Goal: Task Accomplishment & Management: Complete application form

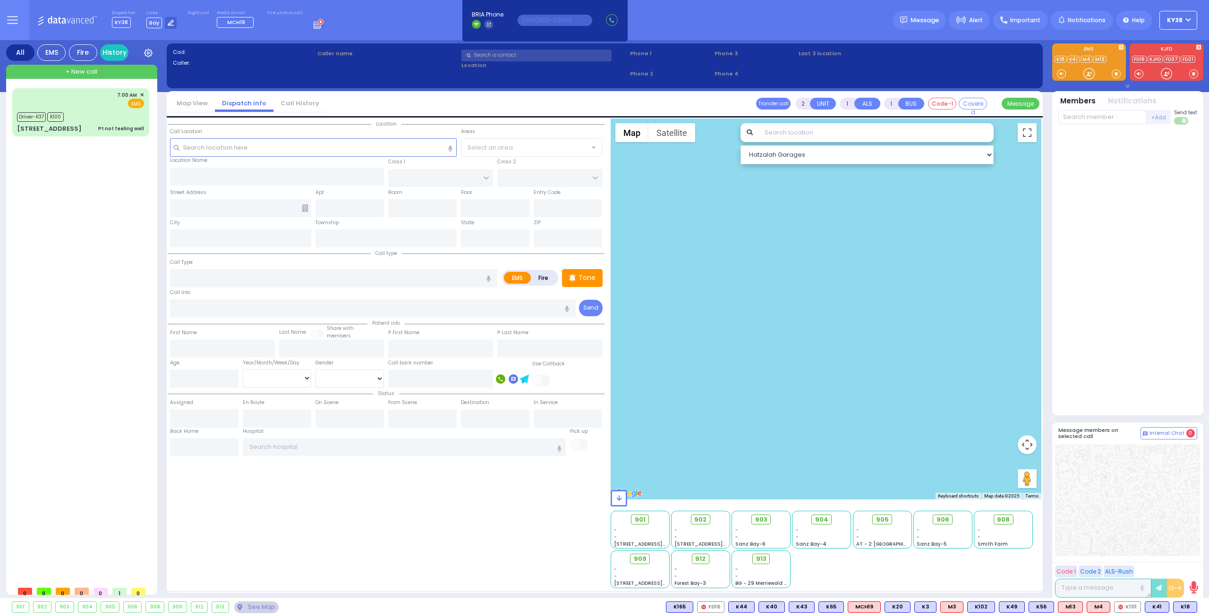
click at [1193, 19] on button "KY38" at bounding box center [1178, 20] width 38 height 19
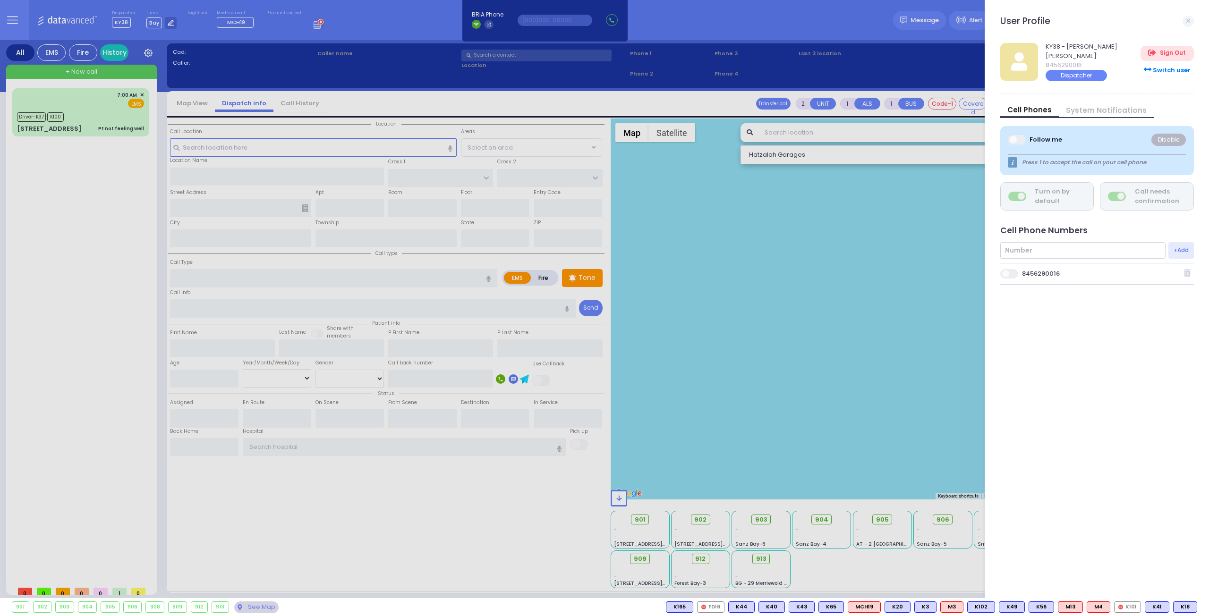
click at [1014, 271] on span at bounding box center [1009, 273] width 19 height 9
click at [528, 268] on input "checkbox" at bounding box center [528, 268] width 0 height 0
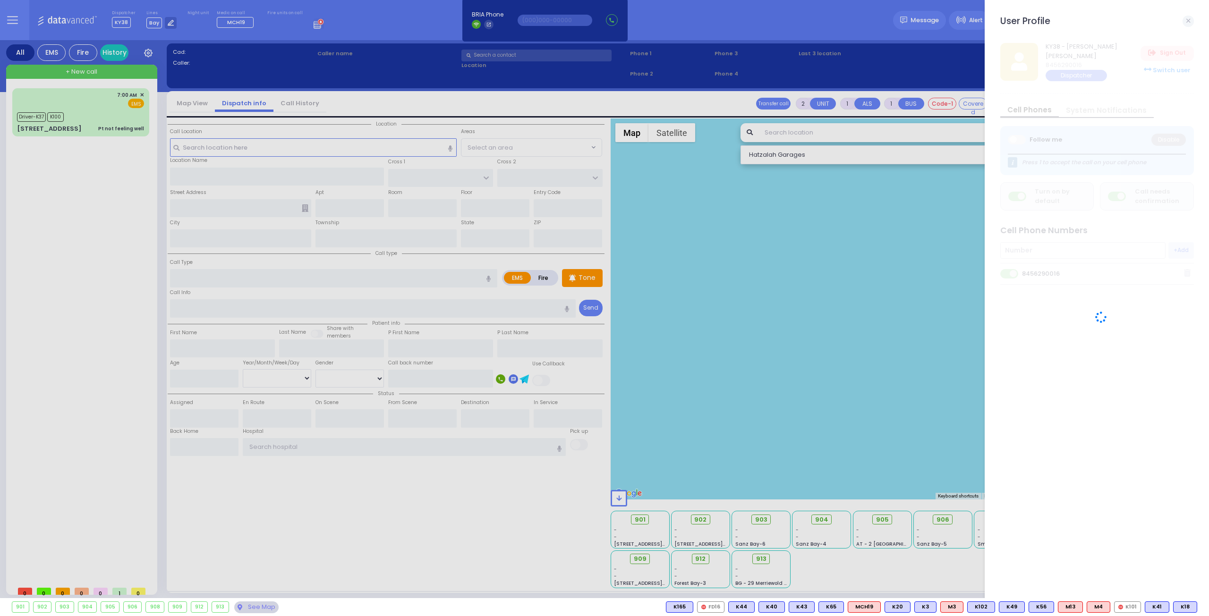
click at [108, 107] on div at bounding box center [604, 308] width 1209 height 616
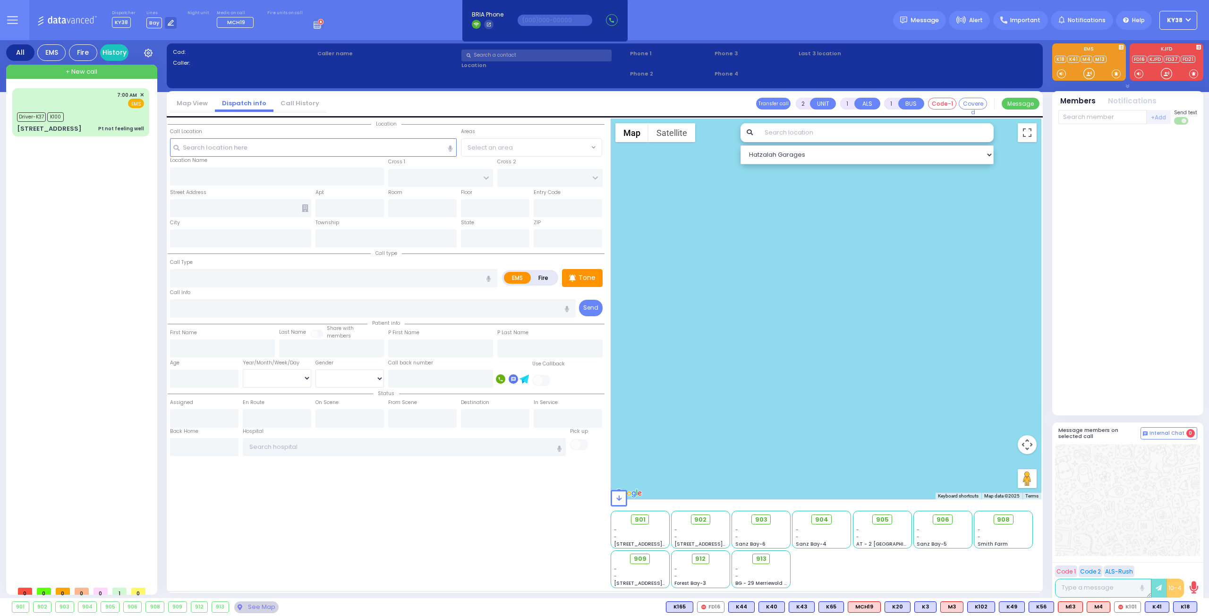
click at [318, 24] on circle at bounding box center [321, 22] width 6 height 6
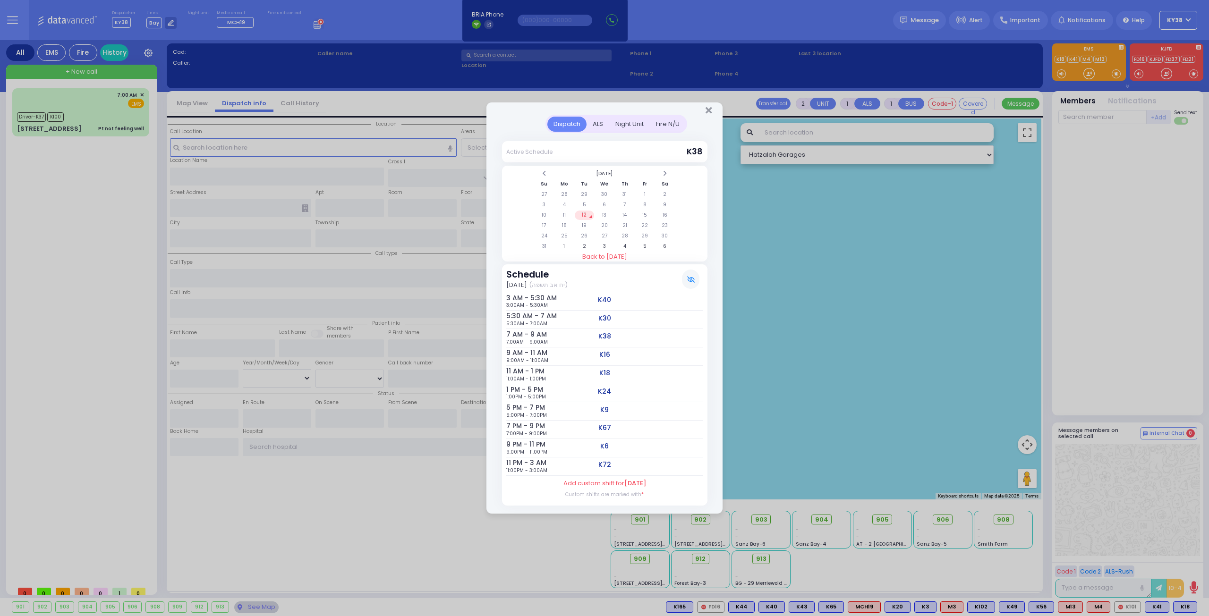
click at [100, 237] on div "Dispatch ALS Night Unit Active Schedule Su" at bounding box center [604, 308] width 1209 height 616
click at [709, 112] on icon "Close" at bounding box center [708, 110] width 6 height 9
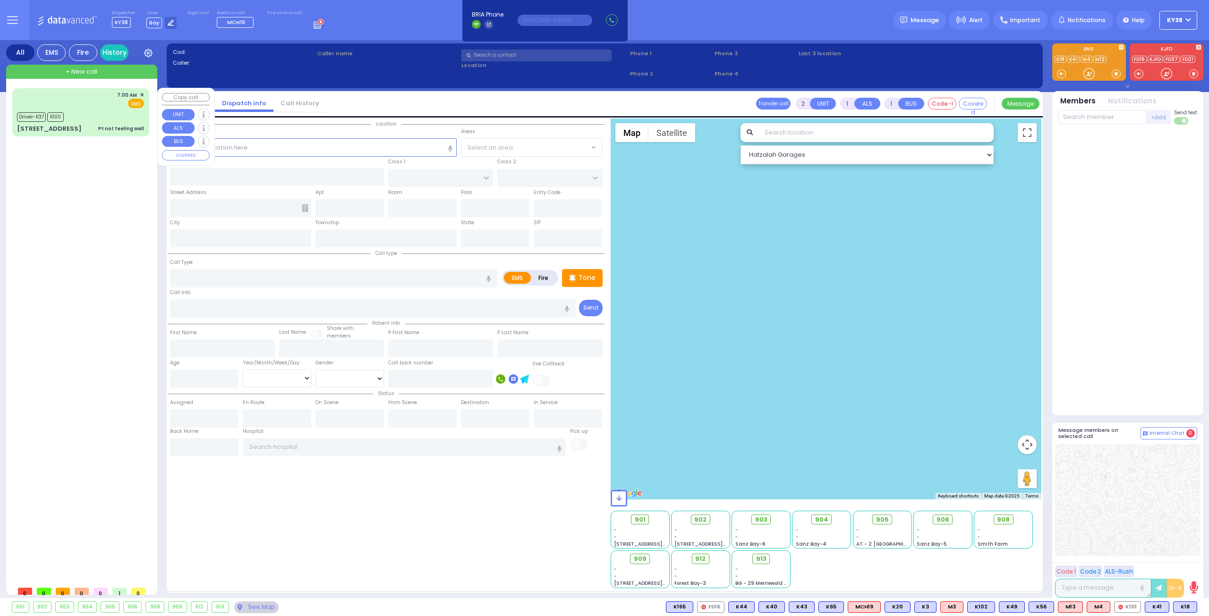
click at [94, 104] on div "7:00 AM ✕ EMS" at bounding box center [80, 99] width 127 height 17
type input "6"
select select
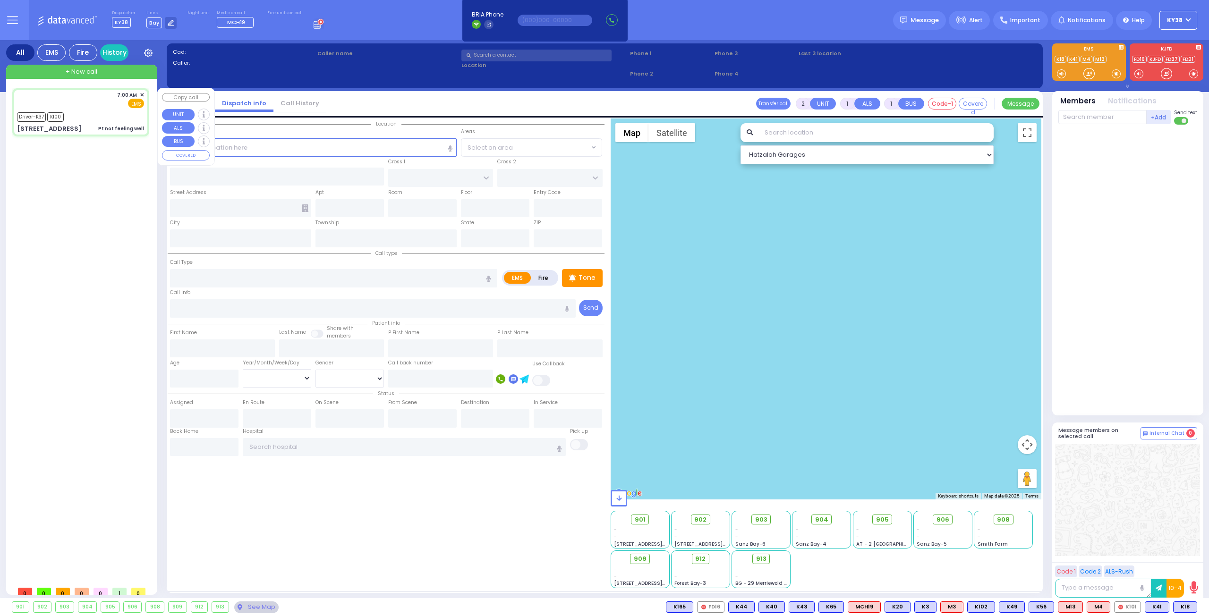
type input "Pt not feeling well"
radio input "true"
type input "Moshe"
type input "Epstein"
type input "23"
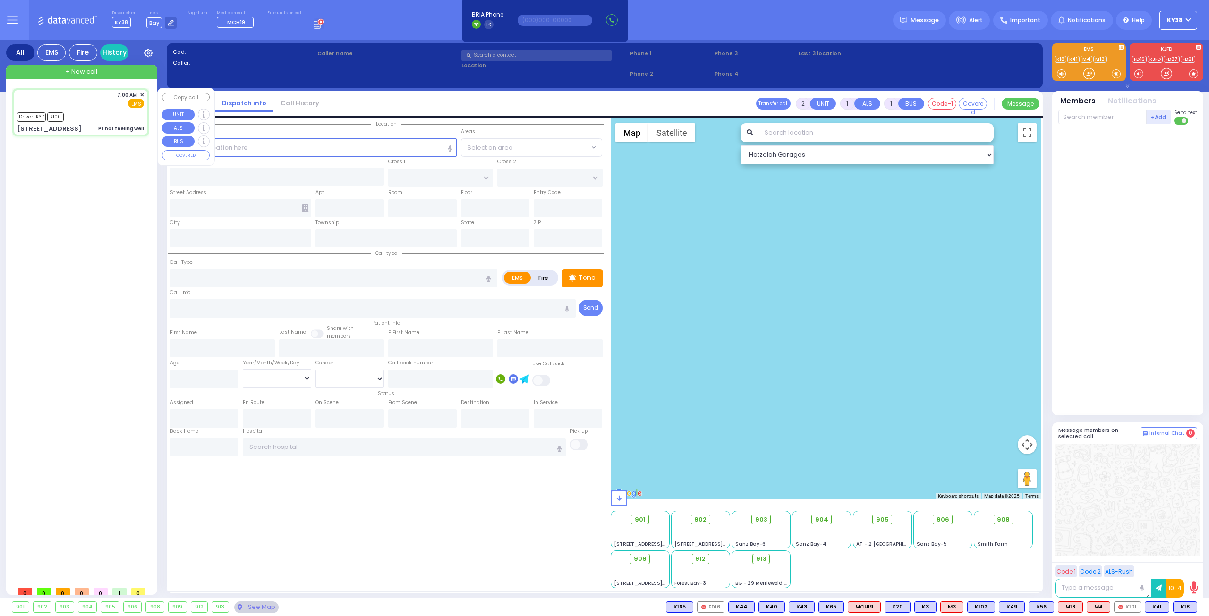
select select "Year"
select select "[DEMOGRAPHIC_DATA]"
type input "07:00"
type input "07:01"
type input "07:08"
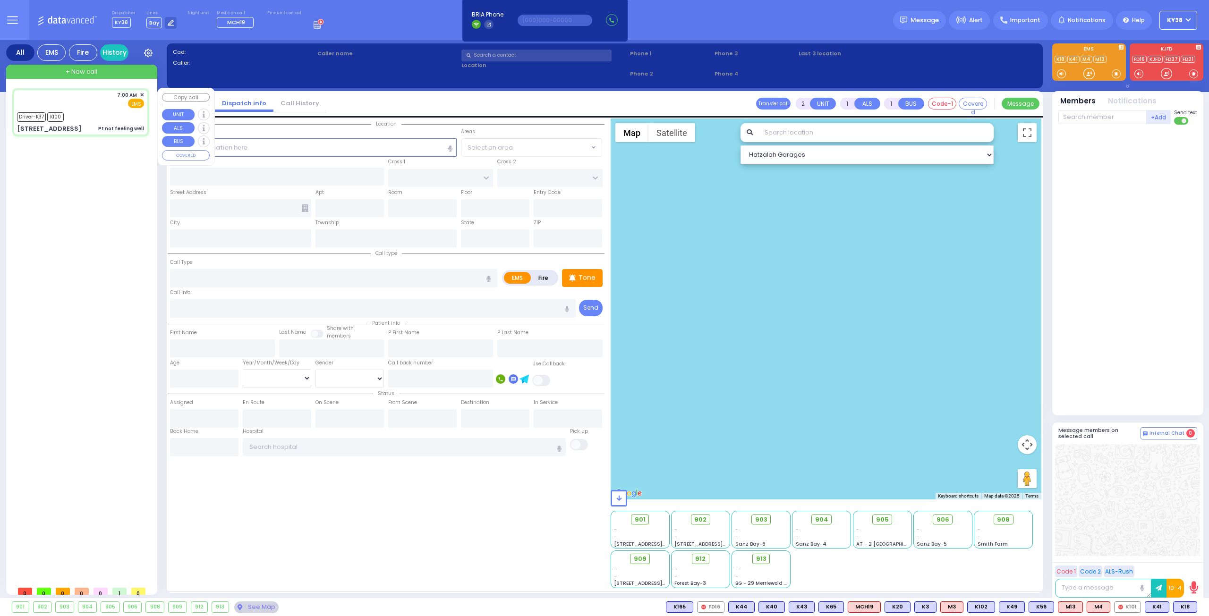
type input "07:16"
type input "Westchester Medical Center 100 Woods Rd Valhalla"
select select "Hatzalah Garages"
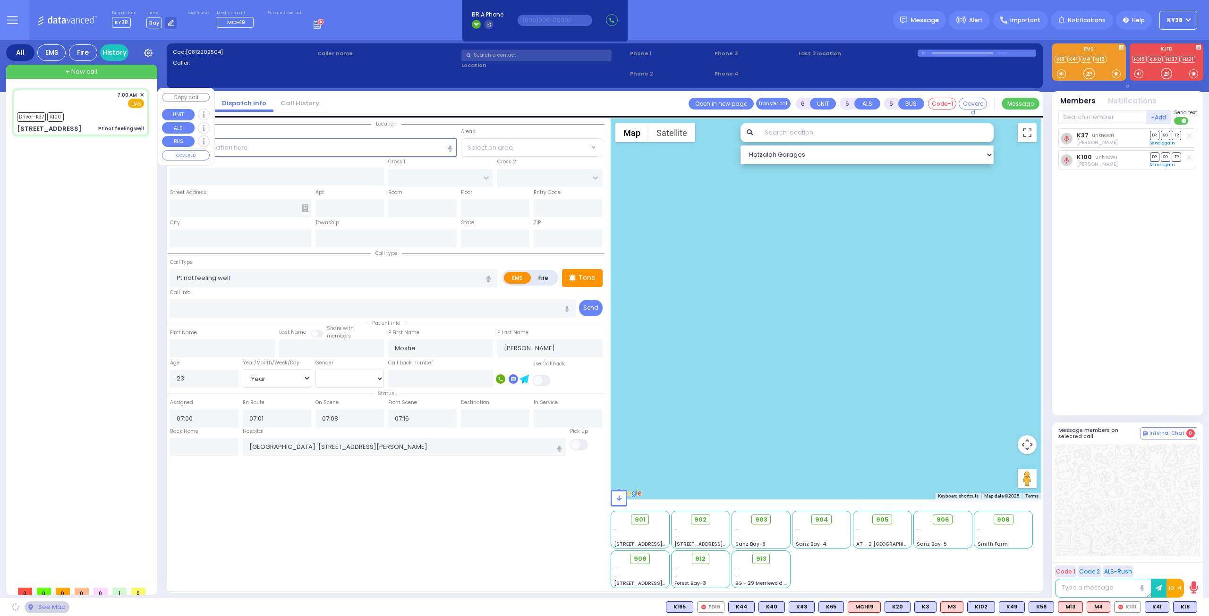
type input "129 Orange and Rockland Rd"
type input "Monroe"
type input "New York"
type input "10950"
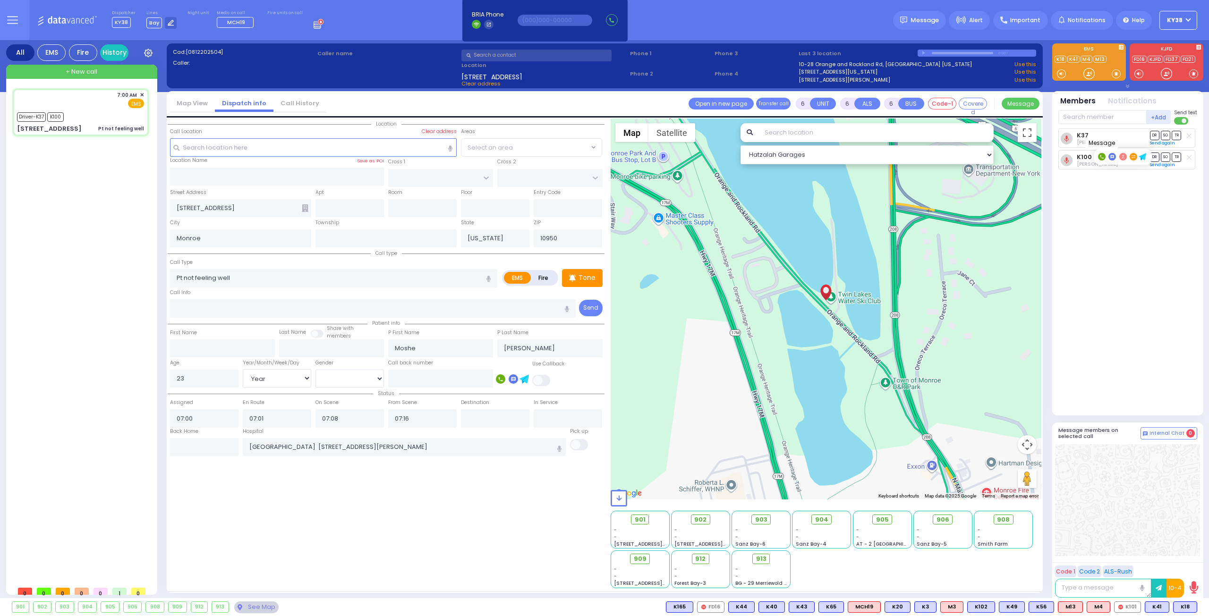
click at [1110, 157] on icon at bounding box center [1111, 156] width 3 height 3
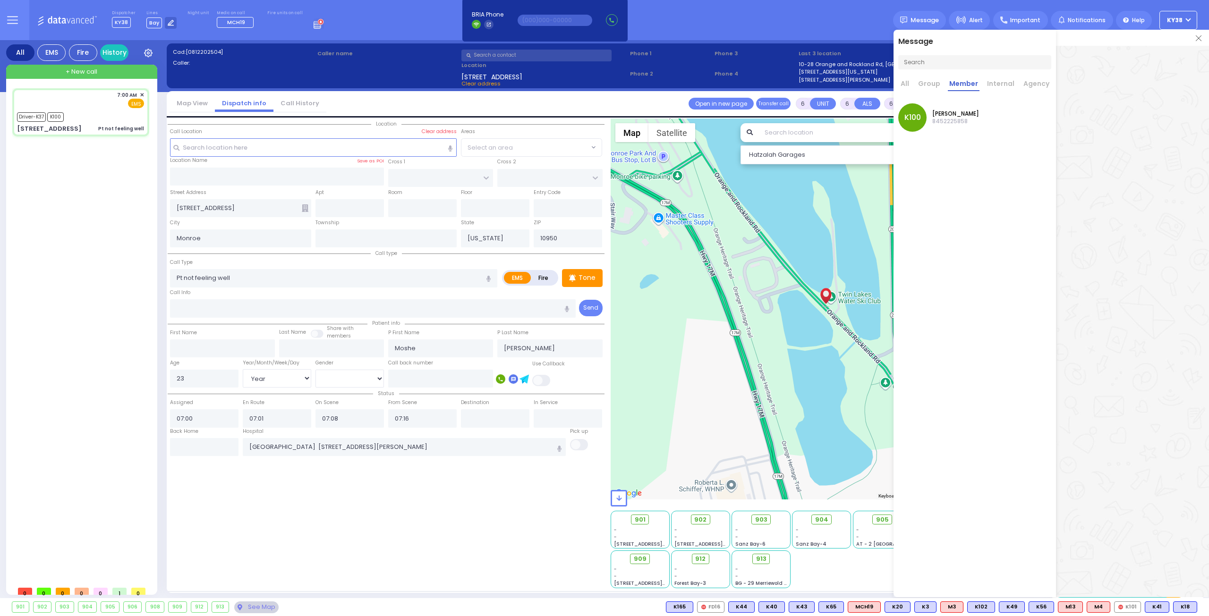
scroll to position [28160, 0]
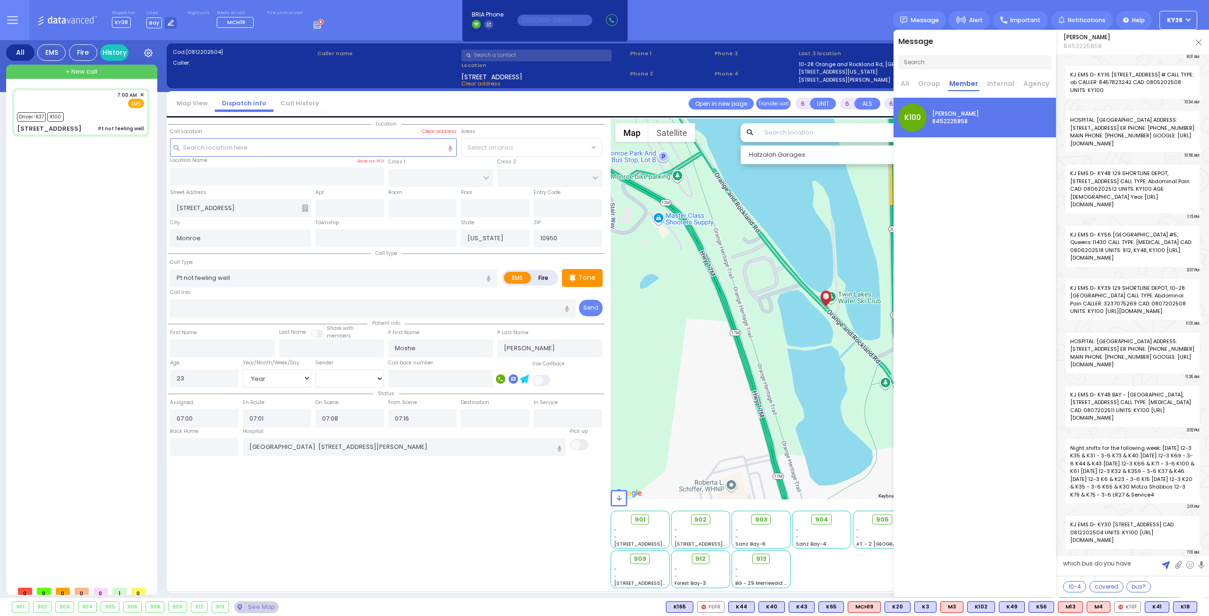
click at [1130, 565] on textarea "which bus do you have" at bounding box center [1132, 567] width 153 height 17
type textarea "which bus do you have ?"
click at [1168, 566] on img at bounding box center [1165, 565] width 8 height 8
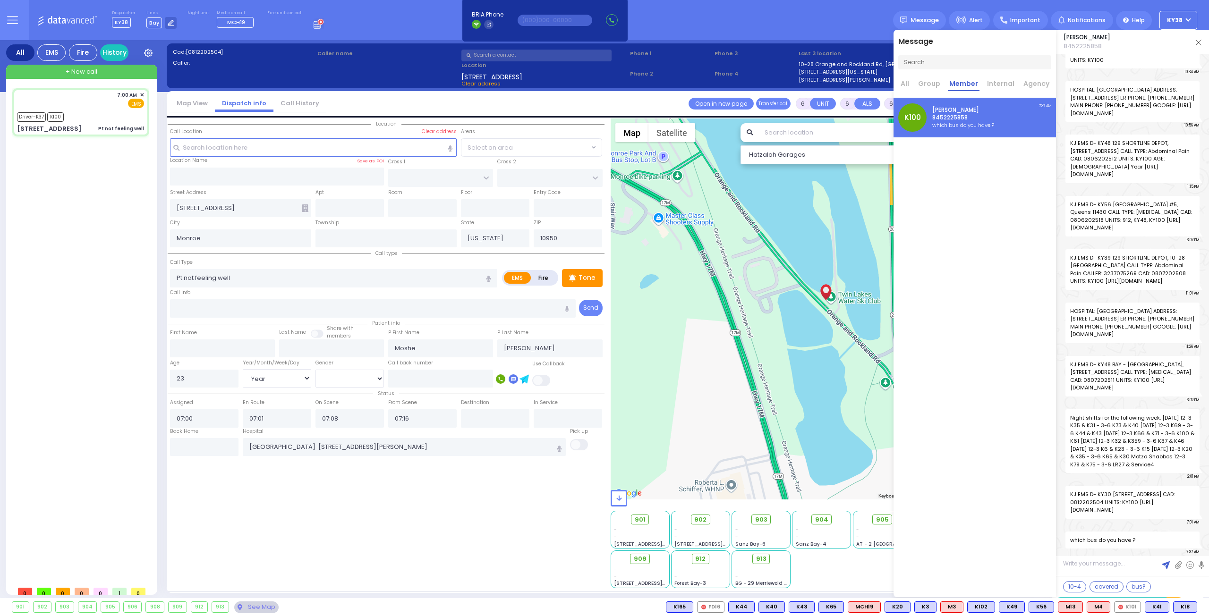
scroll to position [28190, 0]
click at [971, 112] on p "Solomon Polatsek" at bounding box center [963, 110] width 62 height 8
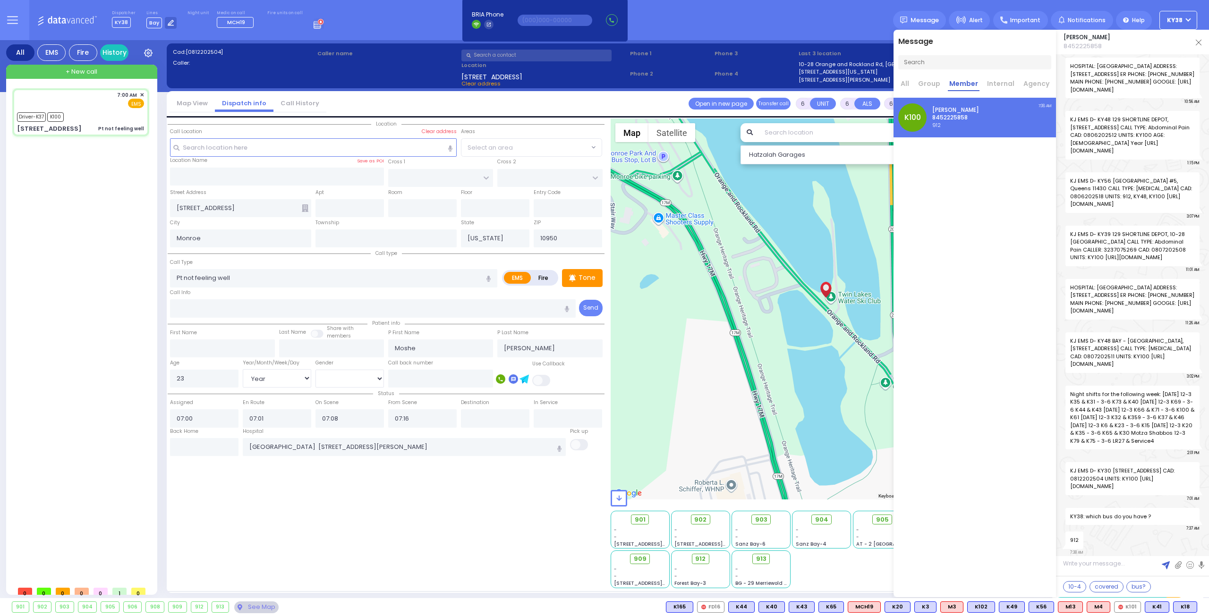
scroll to position [28214, 0]
click at [1074, 588] on button "10-4" at bounding box center [1074, 586] width 23 height 11
type textarea "10-4 thank you"
click at [1163, 567] on img at bounding box center [1165, 565] width 8 height 8
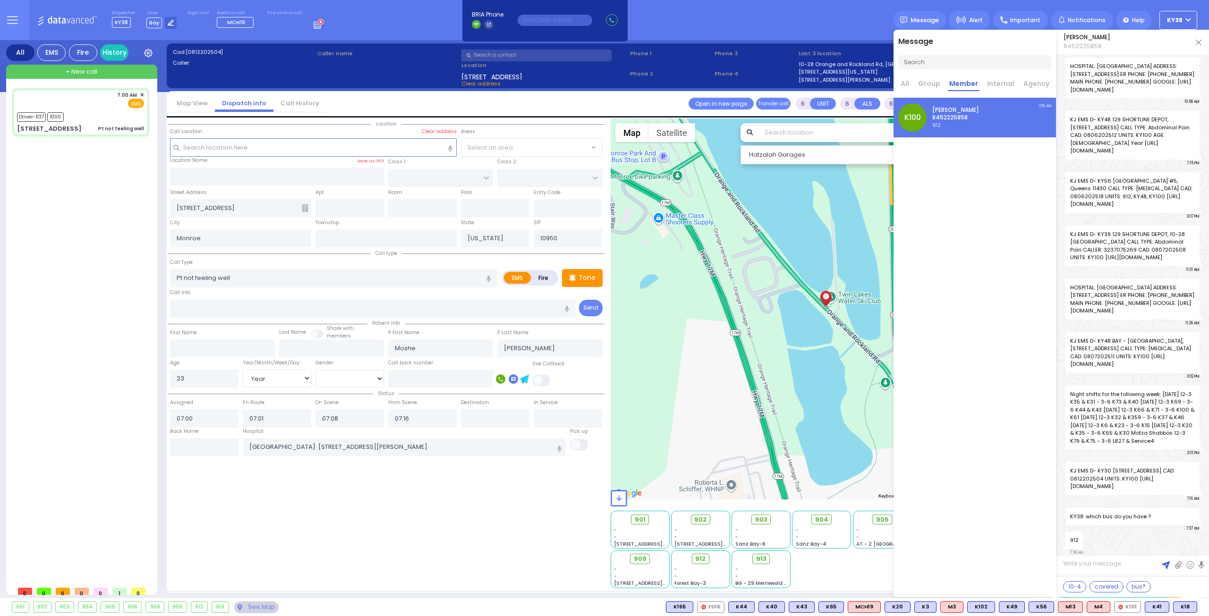
scroll to position [0, 0]
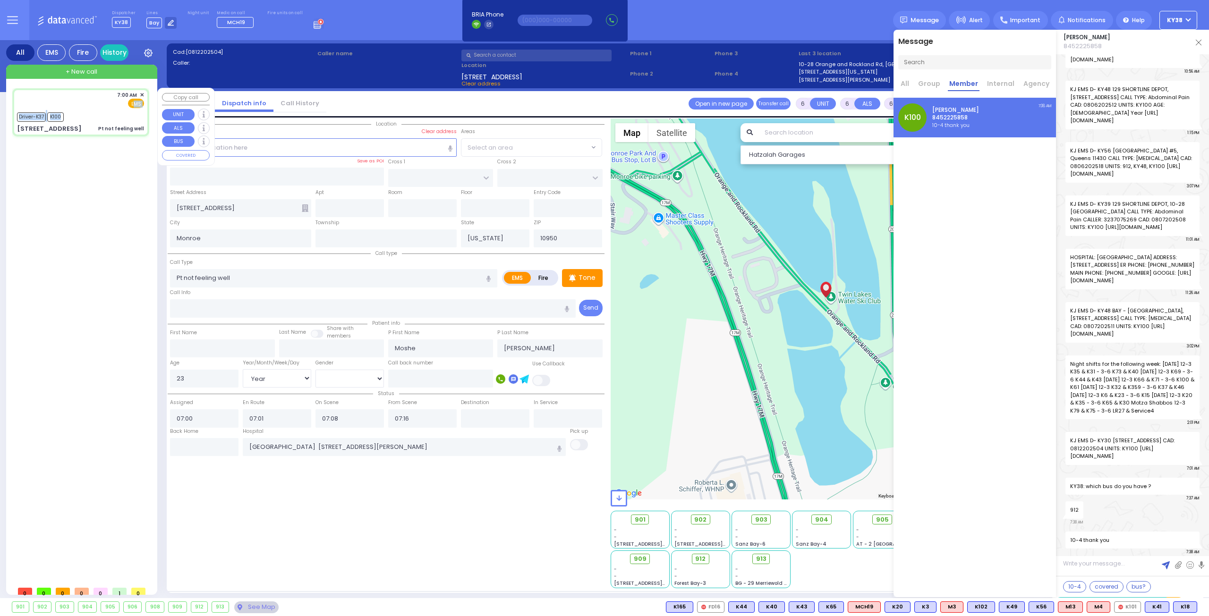
click at [80, 108] on div "7:00 AM ✕ EMS Driver-K37" at bounding box center [80, 112] width 133 height 45
select select
radio input "true"
select select "Year"
select select "[DEMOGRAPHIC_DATA]"
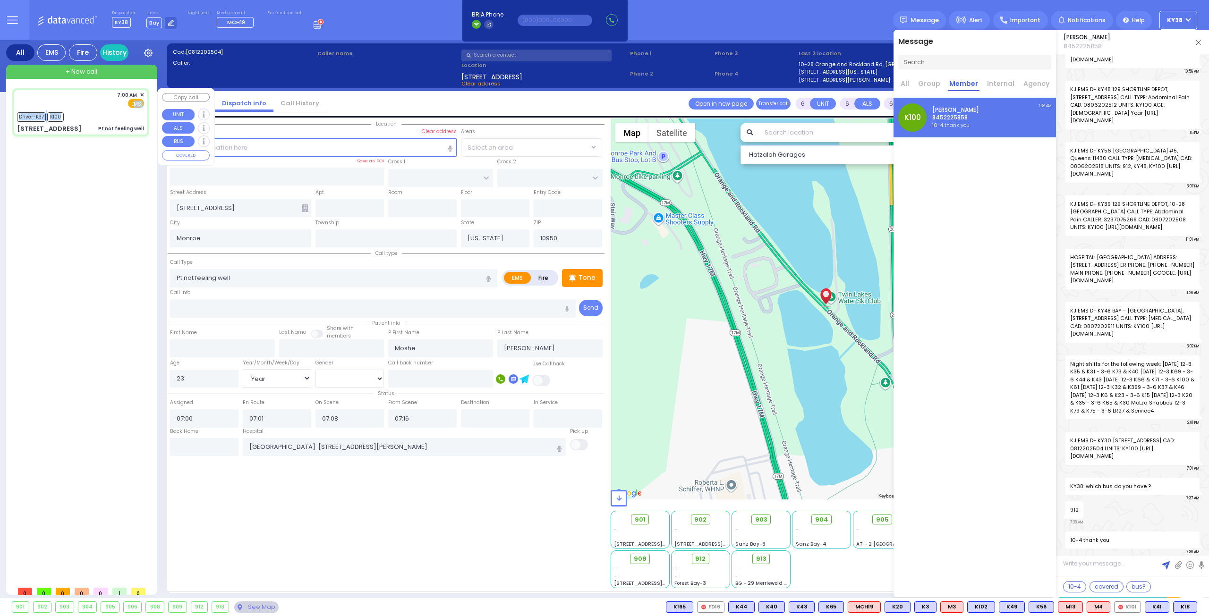
select select "Hatzalah Garages"
click at [703, 554] on span "912" at bounding box center [704, 558] width 10 height 9
select select
radio input "true"
select select "Year"
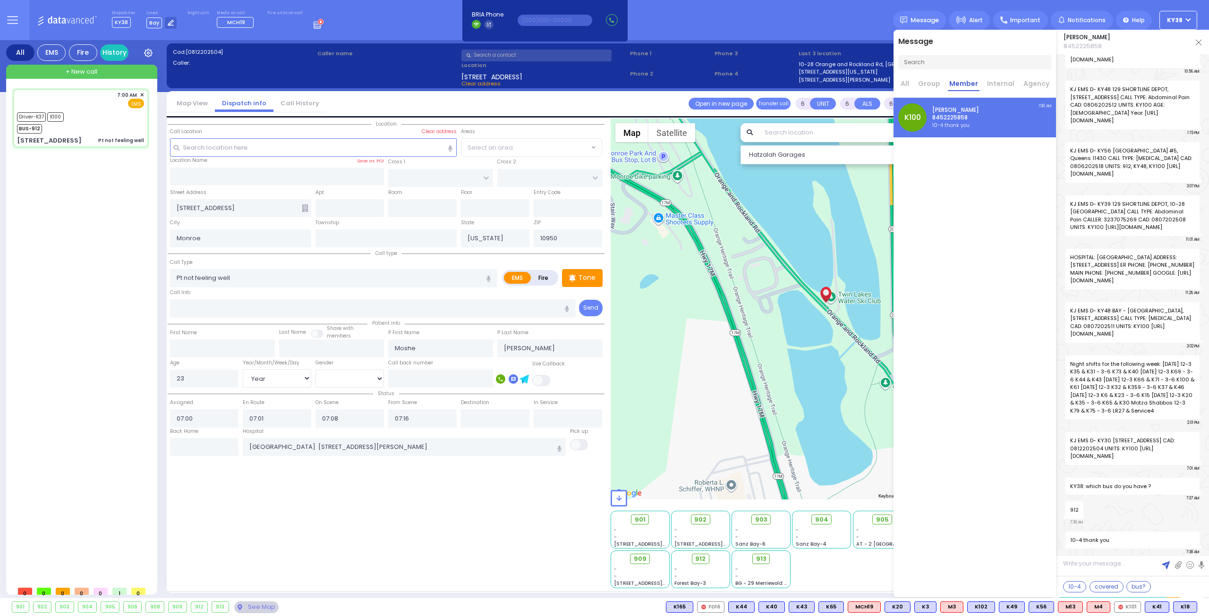
select select "[DEMOGRAPHIC_DATA]"
select select "Hatzalah Garages"
click at [1194, 44] on div "Solomon Polatsek 8452225858" at bounding box center [1132, 42] width 153 height 25
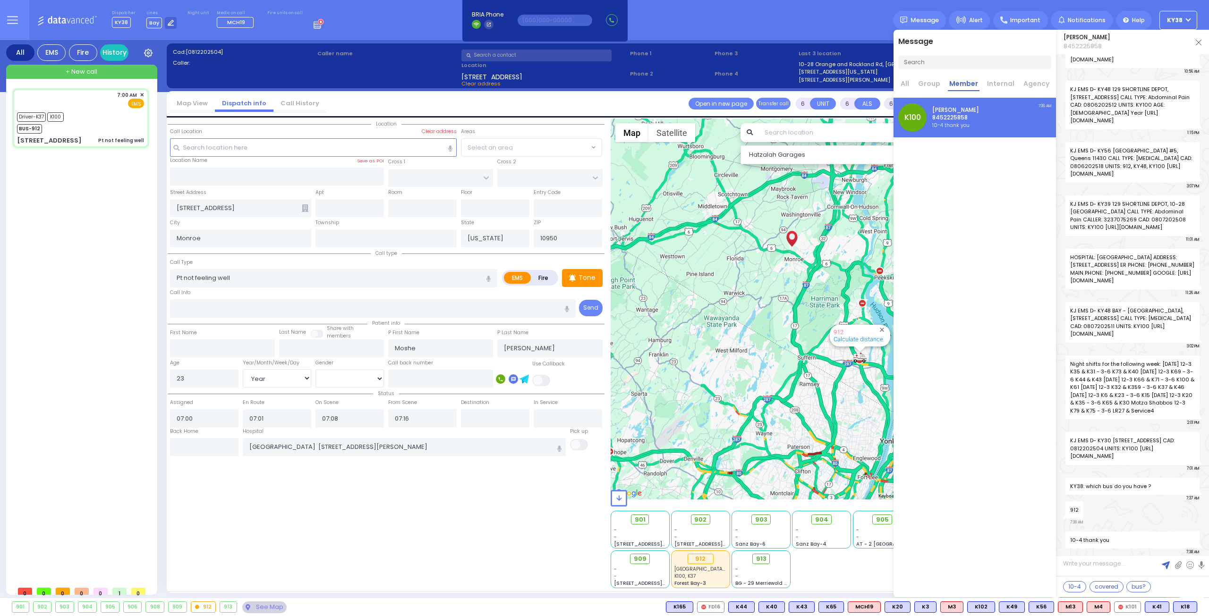
click at [1199, 43] on img at bounding box center [1198, 43] width 6 height 6
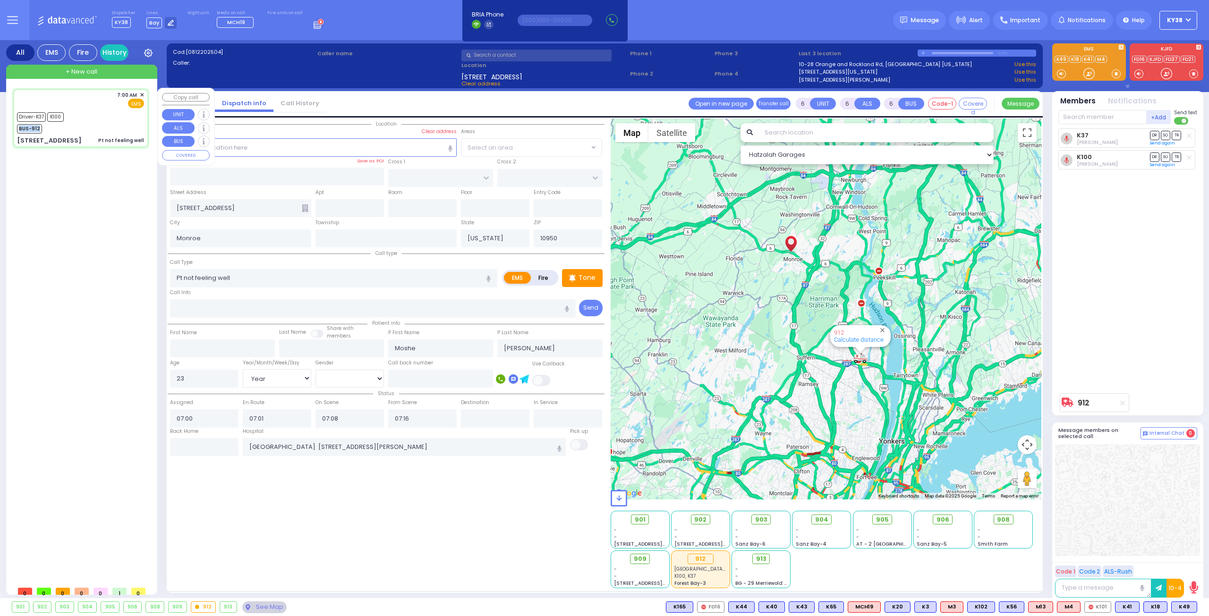
click at [110, 122] on div "Driver-K37 K100 BUS-912" at bounding box center [80, 122] width 127 height 24
select select
radio input "true"
select select "Year"
select select "[DEMOGRAPHIC_DATA]"
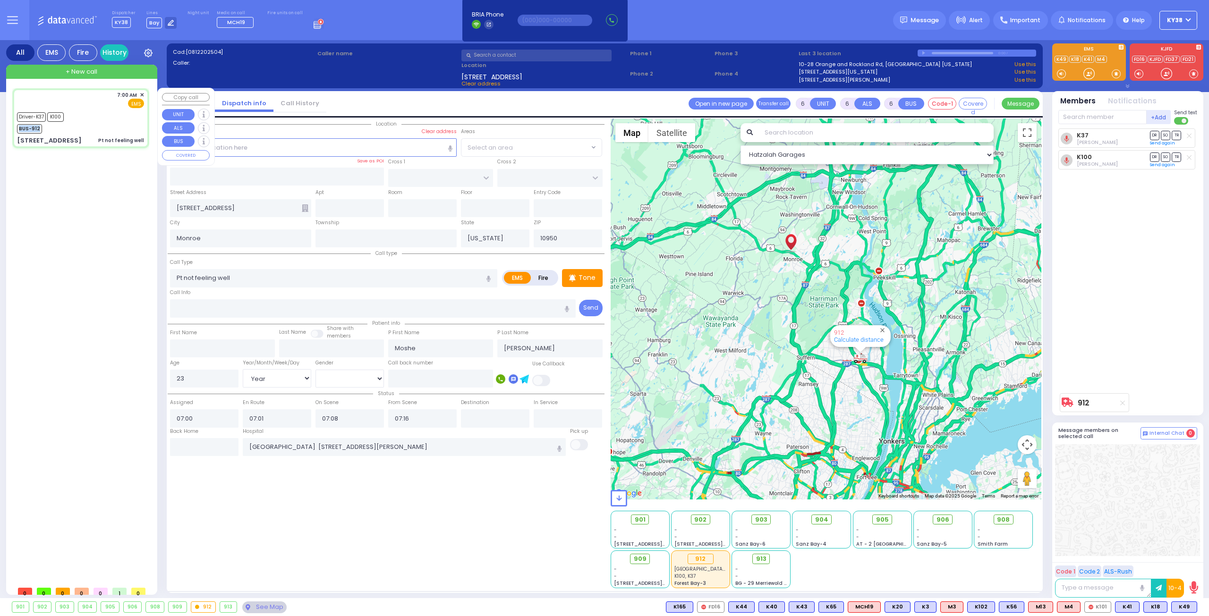
select select "Hatzalah Garages"
click at [59, 279] on div "7:00 AM ✕ Driver-K37" at bounding box center [82, 334] width 141 height 493
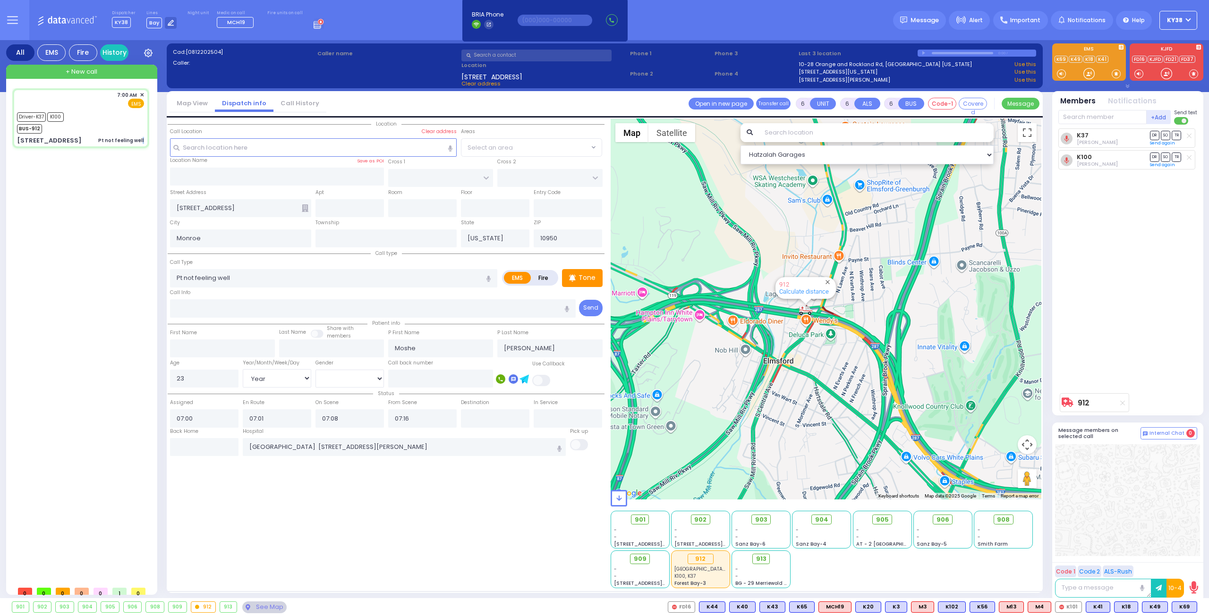
drag, startPoint x: 954, startPoint y: 326, endPoint x: 814, endPoint y: 326, distance: 139.8
click at [814, 326] on div "912 Calculate distance" at bounding box center [825, 309] width 431 height 381
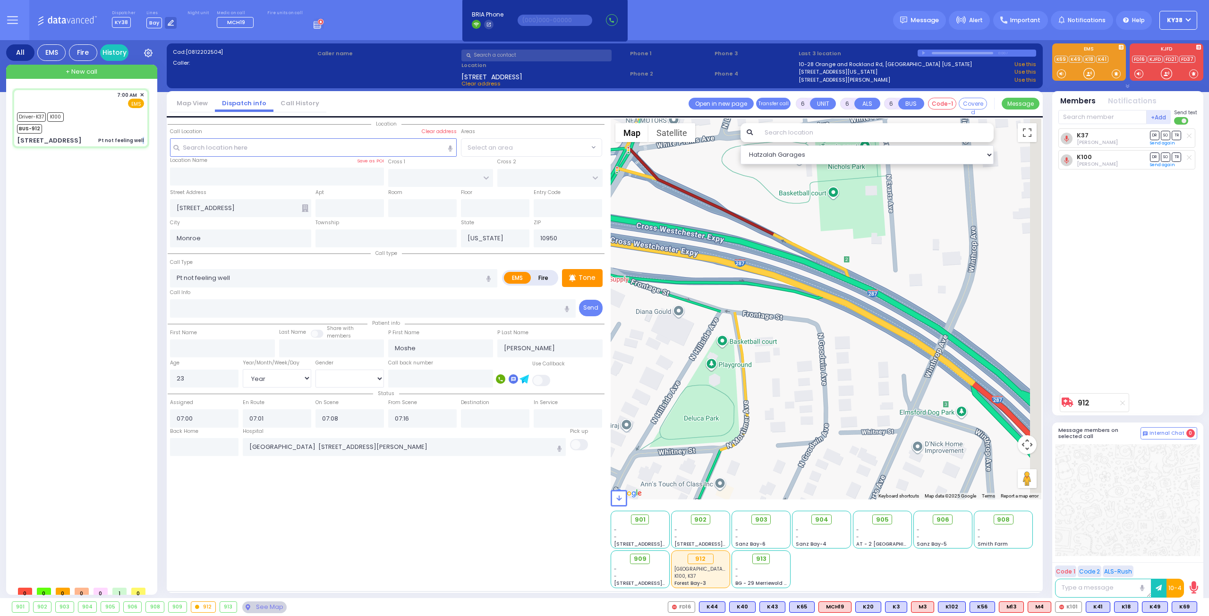
drag, startPoint x: 812, startPoint y: 345, endPoint x: 608, endPoint y: 305, distance: 207.7
click at [608, 305] on div "← → ↑" at bounding box center [822, 354] width 437 height 470
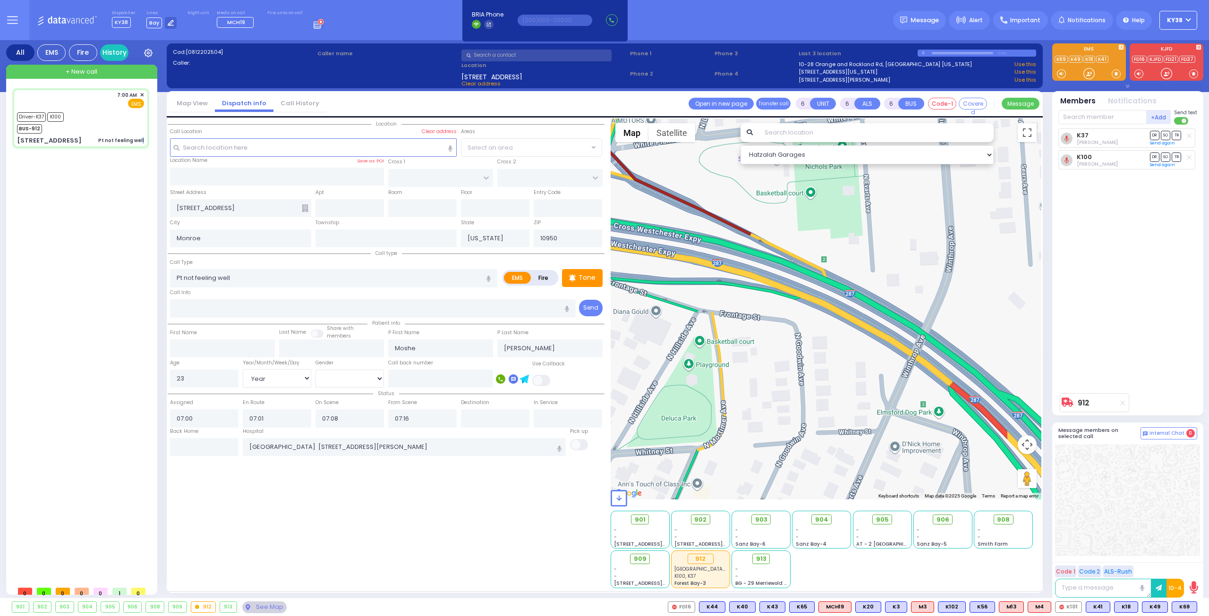
drag, startPoint x: 800, startPoint y: 375, endPoint x: 749, endPoint y: 320, distance: 75.5
click at [759, 334] on div "912 Calculate distance" at bounding box center [825, 309] width 431 height 381
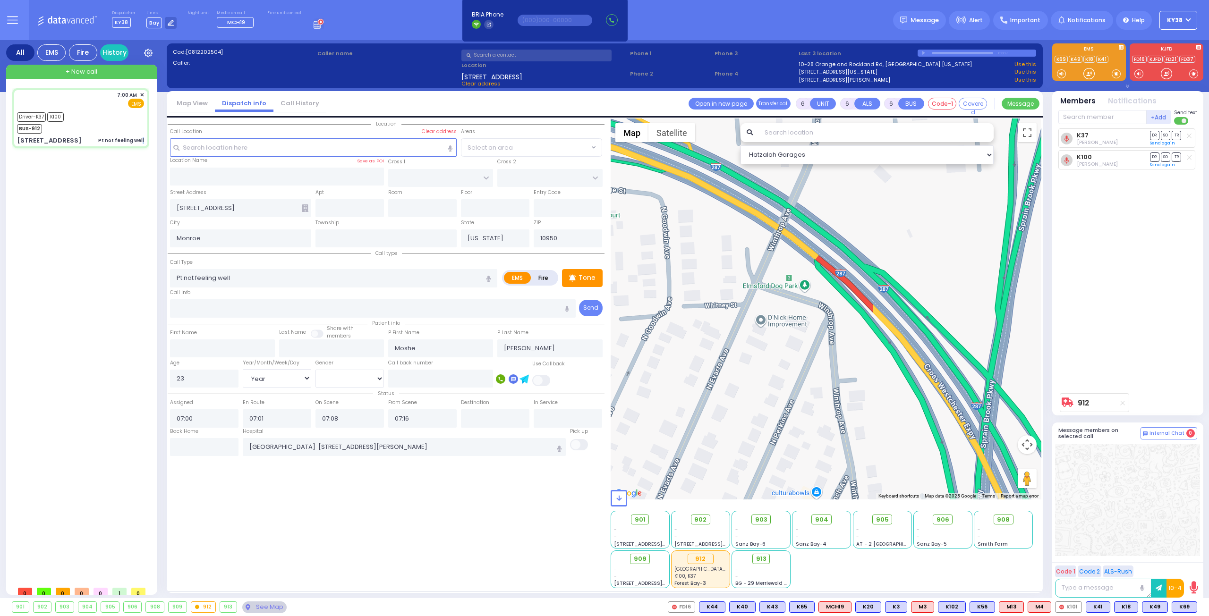
drag, startPoint x: 787, startPoint y: 311, endPoint x: 784, endPoint y: 305, distance: 6.3
click at [785, 307] on div "912 Calculate distance" at bounding box center [825, 309] width 431 height 381
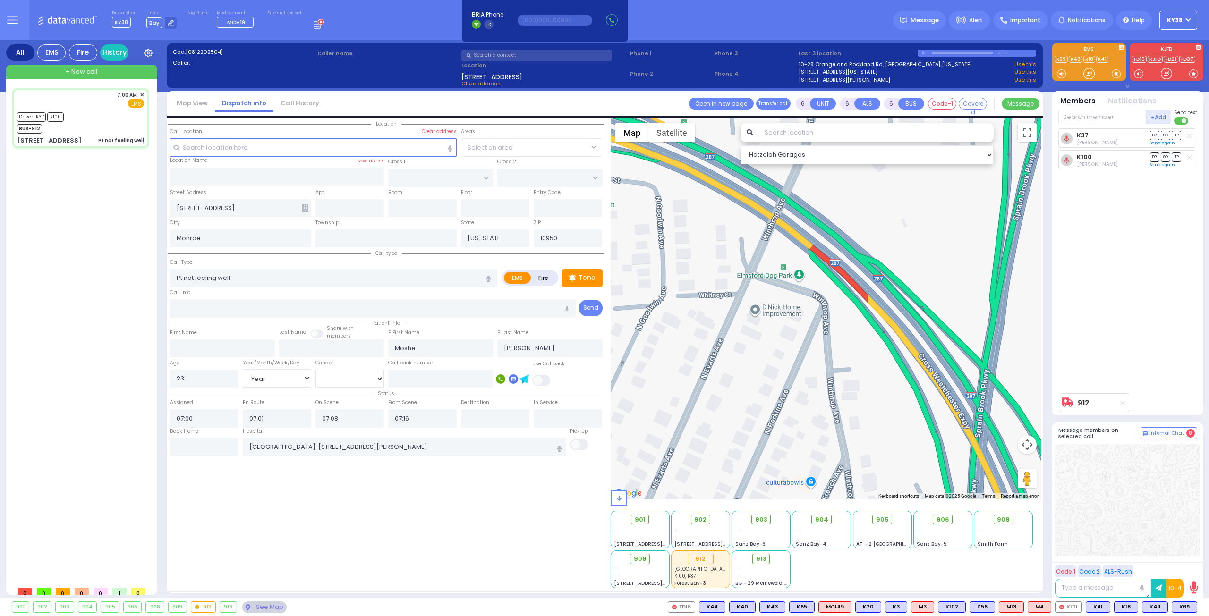
drag, startPoint x: 831, startPoint y: 322, endPoint x: 789, endPoint y: 284, distance: 57.5
click at [802, 297] on div "912 Calculate distance" at bounding box center [825, 309] width 431 height 381
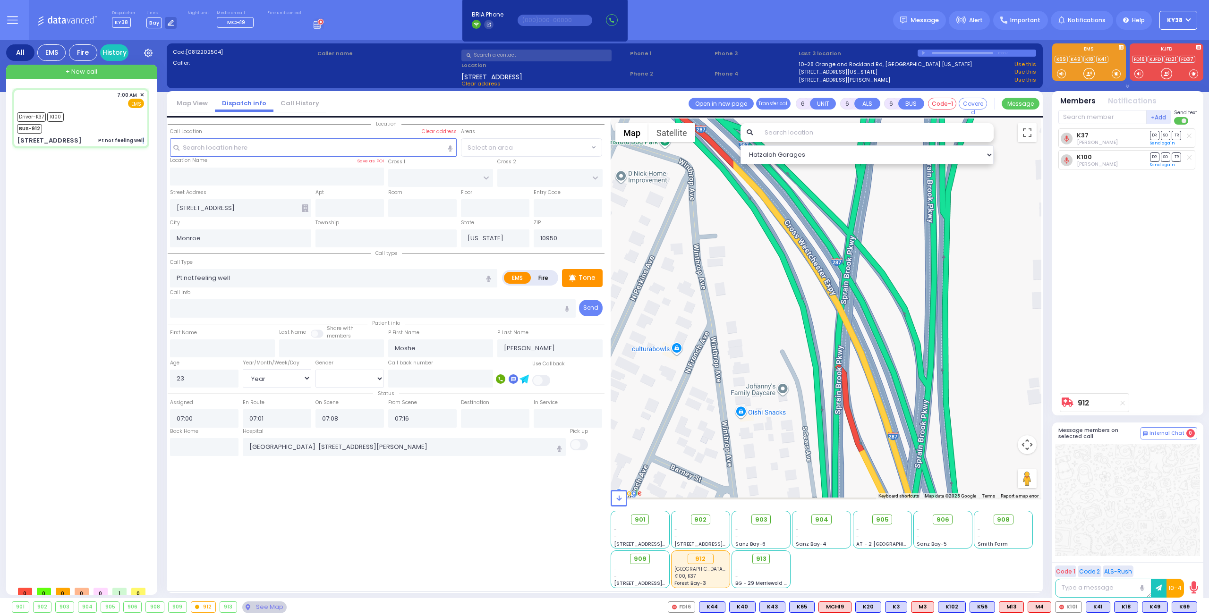
drag, startPoint x: 791, startPoint y: 318, endPoint x: 712, endPoint y: 229, distance: 119.0
click at [729, 241] on div "912 Calculate distance" at bounding box center [825, 309] width 431 height 381
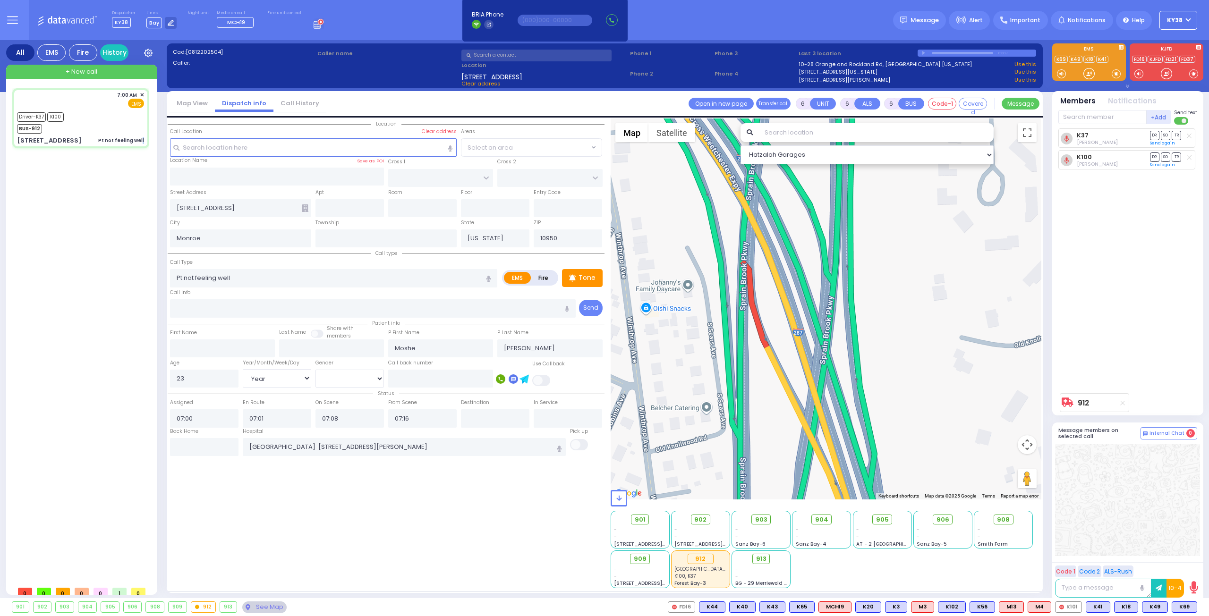
drag, startPoint x: 716, startPoint y: 255, endPoint x: 714, endPoint y: 248, distance: 7.5
click at [715, 251] on div "912 Calculate distance" at bounding box center [825, 309] width 431 height 381
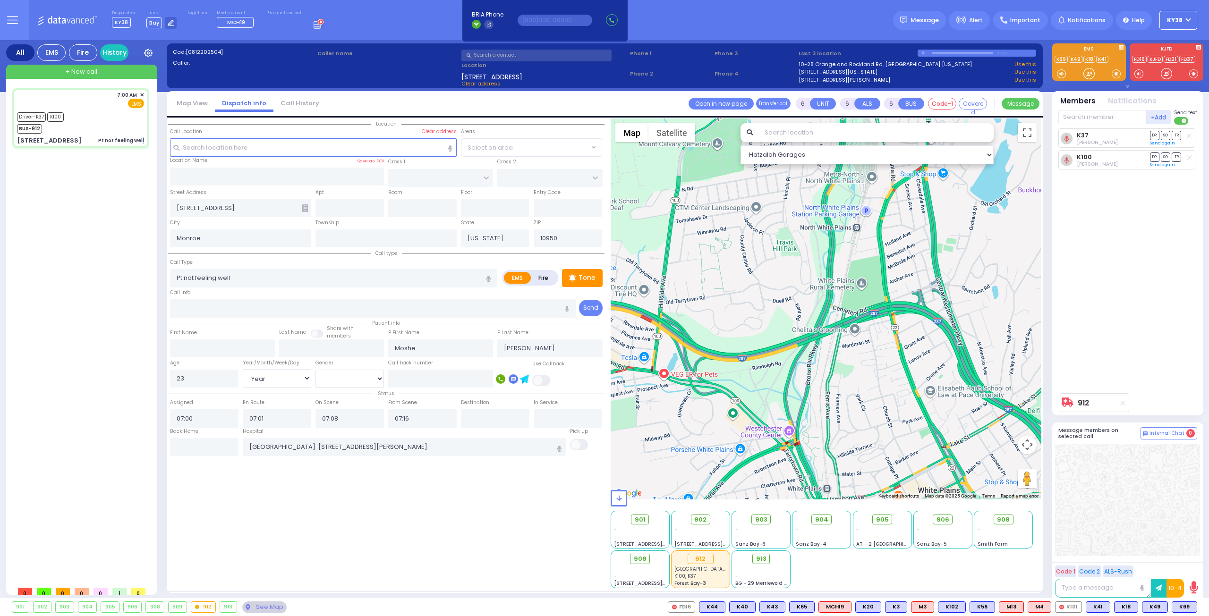
drag, startPoint x: 896, startPoint y: 421, endPoint x: 638, endPoint y: 321, distance: 276.5
click at [638, 321] on div "912 Calculate distance" at bounding box center [825, 309] width 431 height 381
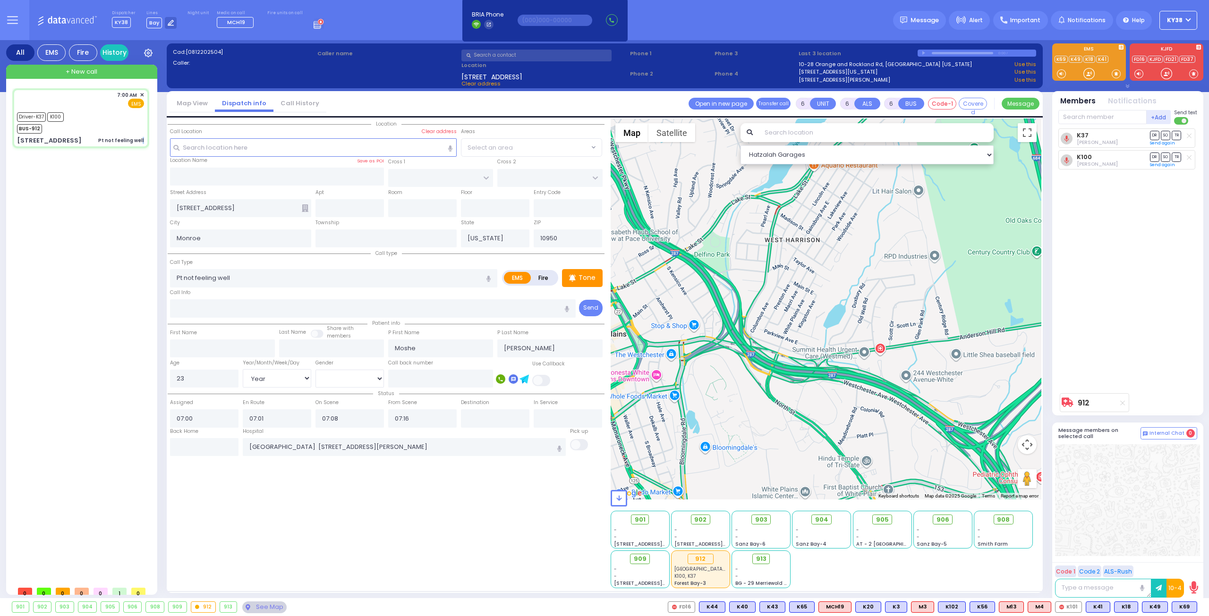
drag, startPoint x: 992, startPoint y: 398, endPoint x: 671, endPoint y: 254, distance: 351.9
click at [671, 254] on div "912 Calculate distance" at bounding box center [825, 309] width 431 height 381
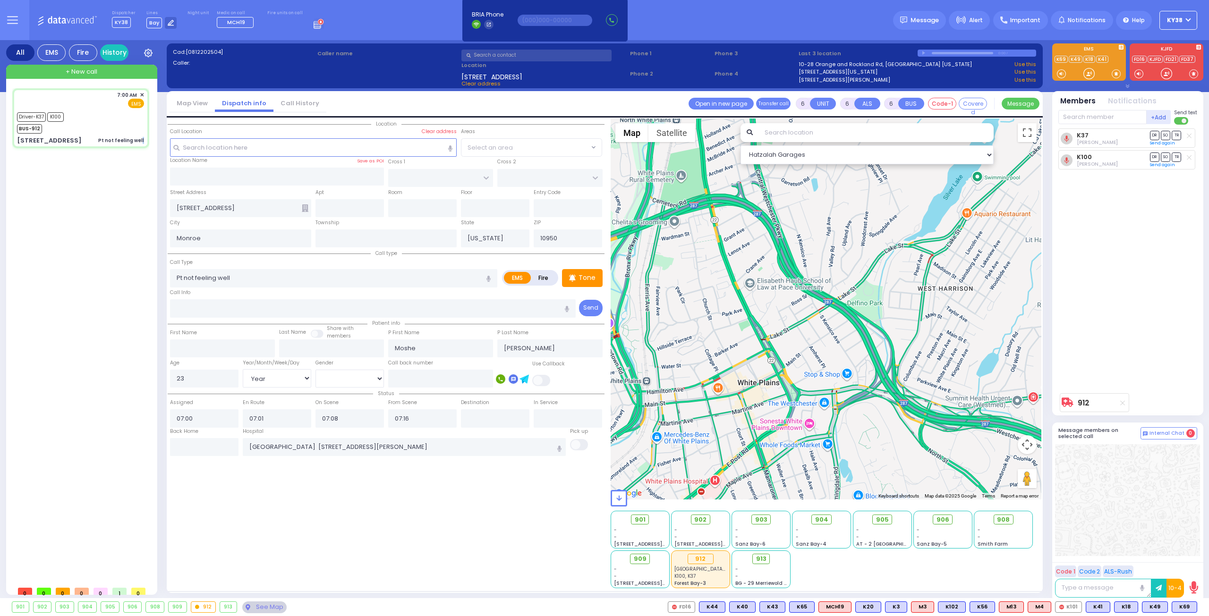
drag, startPoint x: 919, startPoint y: 383, endPoint x: 1086, endPoint y: 439, distance: 176.2
click at [1077, 434] on div "All EMS Fire History Settings" at bounding box center [604, 321] width 1197 height 562
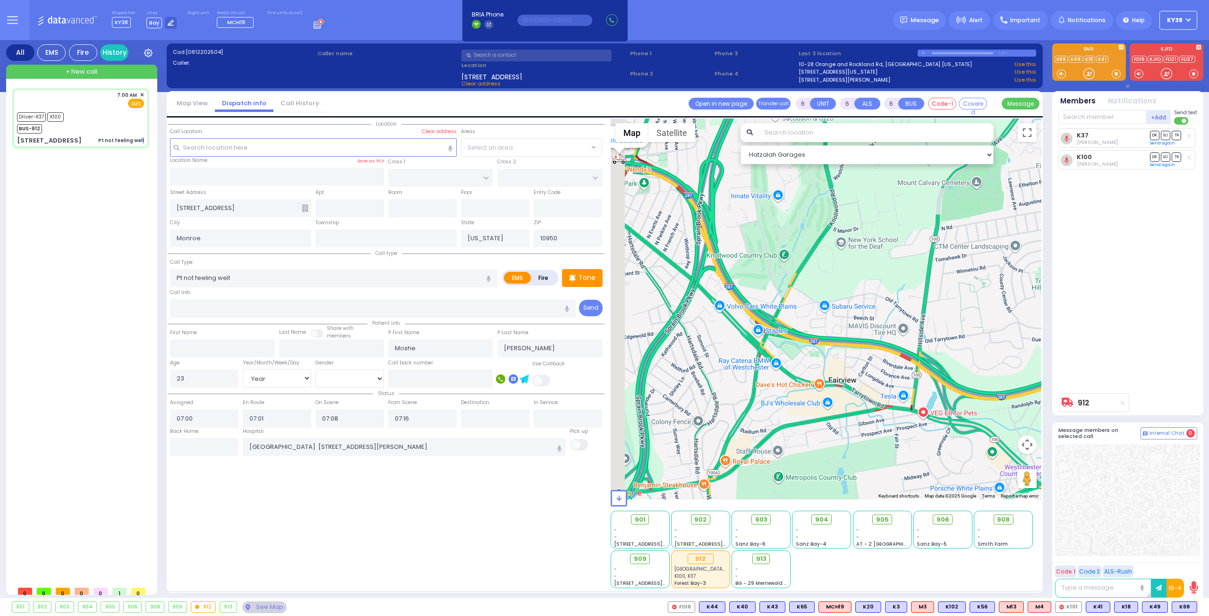
drag, startPoint x: 731, startPoint y: 340, endPoint x: 1000, endPoint y: 367, distance: 270.0
click at [1000, 367] on div "912 Calculate distance" at bounding box center [825, 309] width 431 height 381
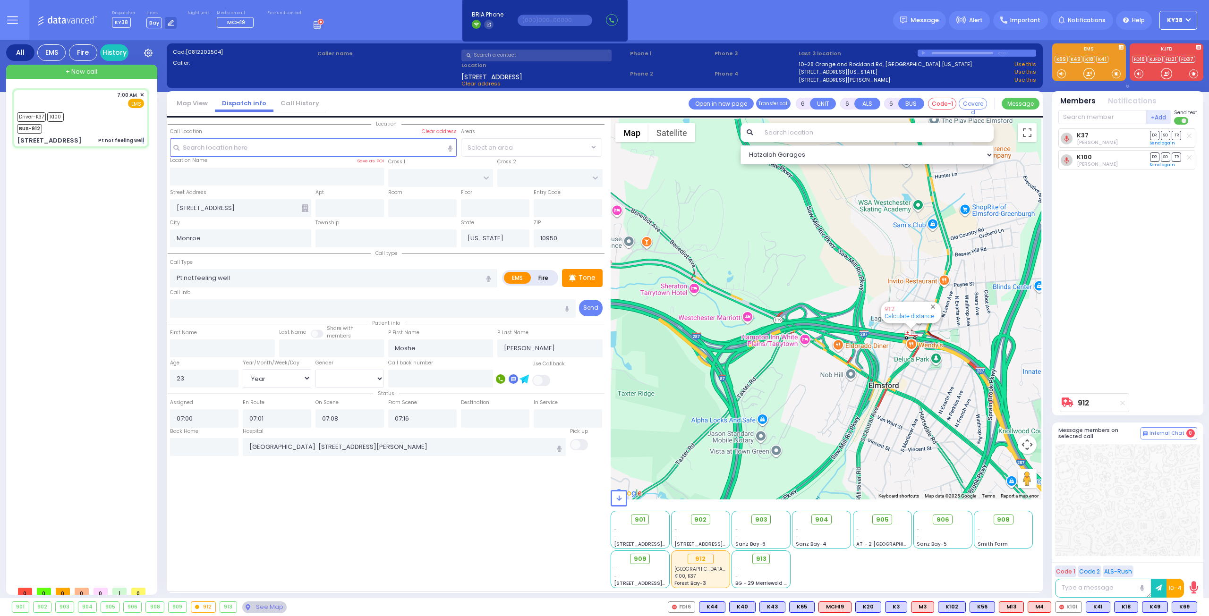
drag, startPoint x: 888, startPoint y: 311, endPoint x: 889, endPoint y: 464, distance: 152.5
click at [890, 466] on div "912 Calculate distance" at bounding box center [825, 309] width 431 height 381
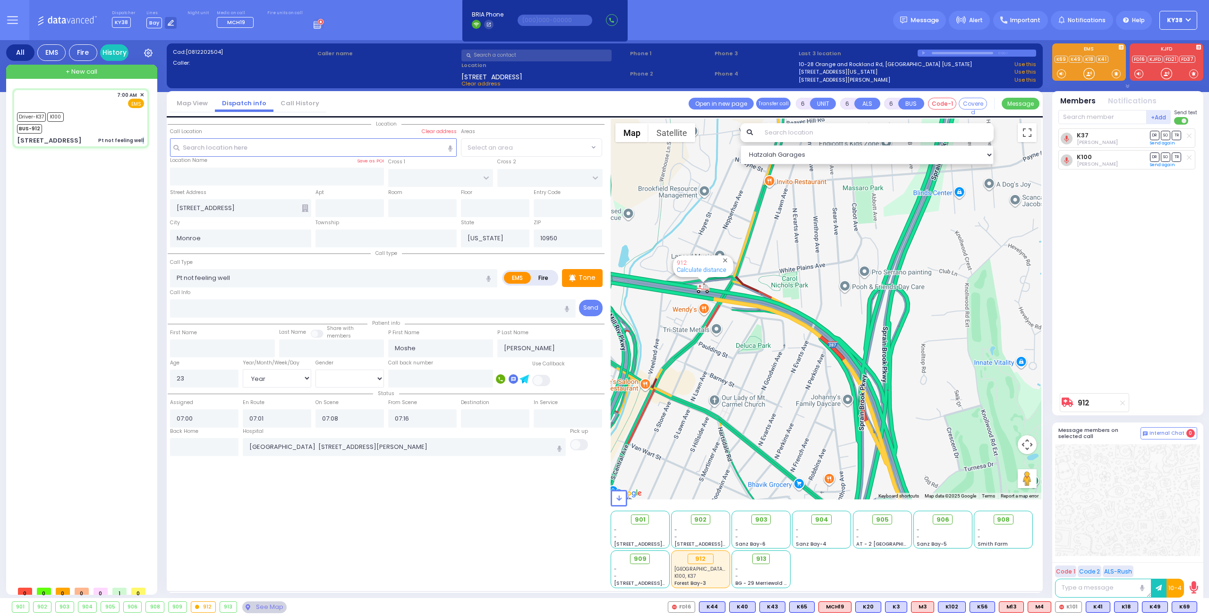
drag, startPoint x: 917, startPoint y: 436, endPoint x: 825, endPoint y: 393, distance: 101.4
click at [825, 393] on div "912 Calculate distance" at bounding box center [825, 309] width 431 height 381
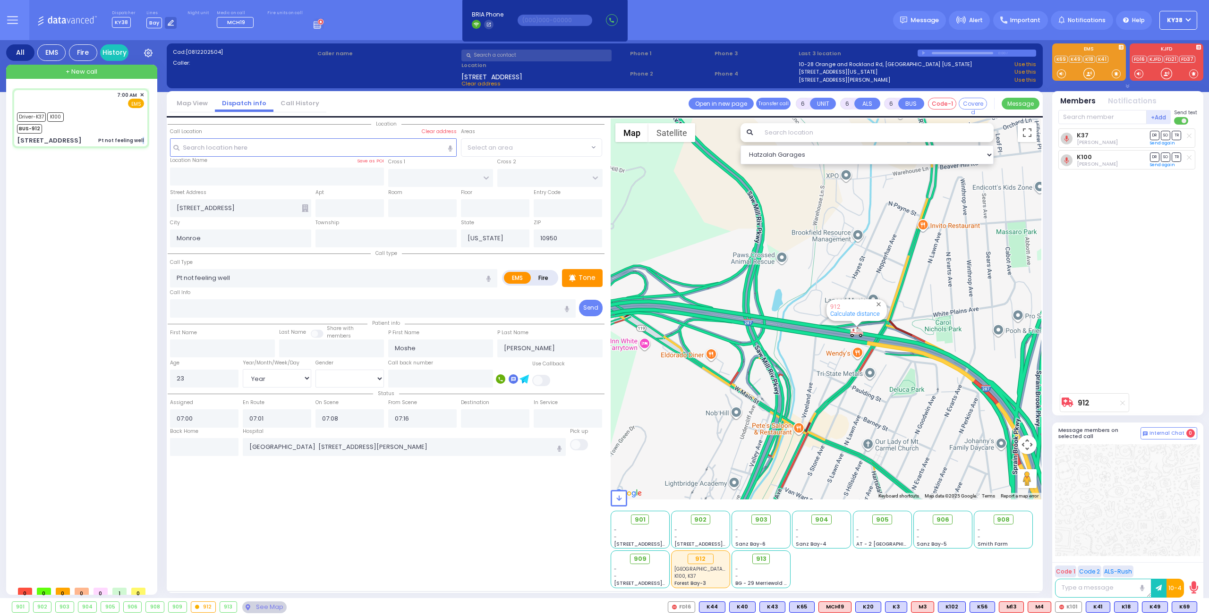
drag, startPoint x: 728, startPoint y: 339, endPoint x: 885, endPoint y: 383, distance: 162.5
click at [885, 383] on div "912 Calculate distance" at bounding box center [825, 309] width 431 height 381
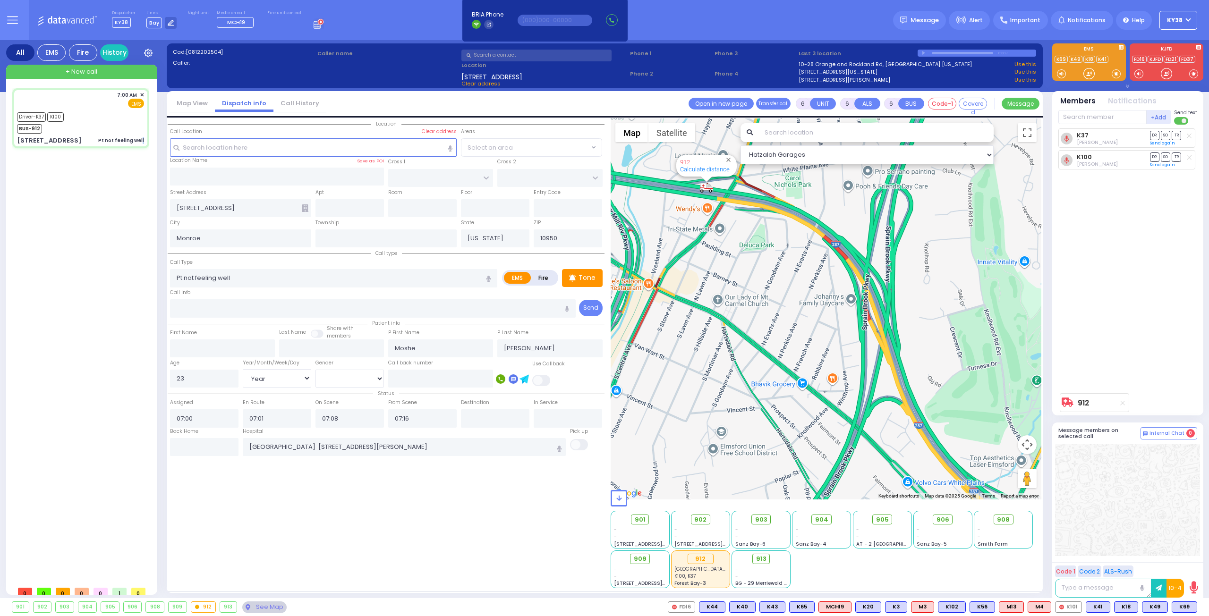
drag, startPoint x: 920, startPoint y: 460, endPoint x: 756, endPoint y: 305, distance: 224.8
click at [756, 305] on div "912 Calculate distance" at bounding box center [825, 309] width 431 height 381
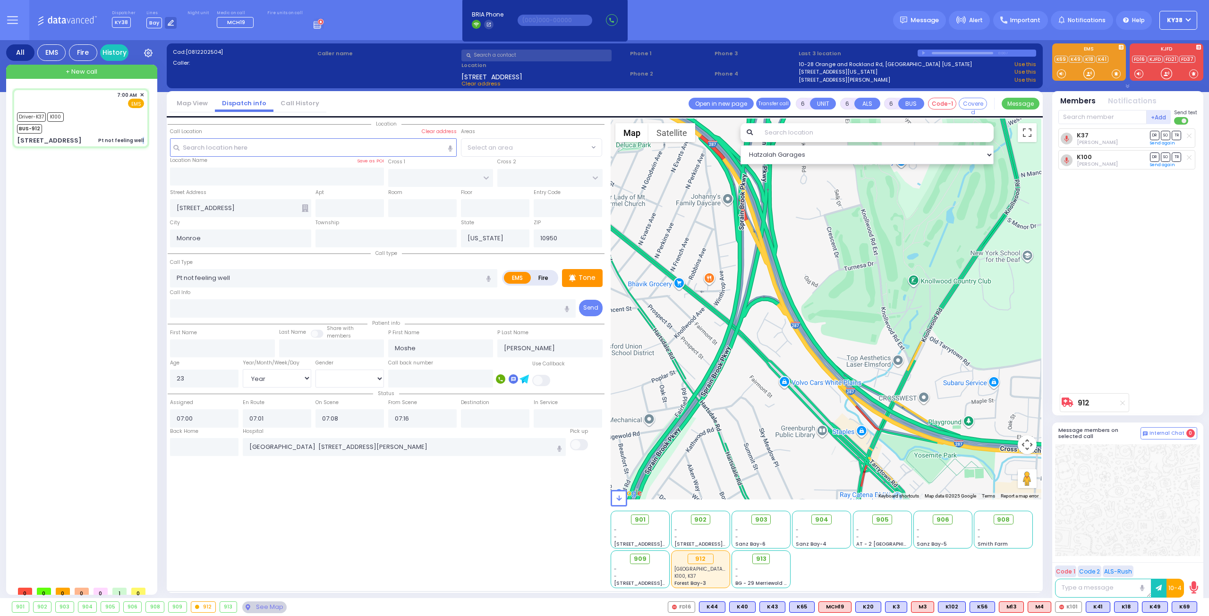
drag, startPoint x: 882, startPoint y: 415, endPoint x: 770, endPoint y: 322, distance: 145.3
click at [770, 322] on div "912 Calculate distance" at bounding box center [825, 309] width 431 height 381
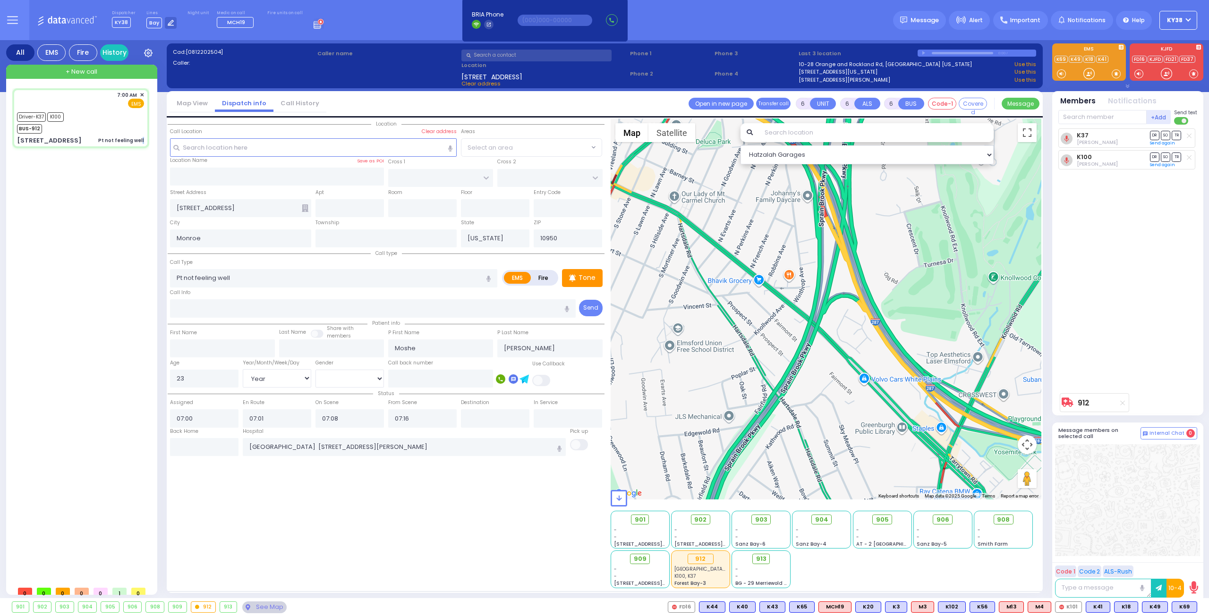
drag, startPoint x: 865, startPoint y: 433, endPoint x: 963, endPoint y: 440, distance: 98.4
click at [963, 440] on div "912 Calculate distance" at bounding box center [825, 309] width 431 height 381
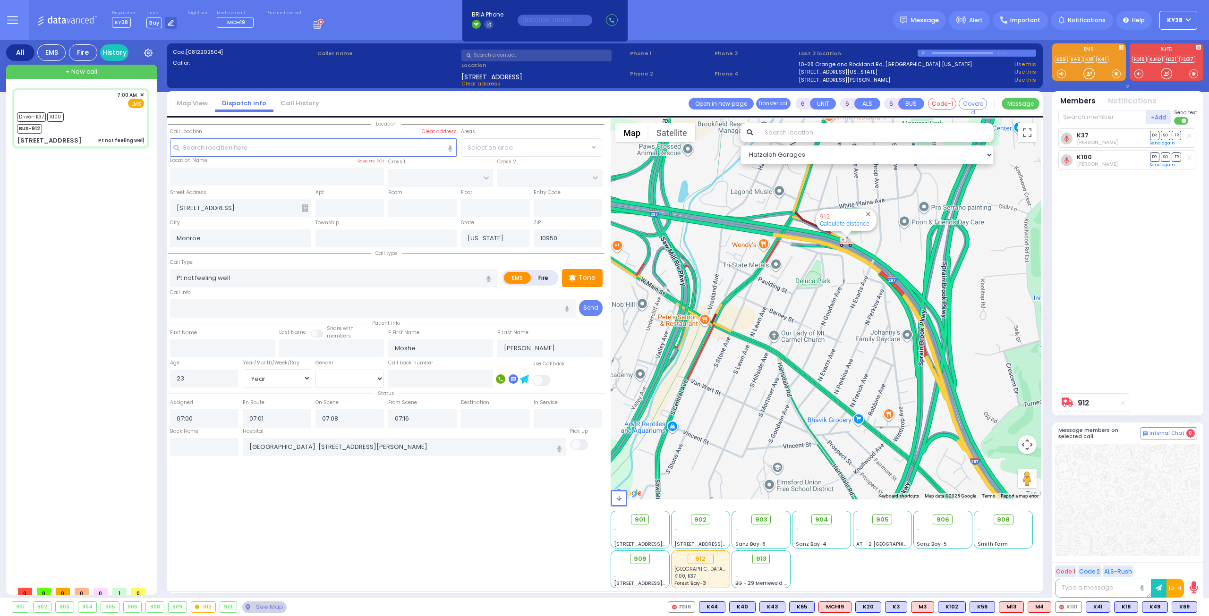
drag, startPoint x: 807, startPoint y: 318, endPoint x: 879, endPoint y: 455, distance: 154.8
click at [880, 455] on div "912 Calculate distance" at bounding box center [825, 309] width 431 height 381
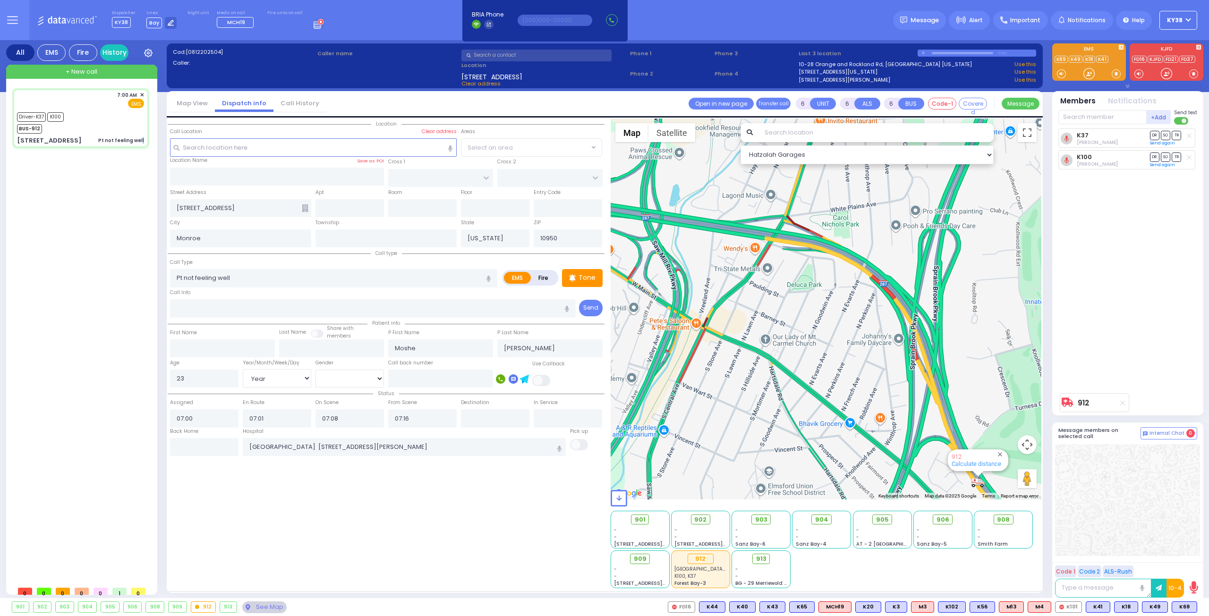
drag, startPoint x: 873, startPoint y: 386, endPoint x: 771, endPoint y: 280, distance: 147.6
click at [788, 307] on div "912 Calculate distance" at bounding box center [825, 309] width 431 height 381
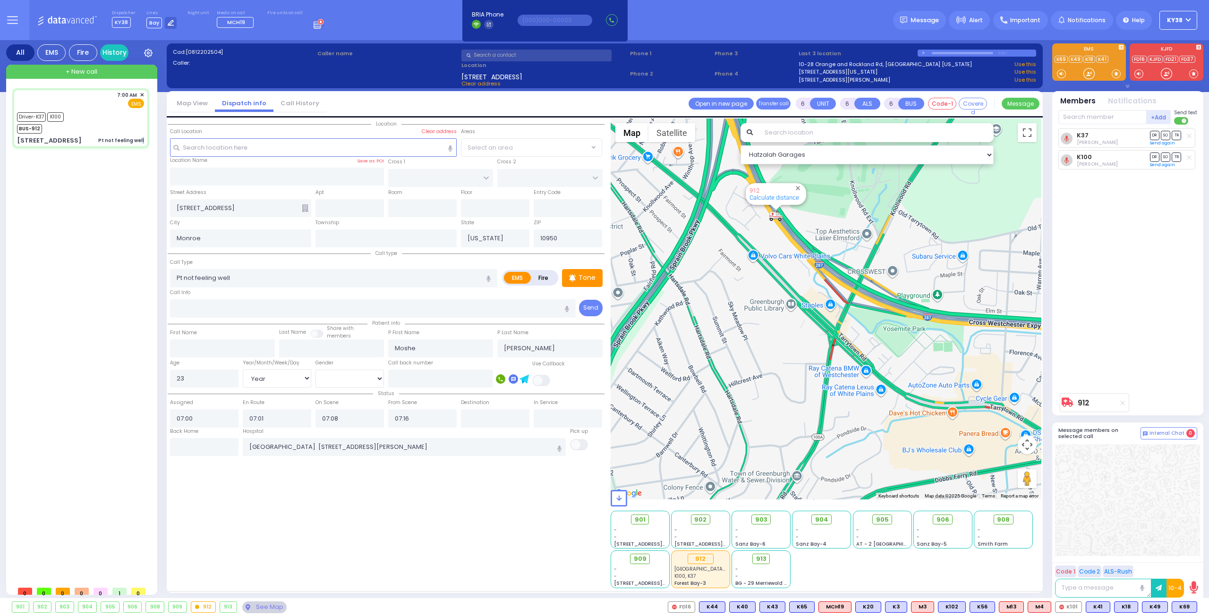
drag, startPoint x: 826, startPoint y: 393, endPoint x: 809, endPoint y: 287, distance: 107.6
click at [809, 287] on div "912 Calculate distance" at bounding box center [825, 309] width 431 height 381
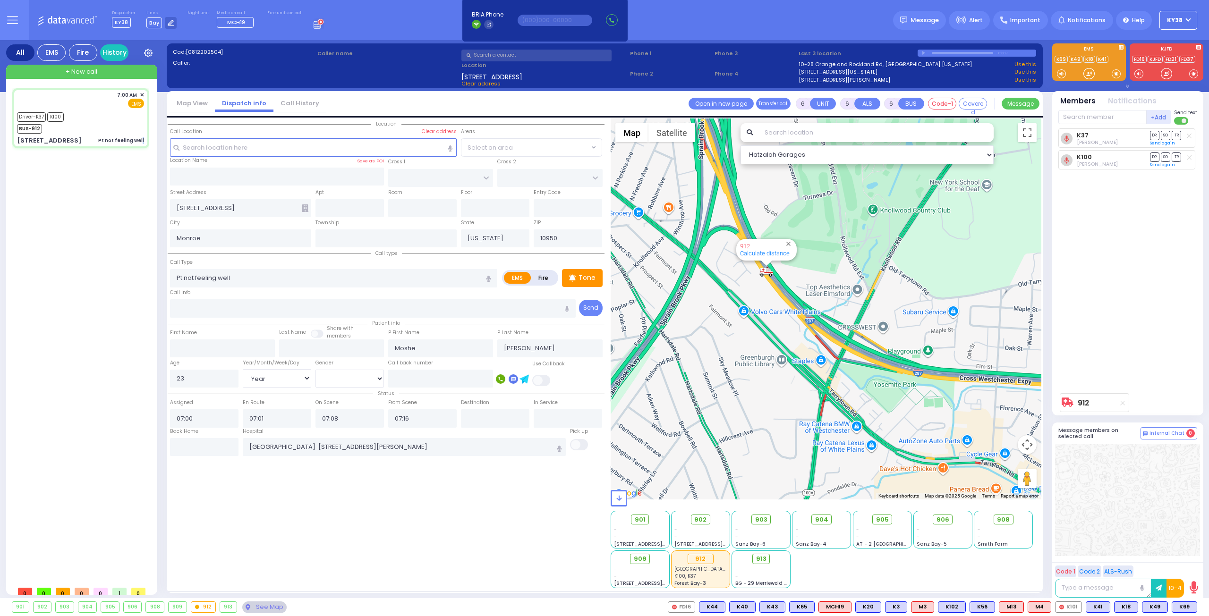
drag, startPoint x: 842, startPoint y: 412, endPoint x: 833, endPoint y: 497, distance: 86.0
click at [833, 497] on div "Hatzalah Garages ← Move left → Move right ↑ Move up ↓ + -" at bounding box center [825, 354] width 431 height 470
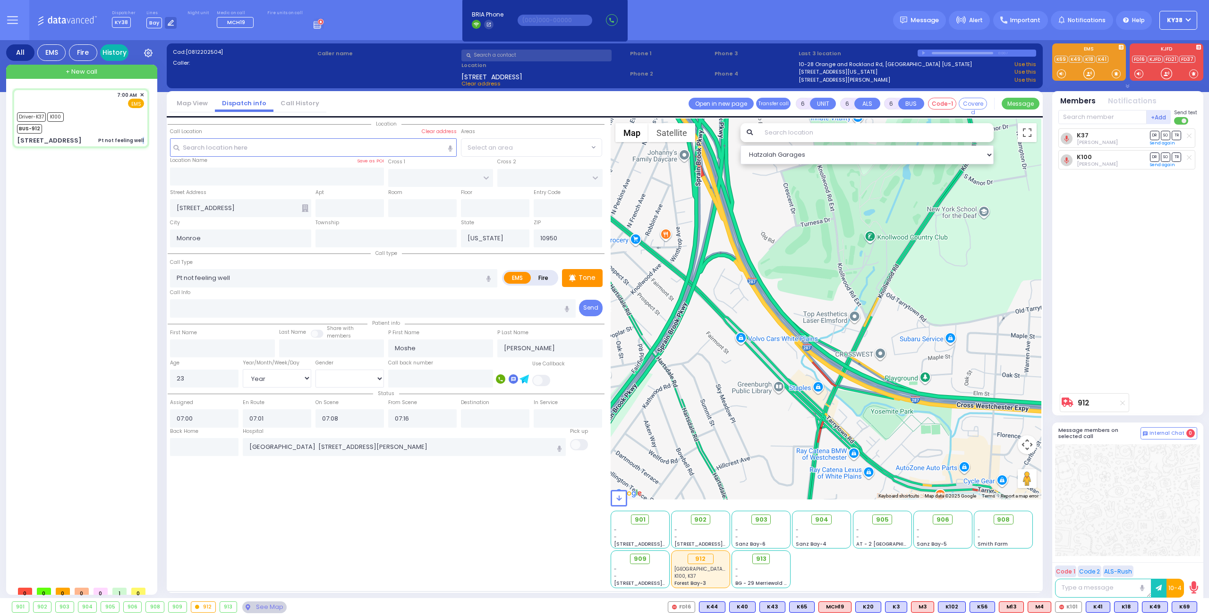
click at [115, 56] on link "History" at bounding box center [114, 52] width 28 height 17
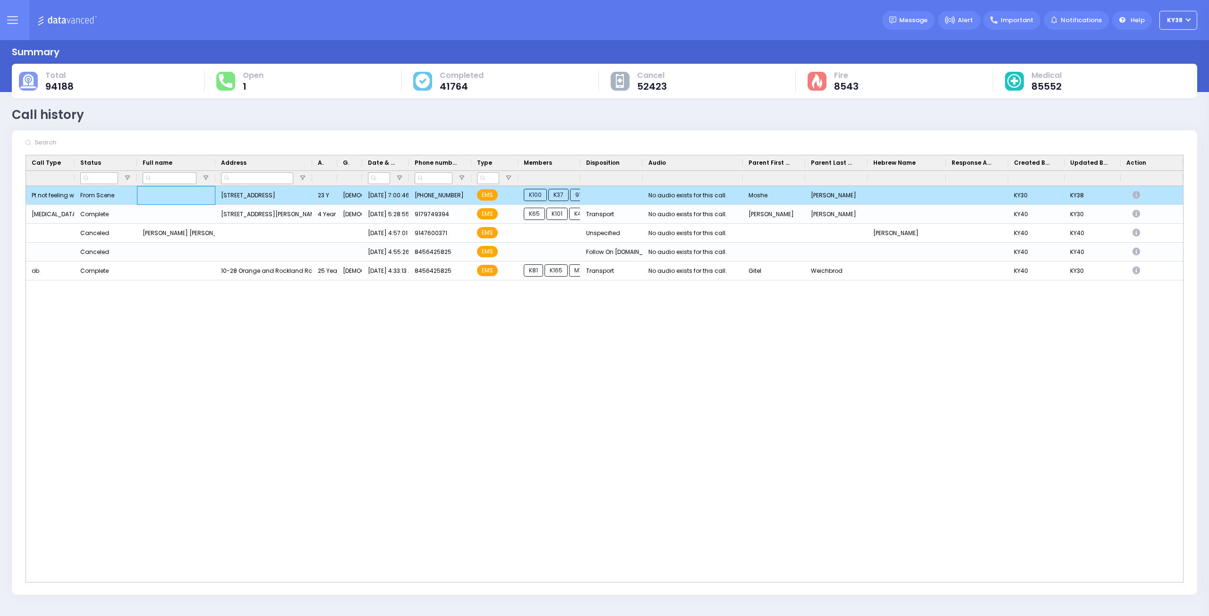
click at [204, 193] on div "Press SPACE to deselect this row." at bounding box center [176, 195] width 78 height 19
click at [1020, 195] on div "KY30" at bounding box center [1036, 195] width 56 height 19
click at [395, 194] on div "8/12/2025 7:00:46 AM" at bounding box center [385, 195] width 47 height 19
click at [392, 195] on div "8/12/2025 7:00:46 AM" at bounding box center [385, 195] width 47 height 19
click at [343, 196] on div "[DEMOGRAPHIC_DATA]" at bounding box center [349, 195] width 25 height 19
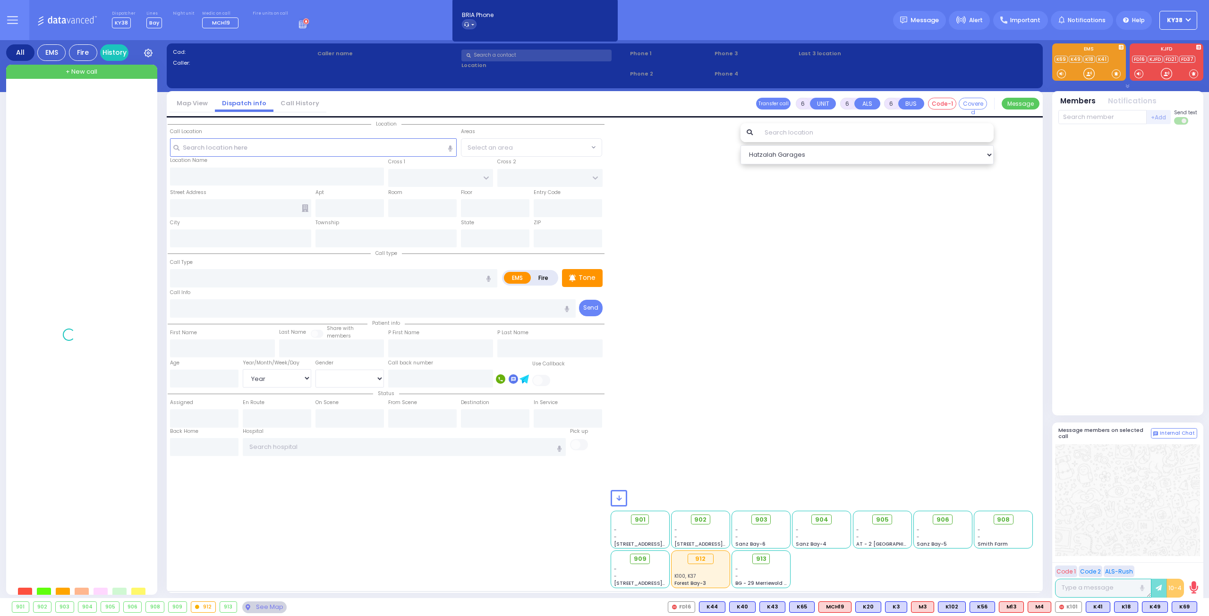
select select "Year"
select select "[DEMOGRAPHIC_DATA]"
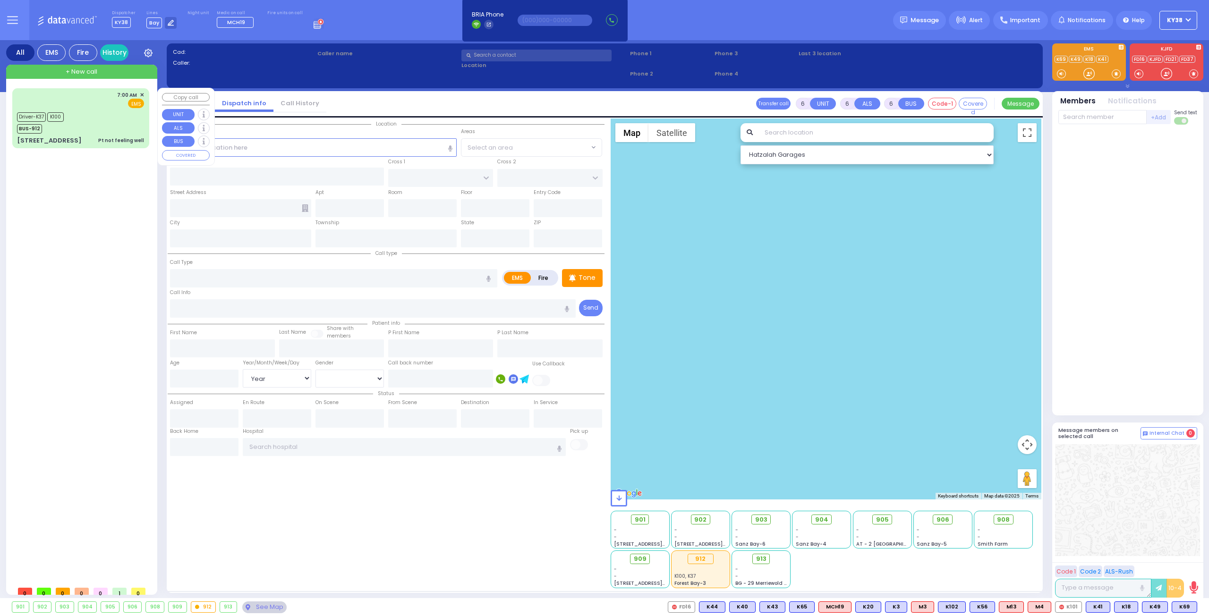
click at [112, 109] on div "7:00 AM ✕ EMS Driver-K37" at bounding box center [80, 118] width 133 height 57
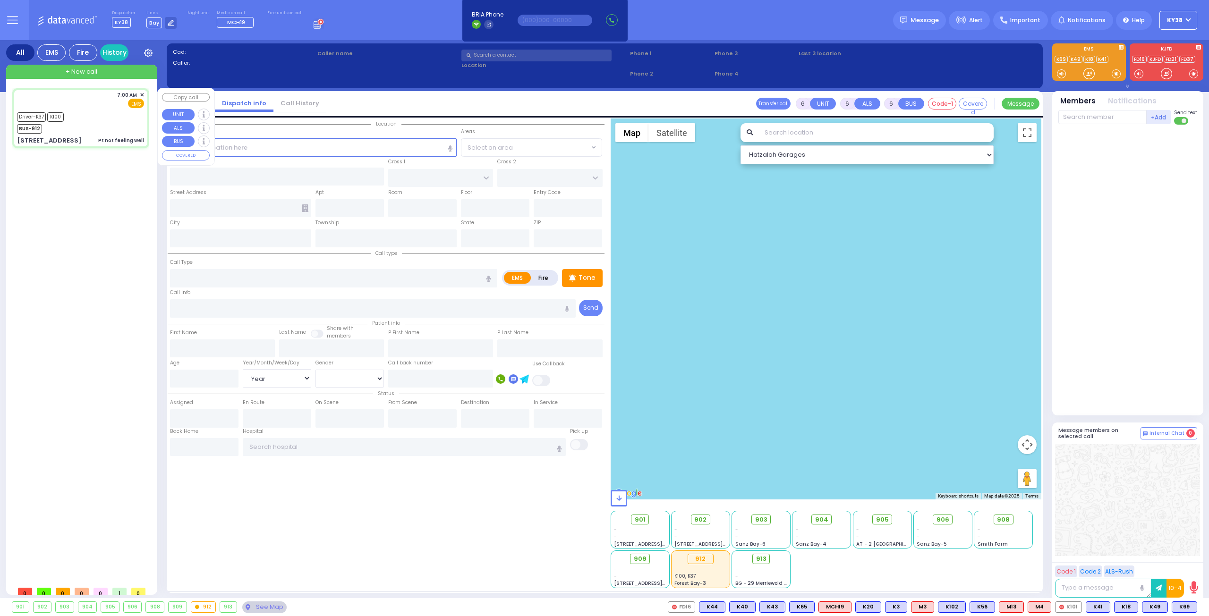
select select
type input "Pt not feeling well"
radio input "true"
type input "Moshe"
type input "Epstein"
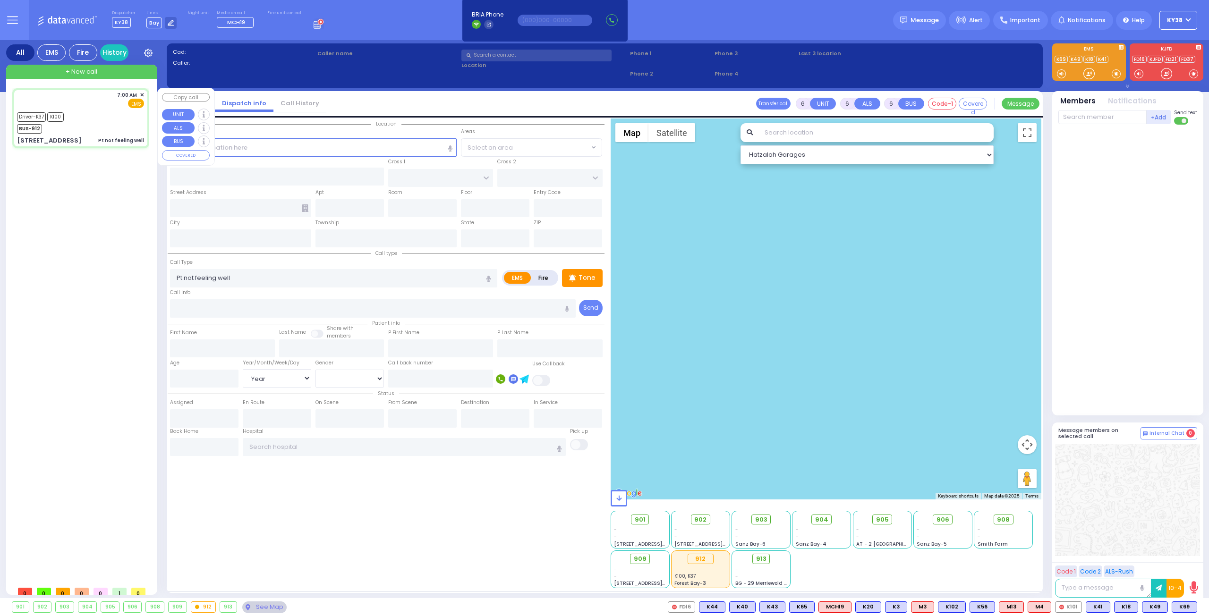
type input "23"
select select "Year"
select select "[DEMOGRAPHIC_DATA]"
type input "07:00"
type input "07:01"
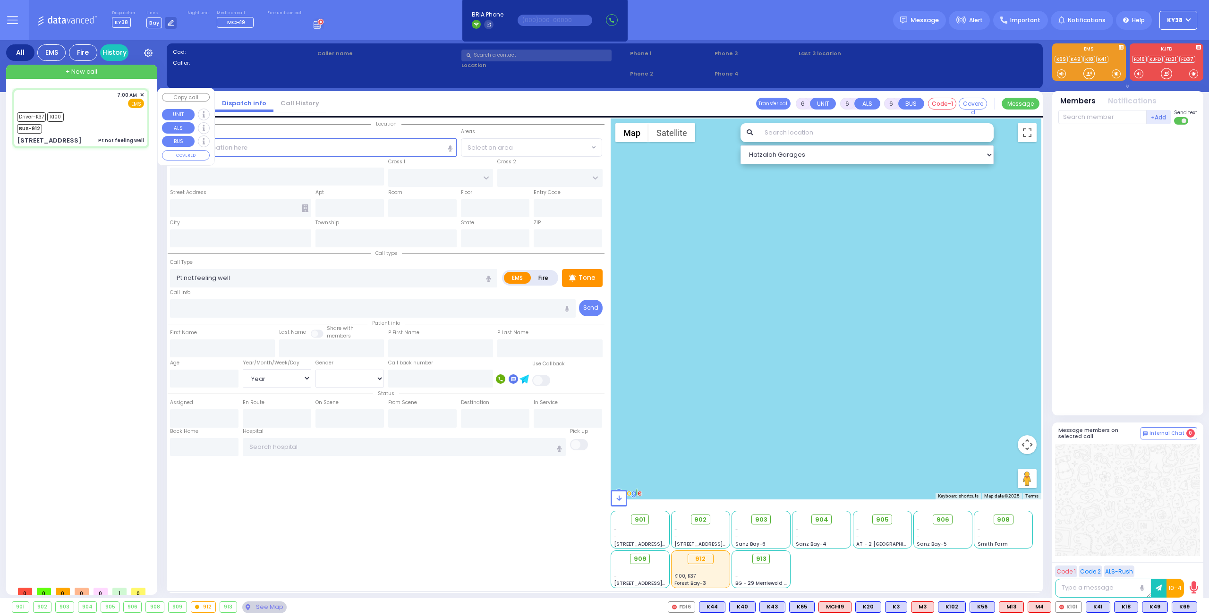
type input "07:08"
type input "07:16"
type input "Westchester Medical Center 100 Woods Rd Valhalla"
select select "Hatzalah Garages"
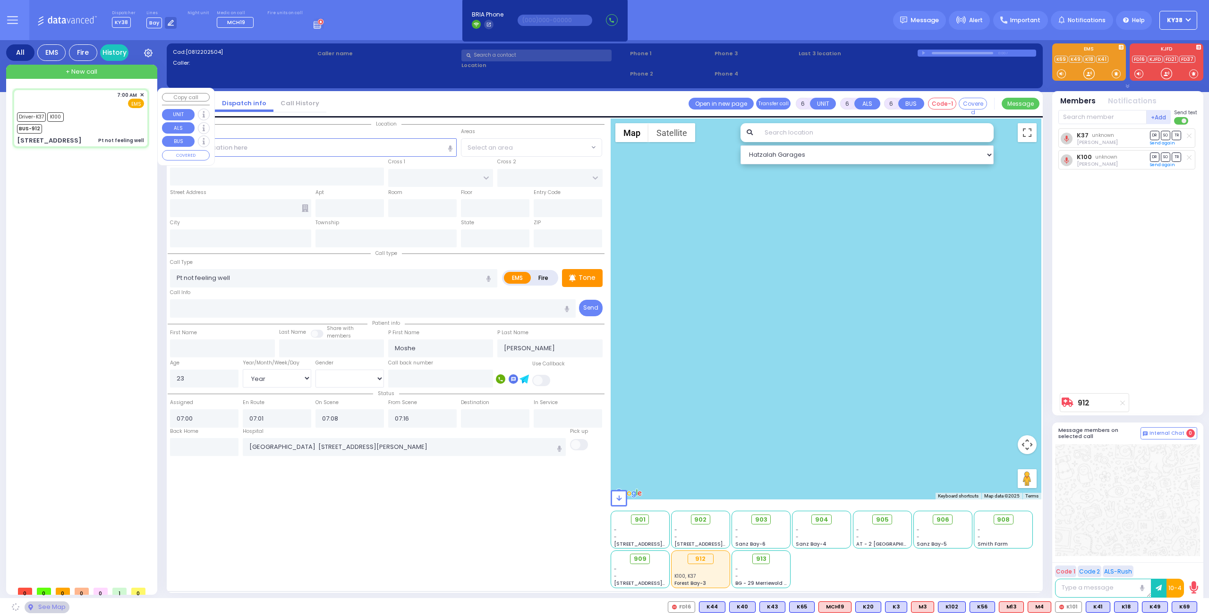
type input "129 Orange and Rockland Rd"
type input "Monroe"
type input "New York"
type input "10950"
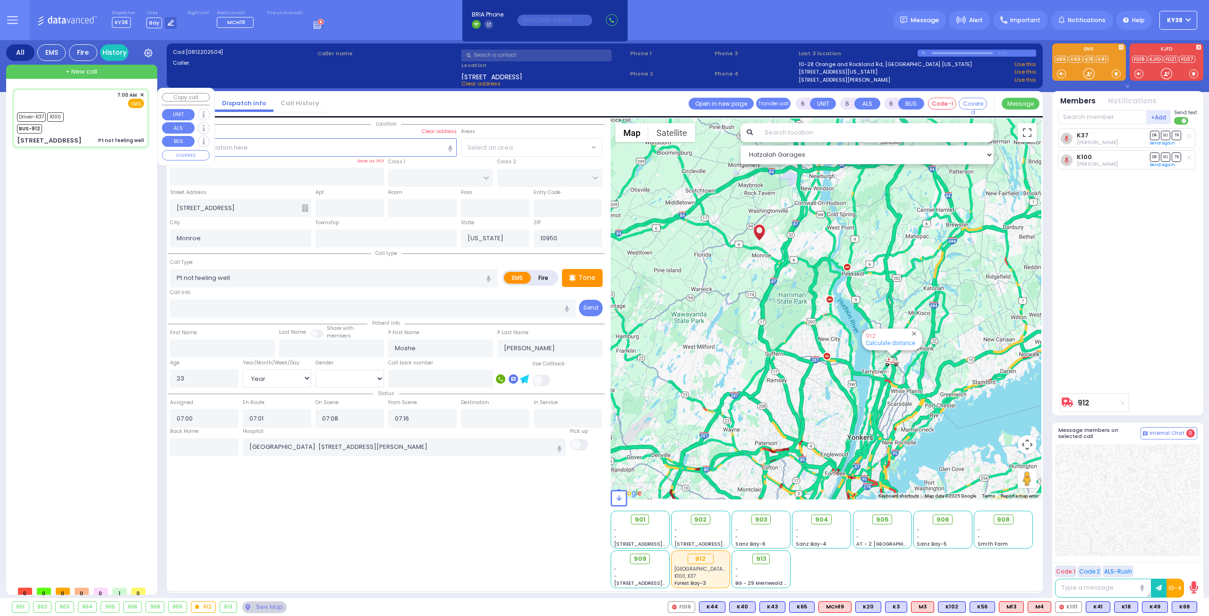
click at [91, 72] on span "+ New call" at bounding box center [82, 71] width 32 height 9
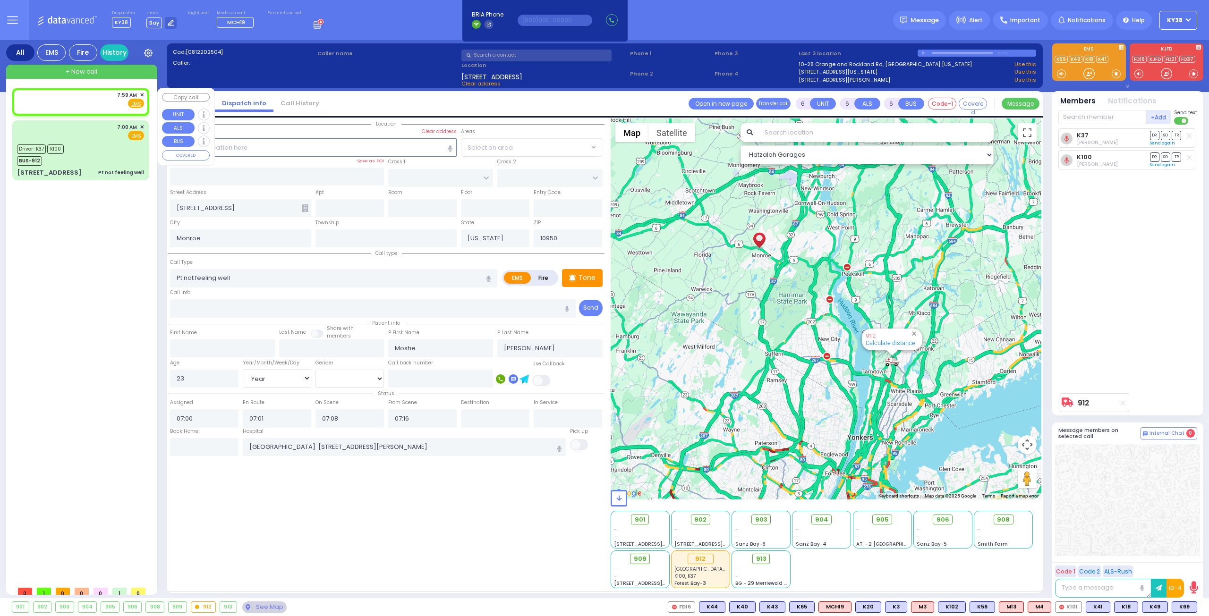
type input "2"
type input "1"
select select
radio input "true"
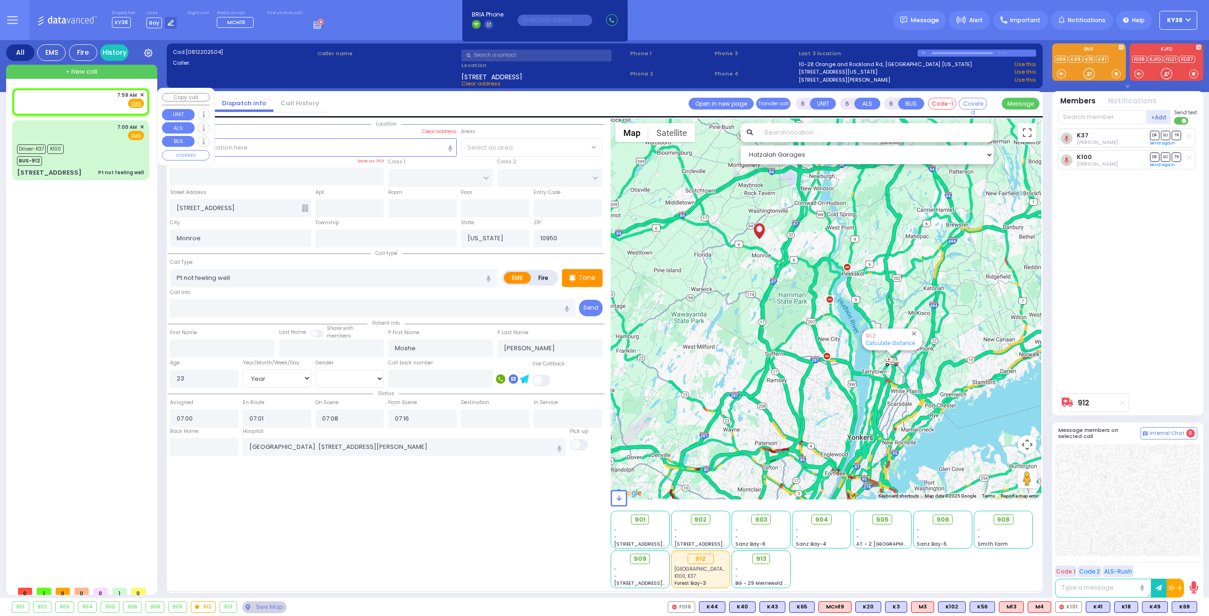
select select
type input "07:59"
select select "Hatzalah Garages"
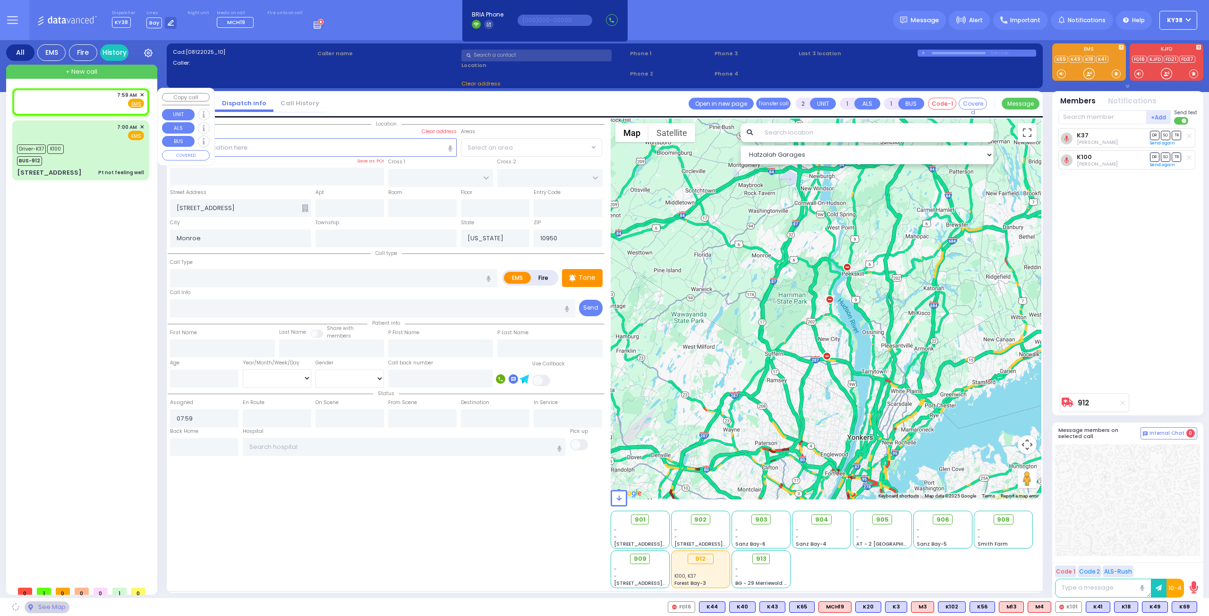
select select
radio input "true"
select select
select select "Hatzalah Garages"
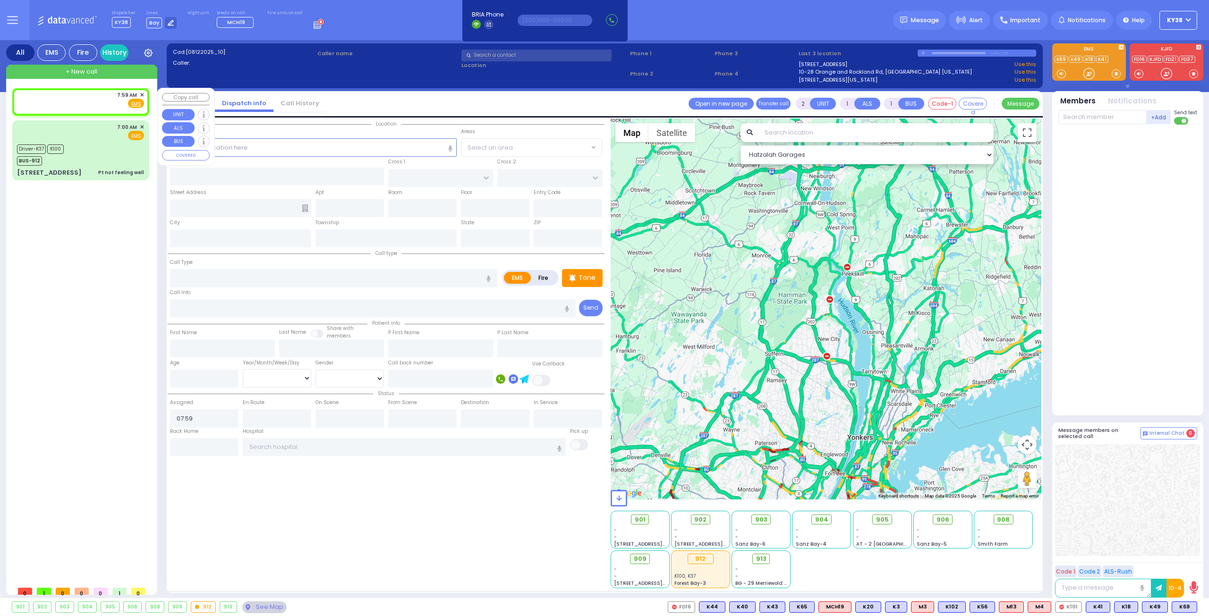
click at [94, 95] on div "7:59 AM ✕ Fire EMS" at bounding box center [80, 99] width 127 height 17
select select
radio input "true"
select select
select select "Hatzalah Garages"
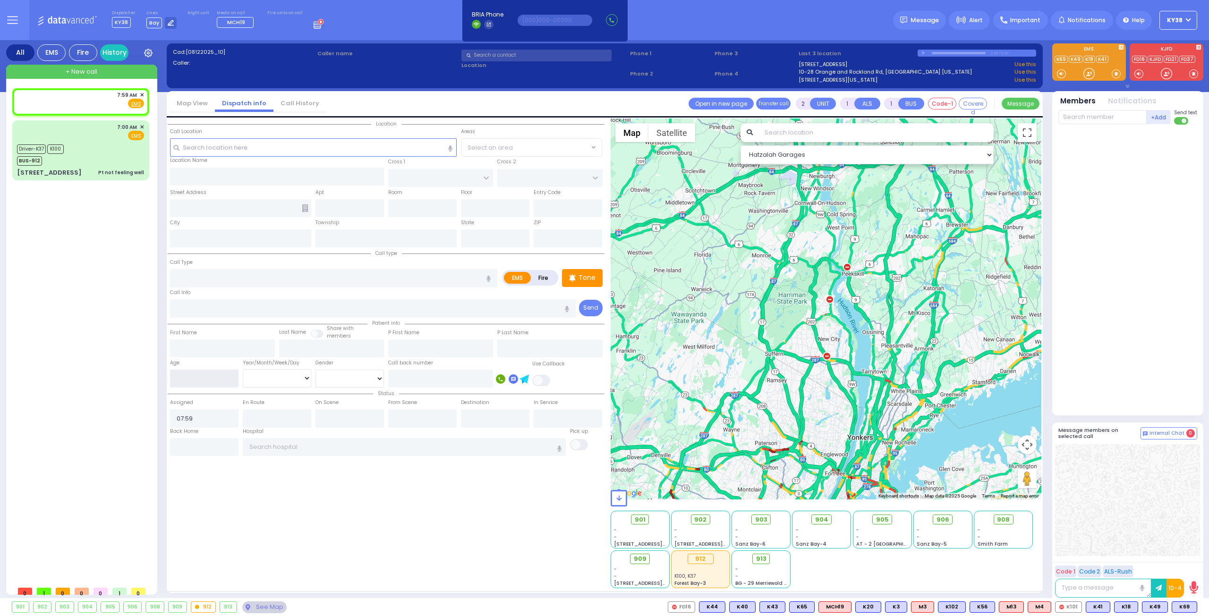
click at [205, 378] on input "number" at bounding box center [204, 379] width 68 height 18
type input "3"
click at [278, 376] on select "Year Month Week Day" at bounding box center [277, 378] width 68 height 18
select select
radio input "true"
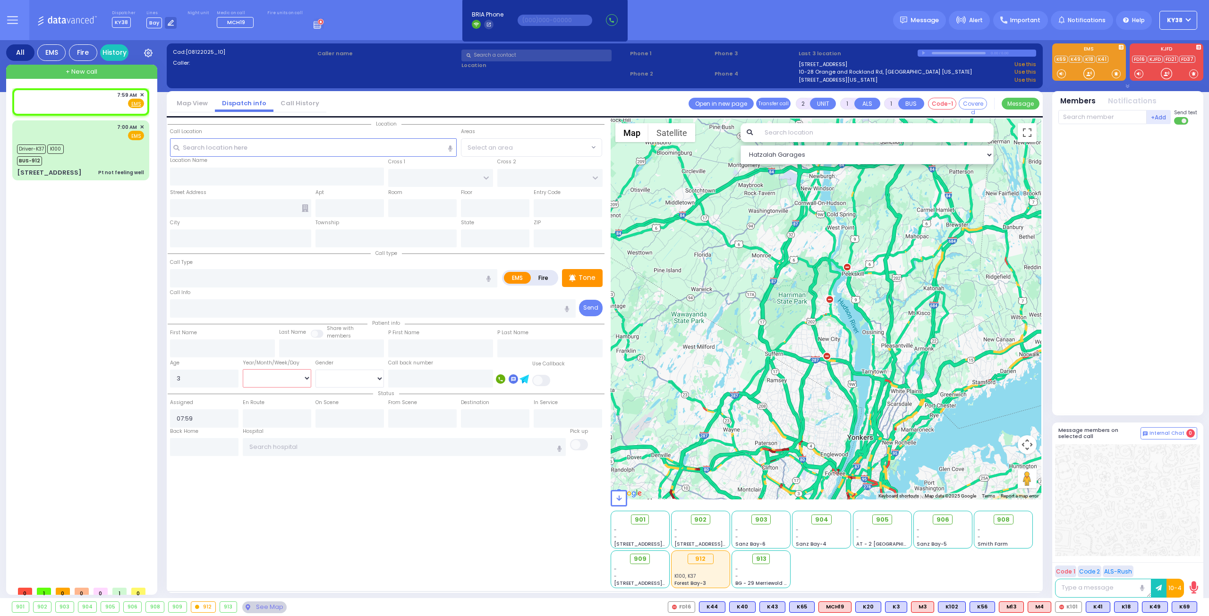
select select
select select "Hatzalah Garages"
select select "Month"
click at [243, 369] on select "Year Month Week Day" at bounding box center [277, 378] width 68 height 18
select select
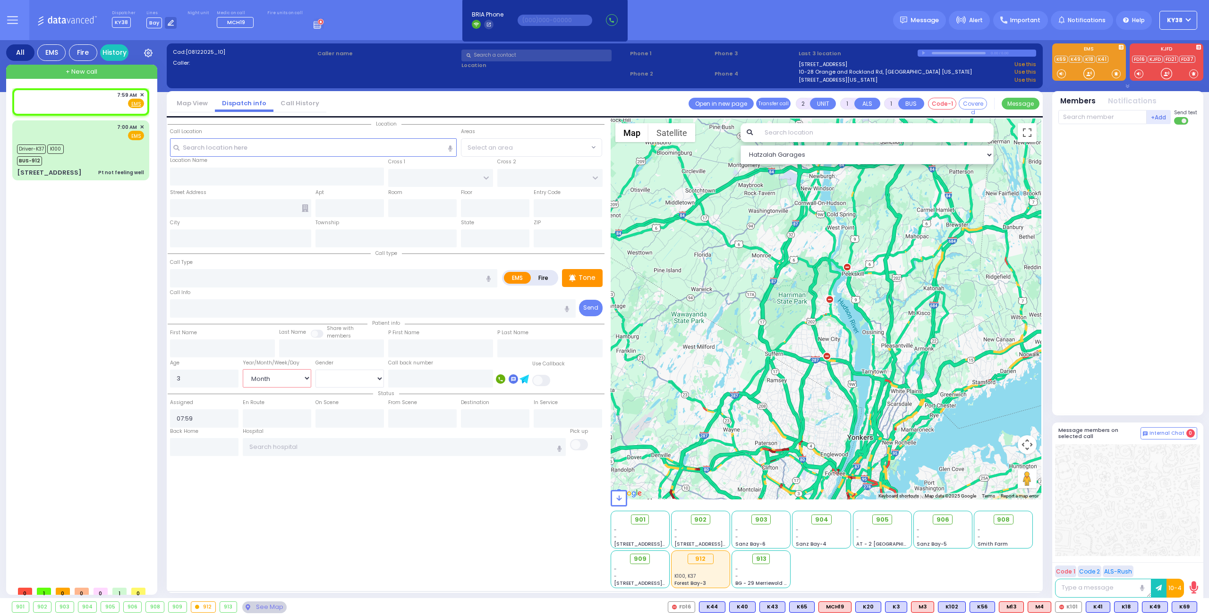
radio input "true"
select select "Month"
select select "Hatzalah Garages"
click at [338, 376] on select "Male Female" at bounding box center [349, 379] width 68 height 18
select select "[DEMOGRAPHIC_DATA]"
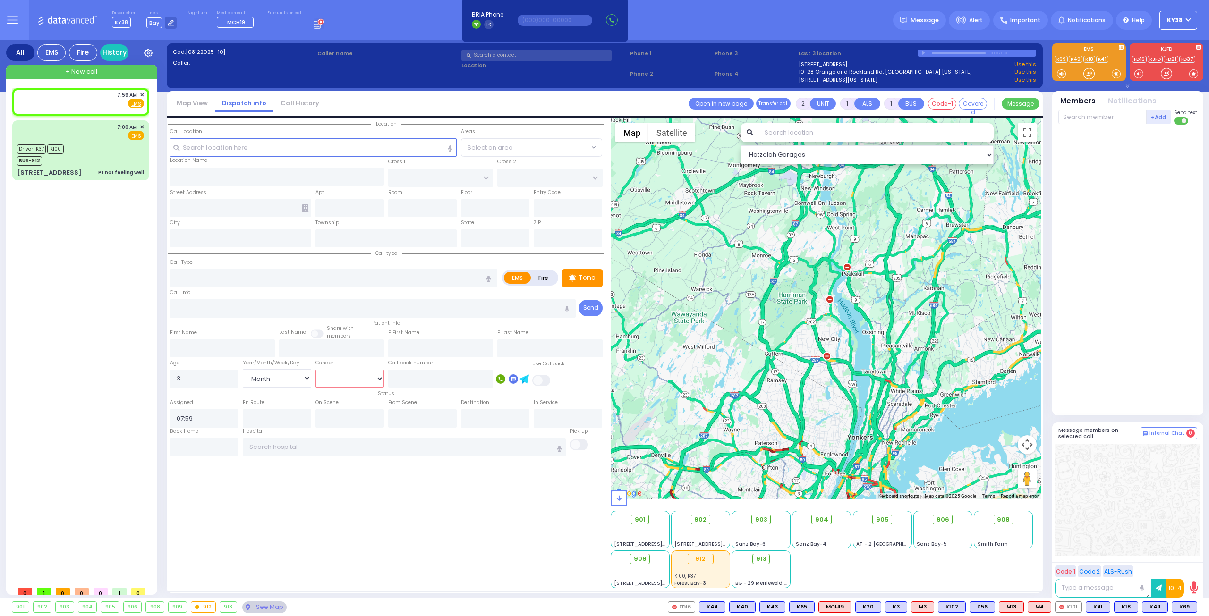
click at [315, 370] on select "Male Female" at bounding box center [349, 379] width 68 height 18
select select
radio input "true"
select select "Month"
select select "[DEMOGRAPHIC_DATA]"
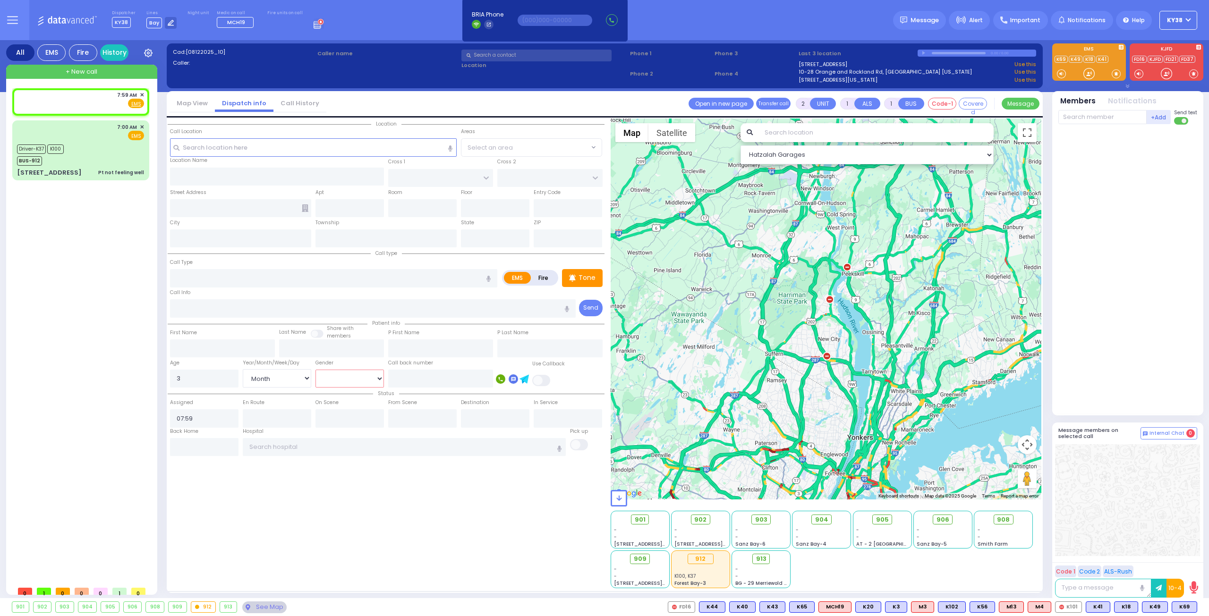
select select "Hatzalah Garages"
click at [444, 376] on input "text" at bounding box center [440, 379] width 105 height 18
click at [441, 377] on input "5145851628" at bounding box center [440, 379] width 105 height 18
type input "5145851628"
click at [234, 151] on input "text" at bounding box center [313, 147] width 287 height 18
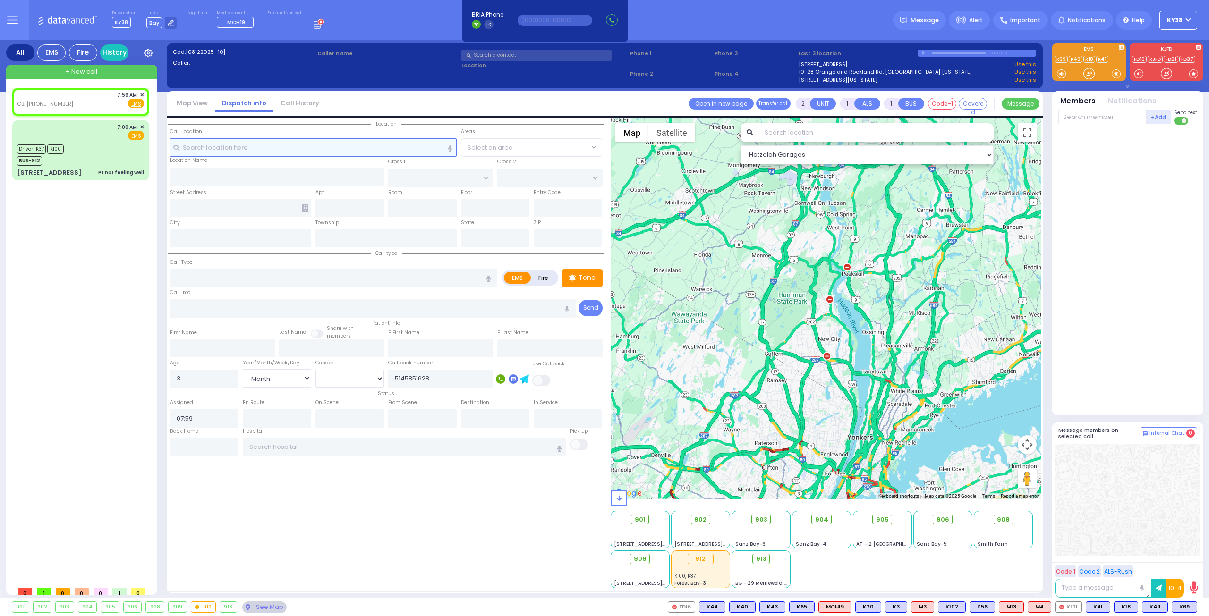
select select
radio input "true"
select select "Month"
select select "[DEMOGRAPHIC_DATA]"
select select "Hatzalah Garages"
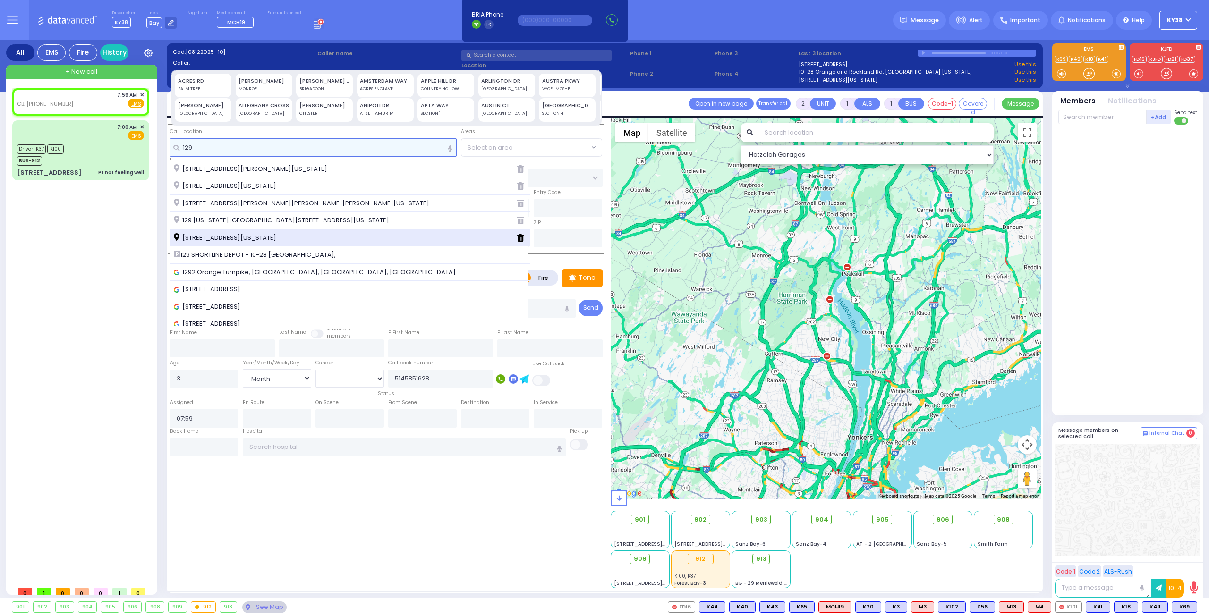
type input "129"
click at [240, 238] on span "129 Orange and Rockland Road Monroe New York 10950" at bounding box center [227, 237] width 106 height 9
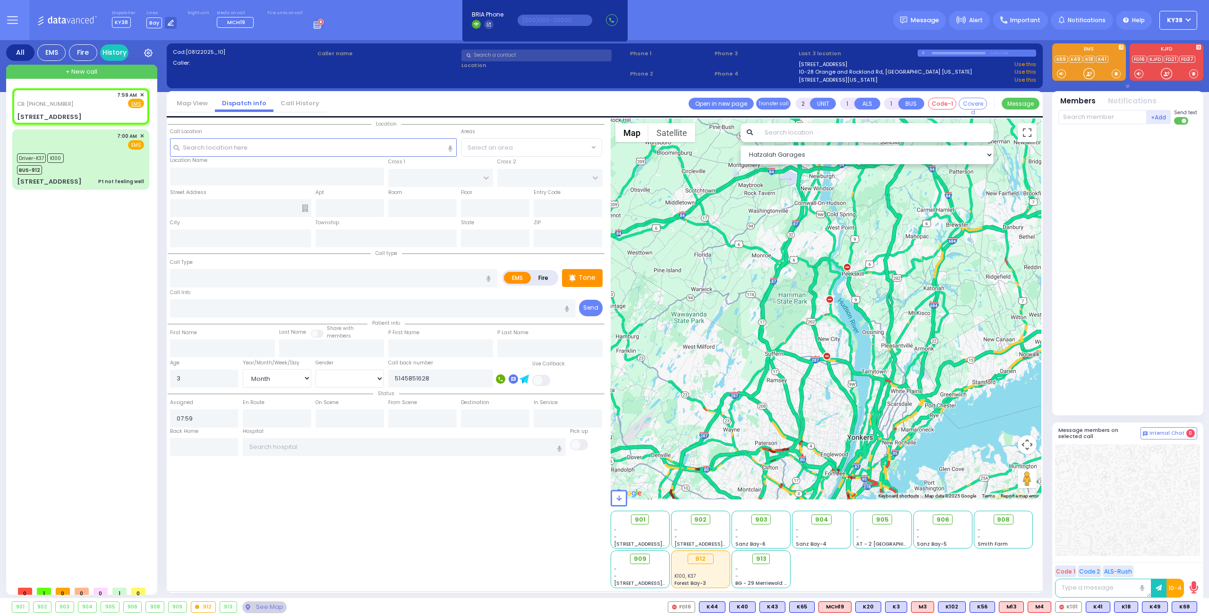
select select
radio input "true"
select select "Month"
select select "[DEMOGRAPHIC_DATA]"
select select "Hatzalah Garages"
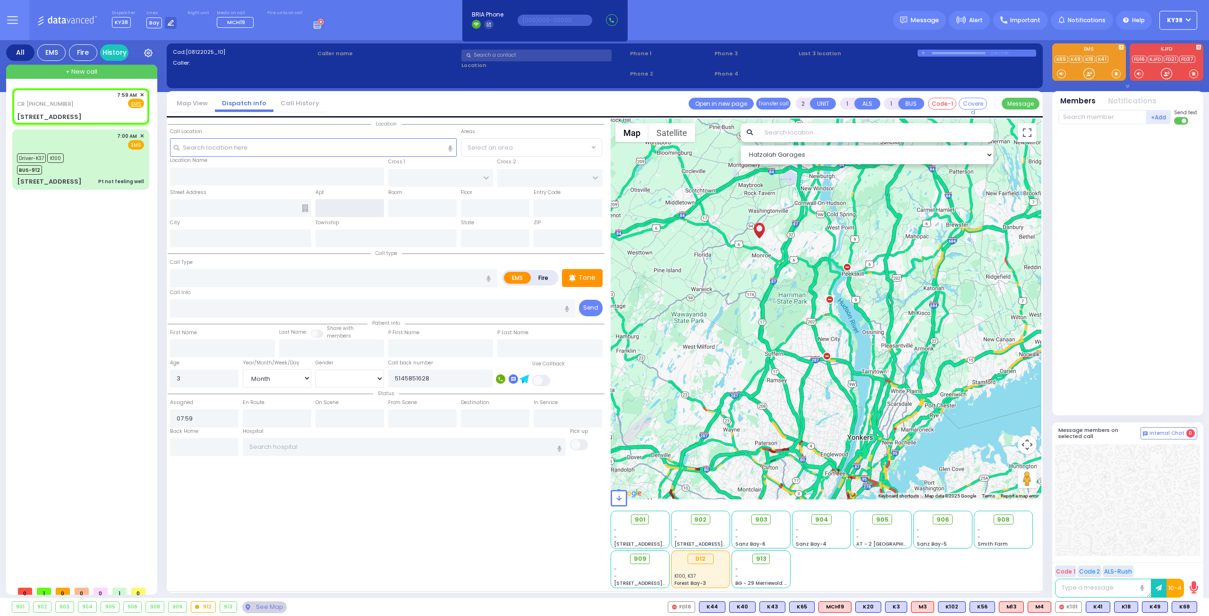
type input "129 Orange and Rockland Road"
type input "Monroe"
type input "New York"
type input "10950"
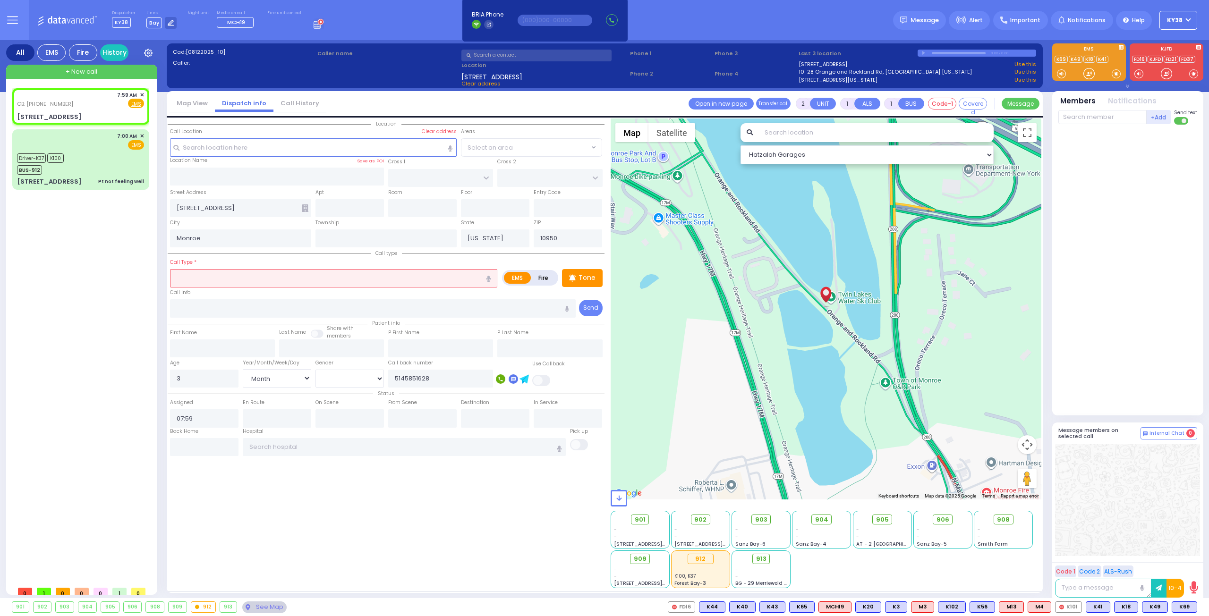
click at [249, 277] on input "text" at bounding box center [333, 278] width 327 height 18
type input "rsv"
select select
radio input "true"
select select "Month"
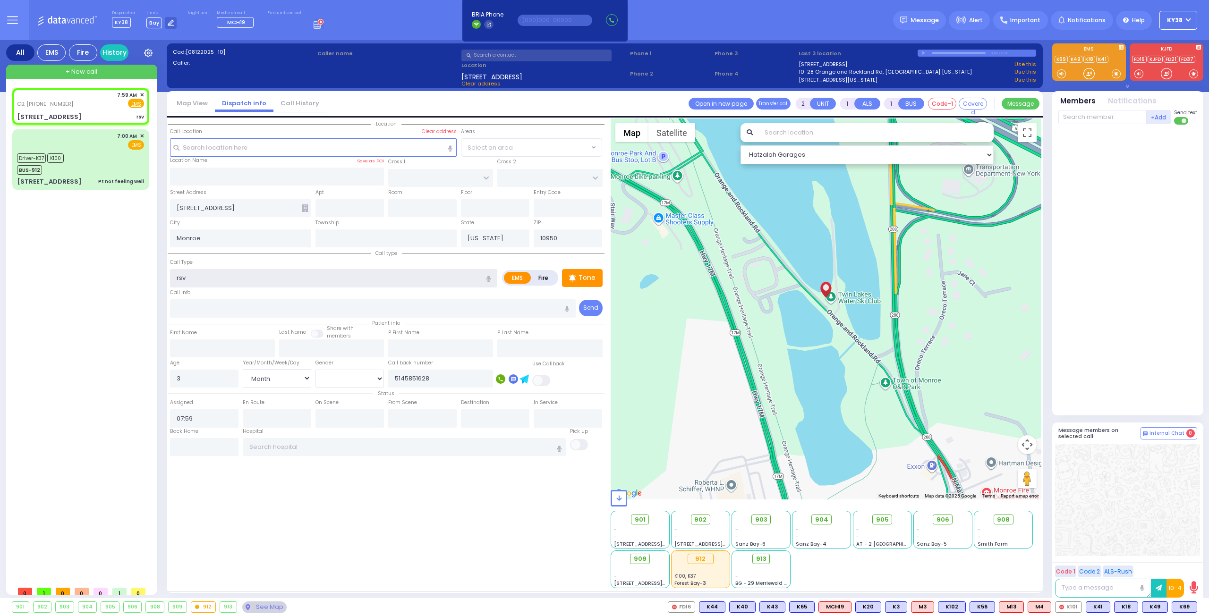
select select "[DEMOGRAPHIC_DATA]"
select select "Hatzalah Garages"
drag, startPoint x: 246, startPoint y: 277, endPoint x: 154, endPoint y: 279, distance: 92.1
click at [154, 279] on div "All EMS Fire History Settings" at bounding box center [604, 321] width 1197 height 562
type input "RSV"
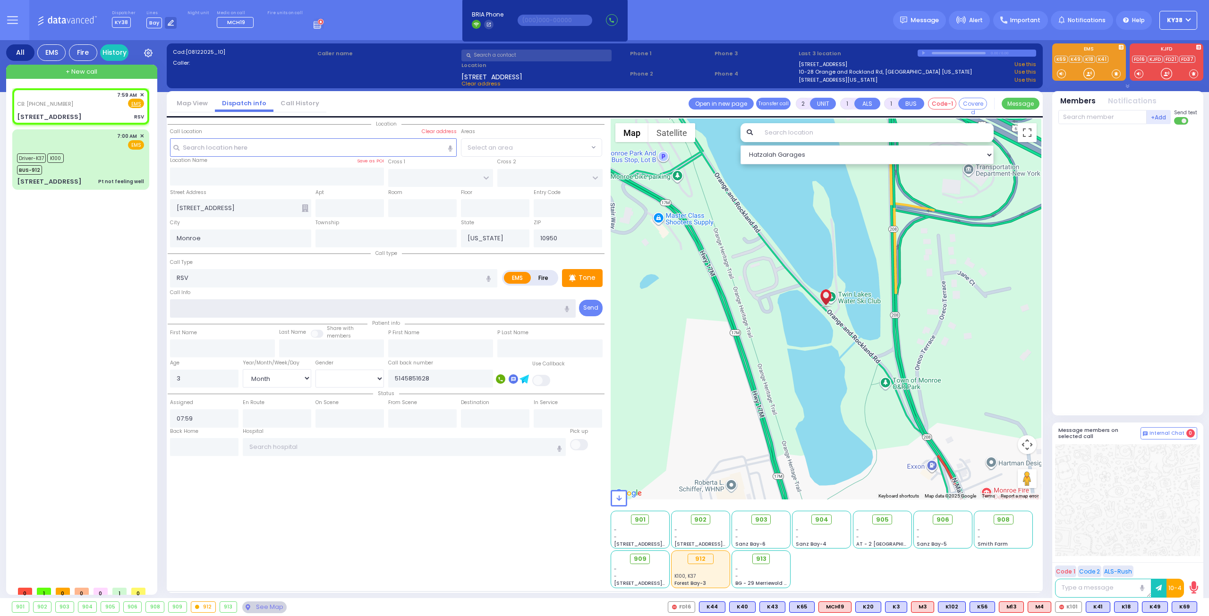
select select
radio input "true"
select select "Month"
select select "[DEMOGRAPHIC_DATA]"
select select "Hatzalah Garages"
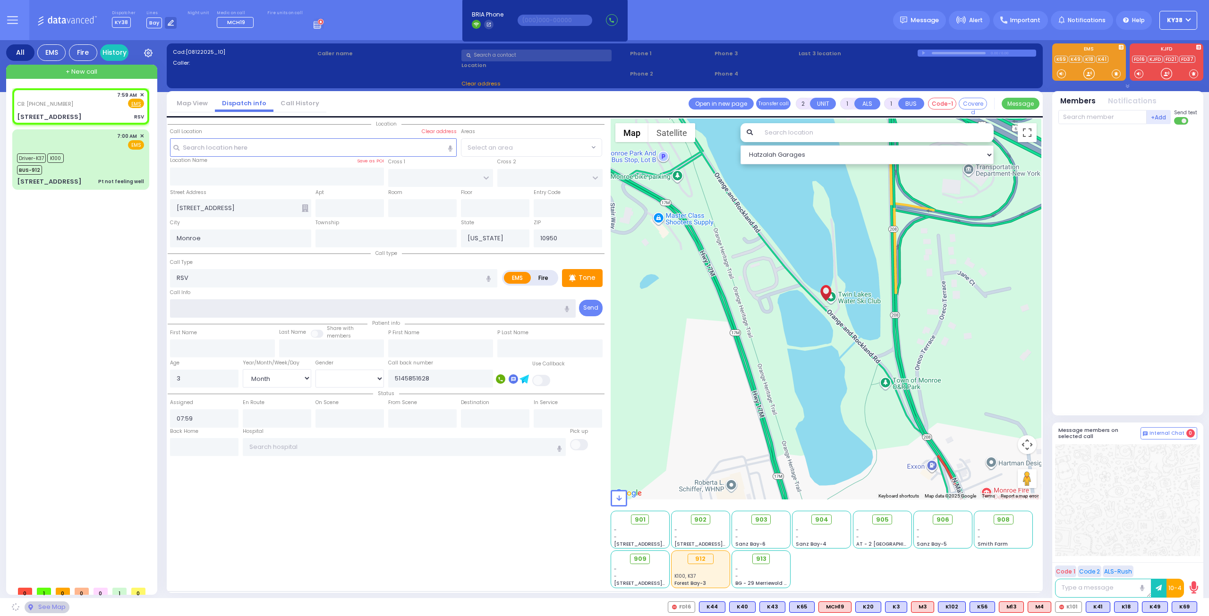
click at [199, 302] on input "text" at bounding box center [373, 308] width 406 height 18
select select
radio input "true"
select select "Month"
select select "[DEMOGRAPHIC_DATA]"
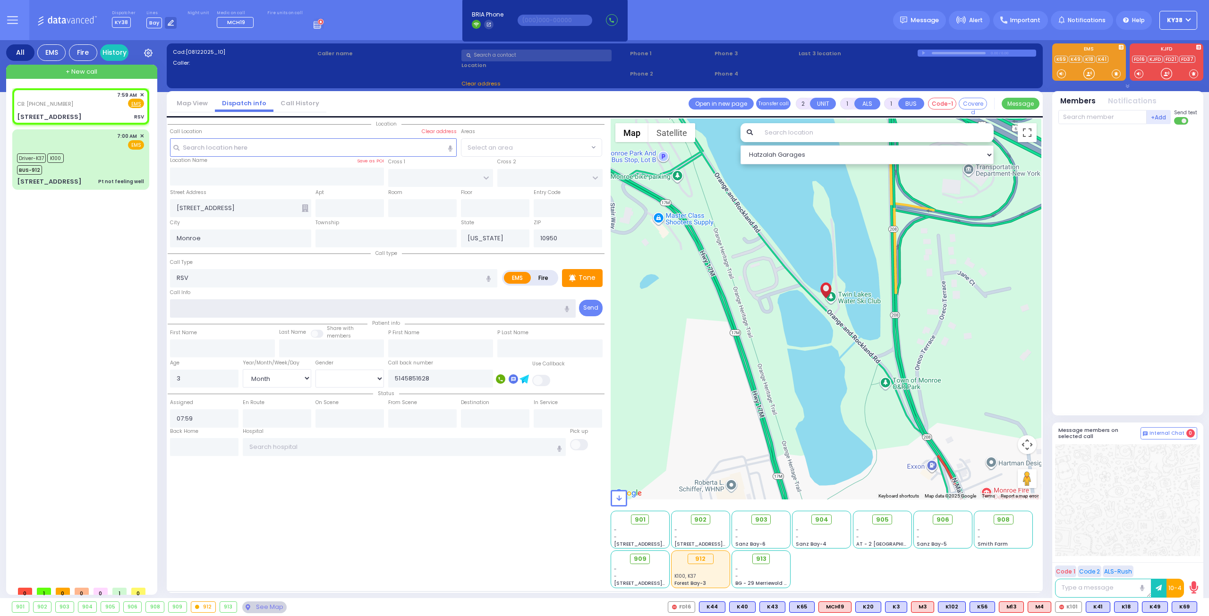
select select "Hatzalah Garages"
click at [445, 375] on input "5145851628" at bounding box center [440, 379] width 105 height 18
click at [502, 377] on rect at bounding box center [500, 378] width 9 height 9
type input "5145851628"
drag, startPoint x: 184, startPoint y: 373, endPoint x: 167, endPoint y: 373, distance: 17.0
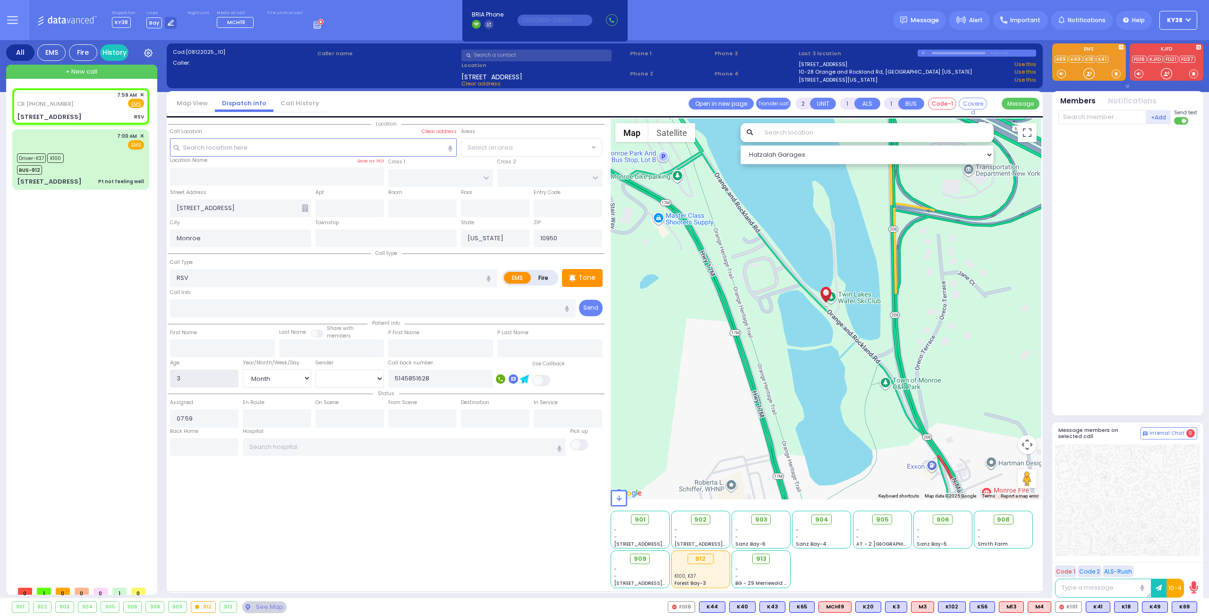
click at [168, 373] on div "Age 3" at bounding box center [204, 373] width 73 height 30
type input "7"
click at [309, 376] on select "Year Month Week Day" at bounding box center [277, 378] width 68 height 18
select select
radio input "true"
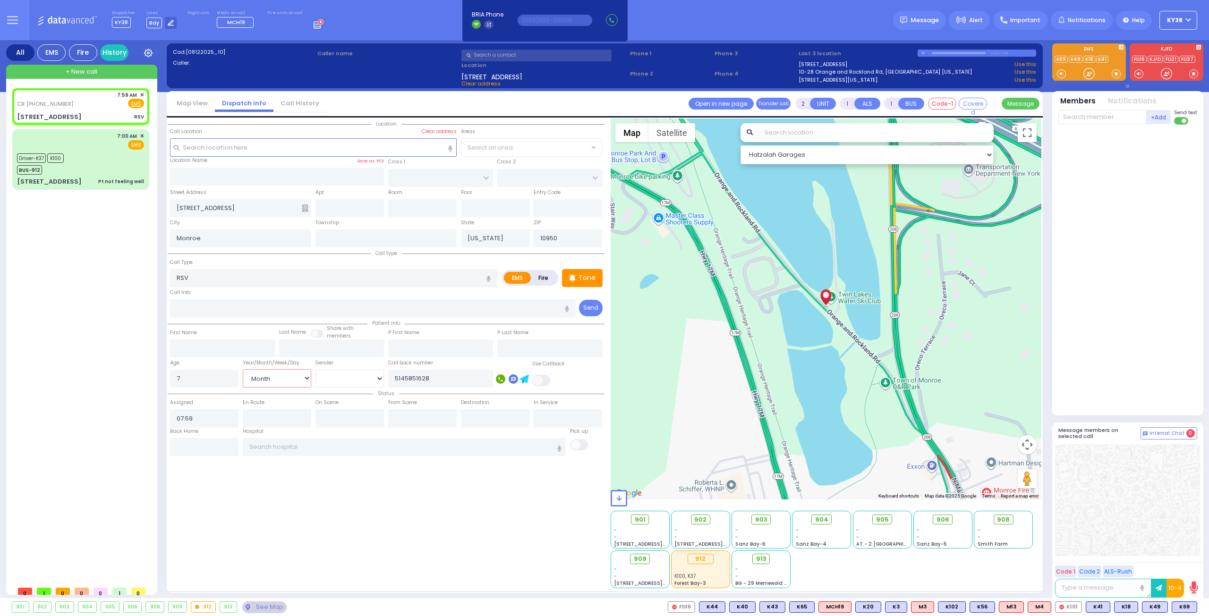
select select "Month"
select select "[DEMOGRAPHIC_DATA]"
select select "Hatzalah Garages"
select select "Week"
click at [243, 369] on select "Year Month Week Day" at bounding box center [277, 378] width 68 height 18
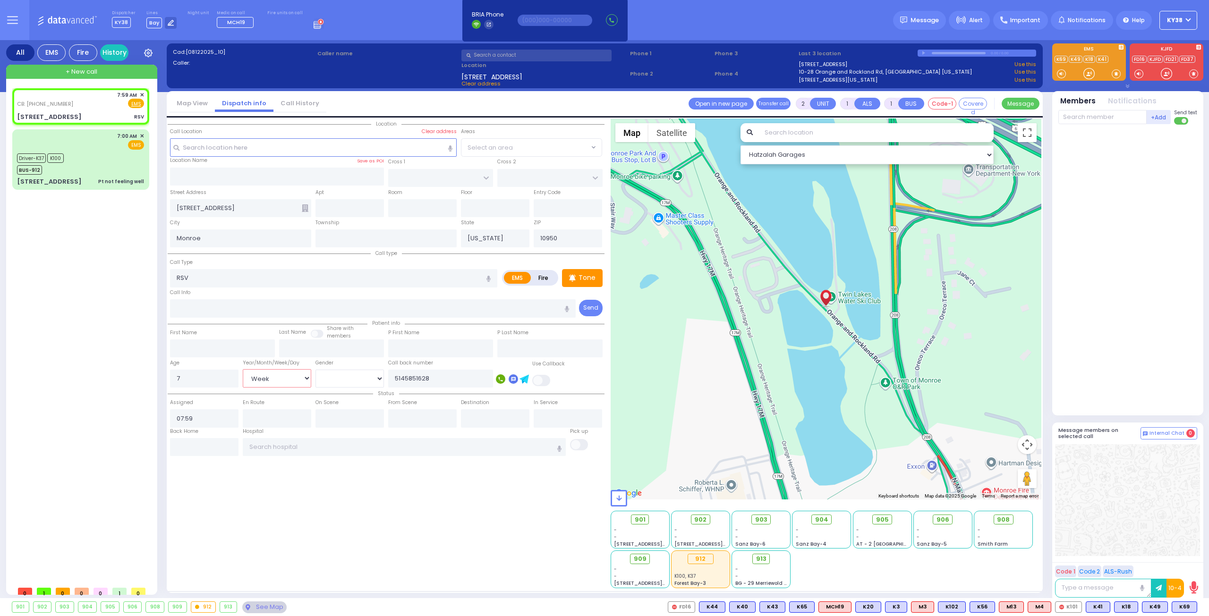
select select
radio input "true"
select select "Week"
select select "[DEMOGRAPHIC_DATA]"
select select "Hatzalah Garages"
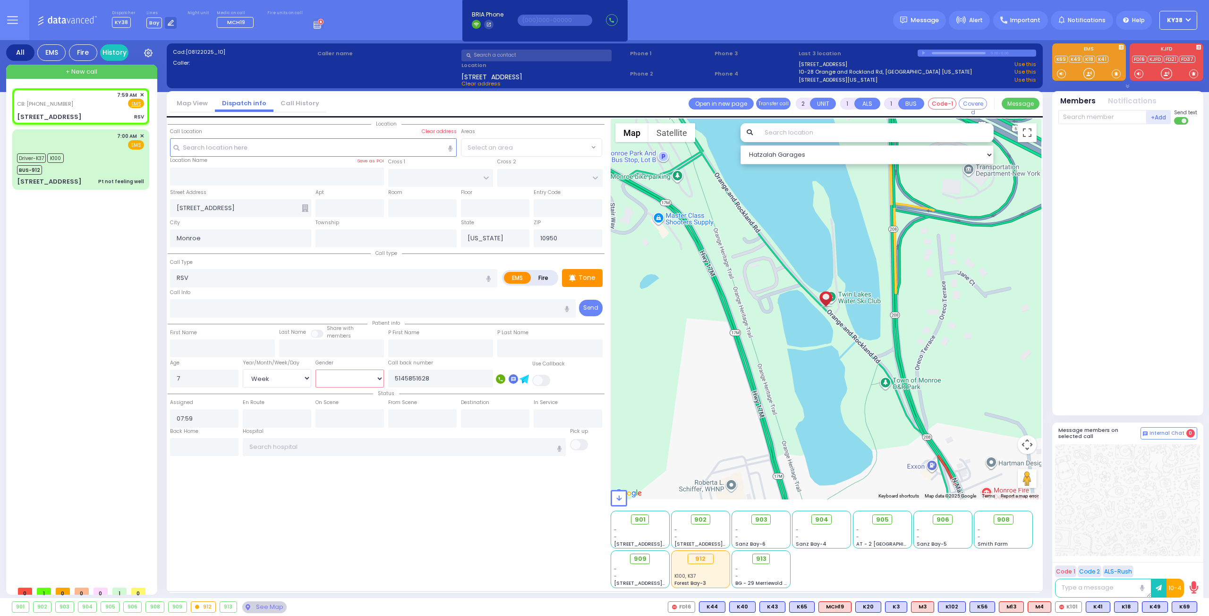
click at [377, 377] on select "Male Female" at bounding box center [349, 379] width 68 height 18
select select "[DEMOGRAPHIC_DATA]"
click at [315, 370] on select "Male Female" at bounding box center [349, 379] width 68 height 18
select select
radio input "true"
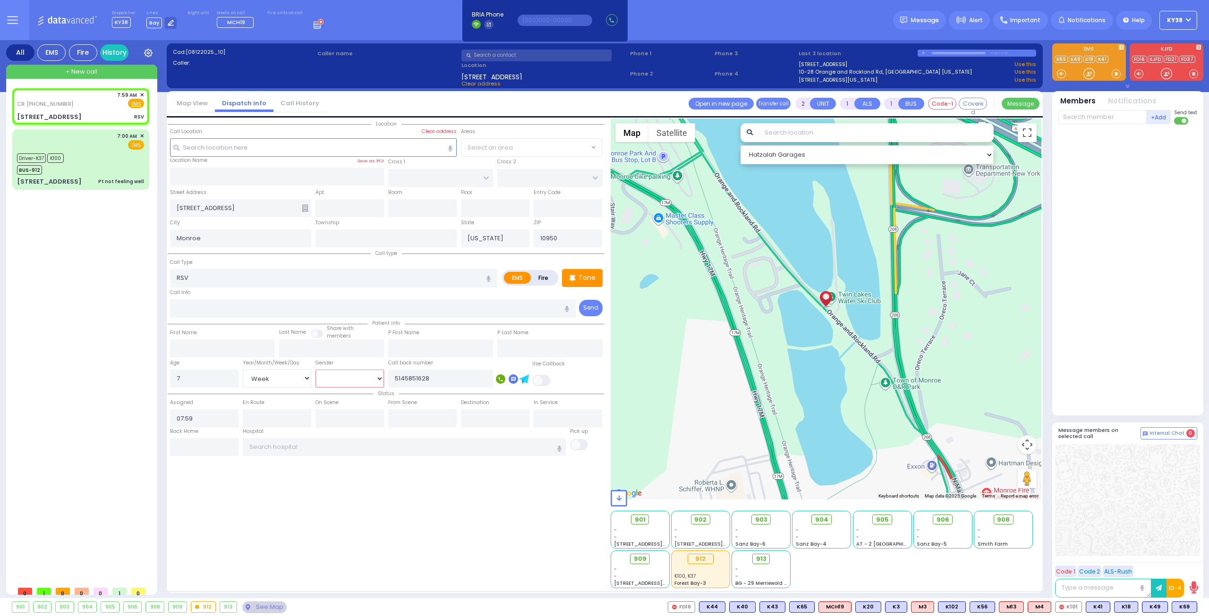
select select "Week"
select select "[DEMOGRAPHIC_DATA]"
select select "Hatzalah Garages"
drag, startPoint x: 432, startPoint y: 377, endPoint x: 377, endPoint y: 377, distance: 54.8
click at [377, 377] on div "Age 7 Year/Month/Week/Day Year Month Week Day Male Female 5145851628" at bounding box center [386, 373] width 437 height 30
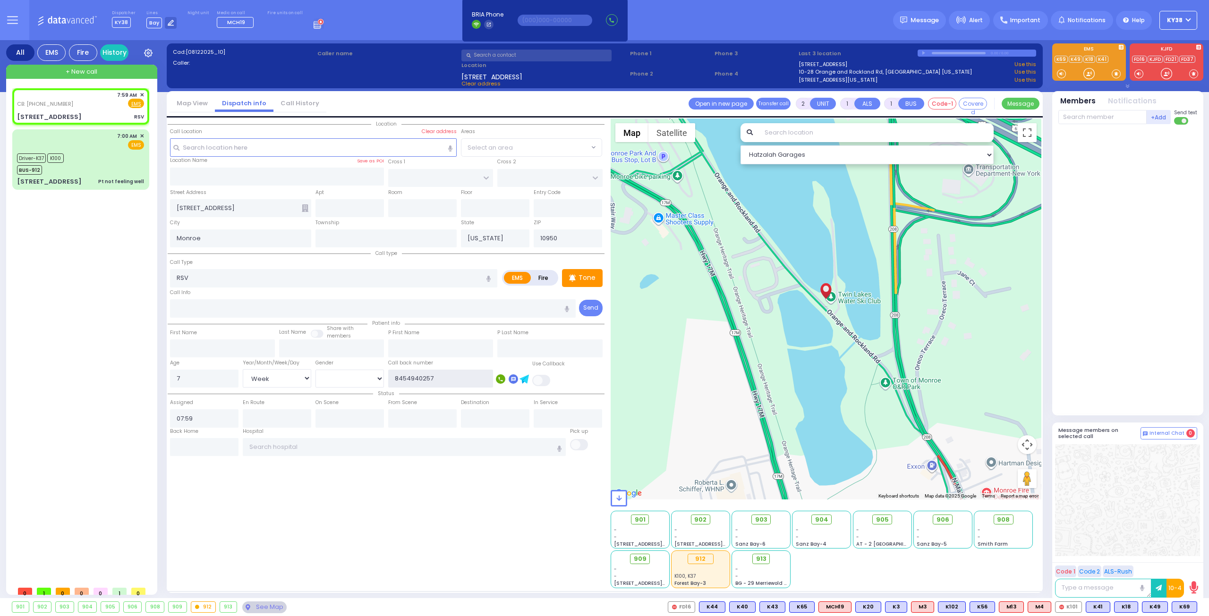
type input "8454940257"
click at [500, 380] on rect at bounding box center [500, 378] width 9 height 9
type input "8454940257"
select select
radio input "true"
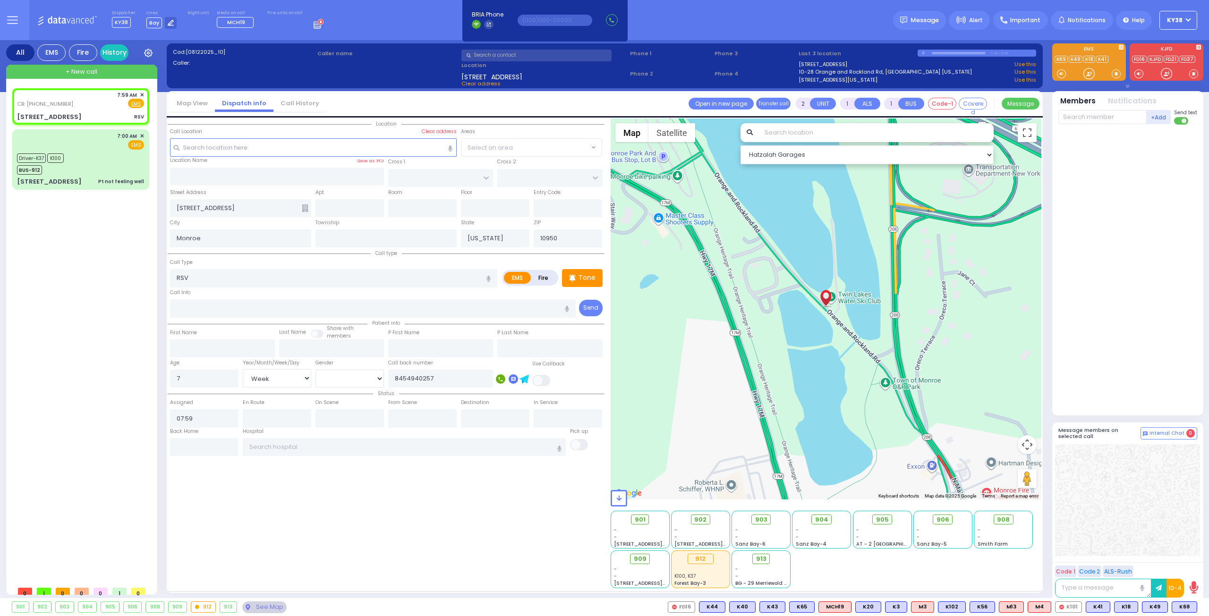
select select "Week"
select select "[DEMOGRAPHIC_DATA]"
select select "Hatzalah Garages"
click at [99, 102] on div "CB: (845) 494-0257 7:59 AM ✕ Fire EMS" at bounding box center [80, 99] width 127 height 17
select select
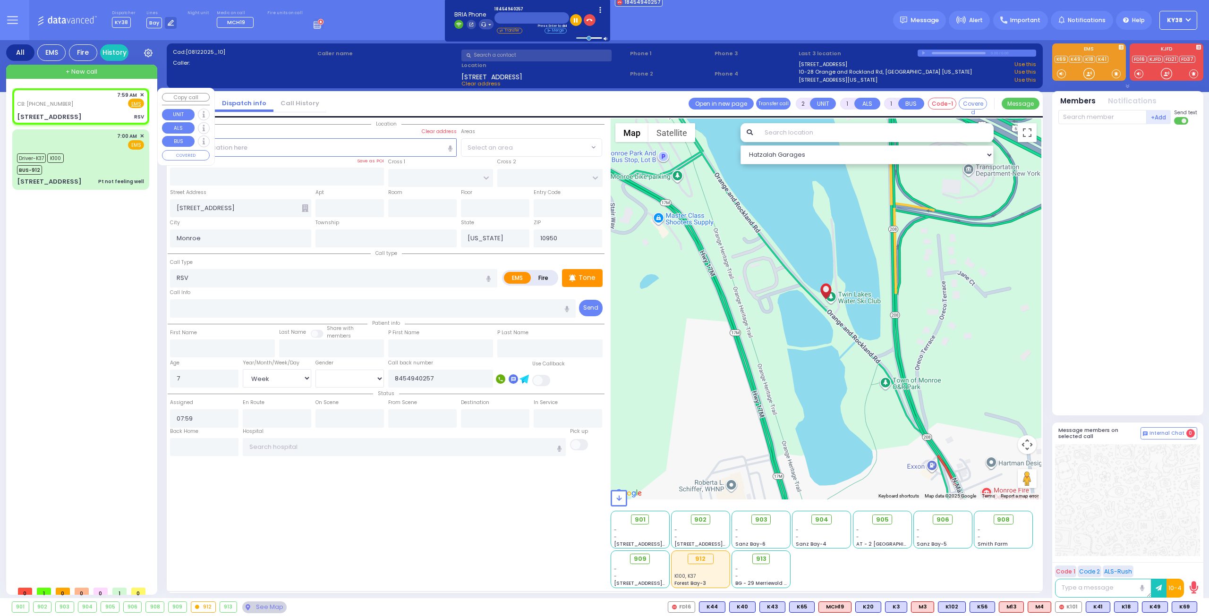
radio input "true"
select select "Week"
select select "[DEMOGRAPHIC_DATA]"
select select "Hatzalah Garages"
click at [103, 103] on div "CB: (845) 494-0257 7:59 AM ✕ Fire EMS" at bounding box center [80, 99] width 127 height 17
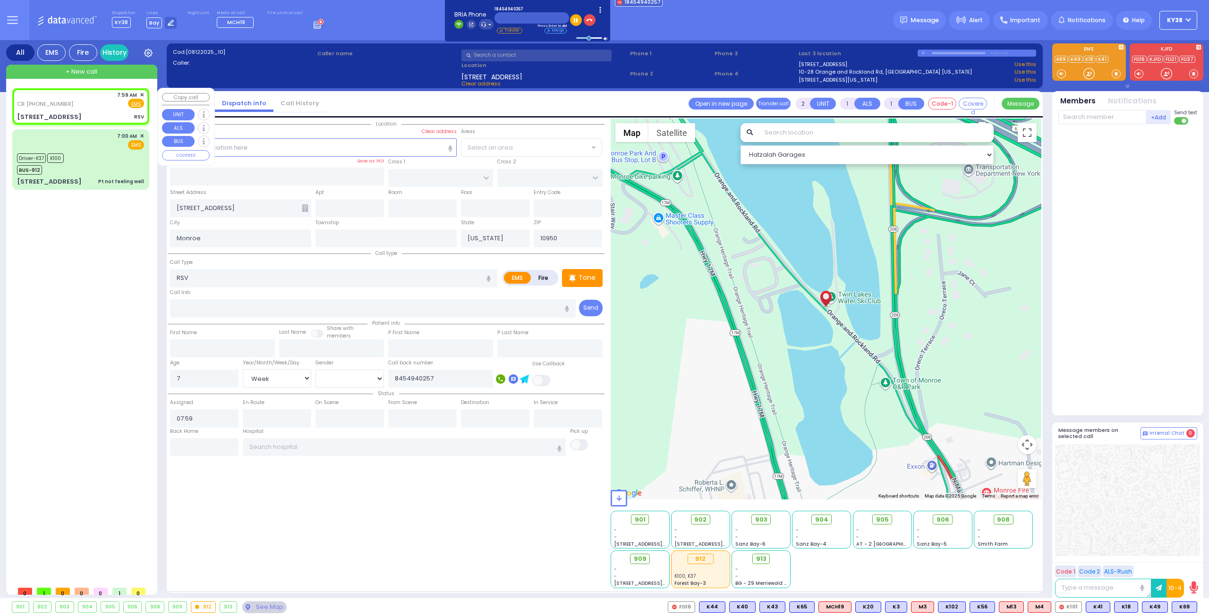
select select
radio input "true"
select select "Week"
select select "[DEMOGRAPHIC_DATA]"
select select "Hatzalah Garages"
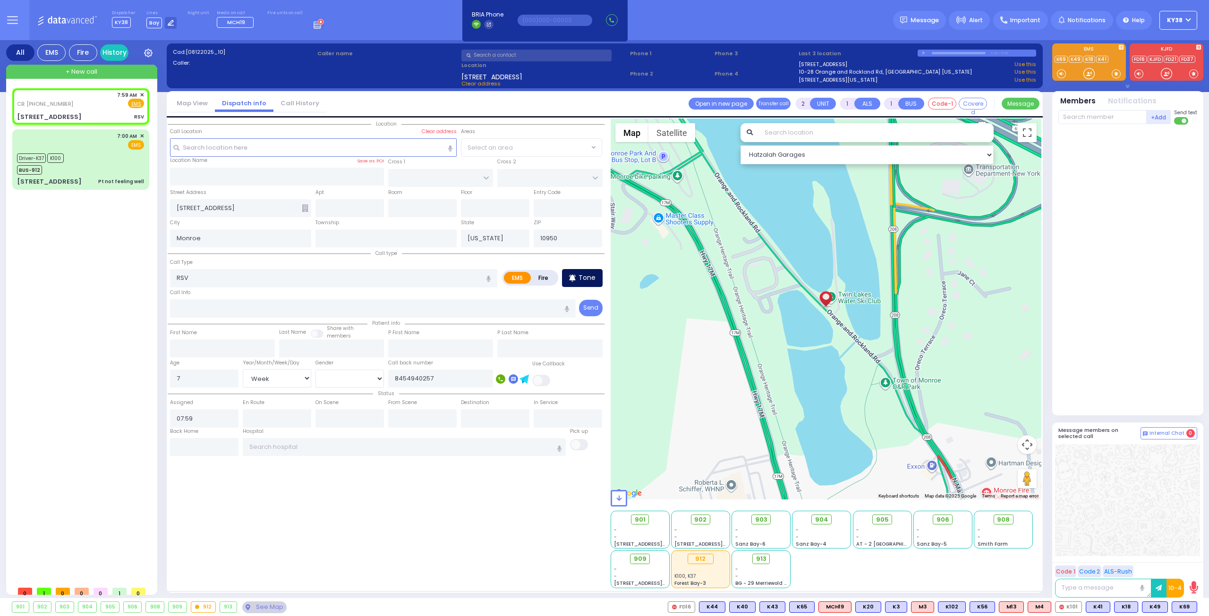
click at [585, 279] on p "Tone" at bounding box center [586, 278] width 17 height 10
click at [92, 100] on div "CB: (845) 494-0257 7:59 AM ✕ Fire EMS" at bounding box center [80, 99] width 127 height 17
select select
radio input "true"
select select "Week"
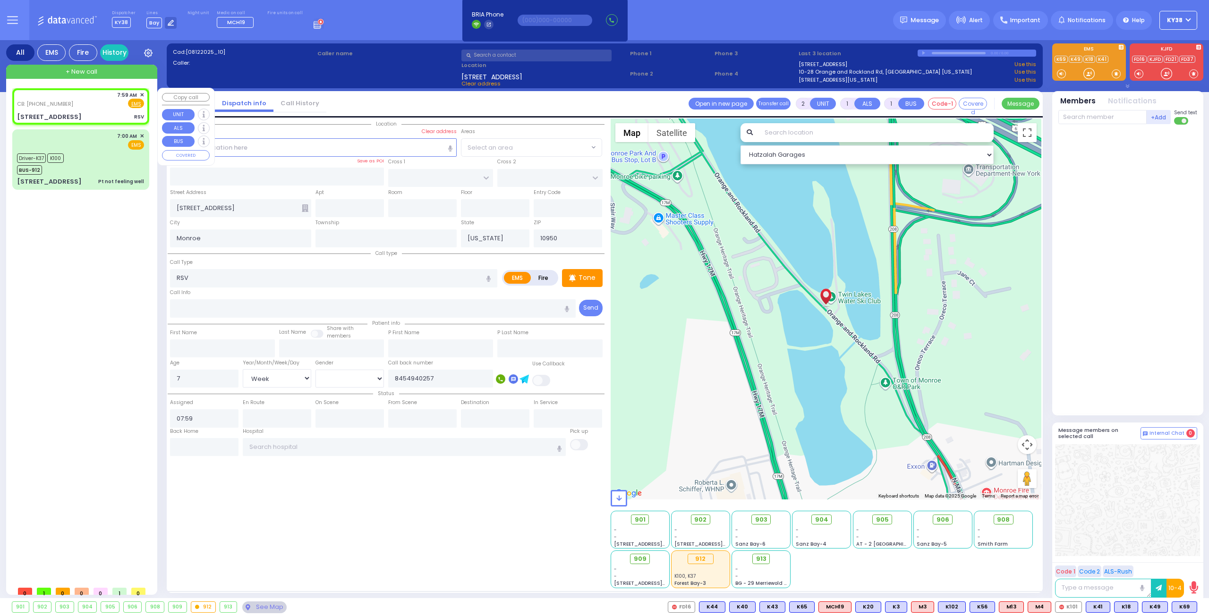
select select "[DEMOGRAPHIC_DATA]"
select select "Hatzalah Garages"
click at [99, 102] on div "CB: (845) 494-0257 7:59 AM ✕ Fire EMS" at bounding box center [80, 99] width 127 height 17
select select
radio input "true"
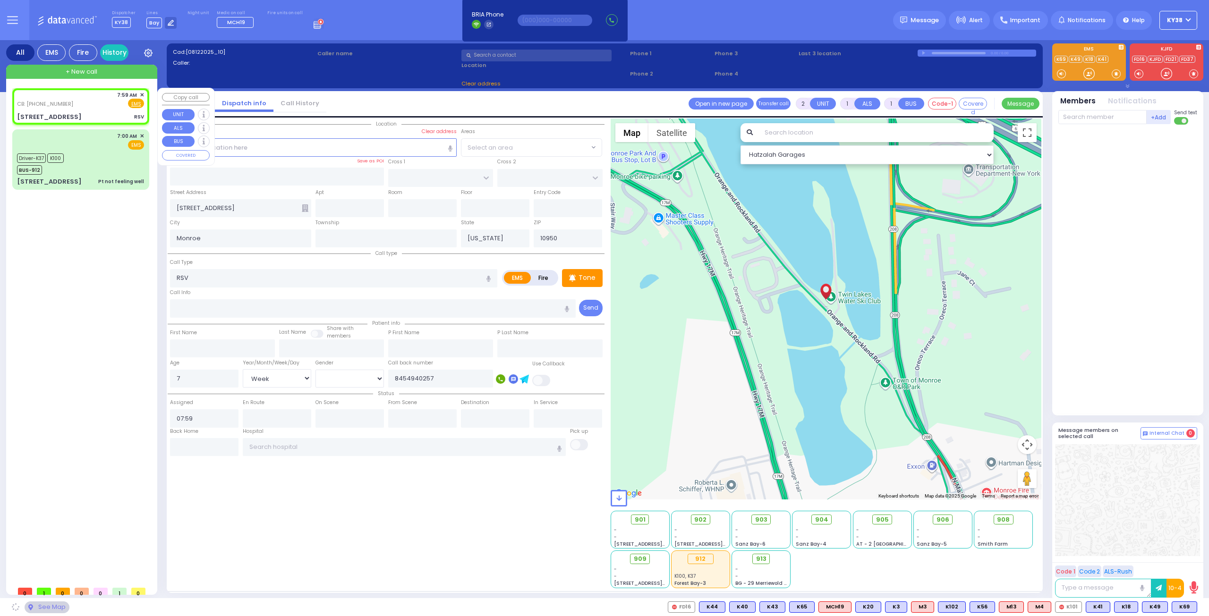
select select "Week"
select select "[DEMOGRAPHIC_DATA]"
select select "Hatzalah Garages"
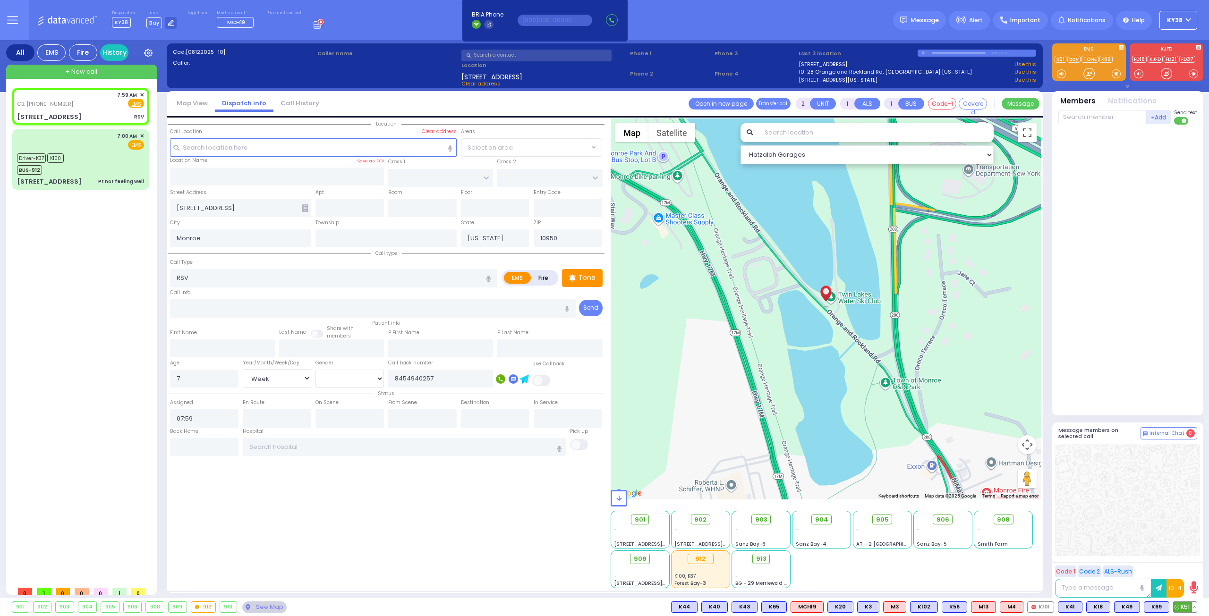
click at [1186, 607] on span "K51" at bounding box center [1184, 607] width 23 height 10
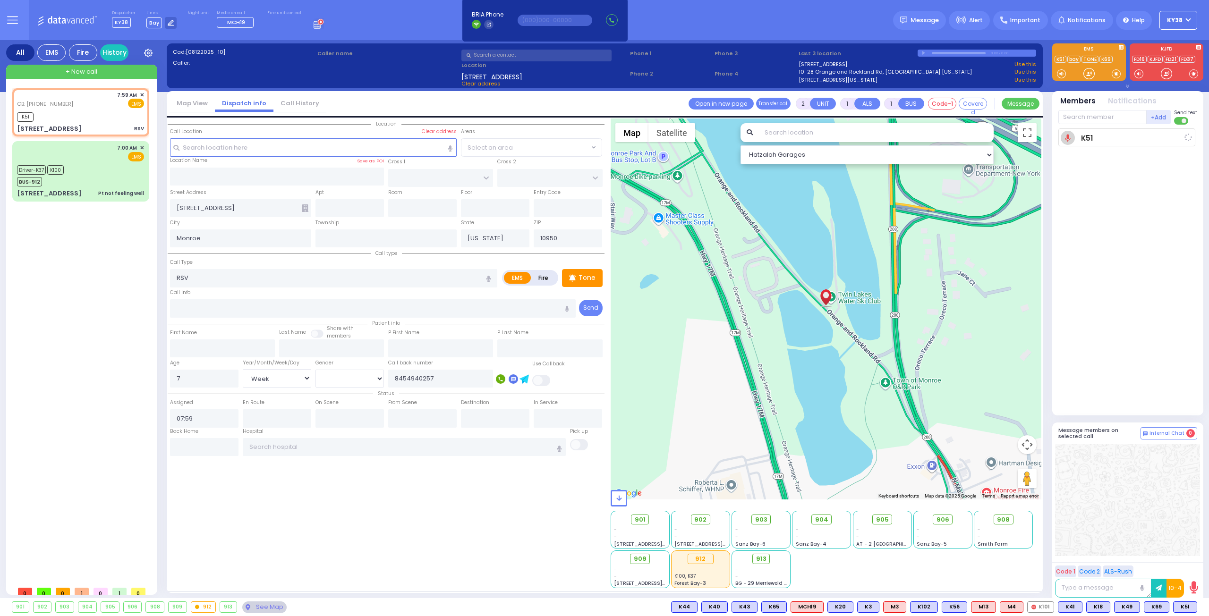
select select
radio input "true"
select select "Week"
select select "[DEMOGRAPHIC_DATA]"
type input "08:04"
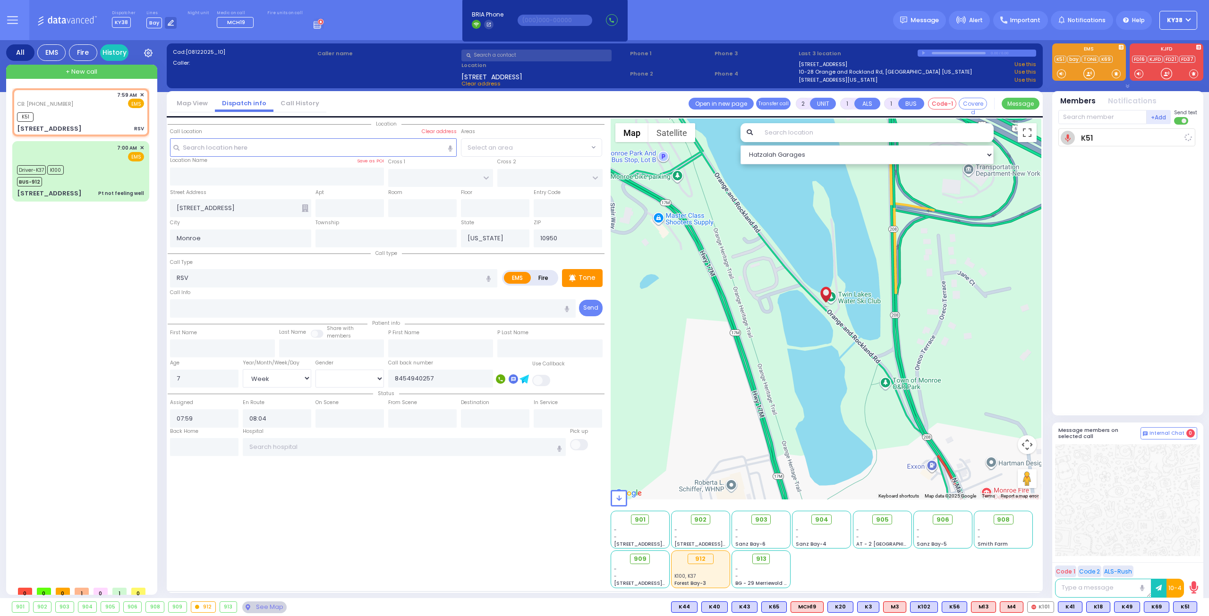
select select "Hatzalah Garages"
click at [86, 118] on div "K51" at bounding box center [80, 116] width 127 height 12
select select
radio input "true"
select select "Week"
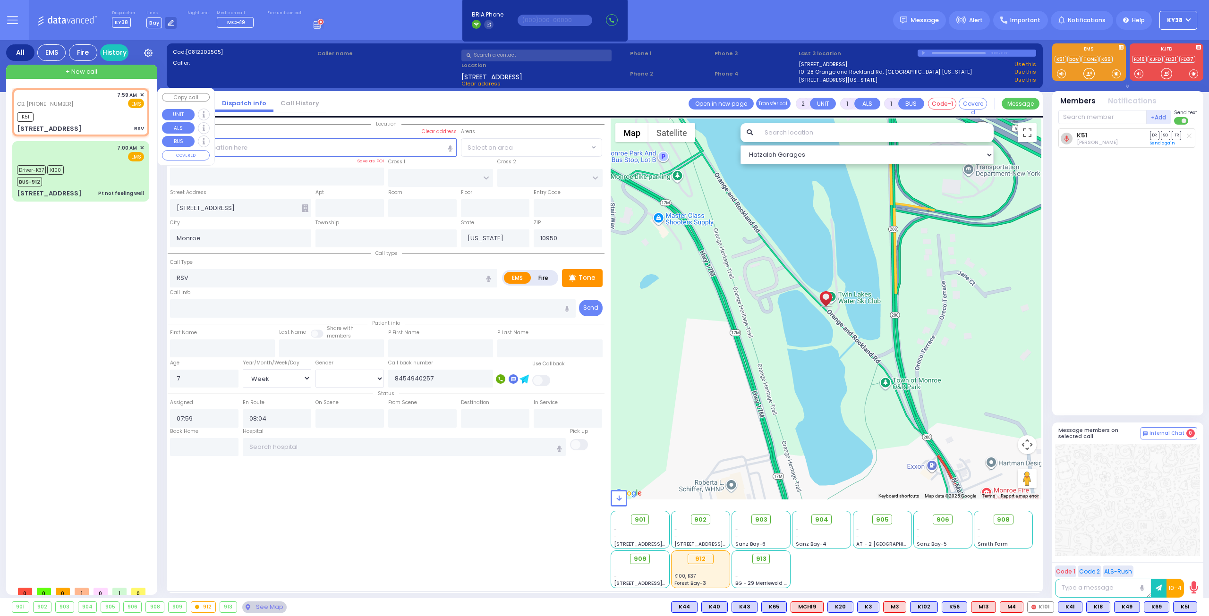
select select "[DEMOGRAPHIC_DATA]"
select select "Hatzalah Garages"
click at [502, 378] on rect at bounding box center [500, 378] width 9 height 9
type input "8454940257"
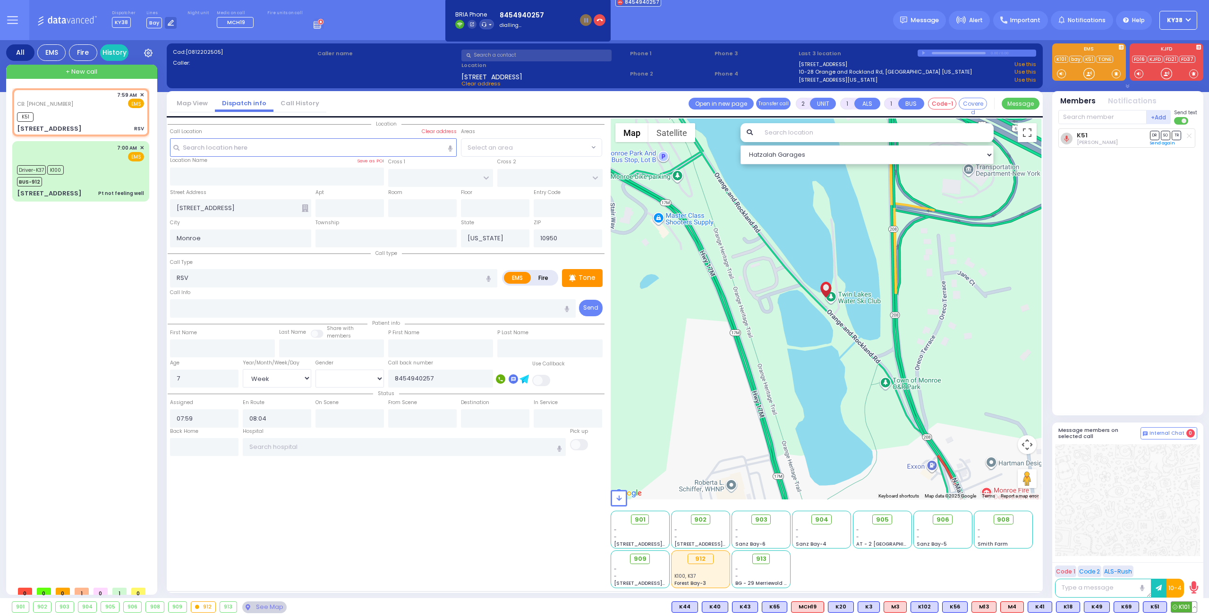
click at [1184, 606] on span "K101" at bounding box center [1183, 607] width 25 height 10
select select
radio input "true"
select select "Week"
select select "[DEMOGRAPHIC_DATA]"
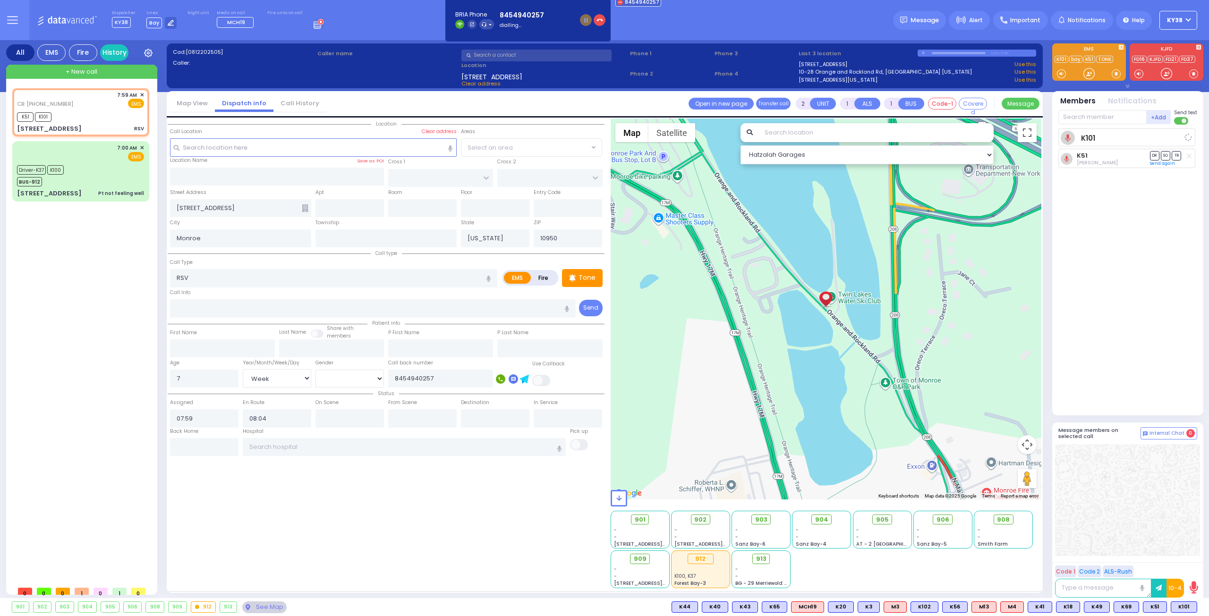
select select "Hatzalah Garages"
click at [1139, 384] on div "K101 unknown Shlomo Appel DR SO TR Sending text" at bounding box center [1128, 267] width 141 height 279
click at [502, 378] on rect at bounding box center [500, 378] width 9 height 9
type input "8454940257"
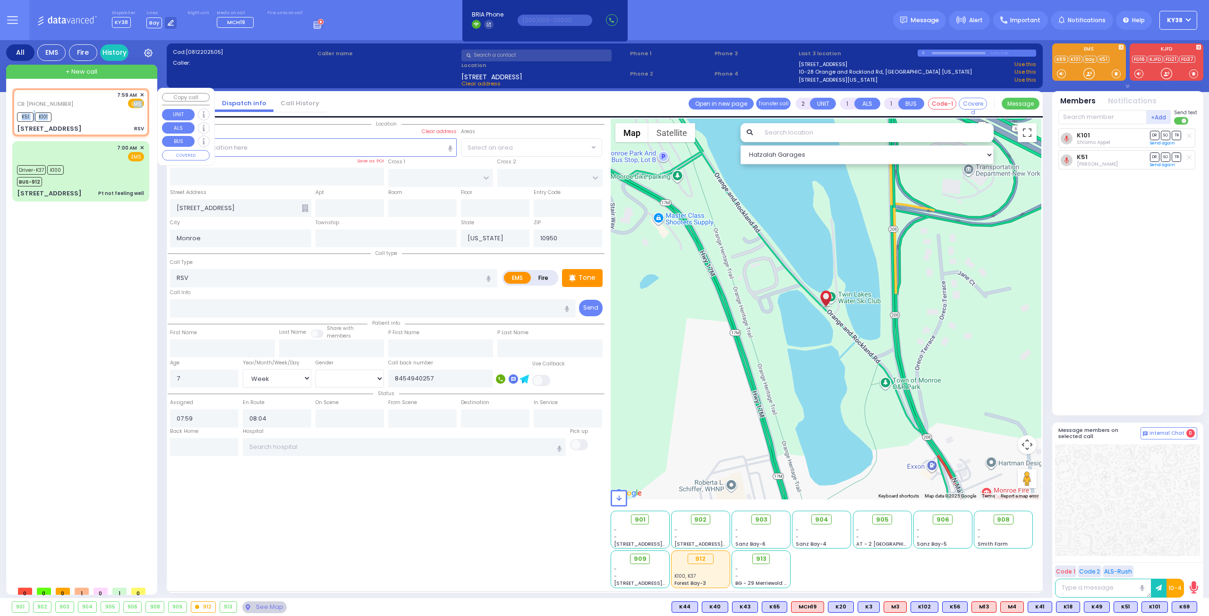
click at [100, 107] on div "CB: (845) 494-0257 7:59 AM ✕ EMS K51 K101 RSV" at bounding box center [80, 112] width 133 height 45
select select
radio input "true"
select select "Week"
select select "[DEMOGRAPHIC_DATA]"
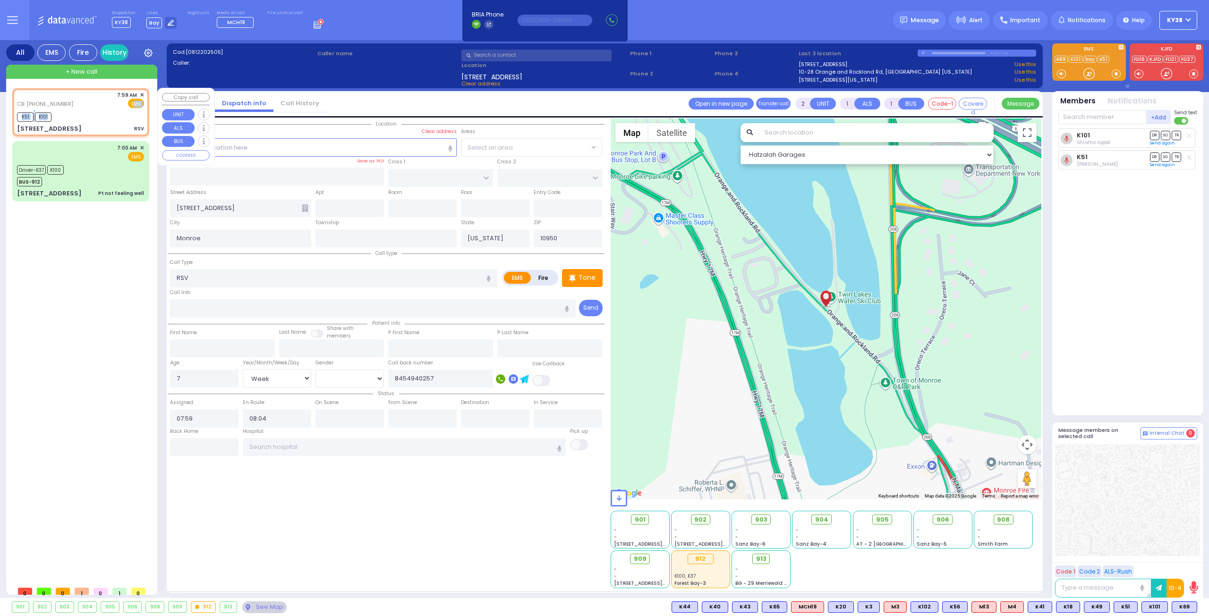
select select "Hatzalah Garages"
click at [100, 107] on div "CB: (845) 494-0257 7:59 AM ✕ EMS" at bounding box center [80, 99] width 127 height 17
select select
radio input "true"
select select "Week"
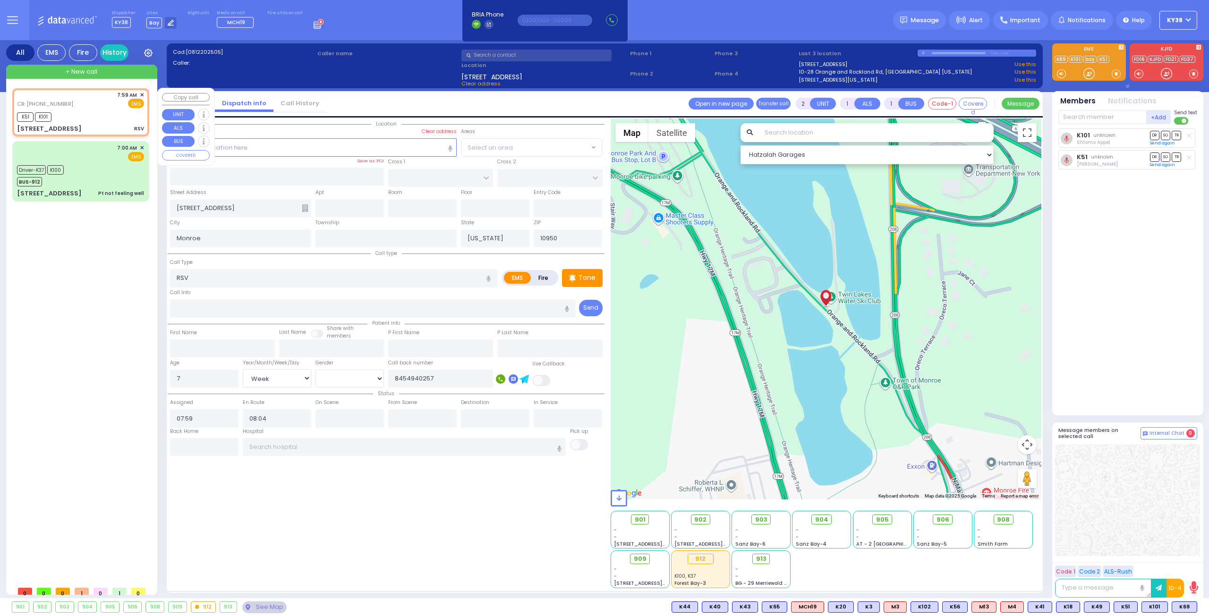
select select "[DEMOGRAPHIC_DATA]"
select select "Hatzalah Garages"
click at [1165, 605] on button at bounding box center [1164, 607] width 5 height 10
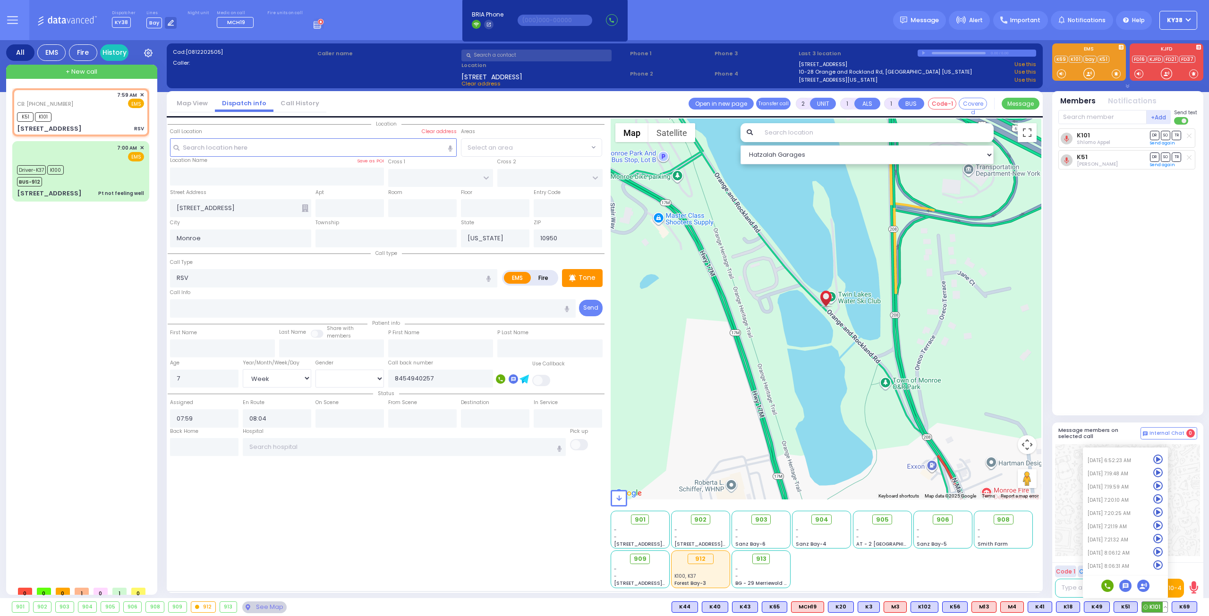
click at [1127, 587] on icon at bounding box center [1125, 586] width 6 height 6
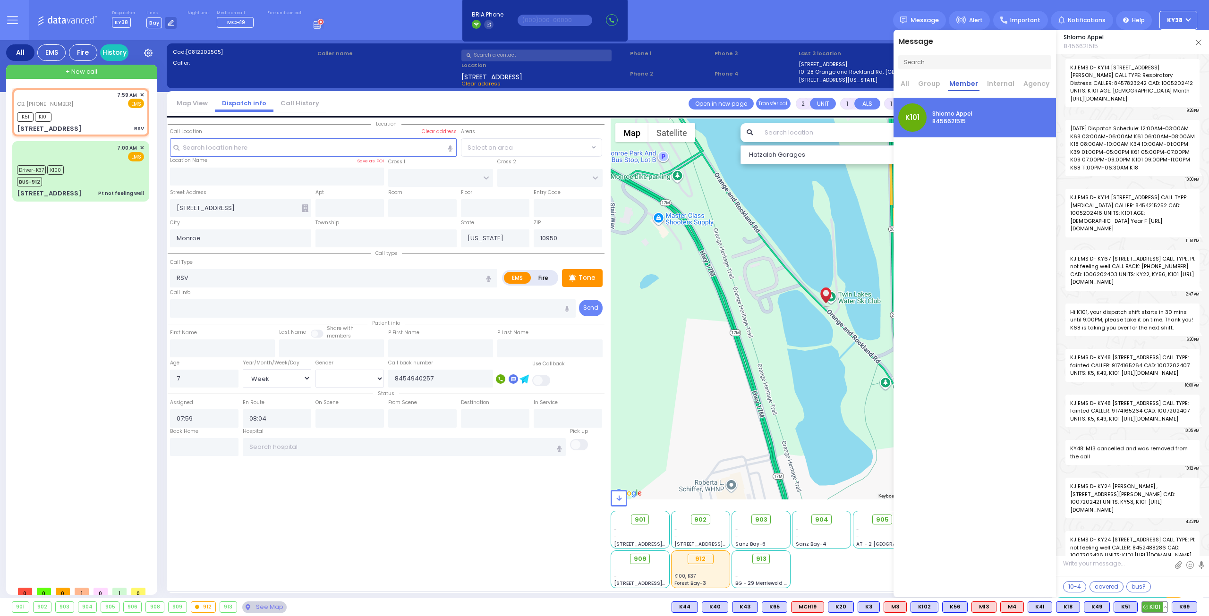
scroll to position [97096, 0]
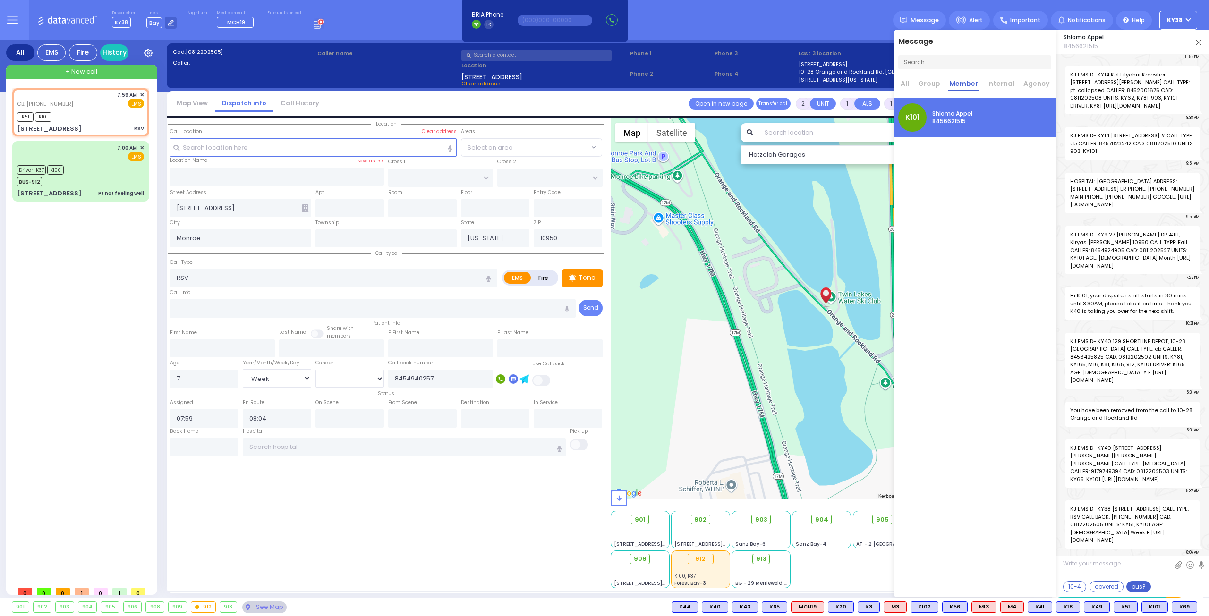
click at [1133, 588] on button "bus?" at bounding box center [1138, 586] width 25 height 11
type textarea "which bus do you have?"
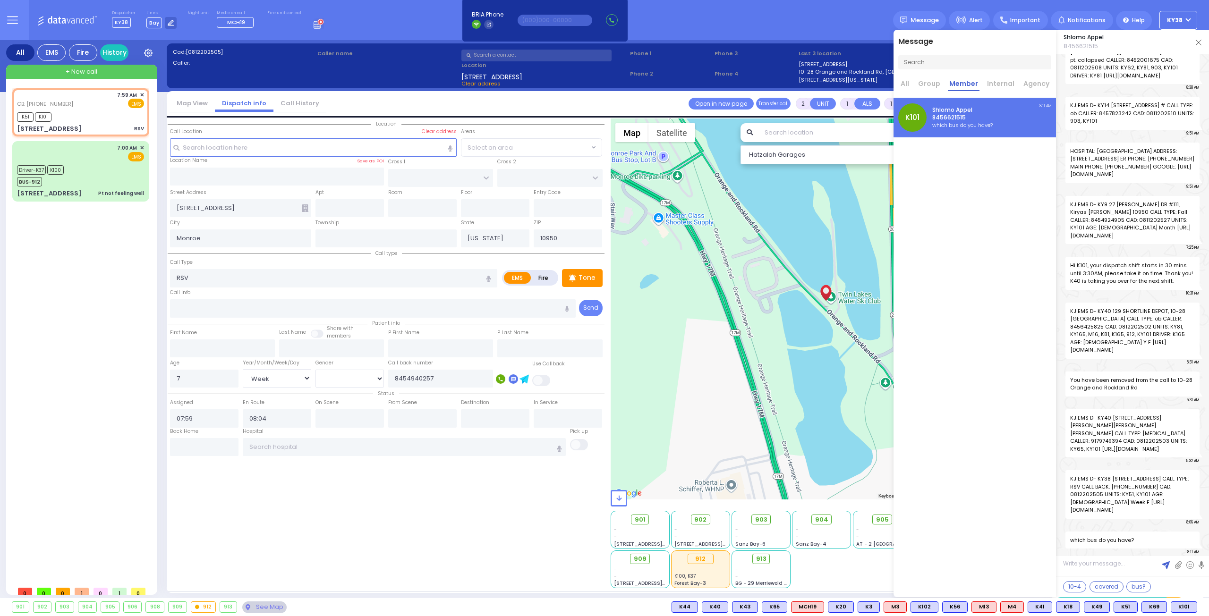
click at [1195, 42] on img at bounding box center [1198, 43] width 6 height 6
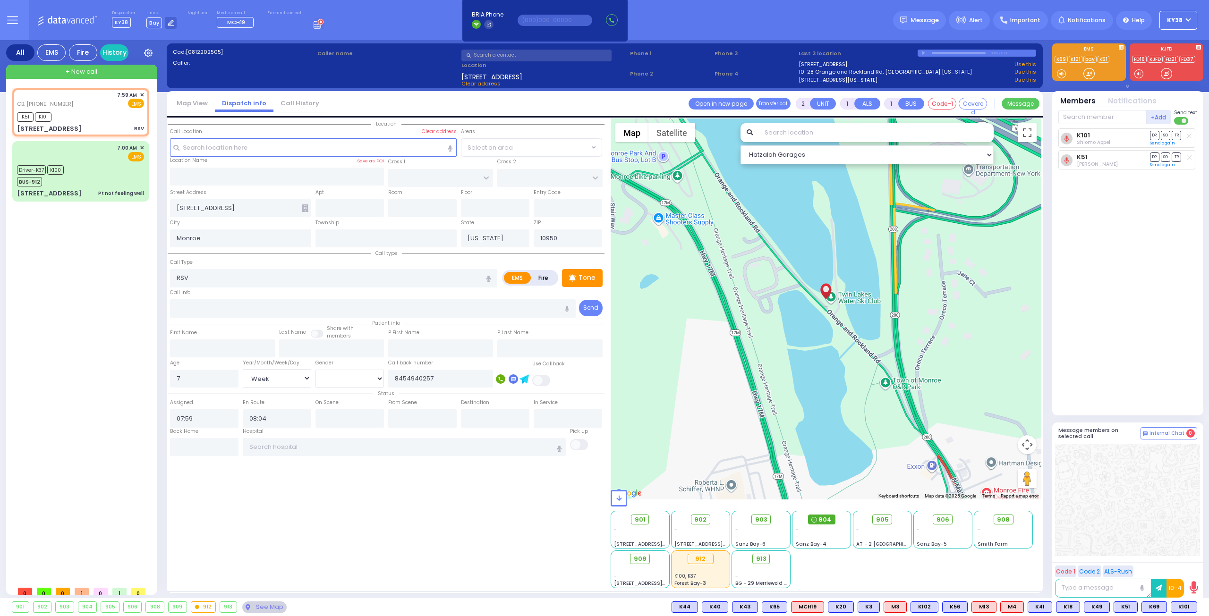
click at [827, 518] on span "904" at bounding box center [824, 519] width 13 height 9
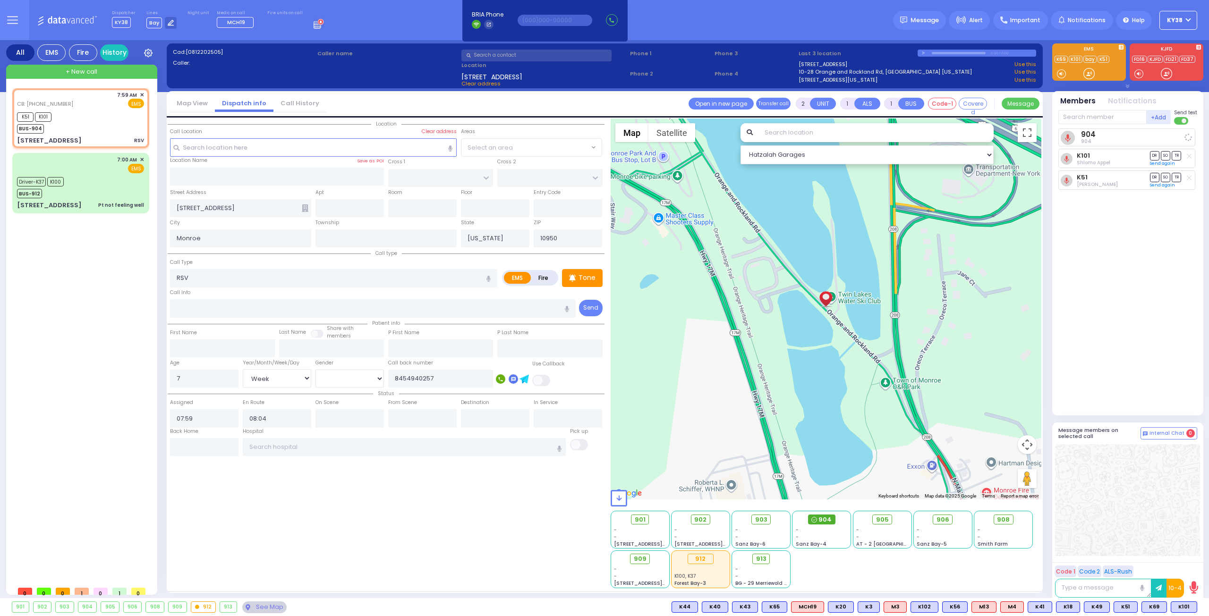
select select
radio input "true"
select select "Week"
select select "[DEMOGRAPHIC_DATA]"
select select "Hatzalah Garages"
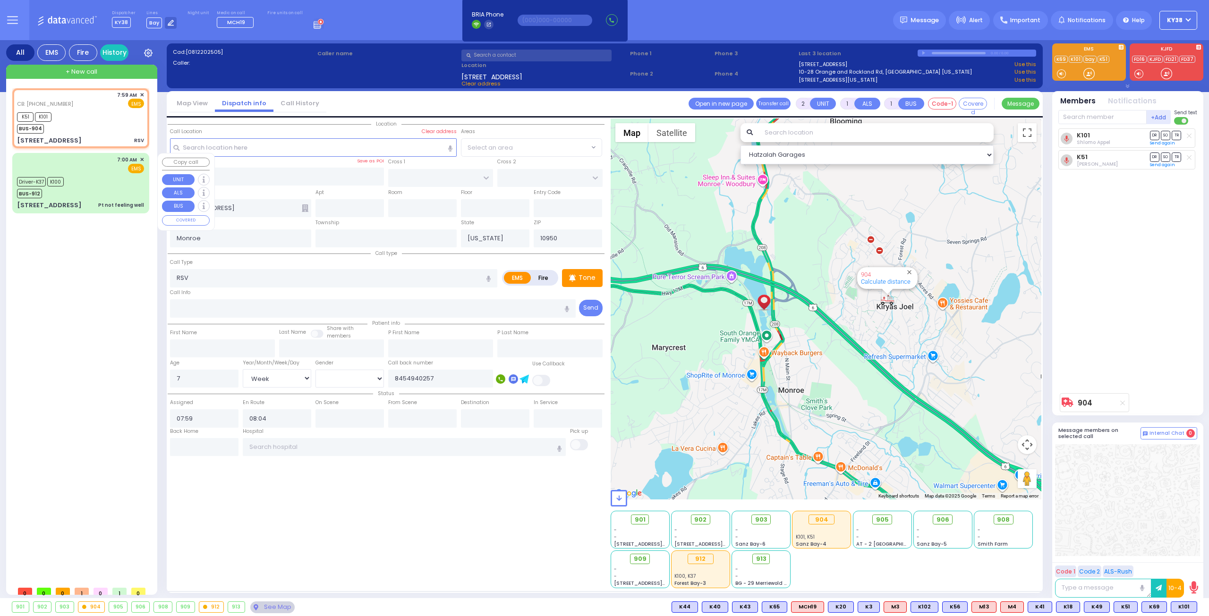
click at [87, 189] on div "Driver-K37 K100 BUS-912" at bounding box center [80, 187] width 127 height 24
type input "6"
select select
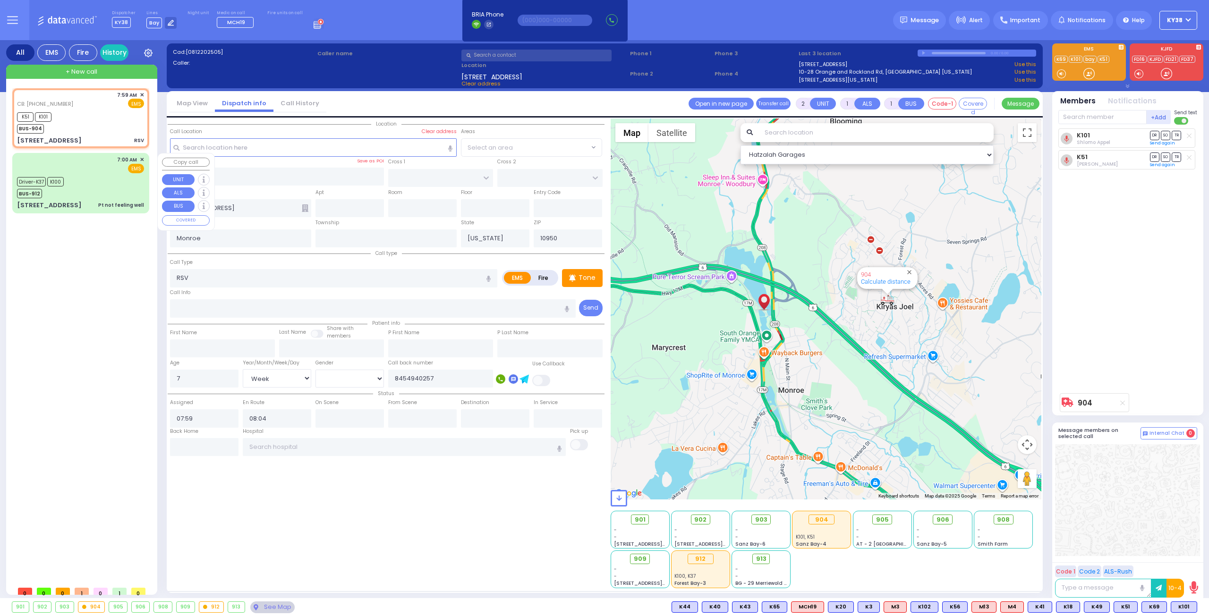
type input "Pt not feeling well"
radio input "true"
type input "Moshe"
type input "Epstein"
type input "23"
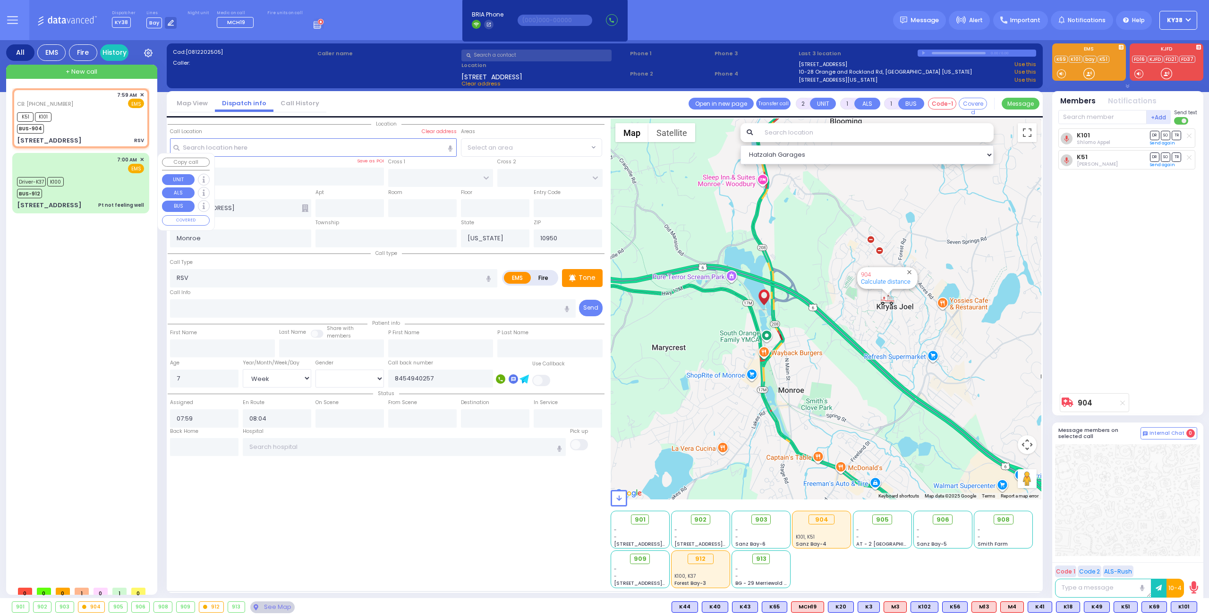
select select "Year"
select select "[DEMOGRAPHIC_DATA]"
type input "07:00"
type input "07:01"
type input "07:08"
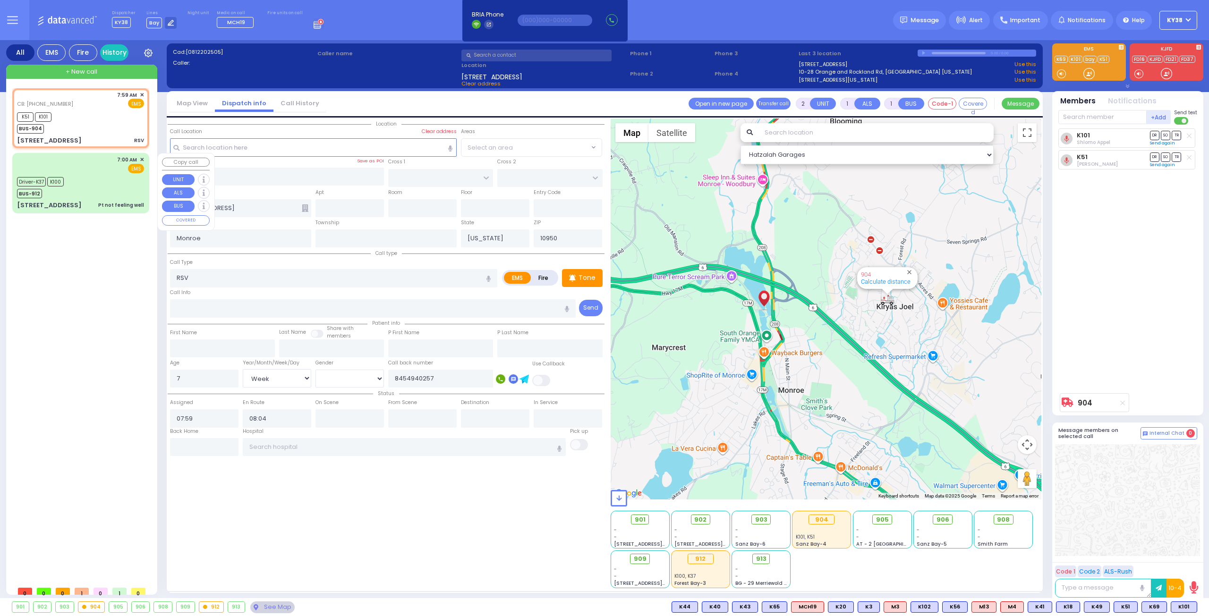
type input "07:16"
type input "08:00"
type input "08:09"
type input "Westchester Medical Center 100 Woods Rd Valhalla"
select select "Hatzalah Garages"
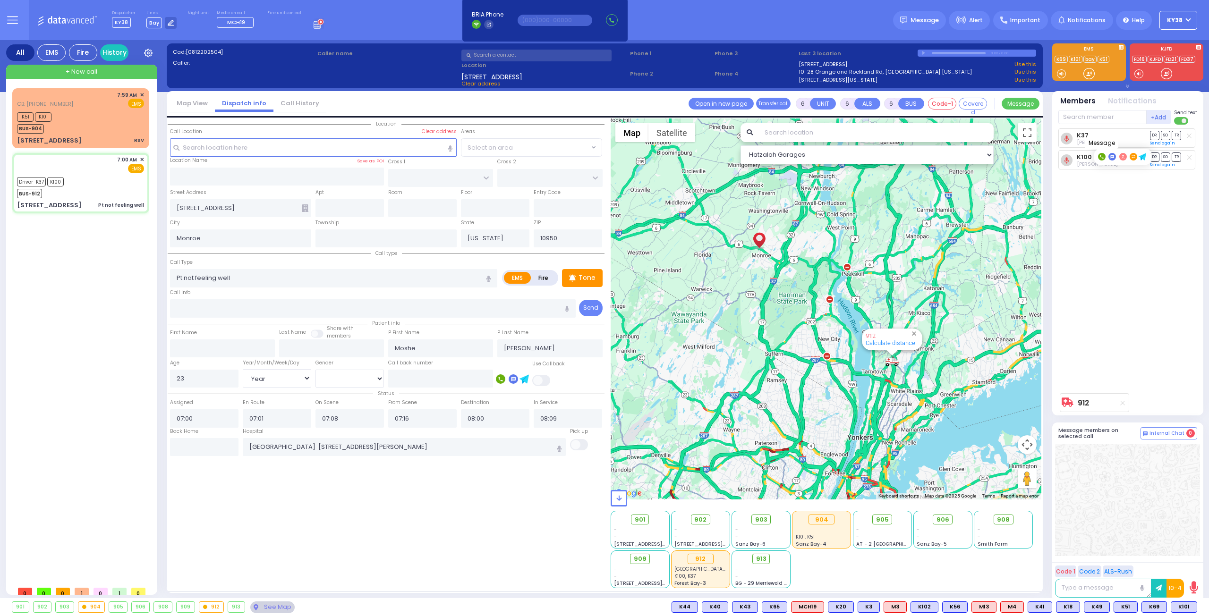
click at [1111, 157] on icon at bounding box center [1111, 156] width 3 height 3
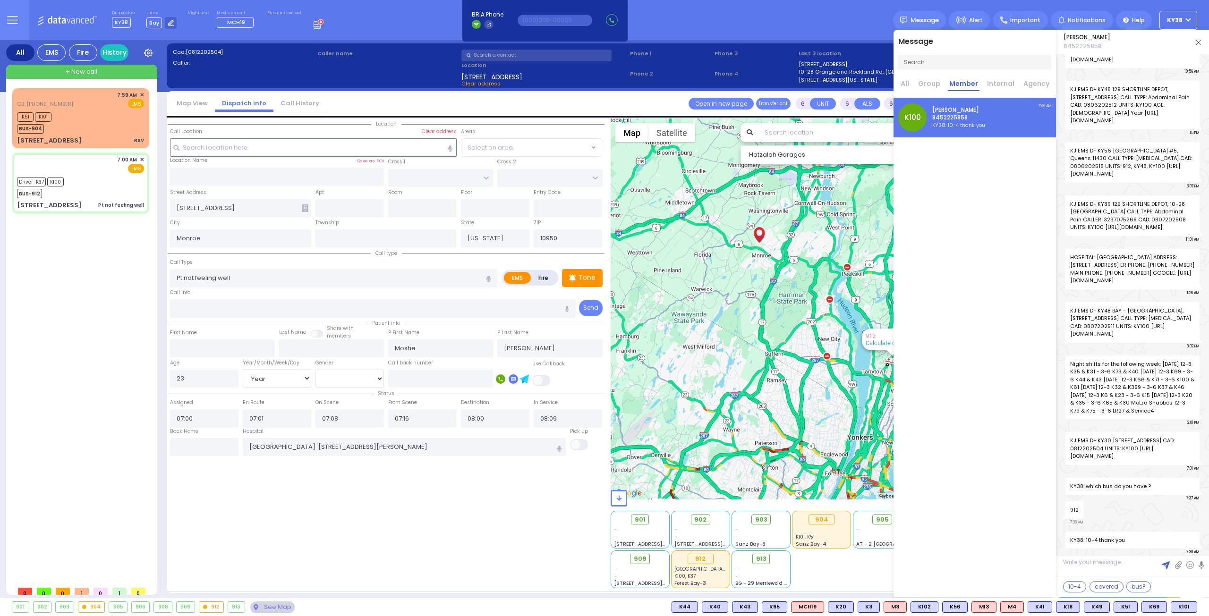
scroll to position [28273, 0]
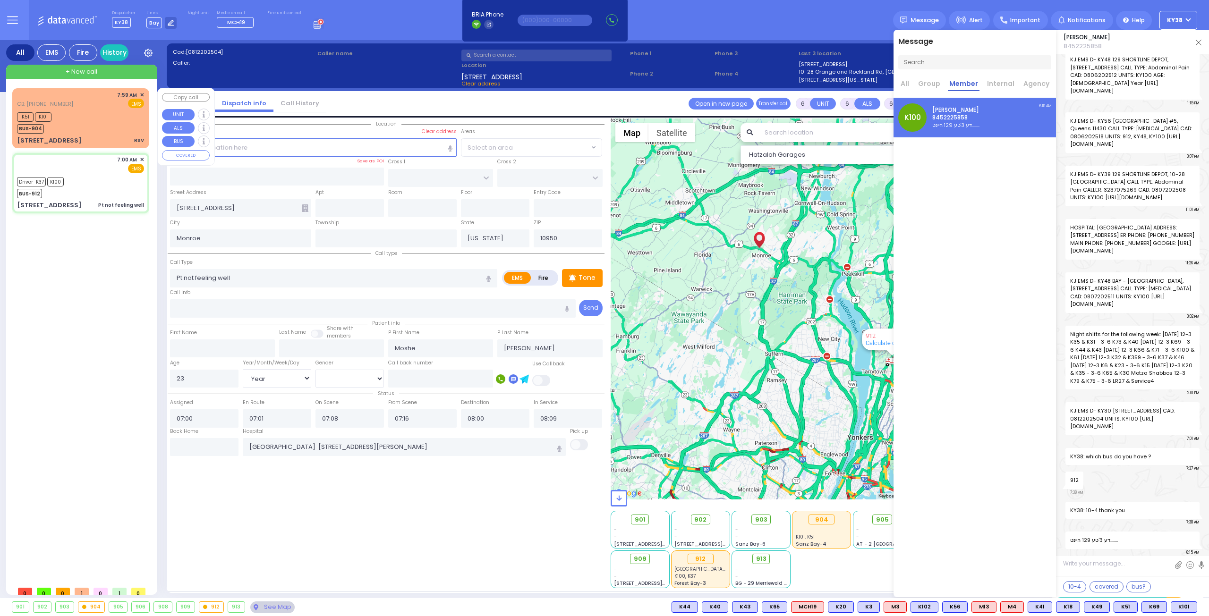
click at [96, 117] on div "K51 K101 BUS-904" at bounding box center [80, 122] width 127 height 24
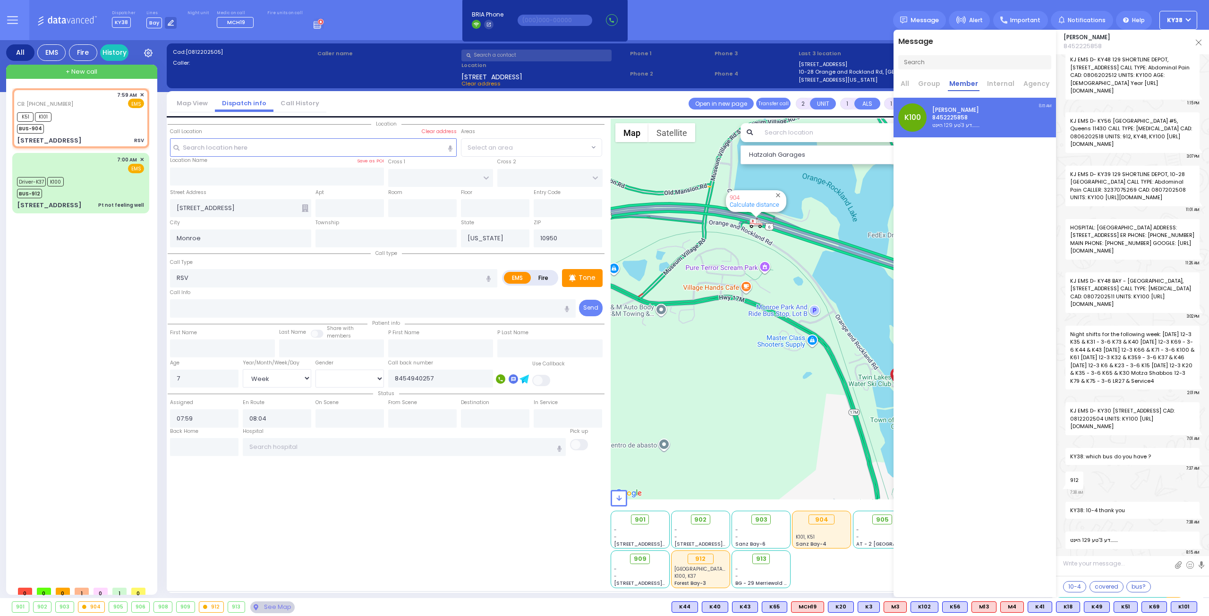
click at [1201, 45] on div "Solomon Polatsek 8452225858" at bounding box center [1132, 42] width 153 height 25
click at [1198, 42] on img at bounding box center [1198, 43] width 6 height 6
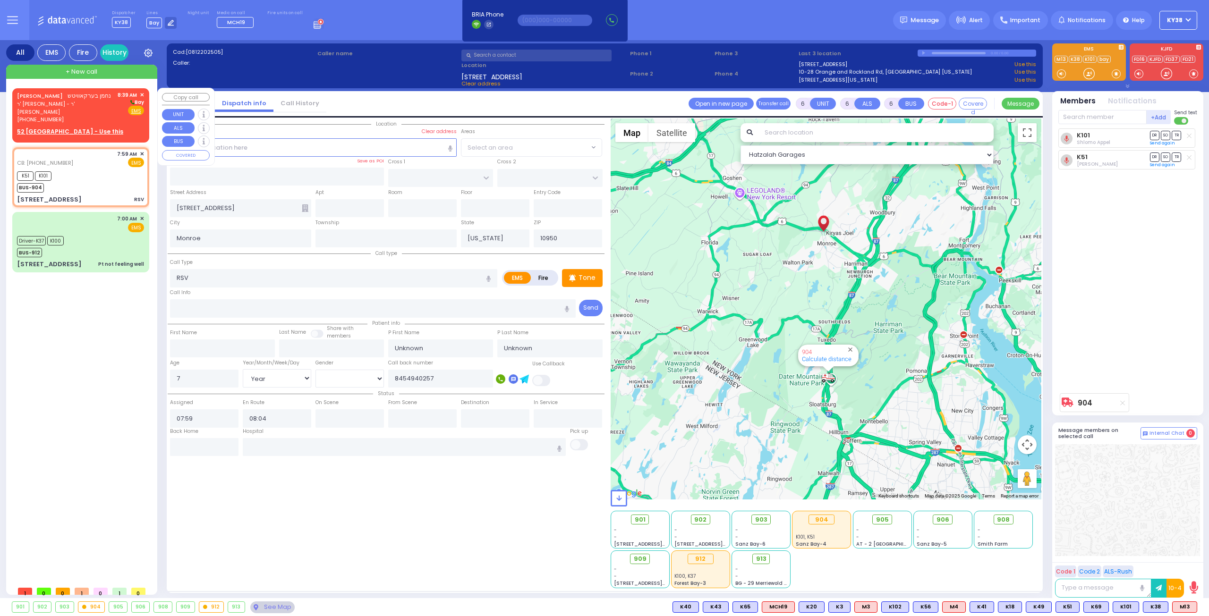
click at [106, 101] on div "NACHMEN BERKOWITZ נחמן בערקאוויטש" at bounding box center [64, 95] width 94 height 9
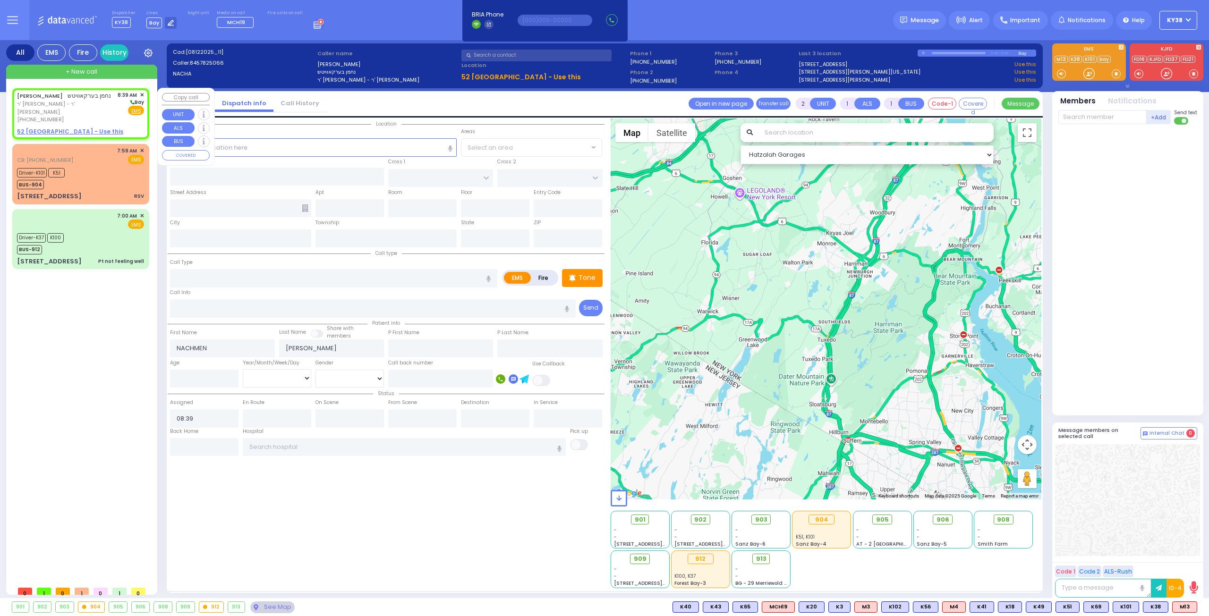
click at [89, 133] on u "52 SOUTHFIELD FALLS - Use this" at bounding box center [70, 131] width 106 height 8
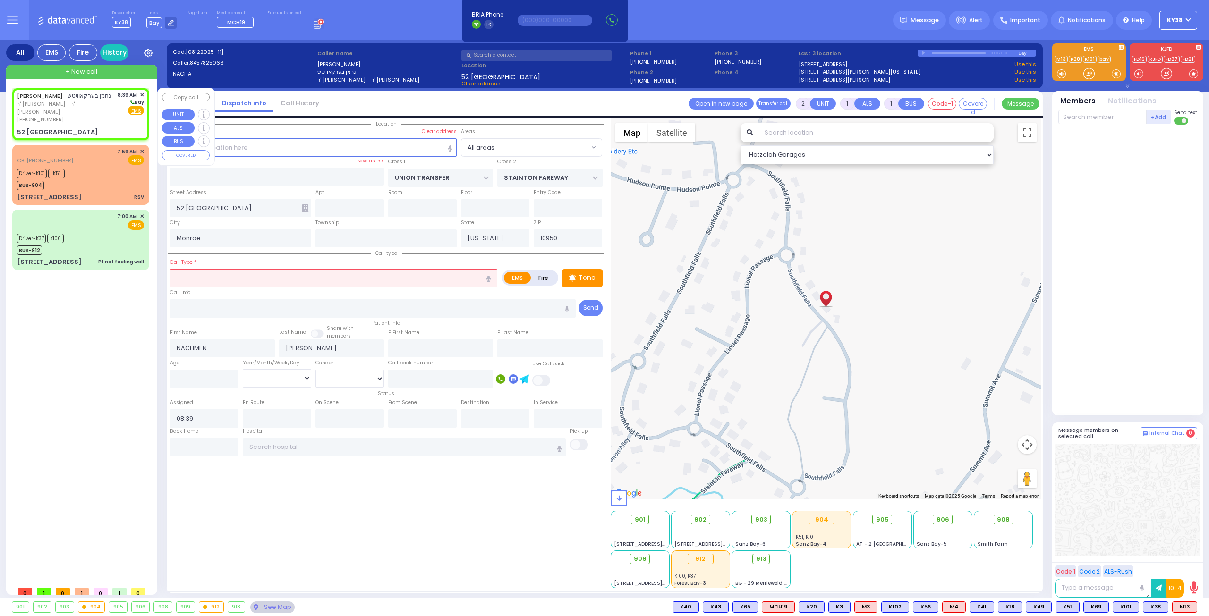
click at [104, 113] on span "ר' פנחס לוי - ר' יחזקי' כץ" at bounding box center [65, 108] width 97 height 16
click at [102, 118] on div "(845) 782-5066" at bounding box center [65, 120] width 97 height 8
click at [225, 276] on input "text" at bounding box center [333, 278] width 327 height 18
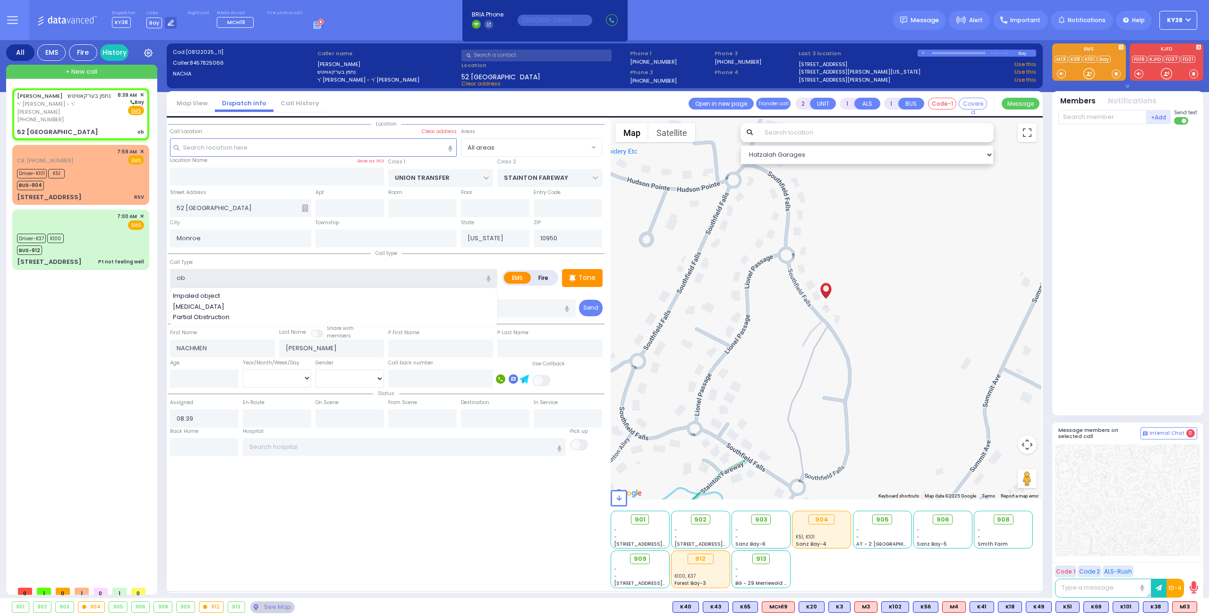
click at [221, 277] on input "ob" at bounding box center [333, 278] width 327 height 18
click at [87, 113] on span "ר' פנחס לוי - ר' יחזקי' כץ" at bounding box center [65, 108] width 97 height 16
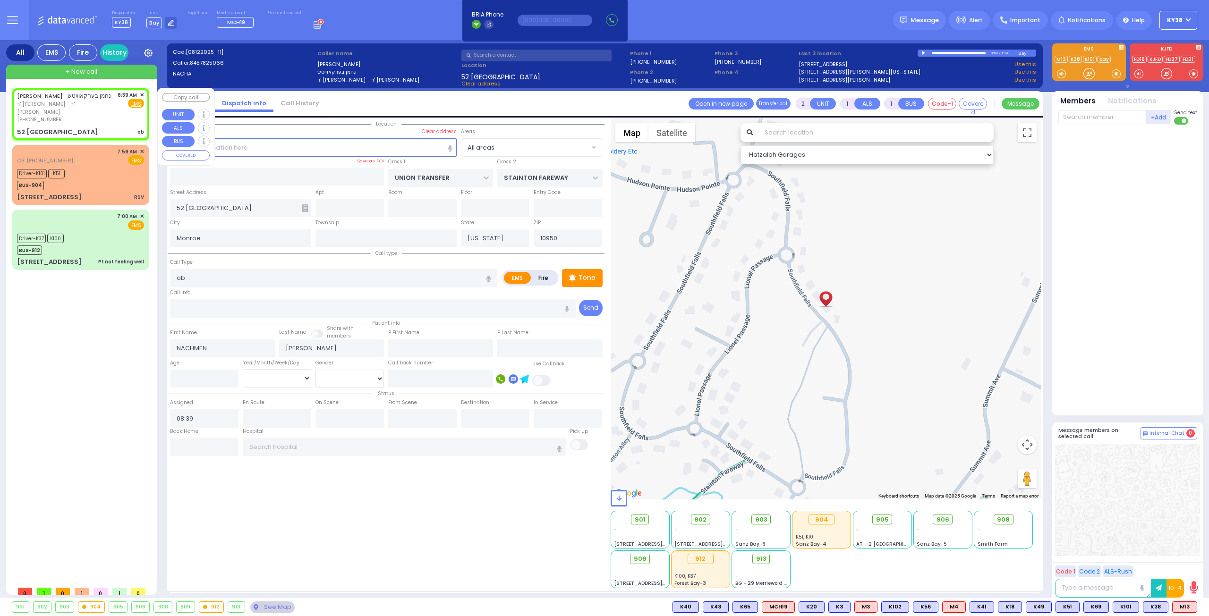
click at [111, 112] on span "ר' פנחס לוי - ר' יחזקי' כץ" at bounding box center [65, 108] width 97 height 16
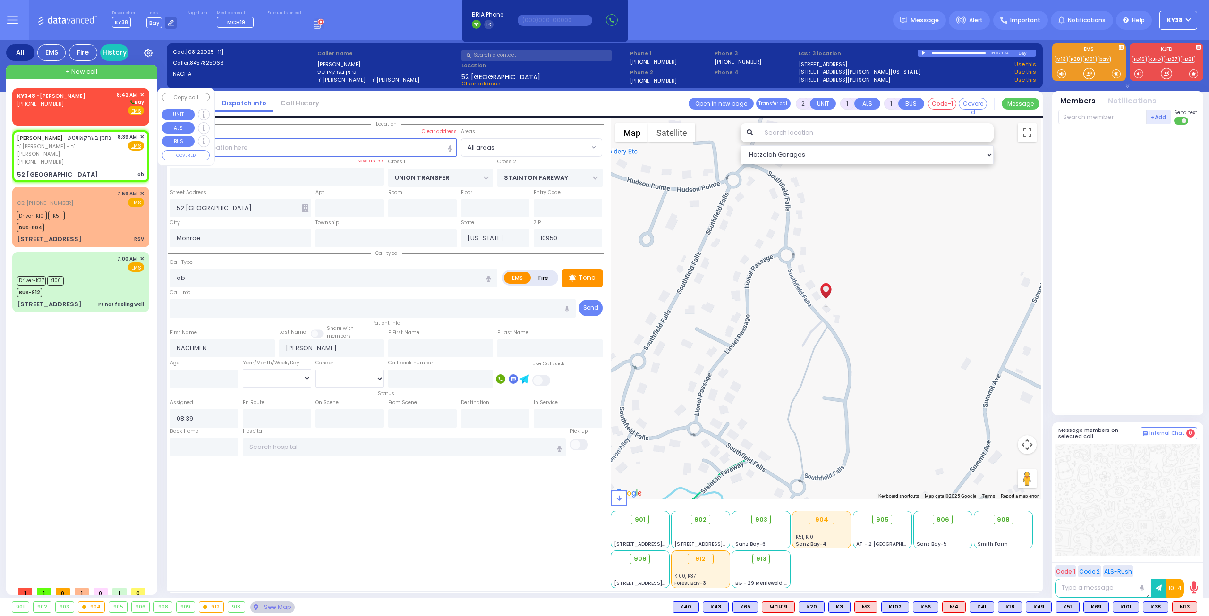
click at [95, 112] on div "KY348 - JOEL MAYER (347) 581-5051 8:42 AM ✕ Bay EMS" at bounding box center [80, 103] width 127 height 25
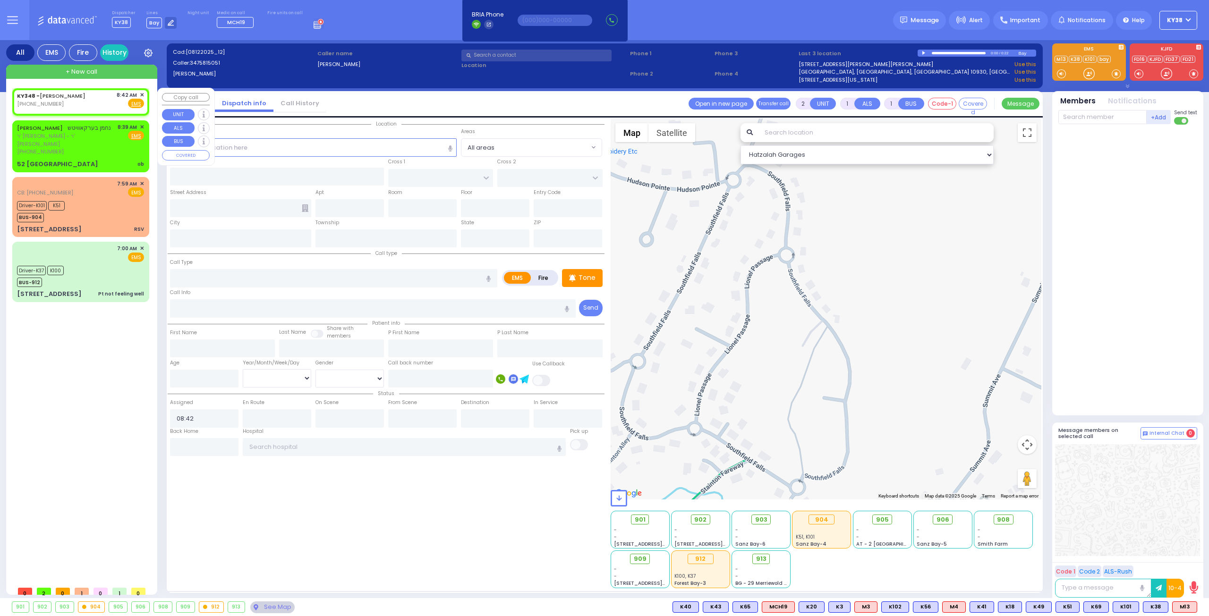
click at [92, 97] on div "KY348 - JOEL MAYER (347) 581-5051 8:42 AM ✕ Fire EMS" at bounding box center [80, 99] width 127 height 17
click at [101, 97] on div "KY348 - JOEL MAYER (347) 581-5051 8:42 AM ✕ Fire EMS" at bounding box center [80, 99] width 127 height 17
click at [143, 94] on span "✕" at bounding box center [142, 95] width 4 height 8
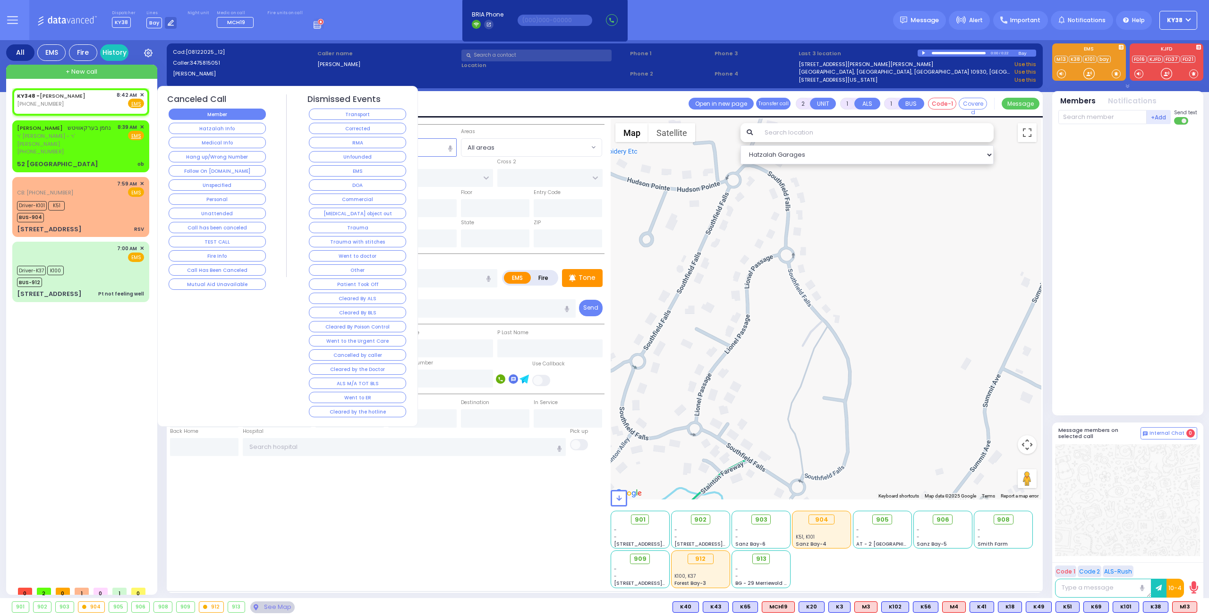
click at [222, 116] on button "Member" at bounding box center [217, 114] width 97 height 11
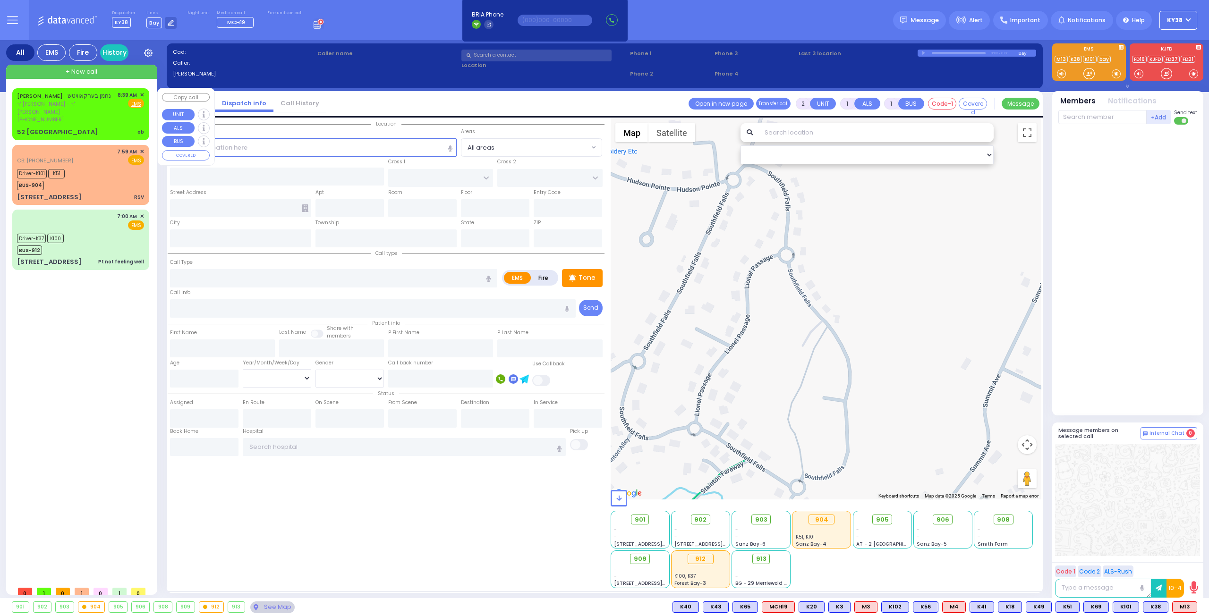
click at [96, 115] on span "ר' פנחס לוי - ר' יחזקי' כץ" at bounding box center [65, 108] width 97 height 16
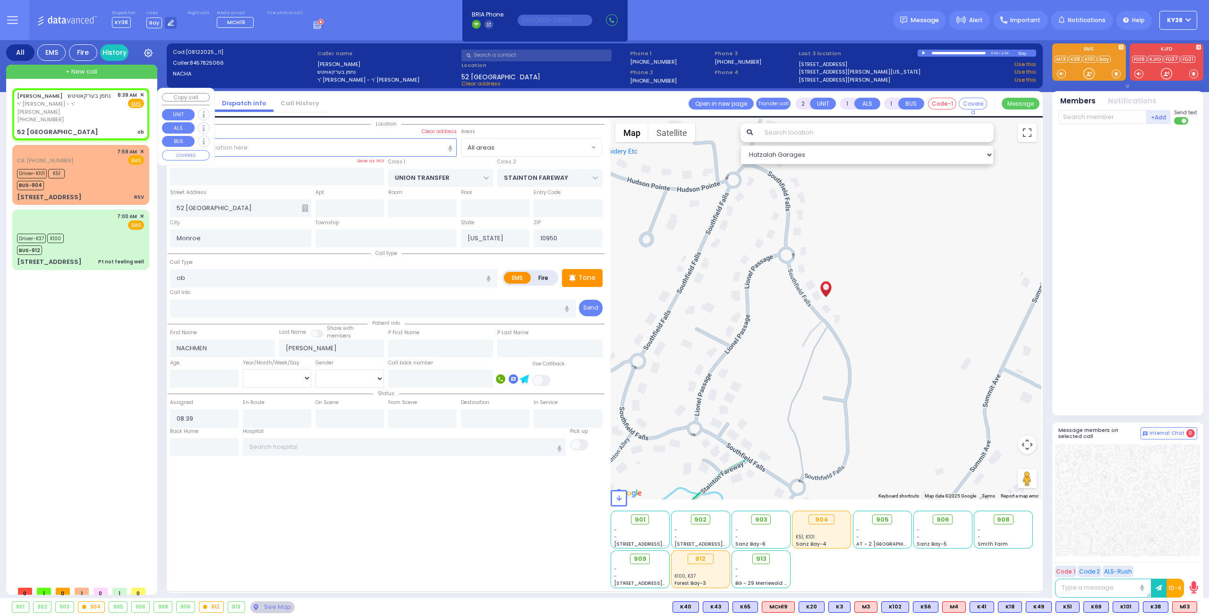
click at [98, 123] on div "(845) 782-5066" at bounding box center [65, 120] width 97 height 8
click at [112, 119] on div "(845) 782-5066" at bounding box center [65, 120] width 97 height 8
click at [99, 115] on span "ר' פנחס לוי - ר' יחזקי' כץ" at bounding box center [65, 108] width 97 height 16
click at [110, 122] on div "(845) 782-5066" at bounding box center [65, 120] width 97 height 8
click at [101, 113] on span "ר' פנחס לוי - ר' יחזקי' כץ" at bounding box center [65, 108] width 97 height 16
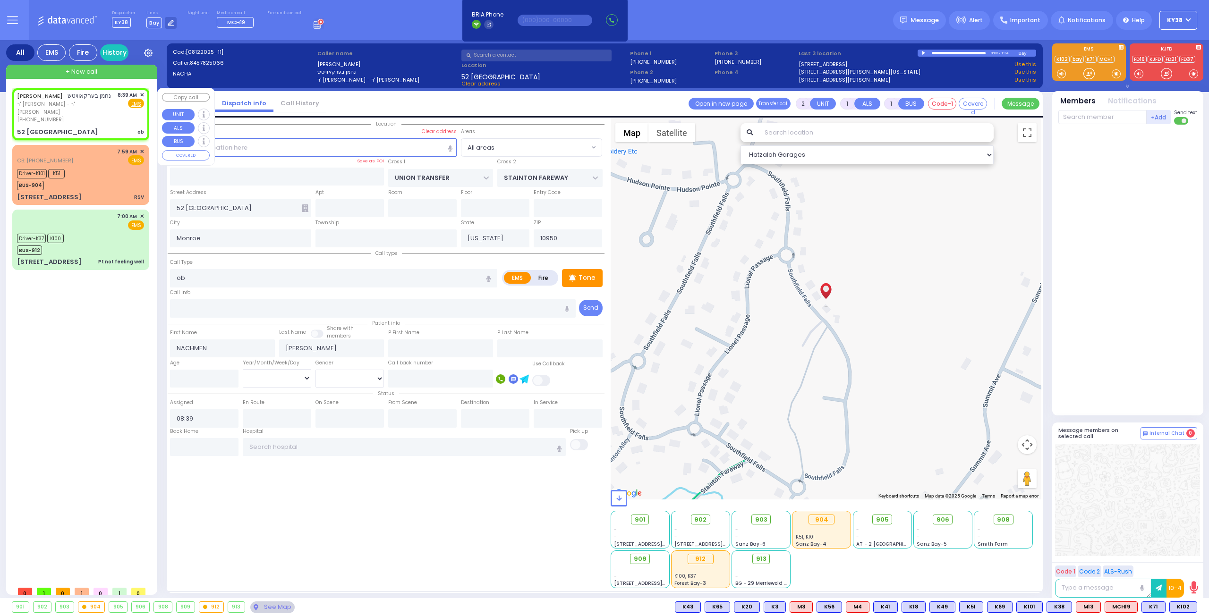
click at [98, 112] on span "ר' פנחס לוי - ר' יחזקי' כץ" at bounding box center [65, 108] width 97 height 16
drag, startPoint x: 103, startPoint y: 119, endPoint x: 107, endPoint y: 114, distance: 5.8
click at [106, 115] on div "NACHMEN BERKOWITZ נחמן בערקאוויטש ר' פנחס לוי - ר' יחזקי' כץ (845) 782-5066" at bounding box center [65, 107] width 97 height 33
click at [111, 110] on span "ר' פנחס לוי - ר' יחזקי' כץ" at bounding box center [65, 108] width 97 height 16
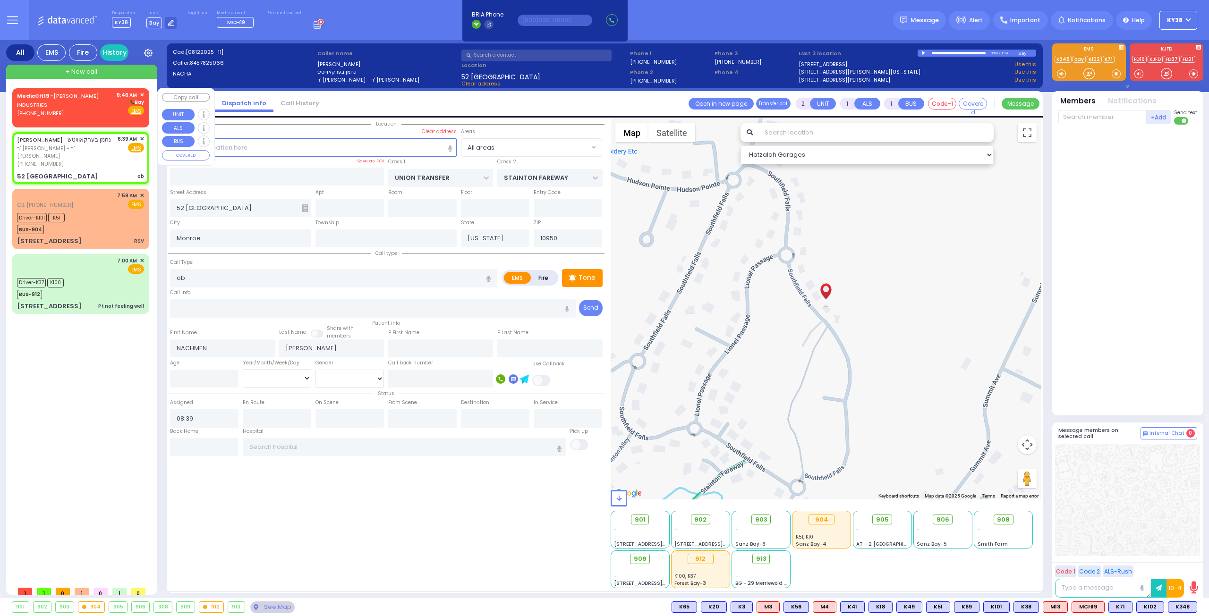
click at [93, 114] on div "MedicCH19 - RIGO INDUSTRIES (917) 975-0967" at bounding box center [65, 104] width 96 height 26
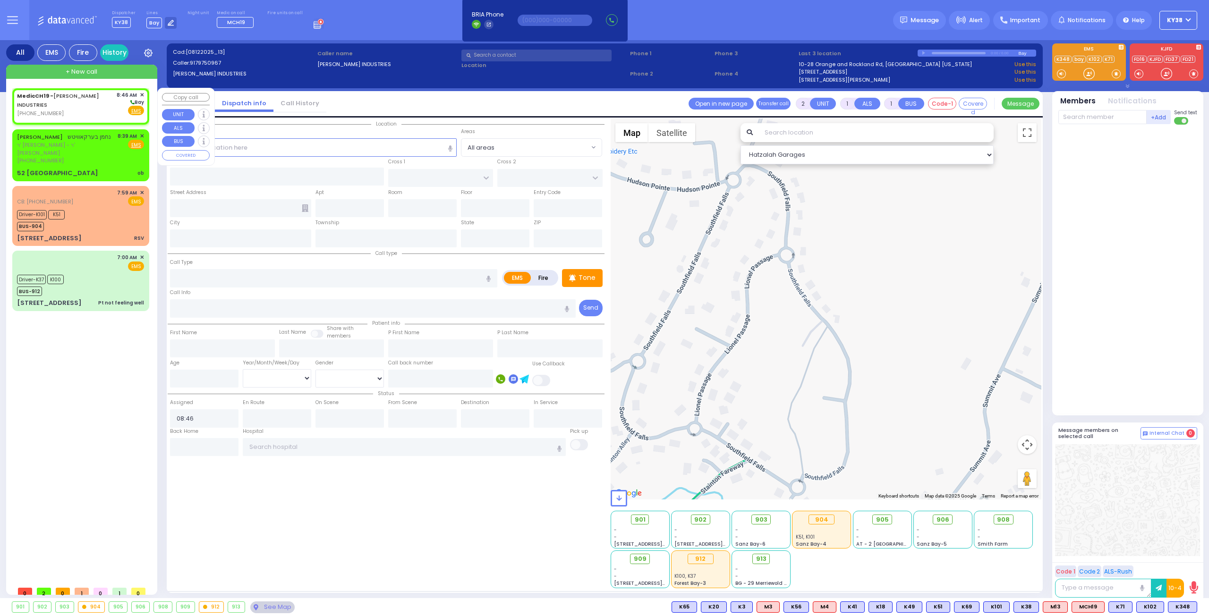
select select
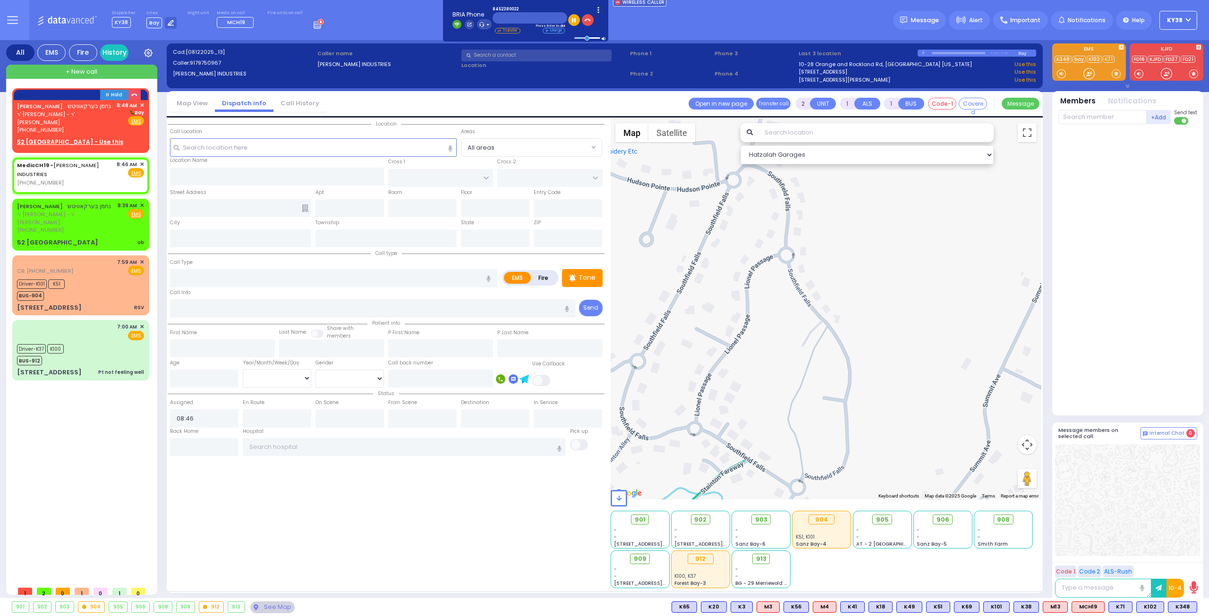
select select
radio input "true"
select select
select select "Hatzalah Garages"
click at [106, 111] on div "NACHMEN BERKOWITZ נחמן בערקאוויטש" at bounding box center [64, 106] width 94 height 9
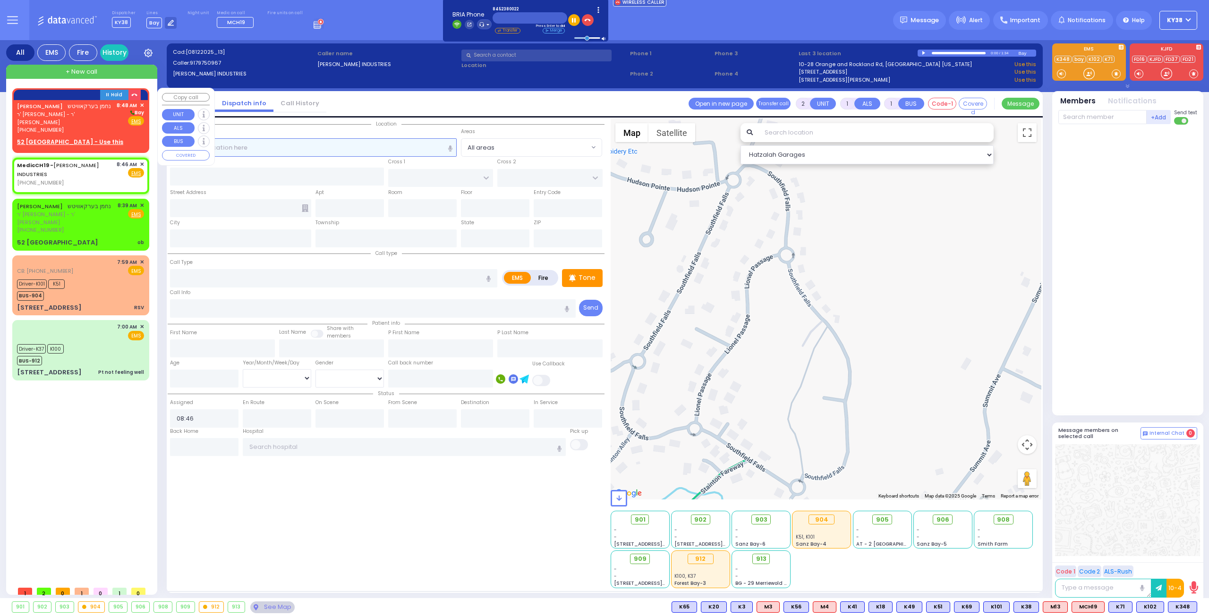
select select
radio input "true"
type input "NACHMEN"
type input "BERKOWITZ"
select select
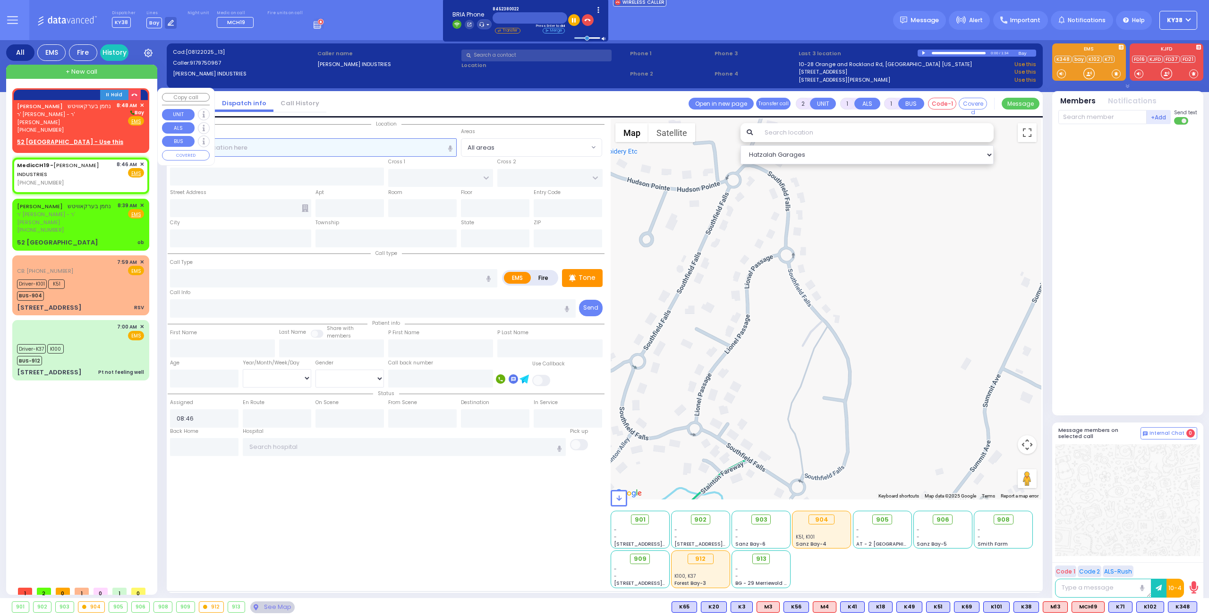
type input "08:48"
select select "Hatzalah Garages"
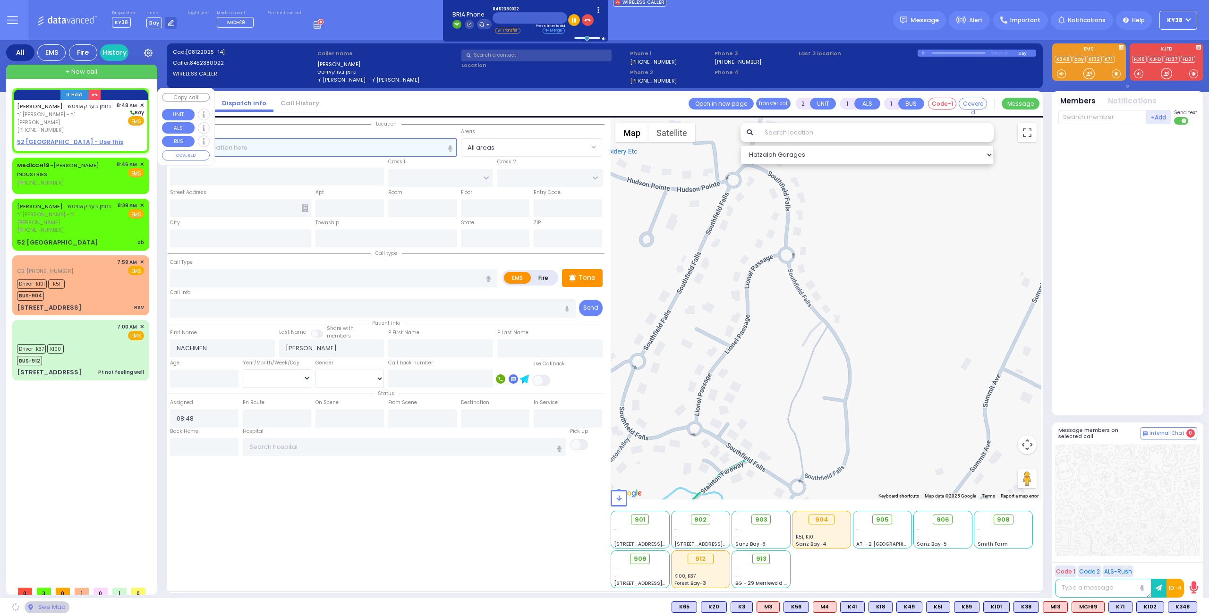
select select
radio input "true"
select select
select select "Hatzalah Garages"
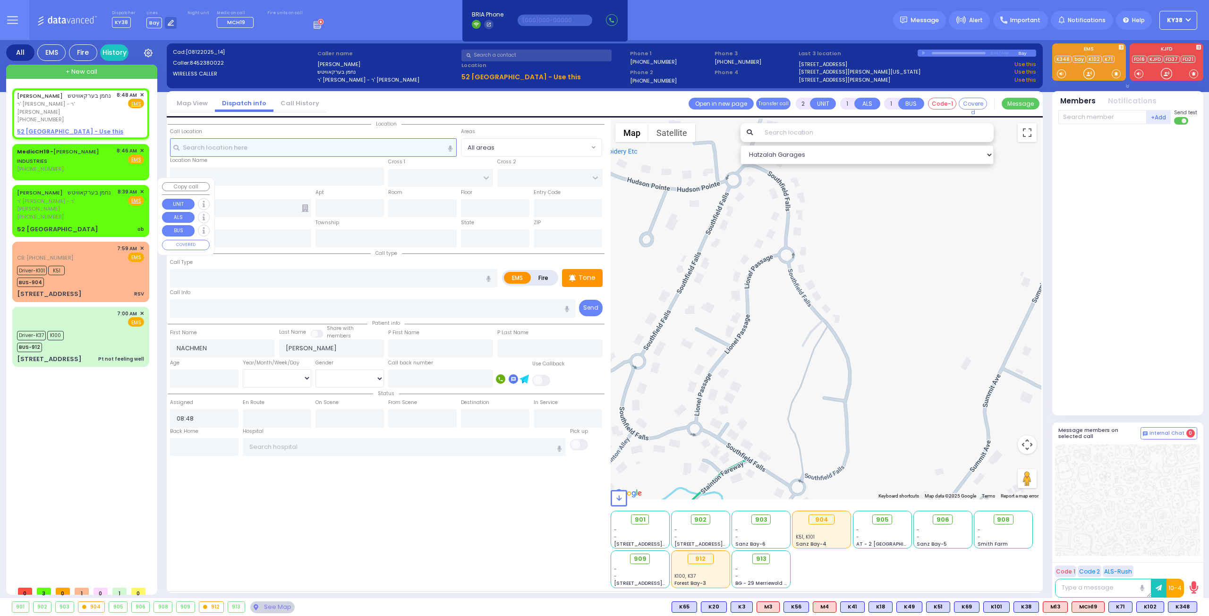
select select
radio input "true"
select select
select select "Hatzalah Garages"
click at [99, 206] on div "NACHMEN BERKOWITZ נחמן בערקאוויטש ר' פנחס לוי - ר' יחזקי' כץ (845) 782-5066" at bounding box center [65, 204] width 97 height 33
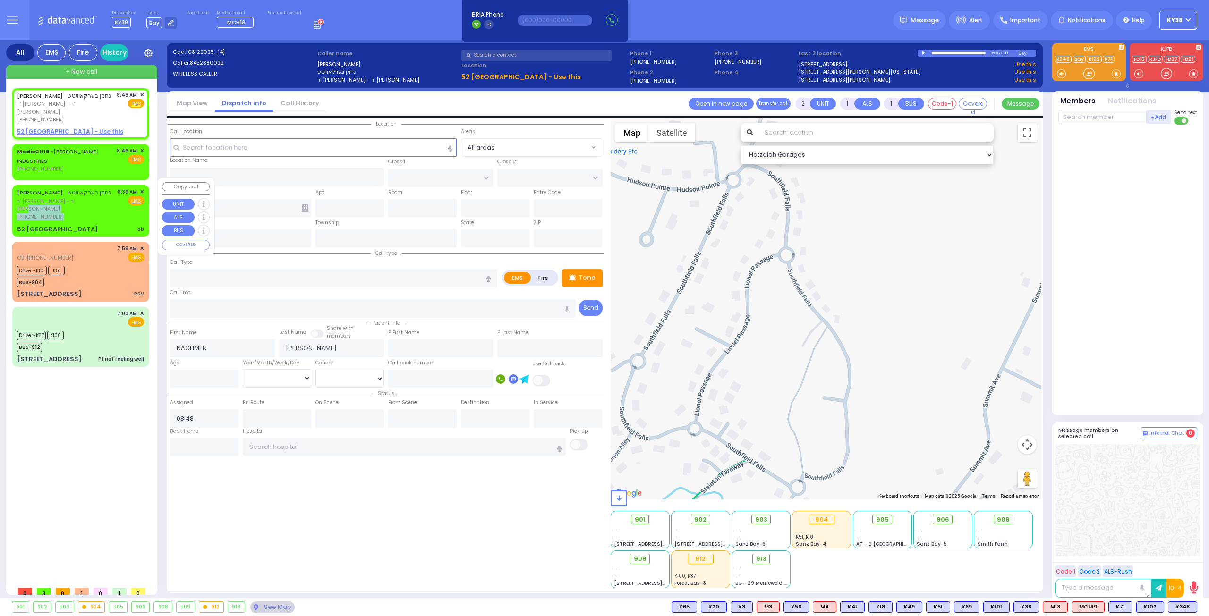
select select
type input "ob"
radio input "true"
select select
type input "08:39"
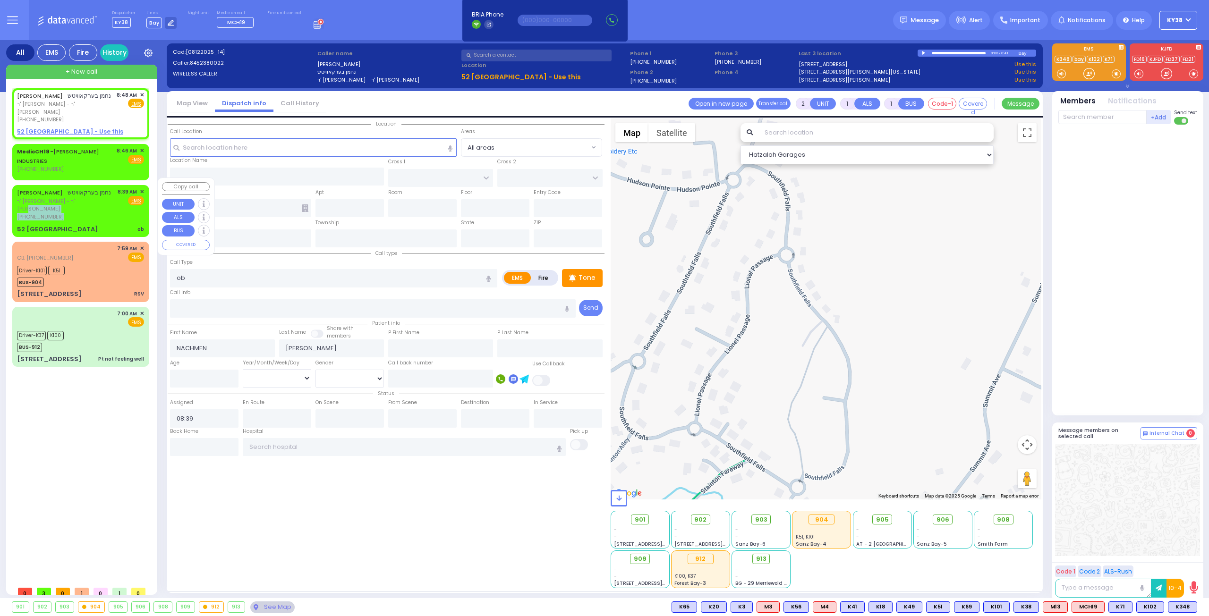
type input "UNION TRANSFER"
type input "STAINTON FAREWAY"
type input "52 SOUTHFIELD FALLS"
type input "Monroe"
type input "New York"
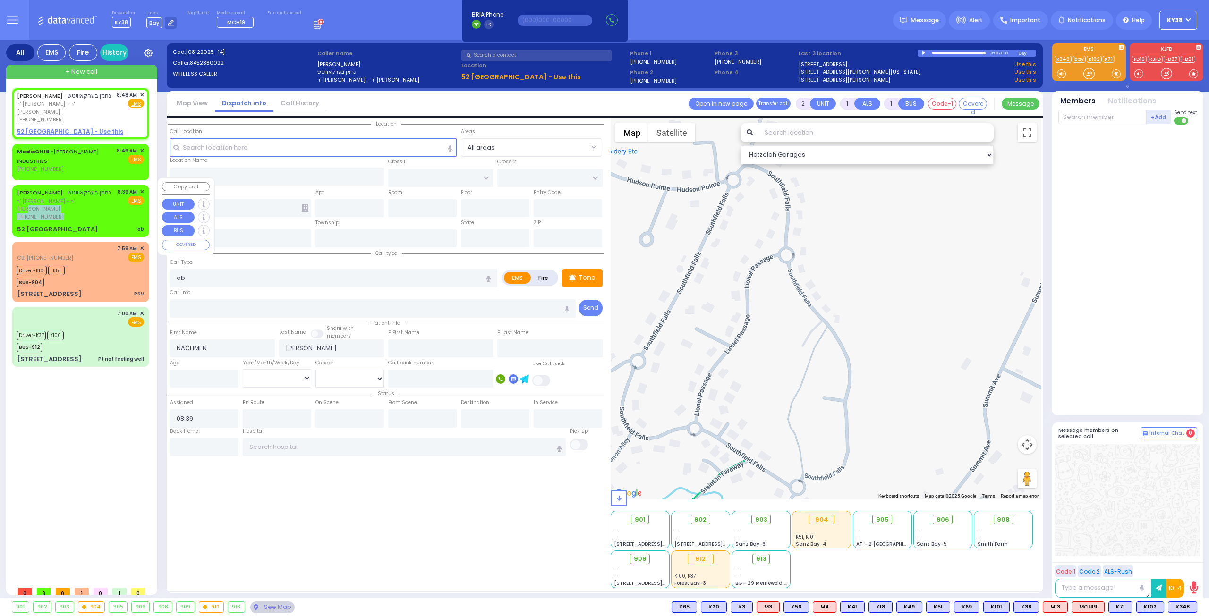
type input "10950"
select select "Hatzalah Garages"
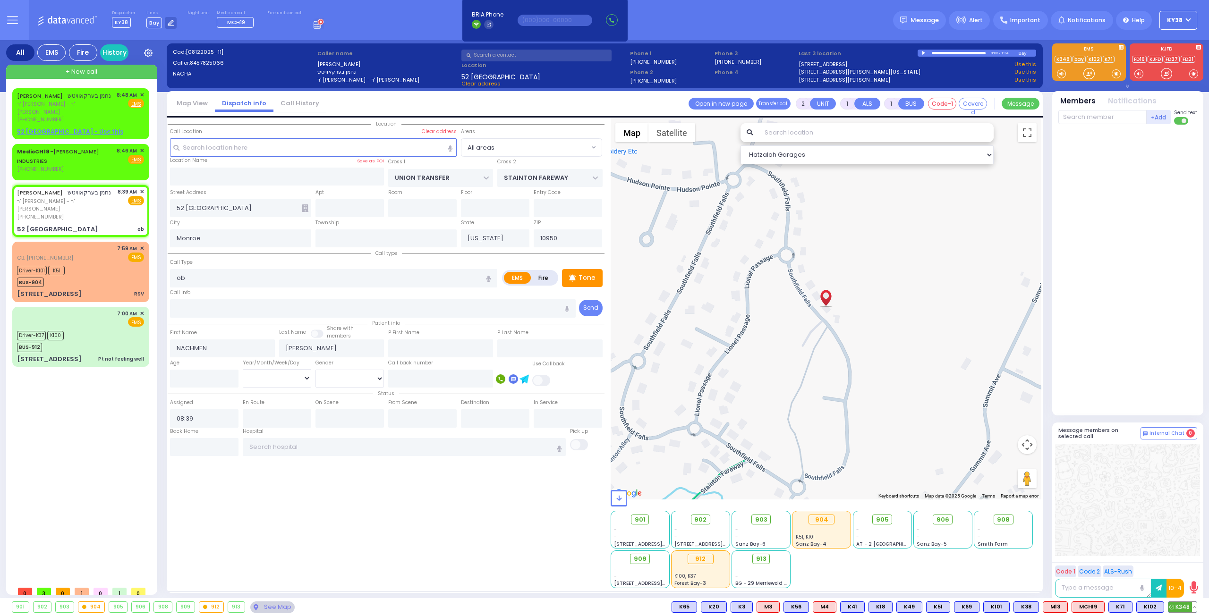
click at [1185, 606] on span "K348" at bounding box center [1182, 607] width 28 height 10
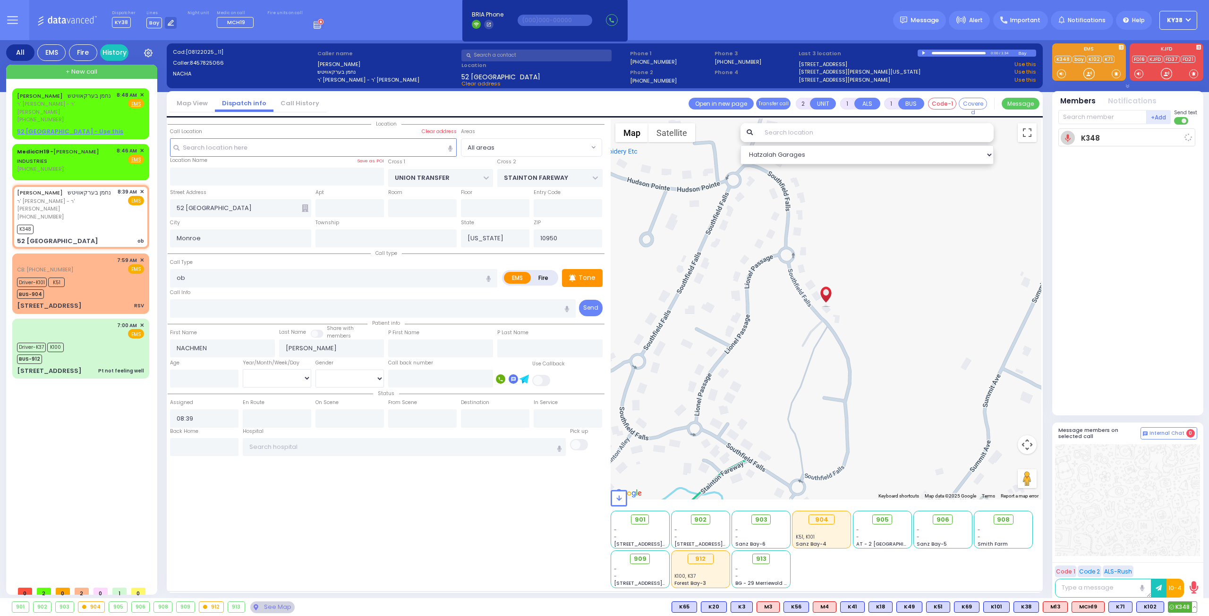
select select
radio input "true"
select select
type input "08:49"
select select "Hatzalah Garages"
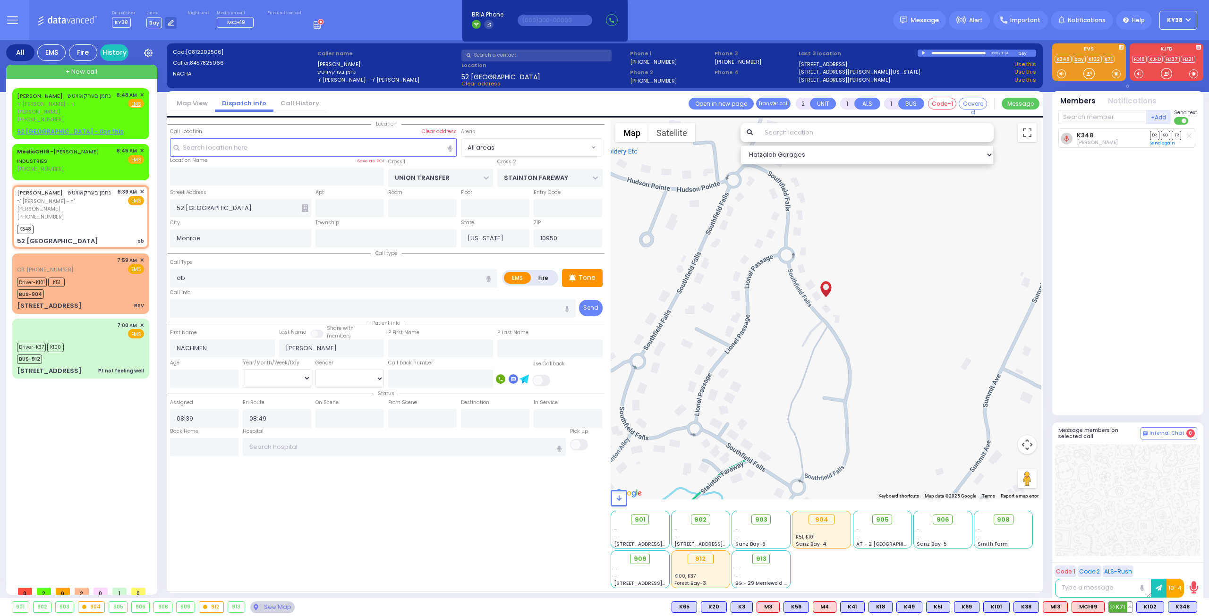
click at [1126, 607] on span "K71" at bounding box center [1120, 607] width 23 height 10
select select
radio input "true"
select select
select select "Hatzalah Garages"
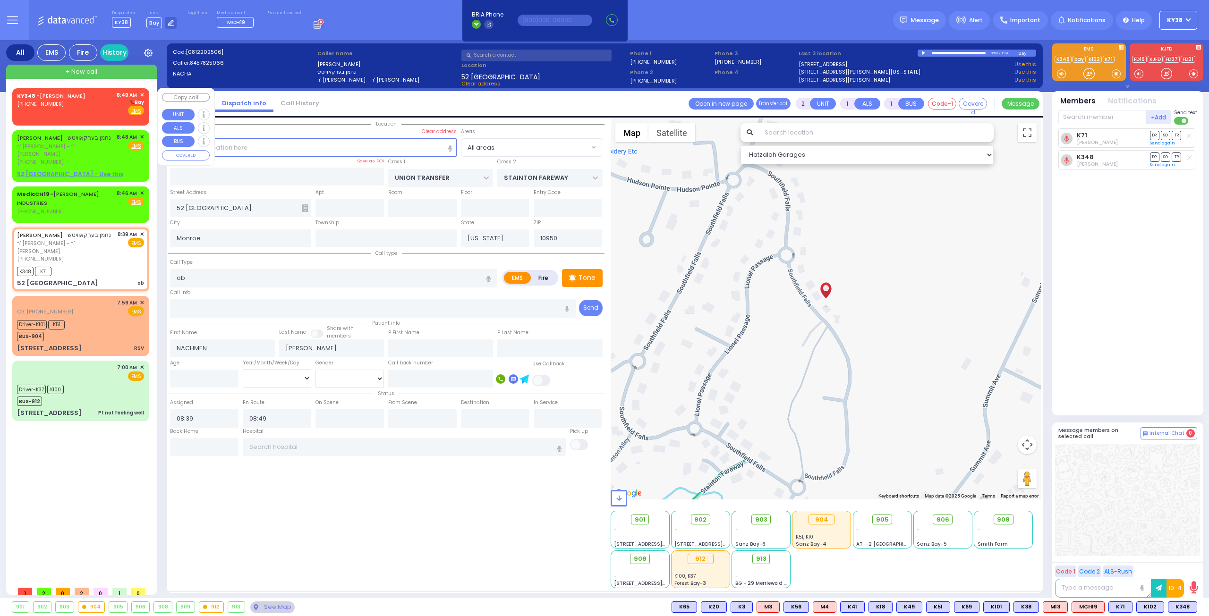
click at [105, 110] on div "KY348 - JOEL MAYER (347) 581-5051 8:49 AM ✕ Bay EMS" at bounding box center [80, 103] width 127 height 25
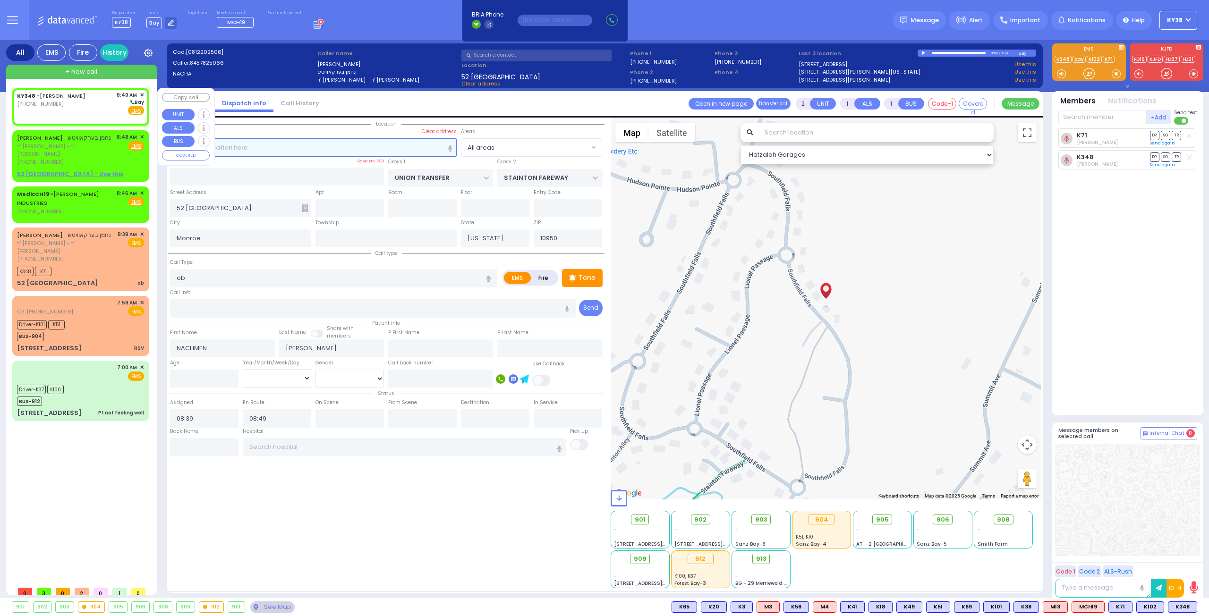
select select
radio input "true"
select select
type input "08:49"
select select "Hatzalah Garages"
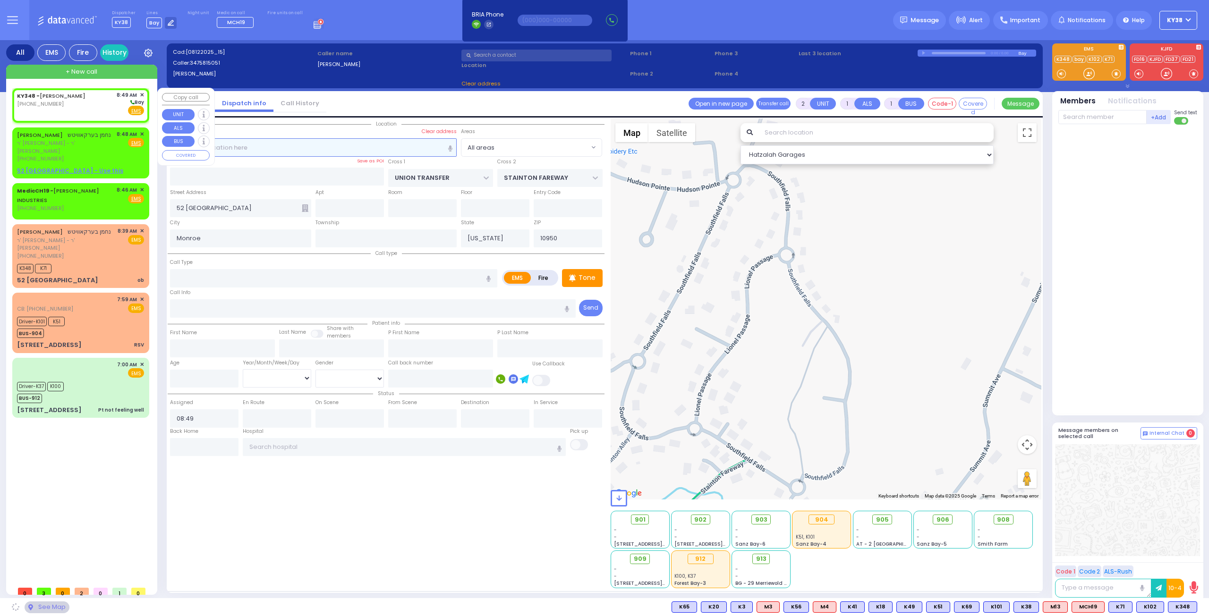
select select
radio input "true"
select select
select select "Hatzalah Garages"
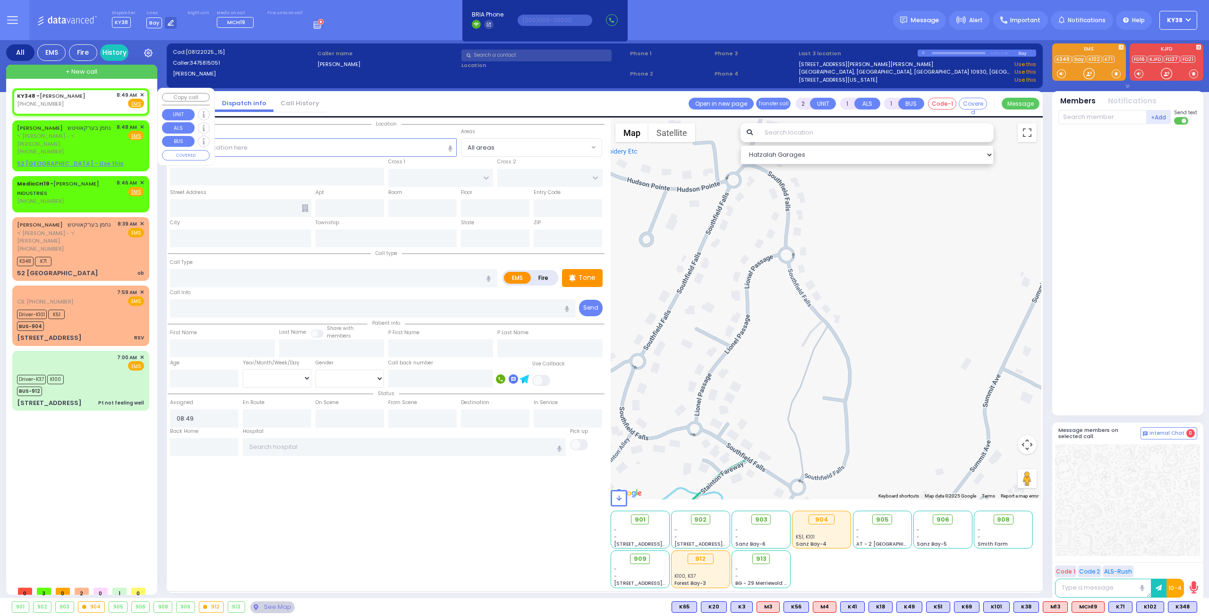
click at [99, 110] on div "KY348 - JOEL MAYER (347) 581-5051 8:49 AM ✕ Fire EMS" at bounding box center [80, 102] width 133 height 24
select select
radio input "true"
select select
select select "Hatzalah Garages"
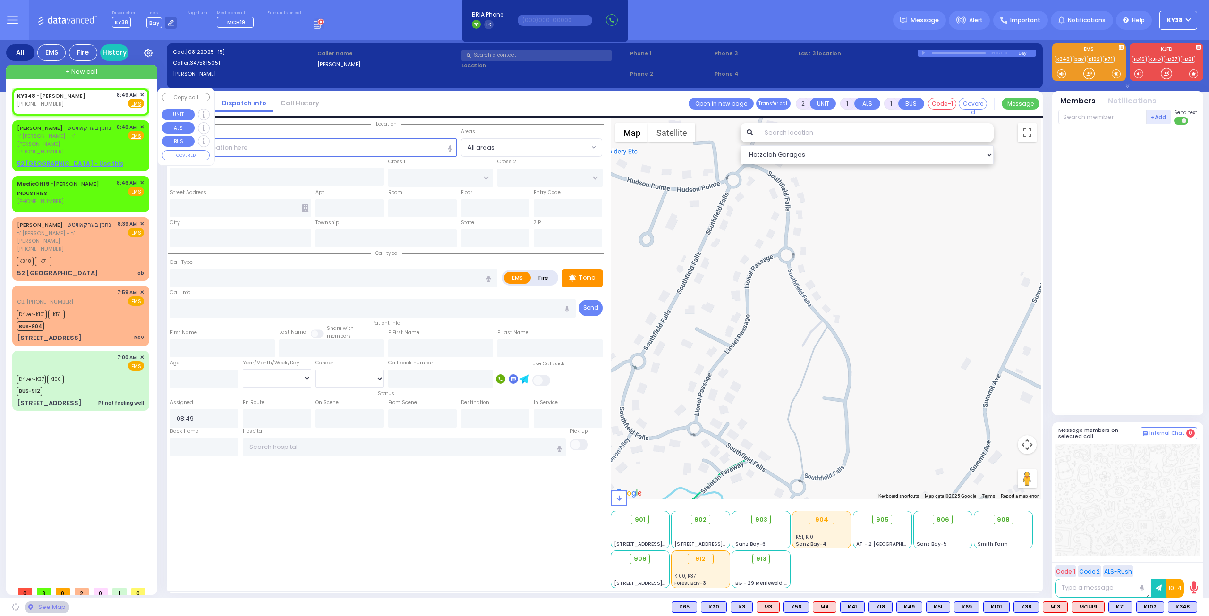
select select
radio input "true"
select select
select select "Hatzalah Garages"
click at [141, 94] on span "✕" at bounding box center [142, 95] width 4 height 8
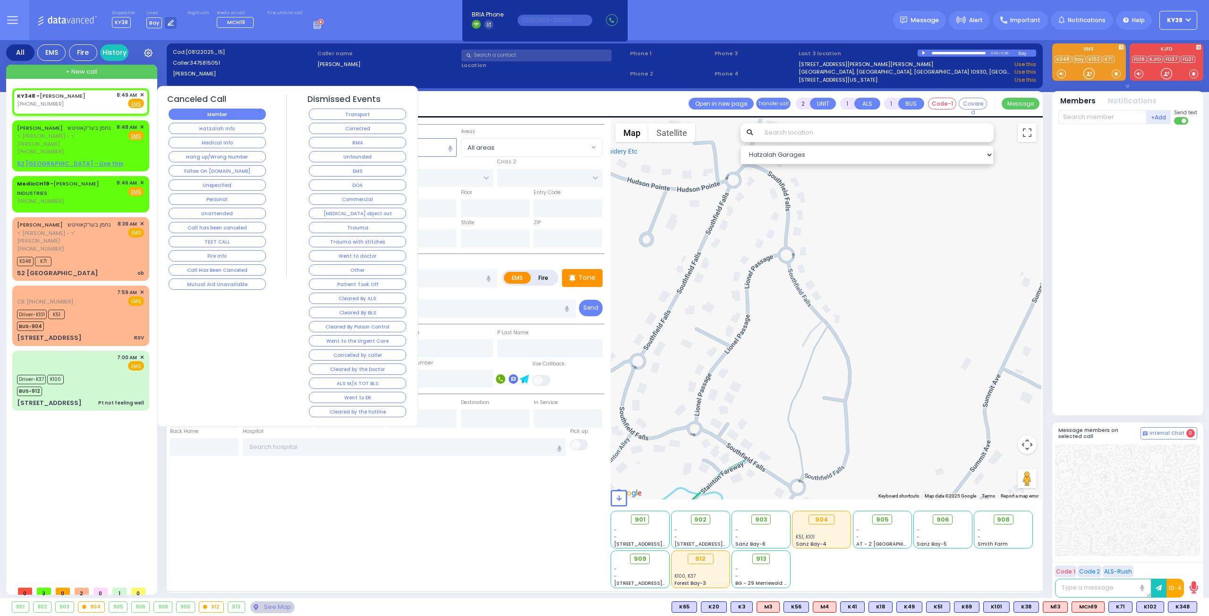
click at [192, 112] on button "Member" at bounding box center [217, 114] width 97 height 11
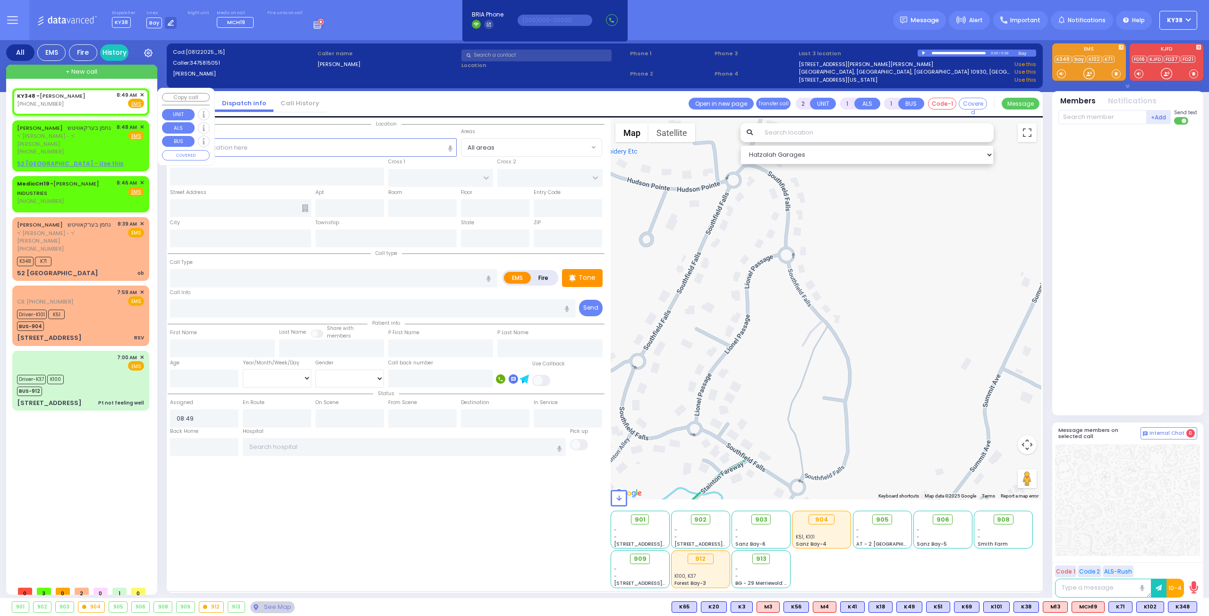
select select
radio input "true"
select select
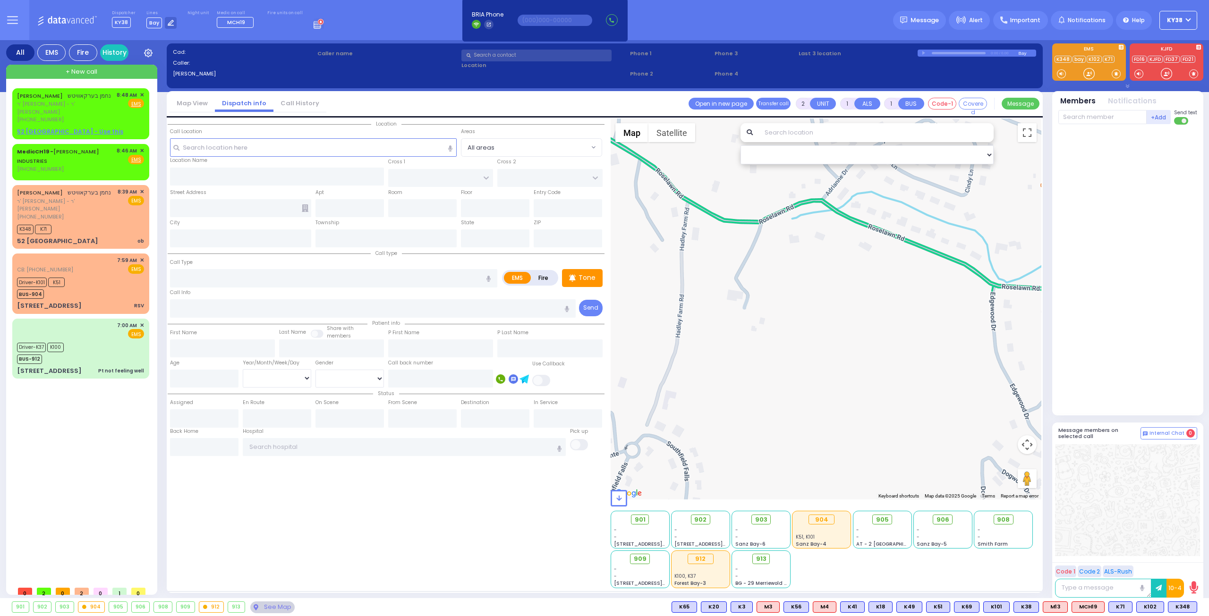
drag, startPoint x: 679, startPoint y: 238, endPoint x: 607, endPoint y: 477, distance: 249.4
click at [579, 509] on div "Location" at bounding box center [604, 356] width 873 height 474
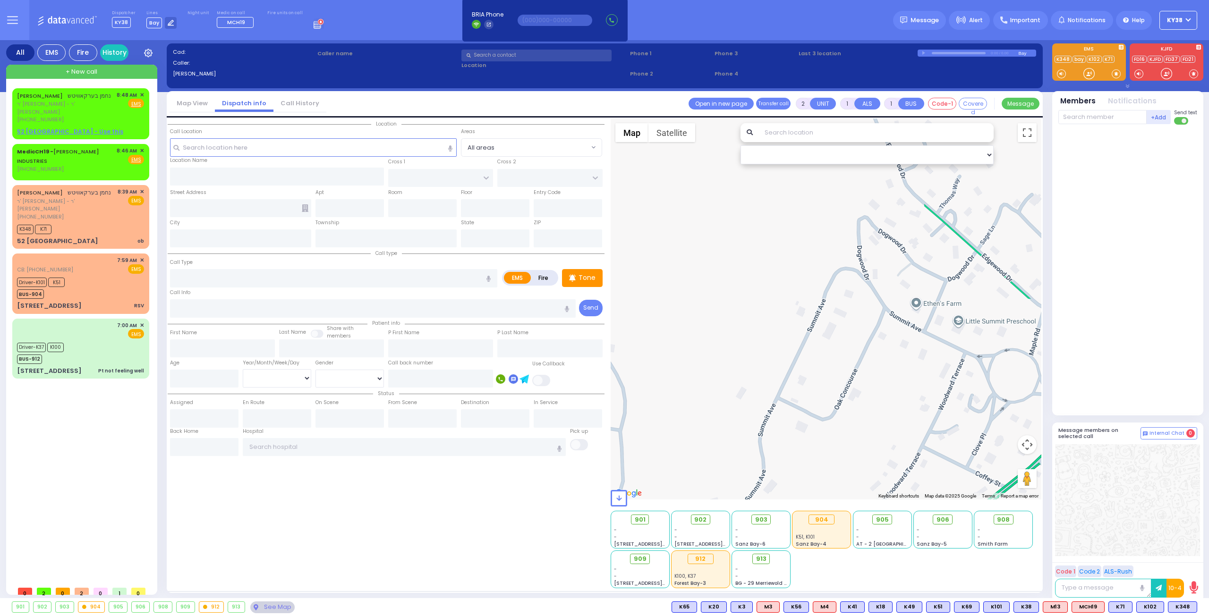
drag, startPoint x: 790, startPoint y: 392, endPoint x: 697, endPoint y: 152, distance: 257.9
click at [697, 152] on div at bounding box center [825, 309] width 431 height 381
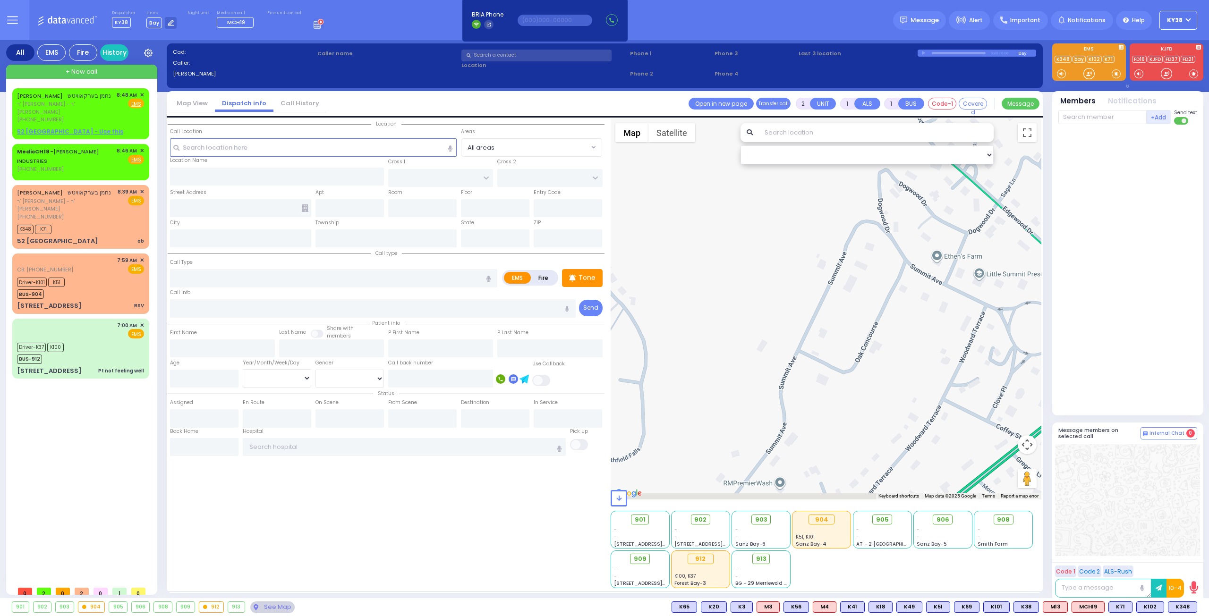
drag, startPoint x: 844, startPoint y: 358, endPoint x: 830, endPoint y: 283, distance: 76.3
click at [840, 298] on div at bounding box center [825, 309] width 431 height 381
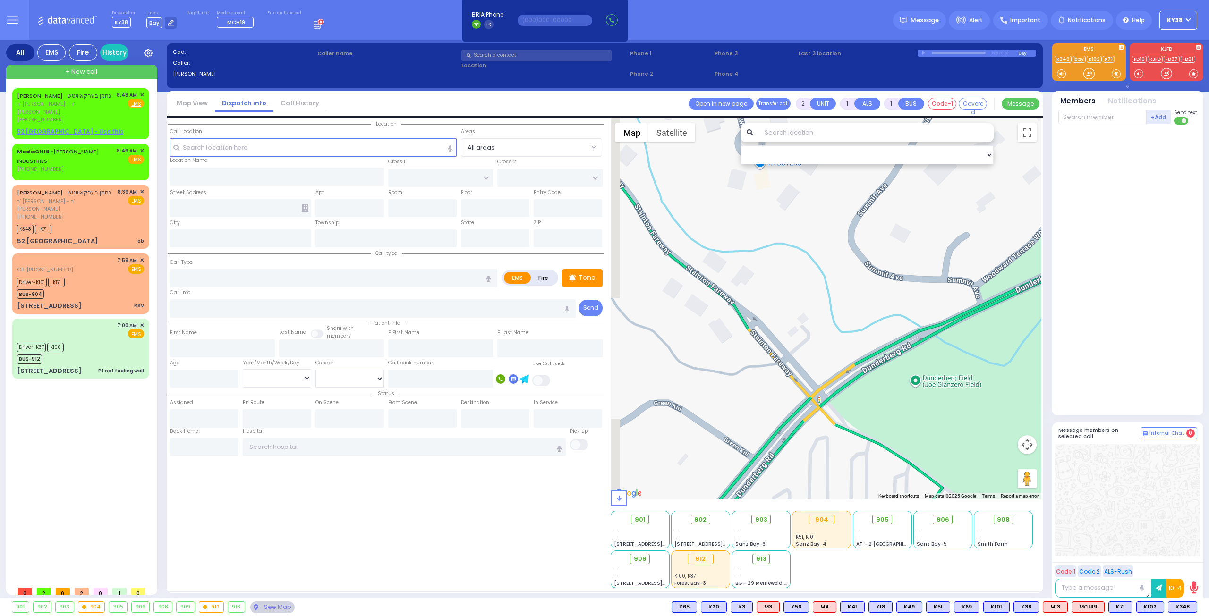
drag, startPoint x: 743, startPoint y: 343, endPoint x: 773, endPoint y: 303, distance: 50.2
click at [773, 303] on div at bounding box center [825, 309] width 431 height 381
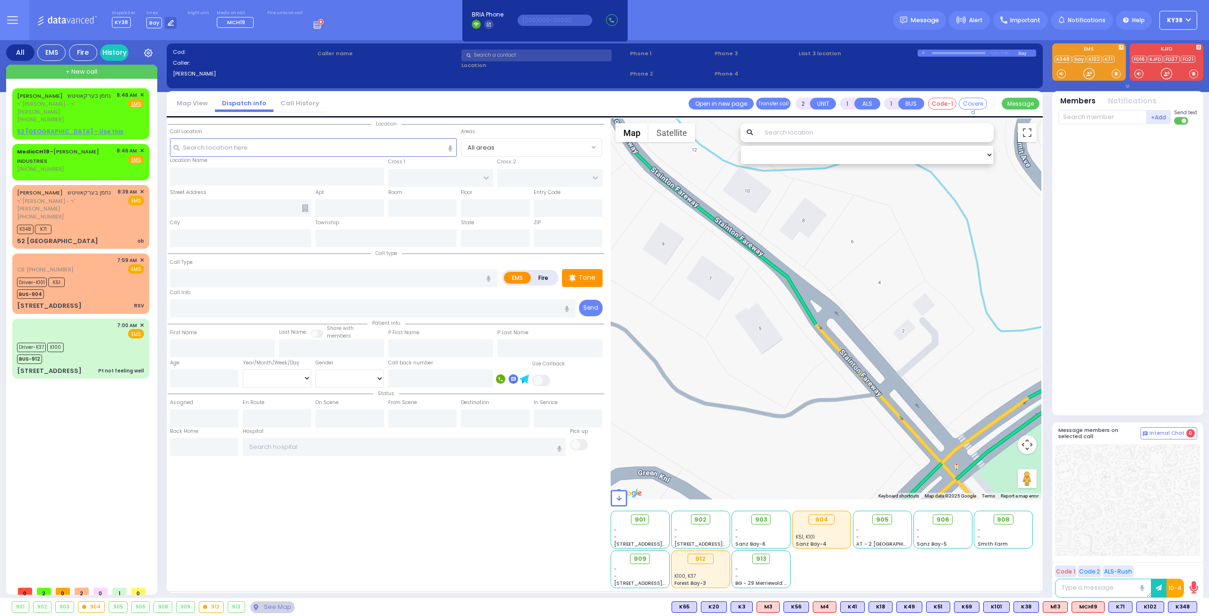
drag, startPoint x: 703, startPoint y: 360, endPoint x: 788, endPoint y: 368, distance: 85.4
click at [788, 368] on div at bounding box center [825, 309] width 431 height 381
click at [96, 203] on span "ר' פנחס לוי - ר' יחזקי' כץ" at bounding box center [65, 205] width 97 height 16
select select
type input "ob"
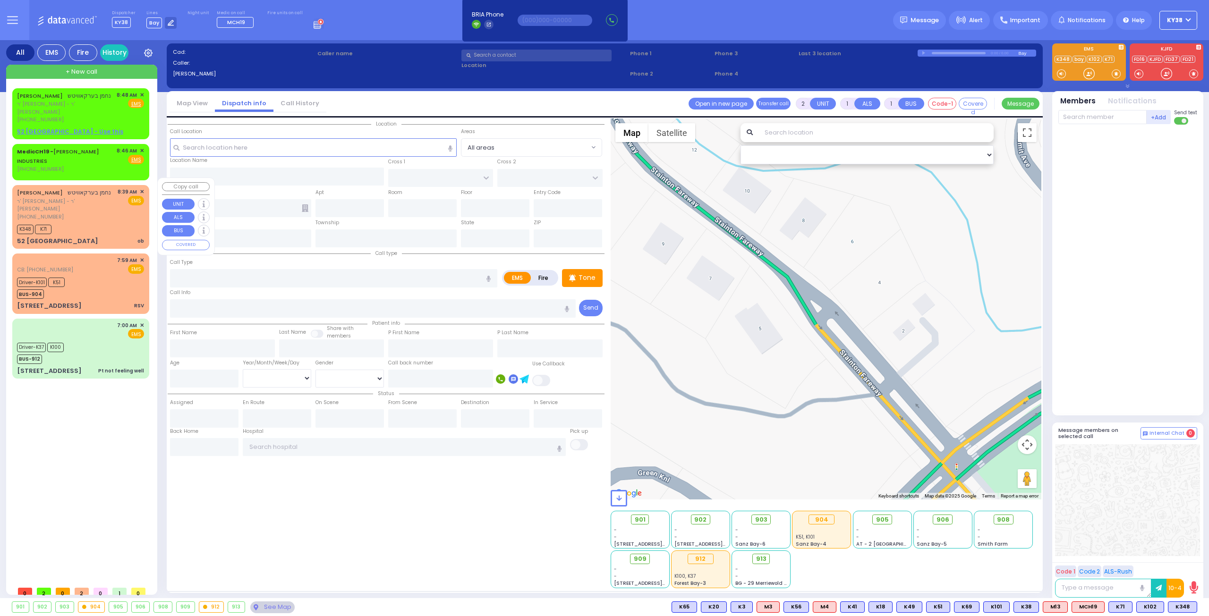
radio input "true"
type input "NACHMEN"
type input "BERKOWITZ"
select select
type input "08:39"
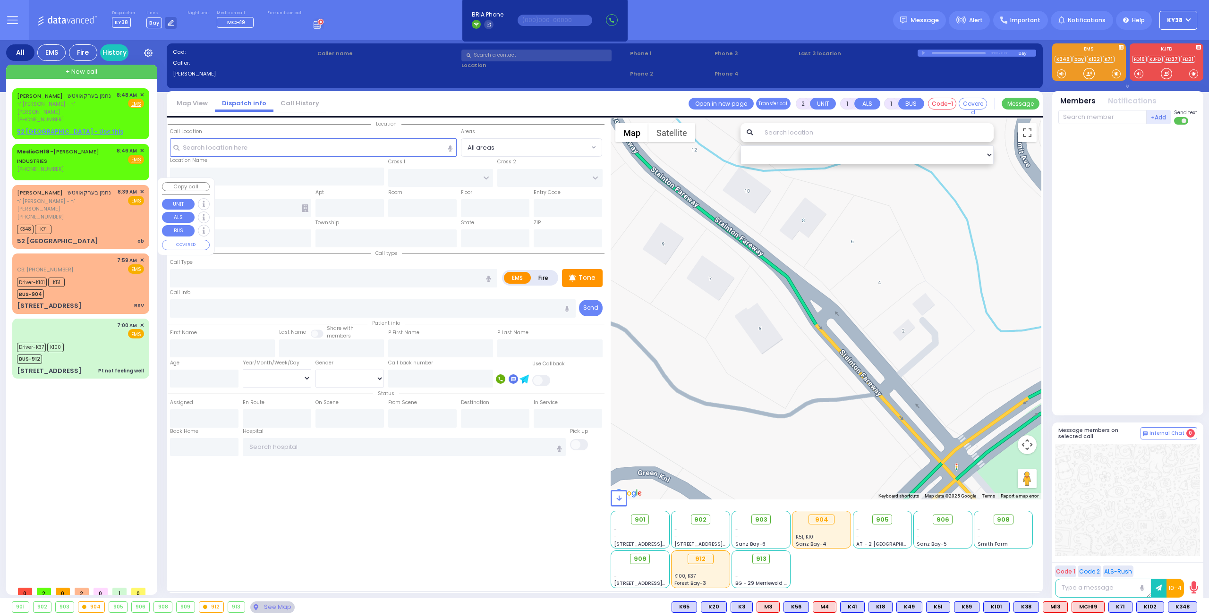
type input "08:49"
select select "Hatzalah Garages"
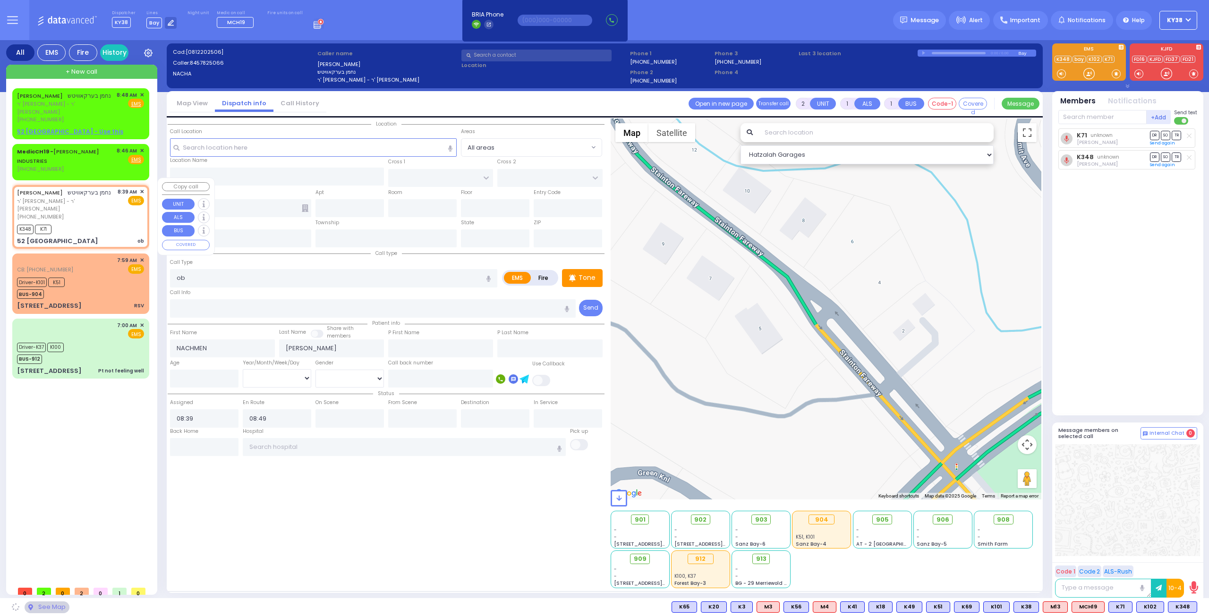
type input "UNION TRANSFER"
type input "STAINTON FAREWAY"
type input "52 SOUTHFIELD FALLS"
type input "Monroe"
type input "New York"
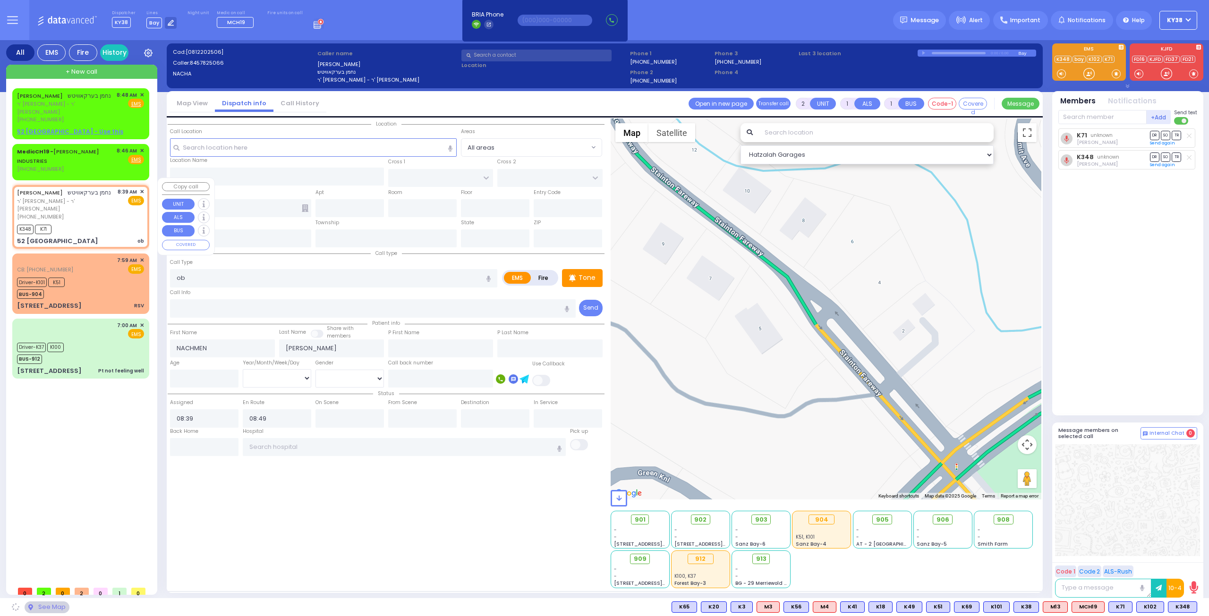
type input "10950"
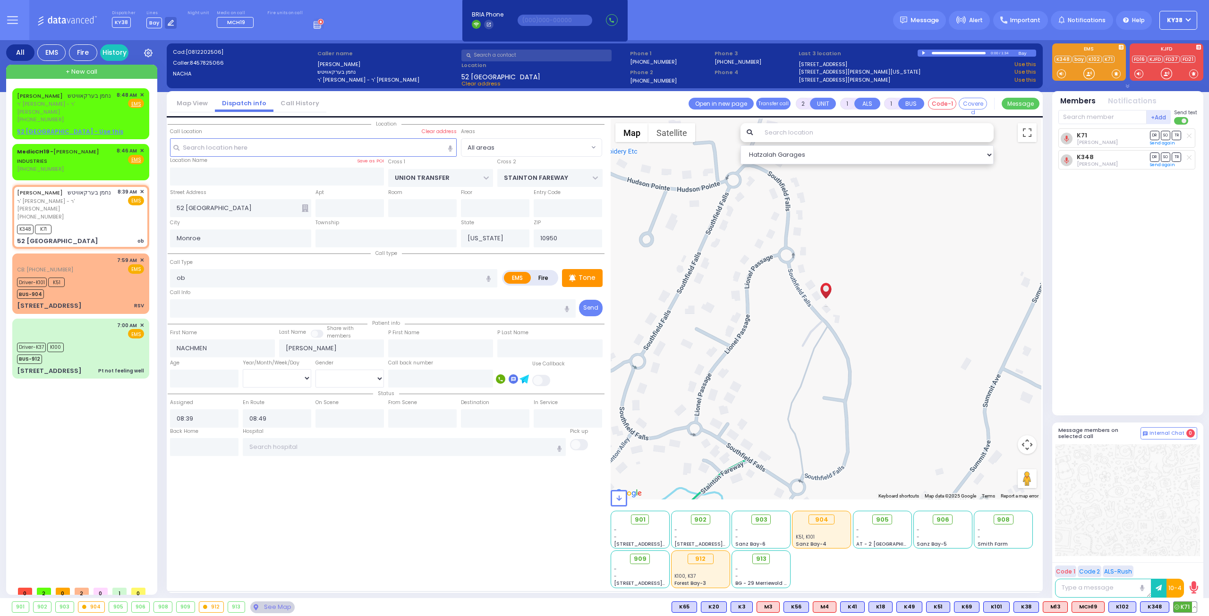
click at [1194, 608] on button at bounding box center [1194, 607] width 5 height 10
click at [1189, 564] on icon at bounding box center [1187, 565] width 10 height 10
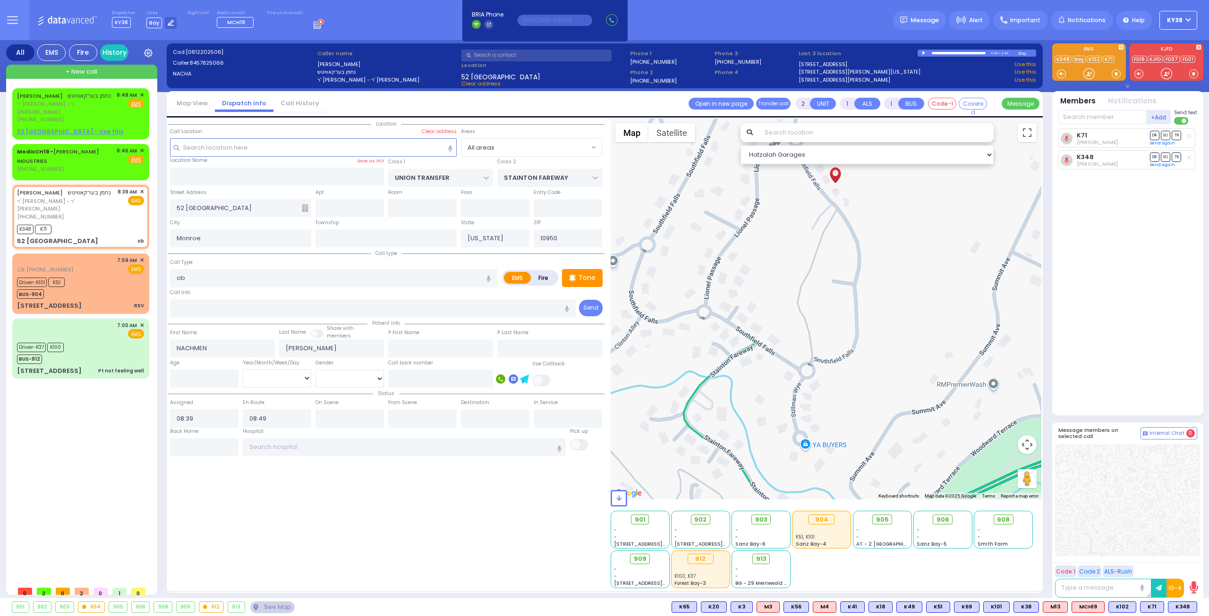
drag, startPoint x: 846, startPoint y: 469, endPoint x: 856, endPoint y: 351, distance: 117.9
click at [856, 351] on div at bounding box center [825, 309] width 431 height 381
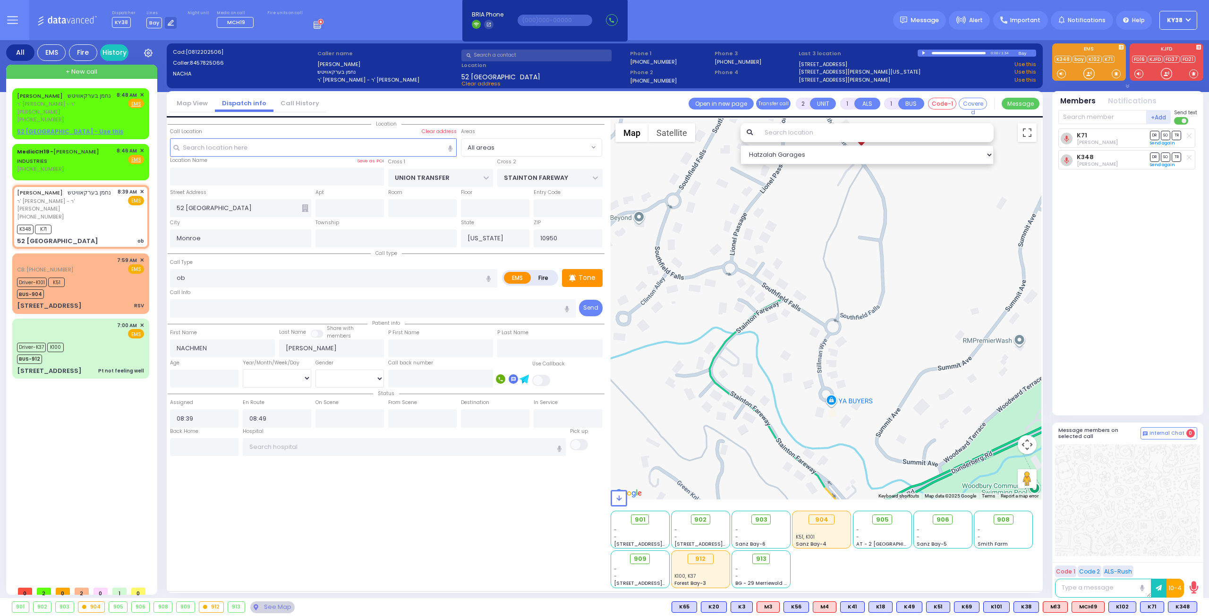
drag, startPoint x: 823, startPoint y: 427, endPoint x: 854, endPoint y: 391, distance: 47.6
click at [854, 391] on div at bounding box center [825, 309] width 431 height 381
drag, startPoint x: 241, startPoint y: 207, endPoint x: 169, endPoint y: 213, distance: 72.1
click at [170, 213] on input "52 SOUTHFIELD FALLS" at bounding box center [240, 208] width 141 height 18
click at [263, 214] on input "4 stainton farewy" at bounding box center [240, 208] width 141 height 18
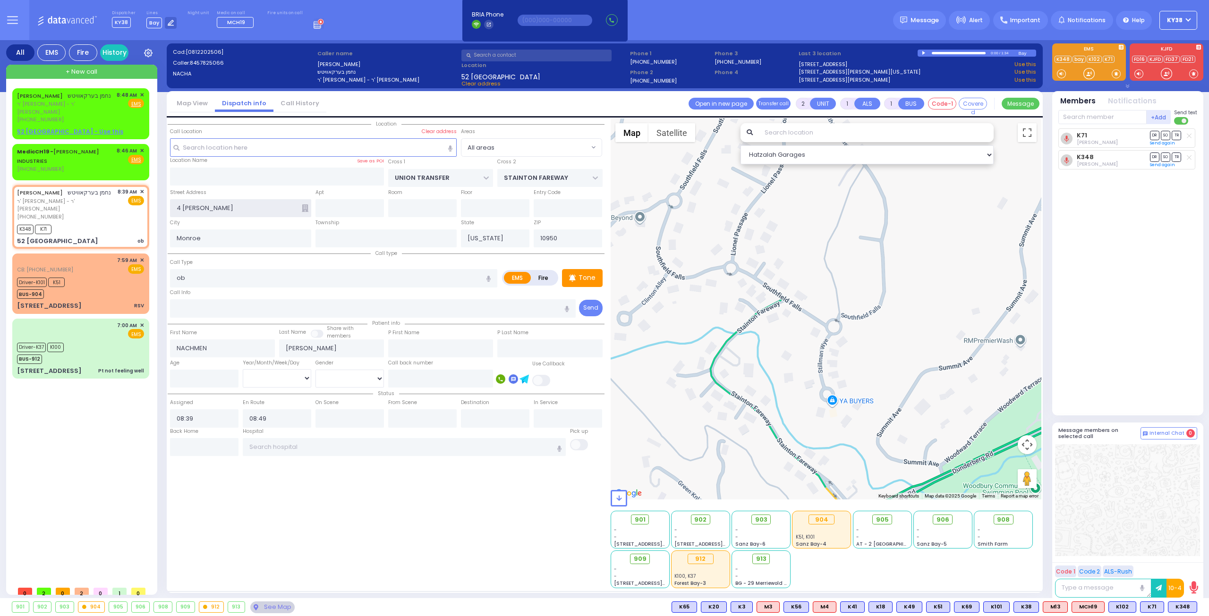
type input "4 stainton farewy"
click at [261, 234] on input "Monroe" at bounding box center [240, 238] width 141 height 18
select select
radio input "true"
select select
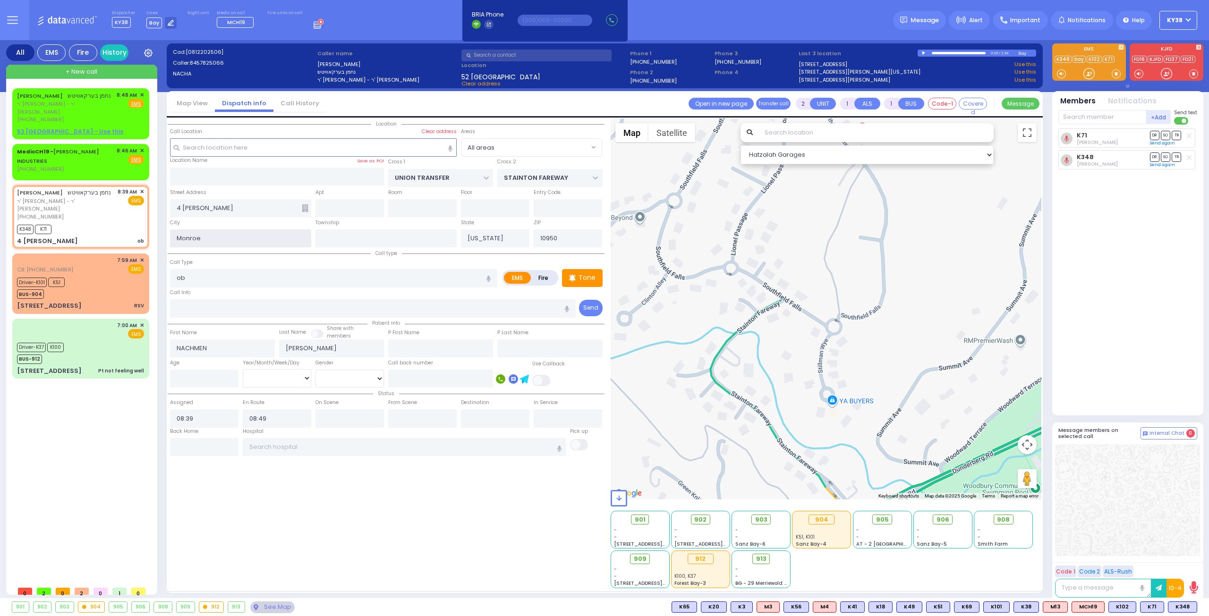
select select "Hatzalah Garages"
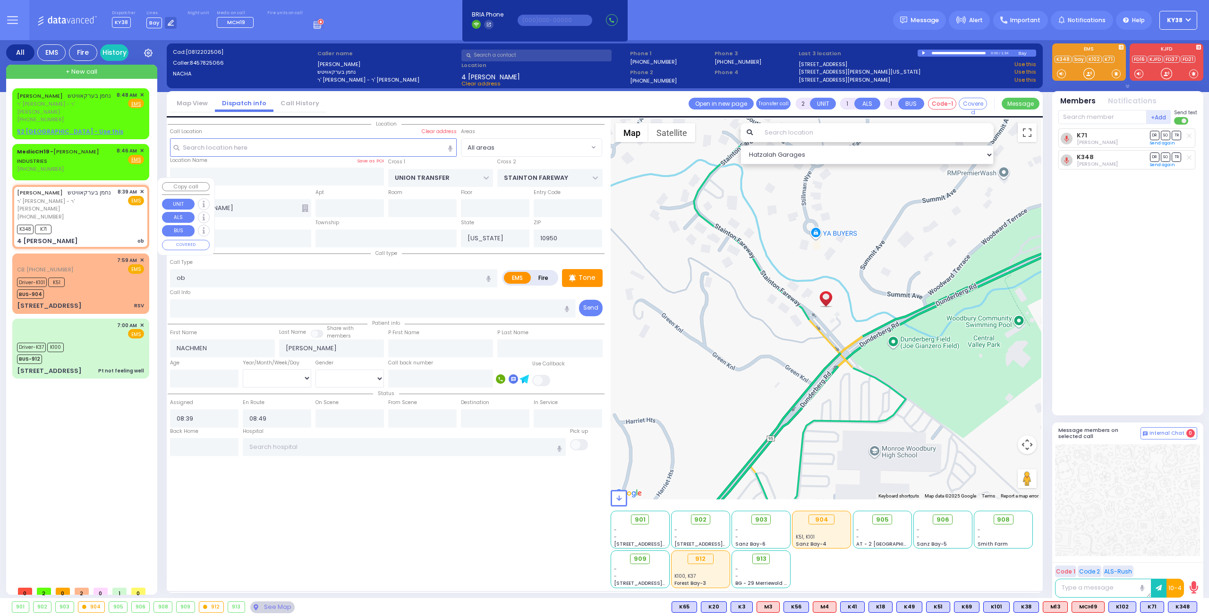
click at [101, 213] on div "(845) 782-5066" at bounding box center [65, 217] width 97 height 8
select select
radio input "true"
select select
select select "Hatzalah Garages"
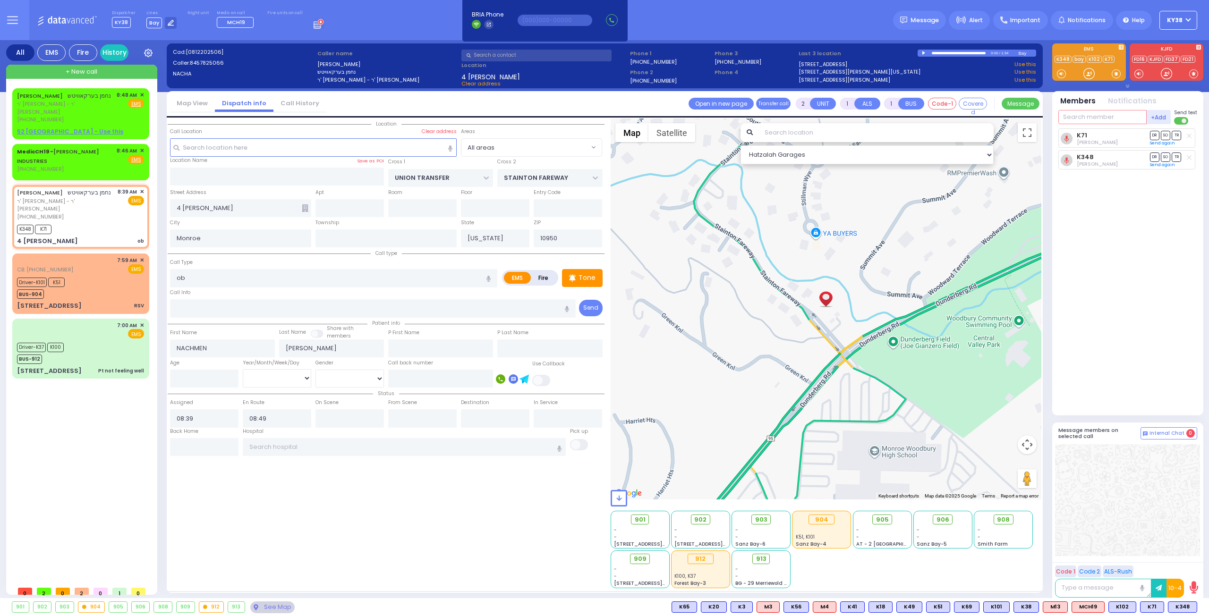
click at [1074, 118] on input "text" at bounding box center [1102, 117] width 88 height 14
type input "ch19"
click at [1078, 136] on div "MedicCH19" at bounding box center [1089, 136] width 47 height 9
select select
radio input "true"
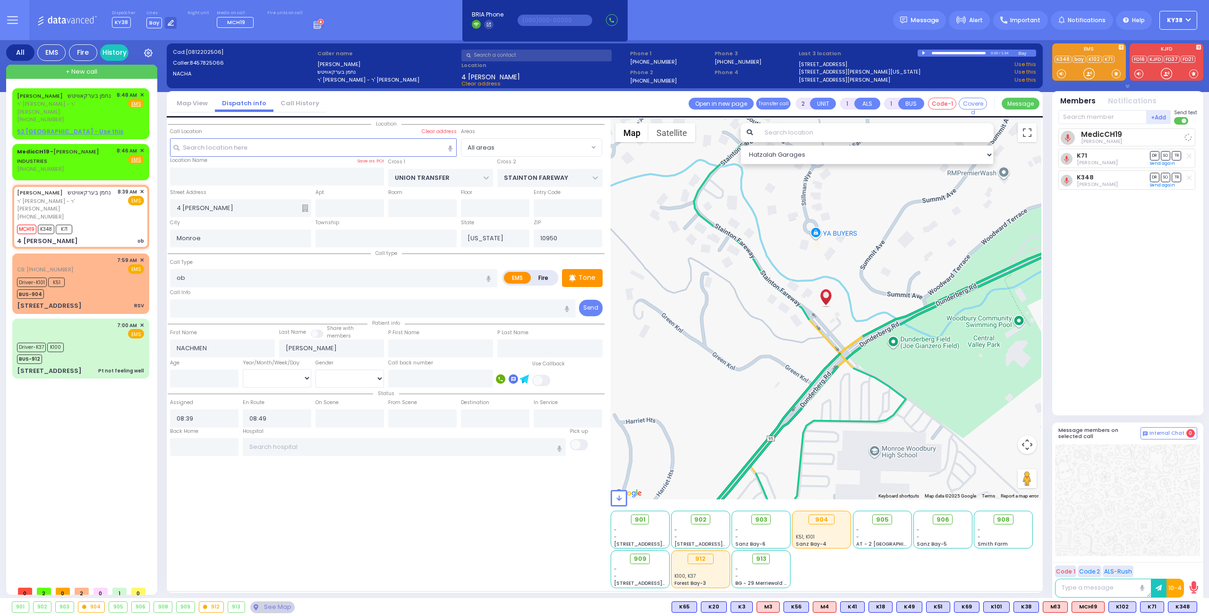
select select
select select "Hatzalah Garages"
click at [1163, 167] on link "Send again" at bounding box center [1162, 167] width 25 height 6
click at [1160, 190] on link "Send again" at bounding box center [1162, 189] width 25 height 6
click at [101, 416] on div "NACHMEN BERKOWITZ נחמן בערקאוויטש ר' פנחס לוי - ר' יחזקי' כץ (845) 238-0022 8:4…" at bounding box center [82, 334] width 141 height 493
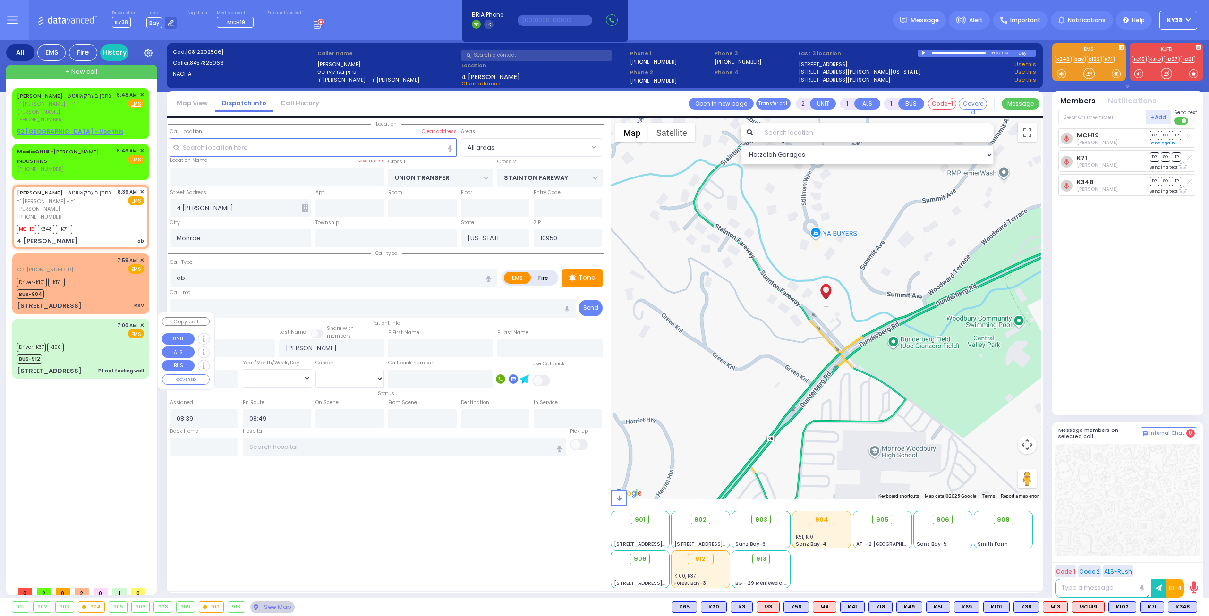
click at [102, 414] on div "NACHMEN BERKOWITZ נחמן בערקאוויטש ר' פנחס לוי - ר' יחזקי' כץ (845) 238-0022 8:4…" at bounding box center [82, 334] width 141 height 493
click at [90, 114] on span "ר' פנחס לוי - ר' יחזקי' כץ" at bounding box center [65, 108] width 96 height 16
select select
radio input "true"
select select
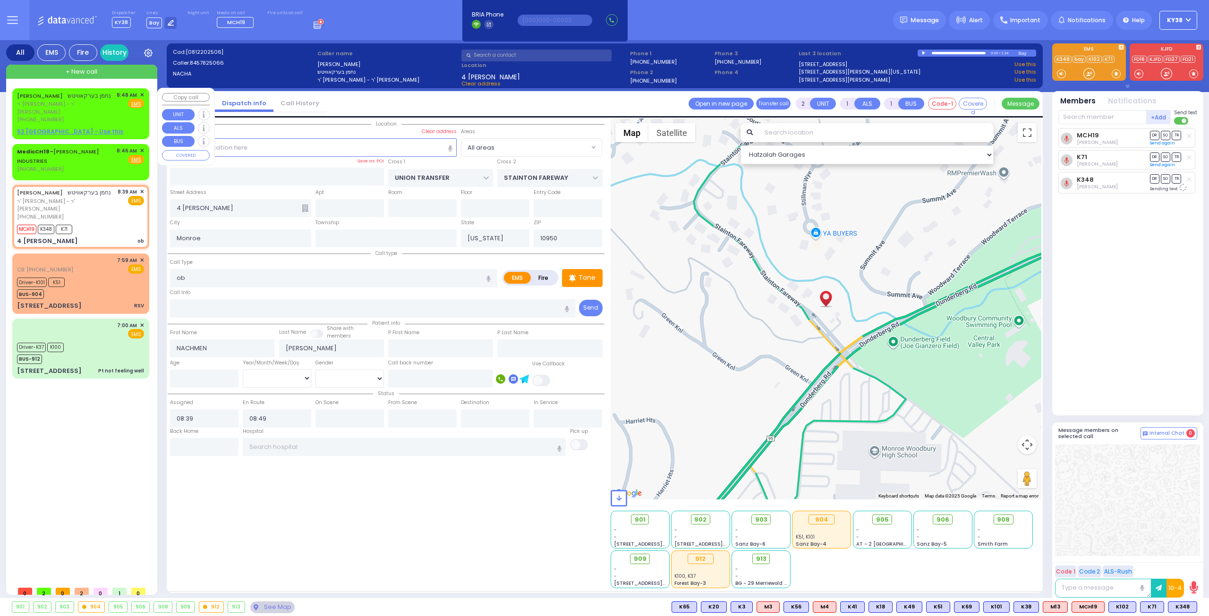
type input "08:48"
select select "Hatzalah Garages"
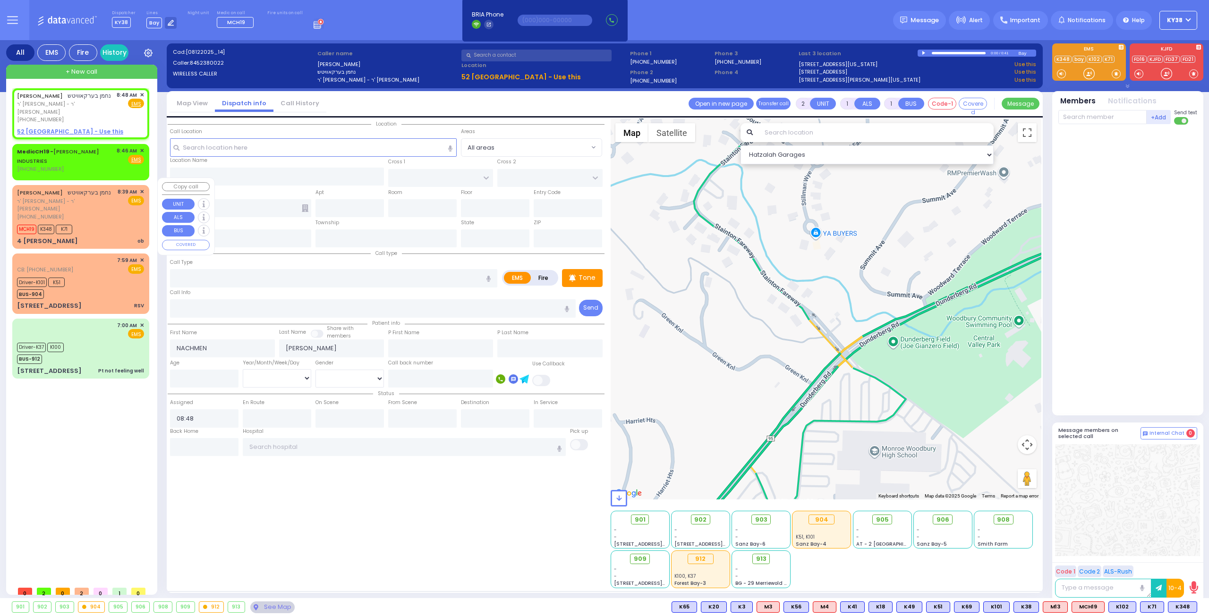
click at [104, 213] on div "(845) 782-5066" at bounding box center [65, 217] width 97 height 8
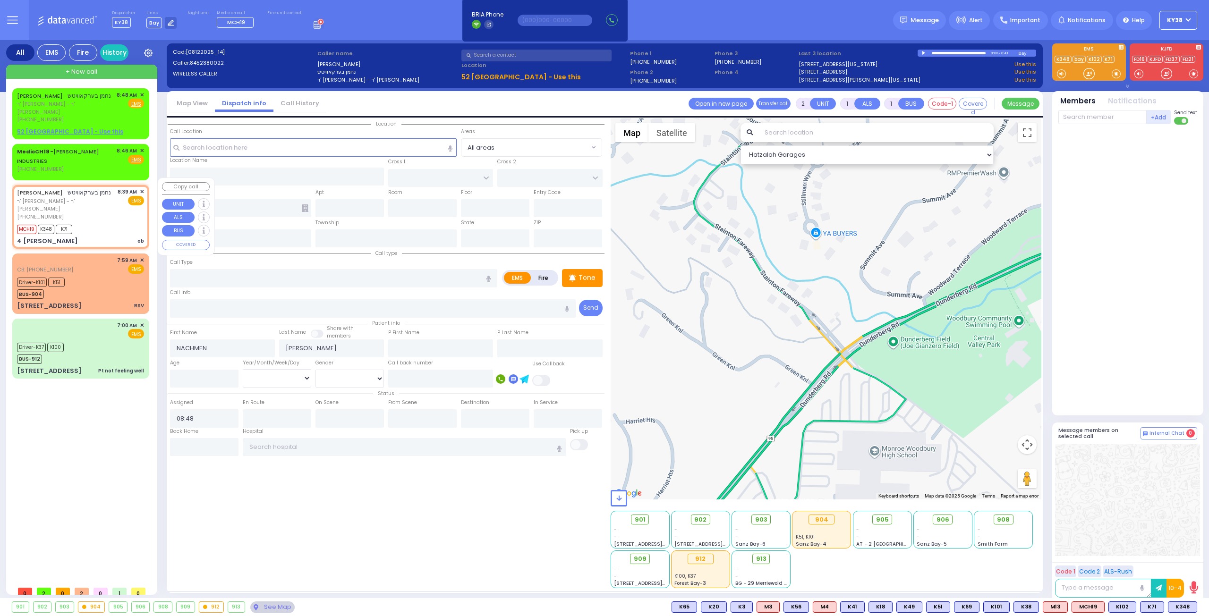
select select
type input "ob"
radio input "true"
select select
type input "08:39"
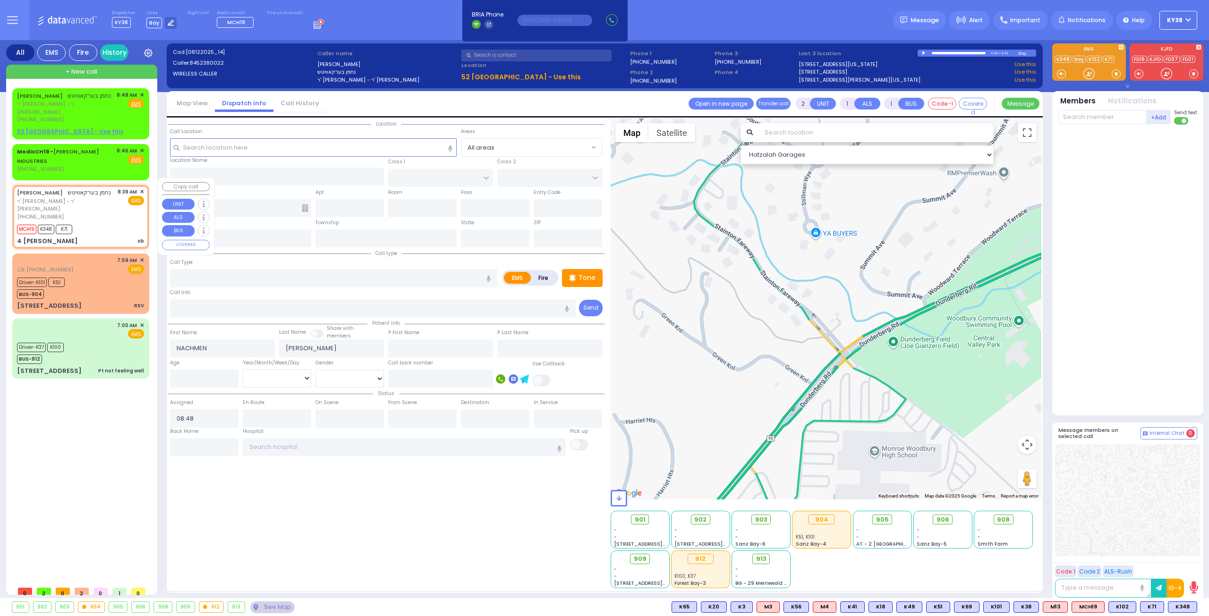
type input "08:49"
type input "UNION TRANSFER"
type input "STAINTON FAREWAY"
type input "4 stainton farewy"
type input "Monroe"
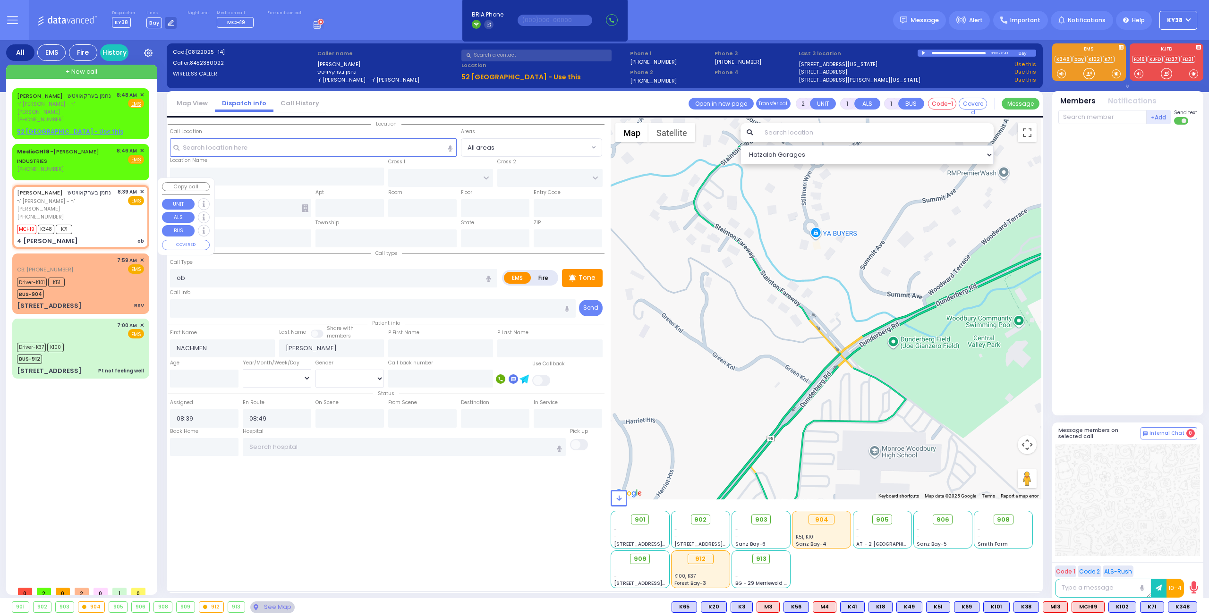
type input "New York"
type input "10950"
select select "Hatzalah Garages"
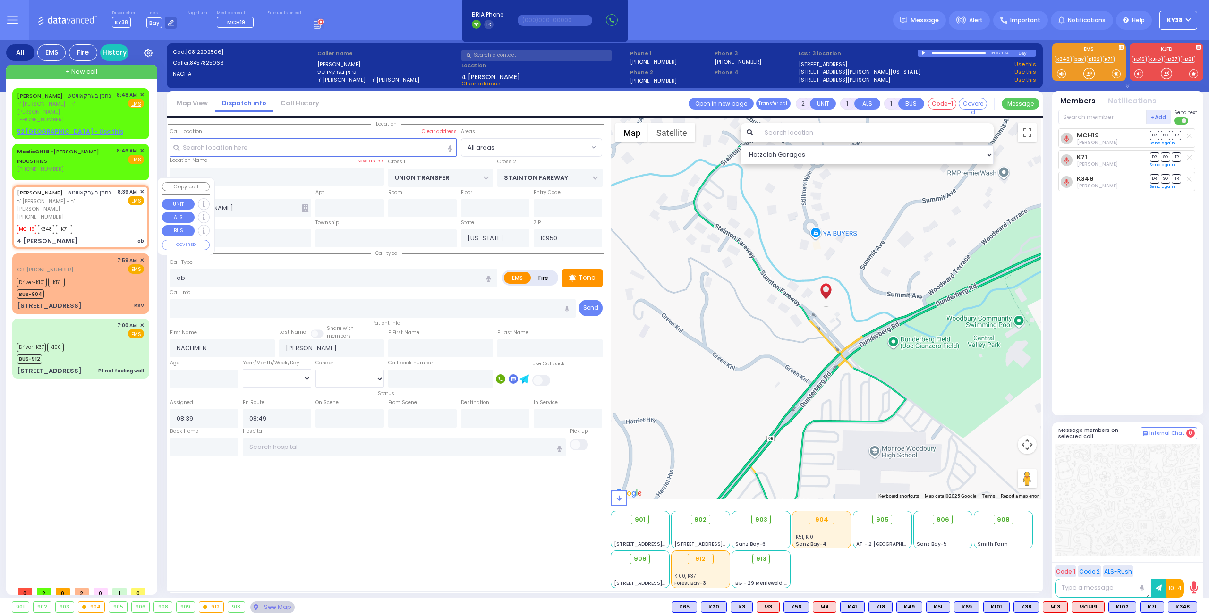
click at [106, 206] on span "ר' פנחס לוי - ר' יחזקי' כץ" at bounding box center [65, 205] width 97 height 16
select select
radio input "true"
select select
select select "Hatzalah Garages"
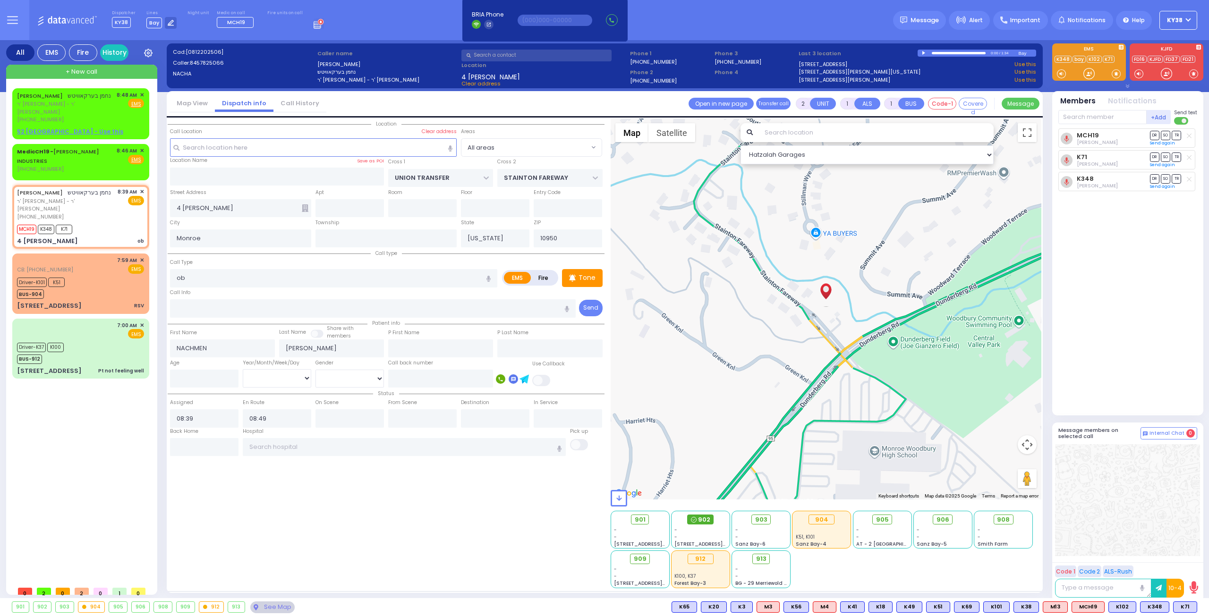
click at [703, 519] on span "902" at bounding box center [704, 519] width 12 height 9
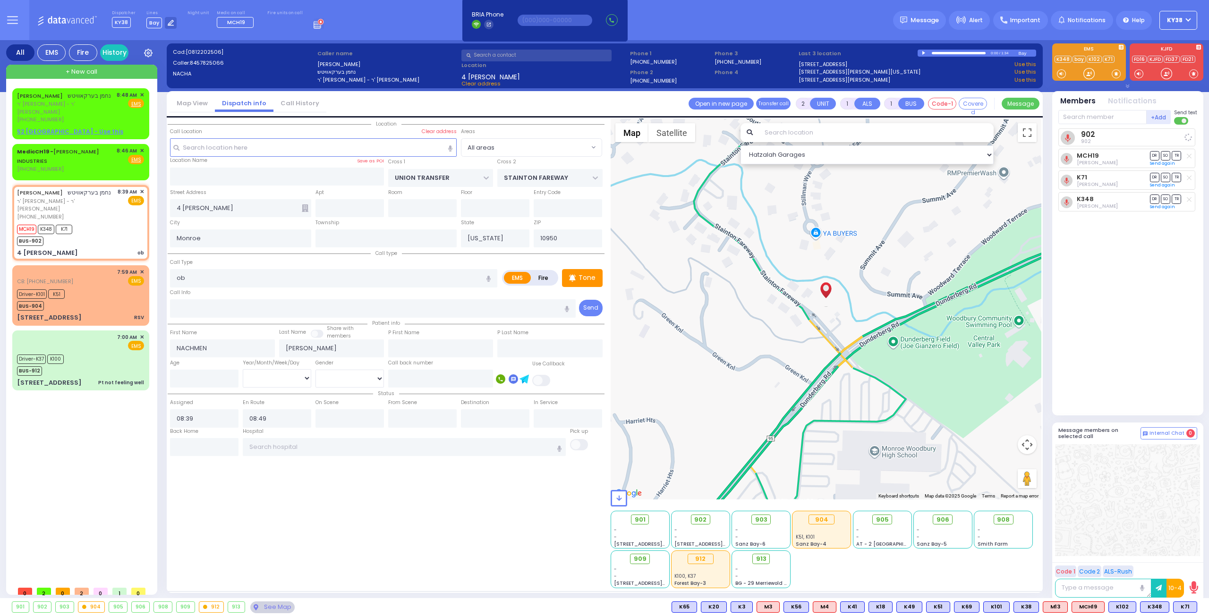
select select
radio input "true"
select select
select select "Hatzalah Garages"
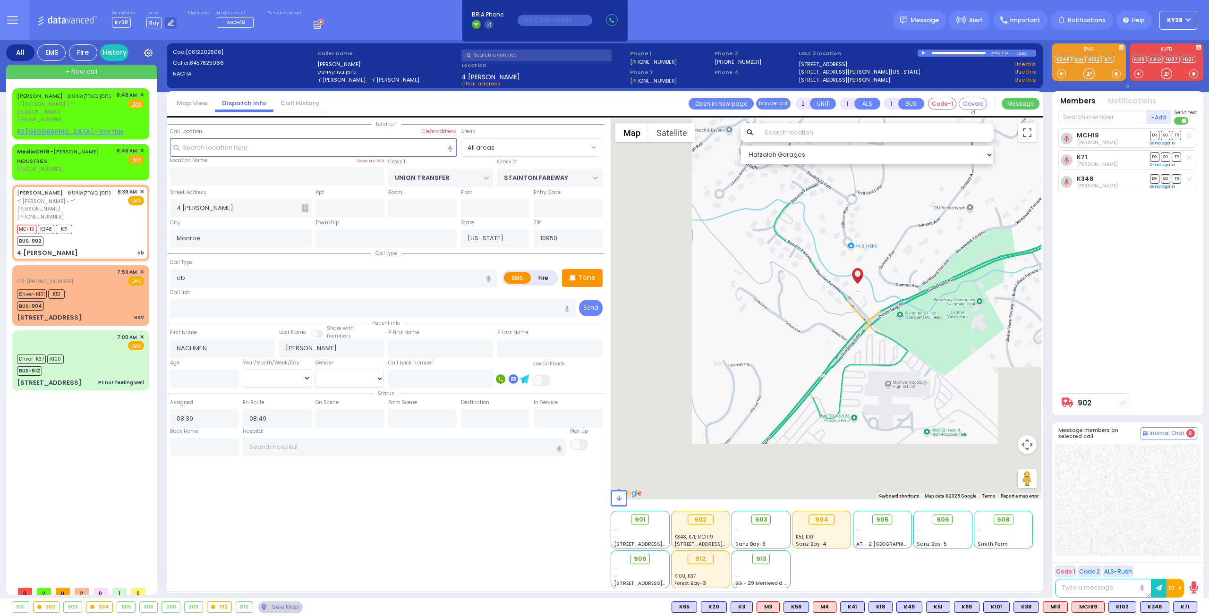
click at [1113, 222] on div "MCH19 Yossi Friedman DR SO TR Sending text K71" at bounding box center [1128, 258] width 141 height 260
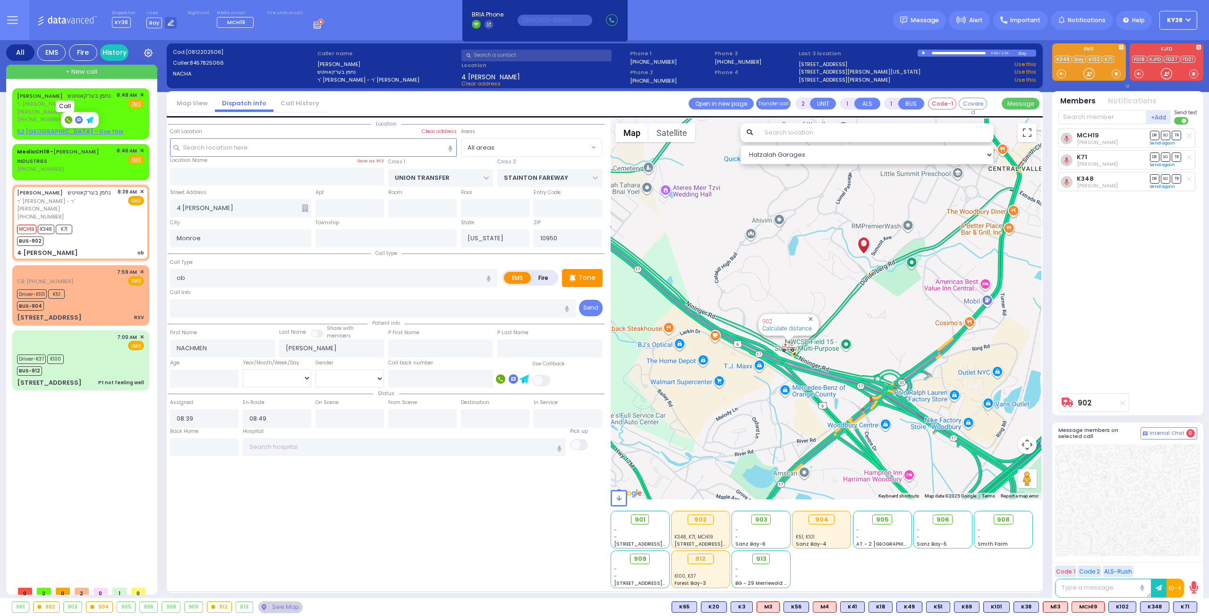
click at [66, 122] on rect at bounding box center [69, 120] width 8 height 8
type input "8452380022"
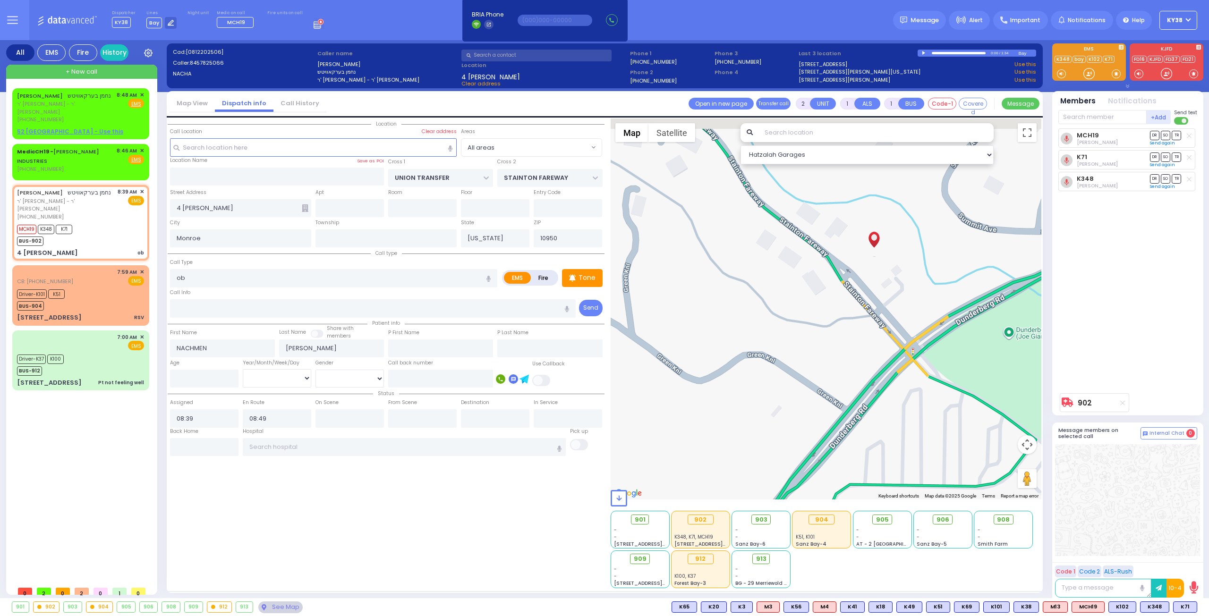
drag, startPoint x: 876, startPoint y: 249, endPoint x: 846, endPoint y: 368, distance: 123.2
click at [847, 366] on div "902 Calculate distance" at bounding box center [825, 309] width 431 height 381
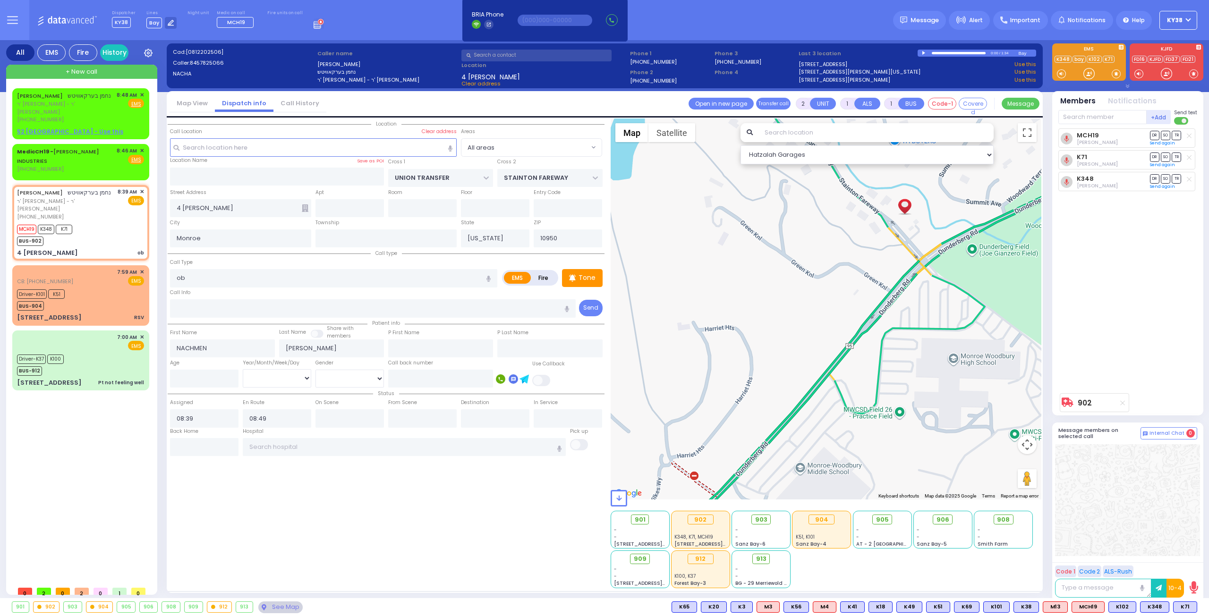
click at [888, 220] on div "902 Calculate distance" at bounding box center [825, 309] width 431 height 381
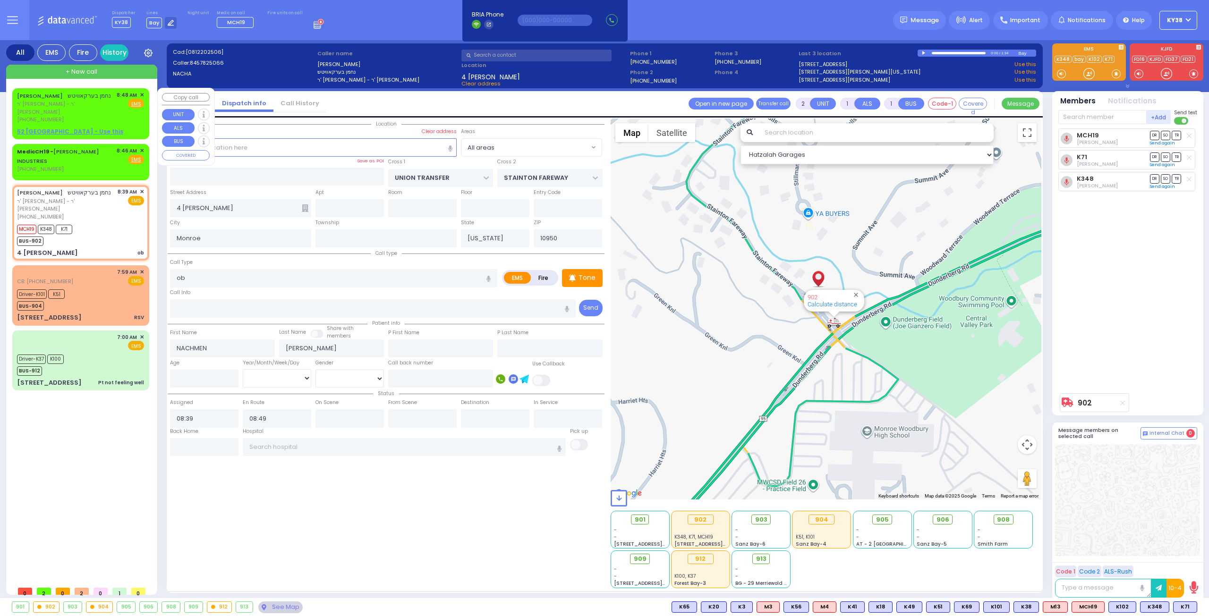
click at [142, 92] on span "✕" at bounding box center [142, 95] width 4 height 8
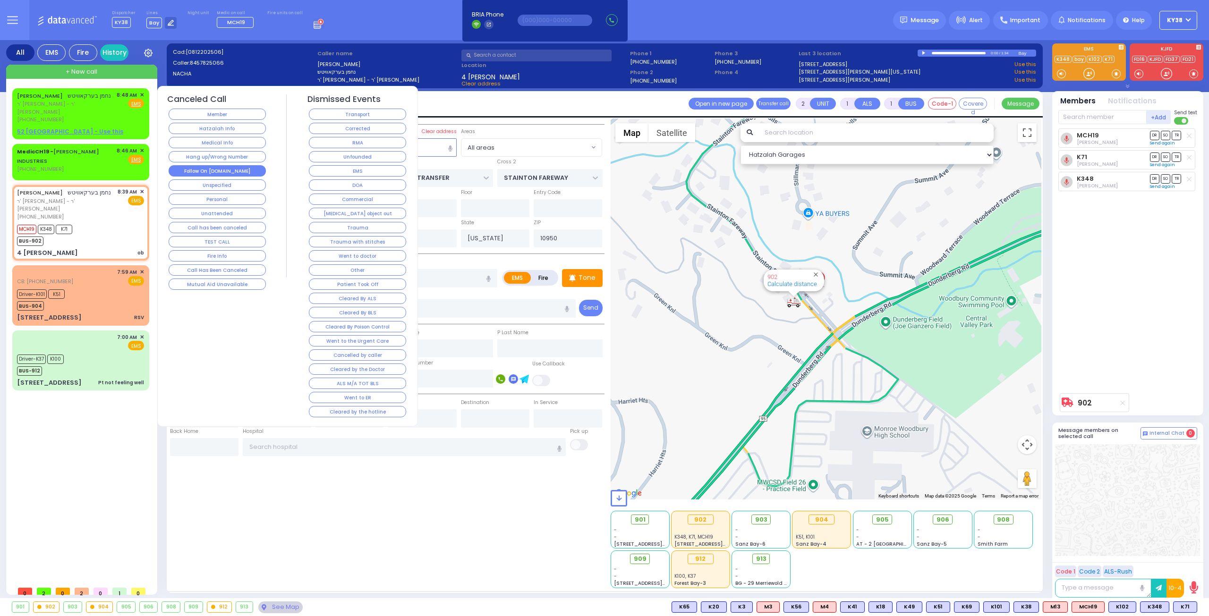
click at [230, 166] on button "Follow On [DOMAIN_NAME]" at bounding box center [217, 170] width 97 height 11
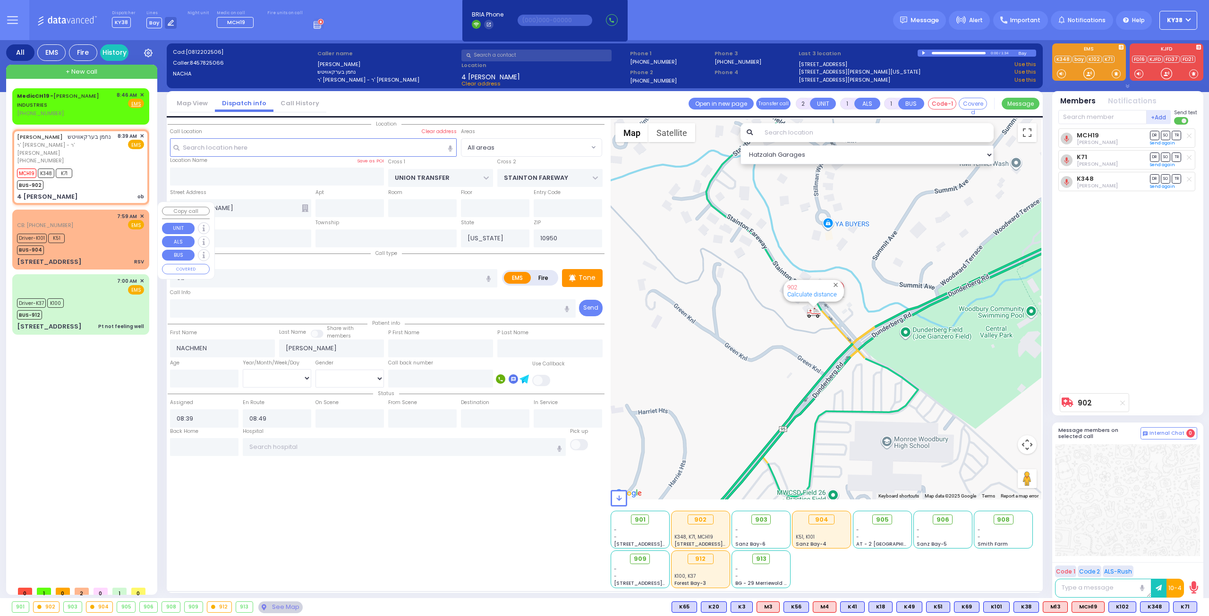
click at [97, 231] on div "Driver-K101 K51 BUS-904" at bounding box center [80, 243] width 127 height 24
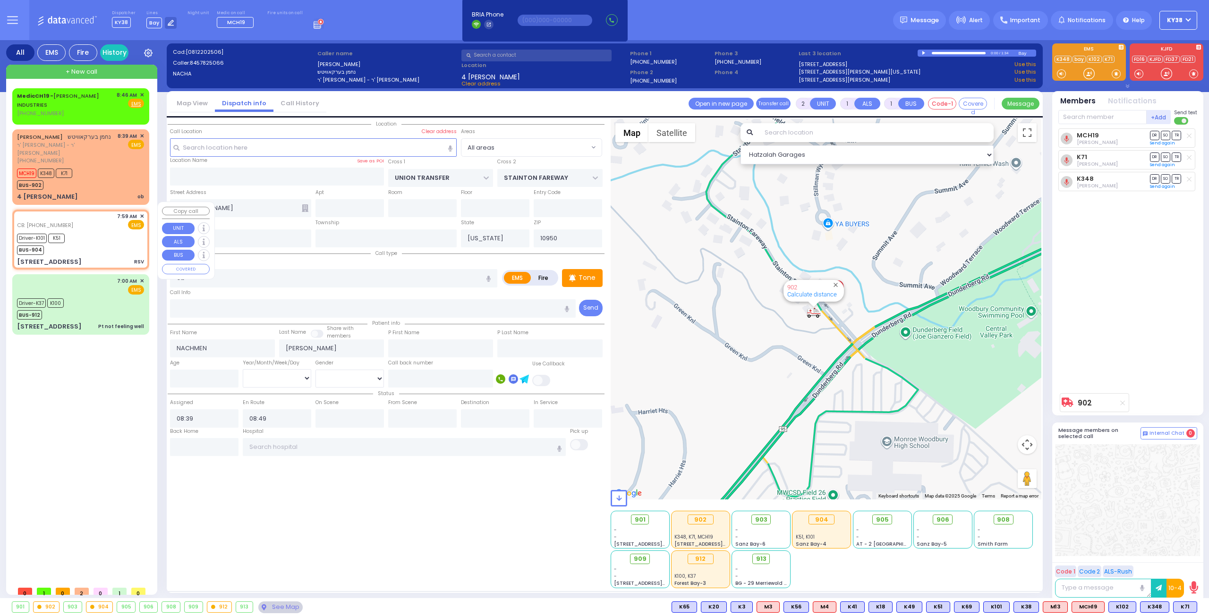
type input "6"
select select
type input "RSV"
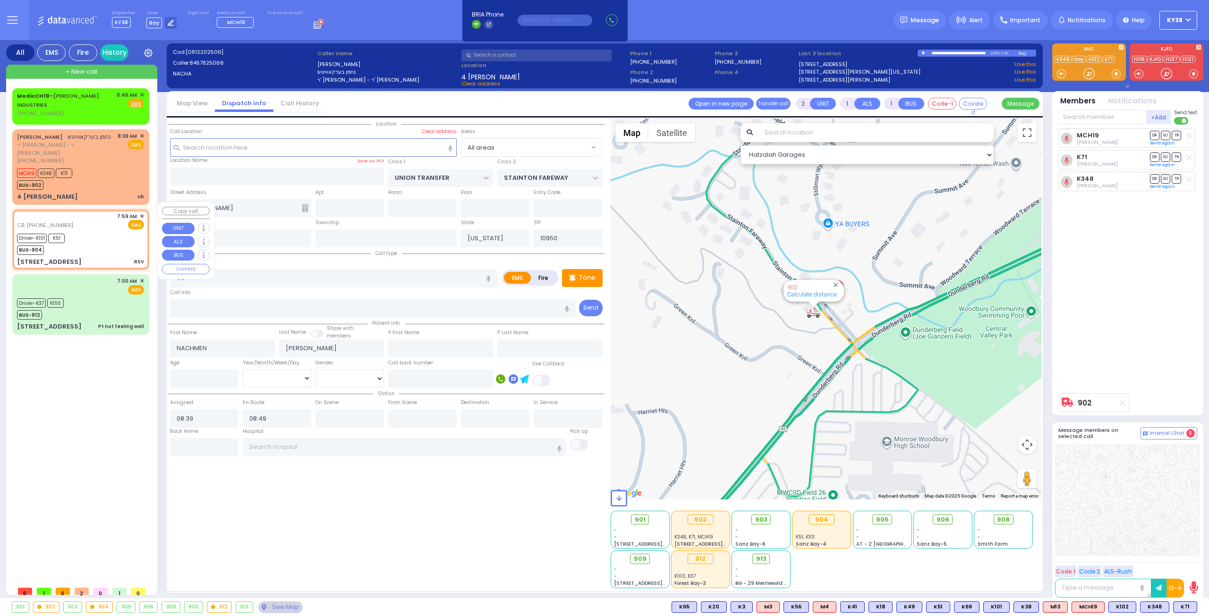
radio input "true"
type input "Roizy"
type input "Rosenbieger"
type input "1"
select select "Month"
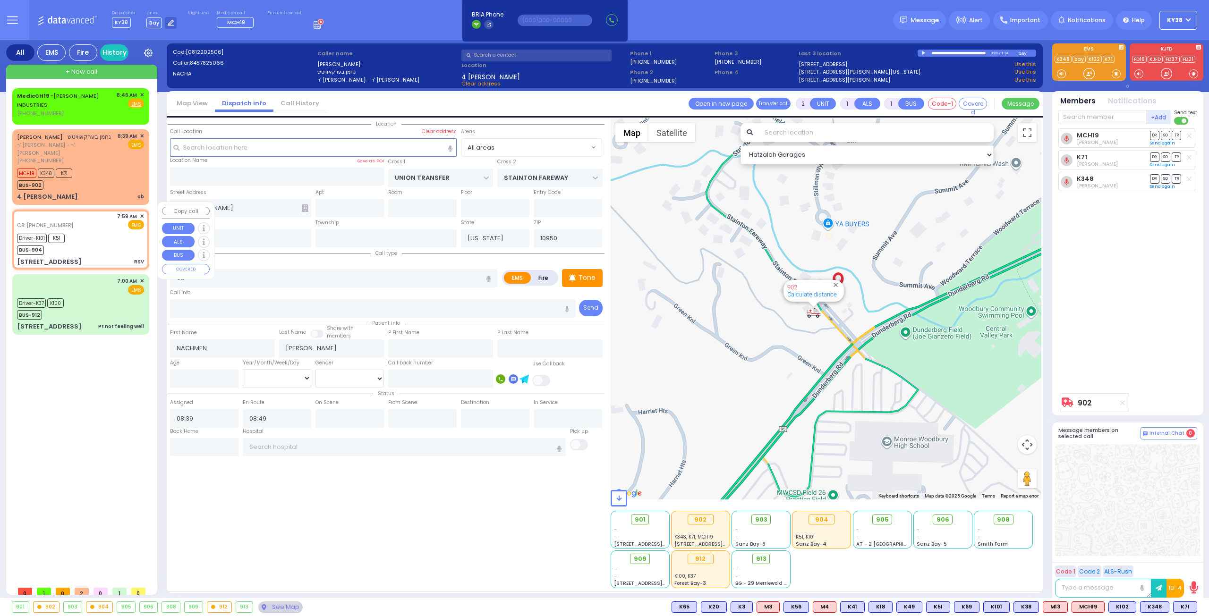
select select "[DEMOGRAPHIC_DATA]"
type input "8454940257"
type input "07:59"
type input "08:04"
type input "08:06"
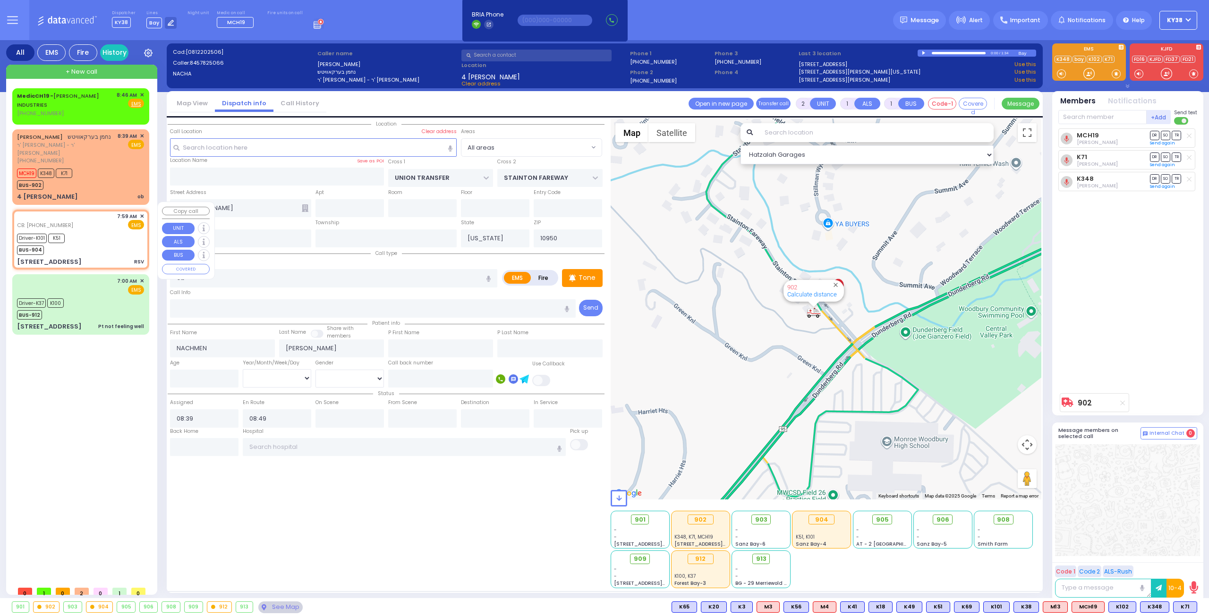
type input "08:11"
type input "08:50"
type input "09:05"
type input "Westchester Medical Center 100 Woods Rd Valhalla"
select select "Hatzalah Garages"
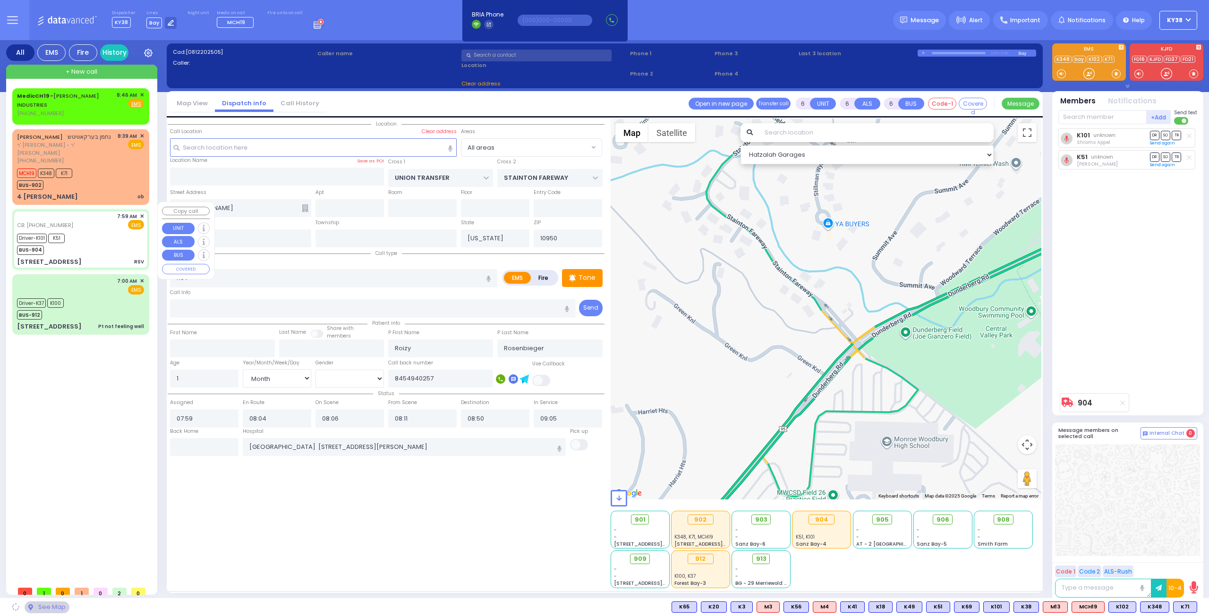
select select
radio input "true"
select select "Month"
select select "[DEMOGRAPHIC_DATA]"
select select "Hatzalah Garages"
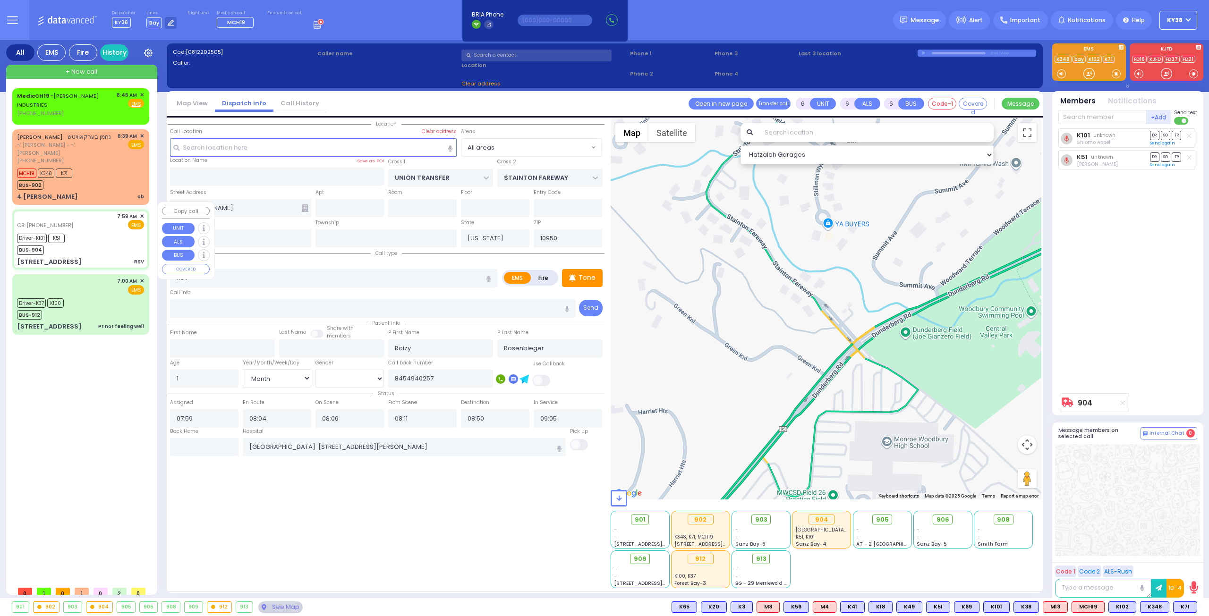
type input "129 Orange and Rockland Road"
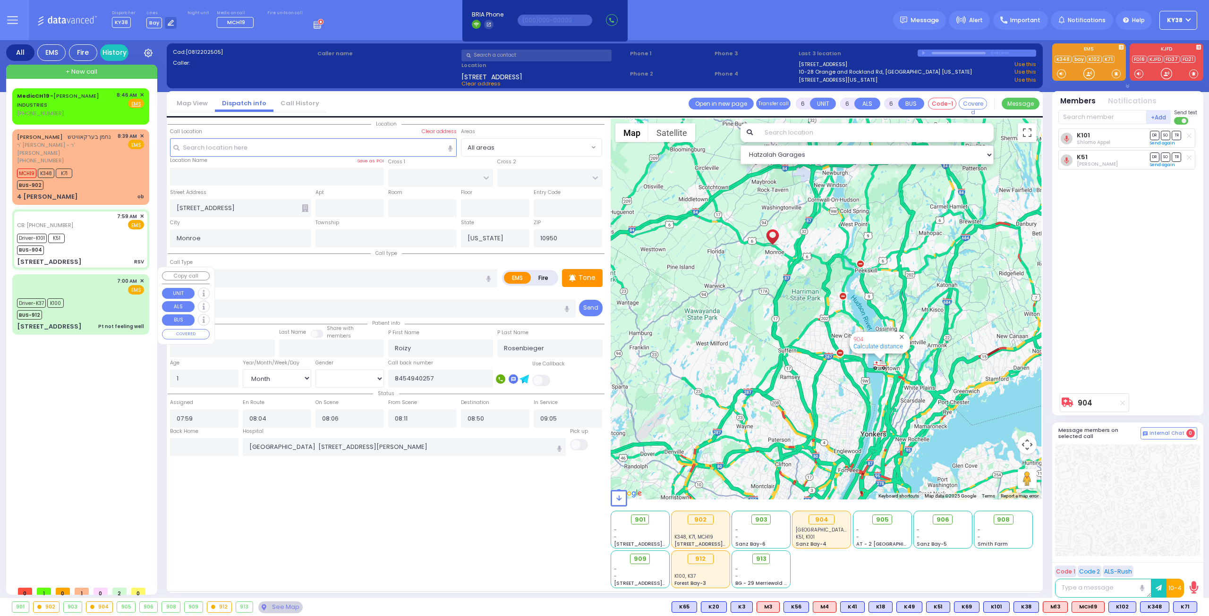
click at [101, 296] on div "Driver-K37 K100 BUS-912" at bounding box center [80, 308] width 127 height 24
select select
type input "Pt not feeling well"
radio input "true"
type input "Moshe"
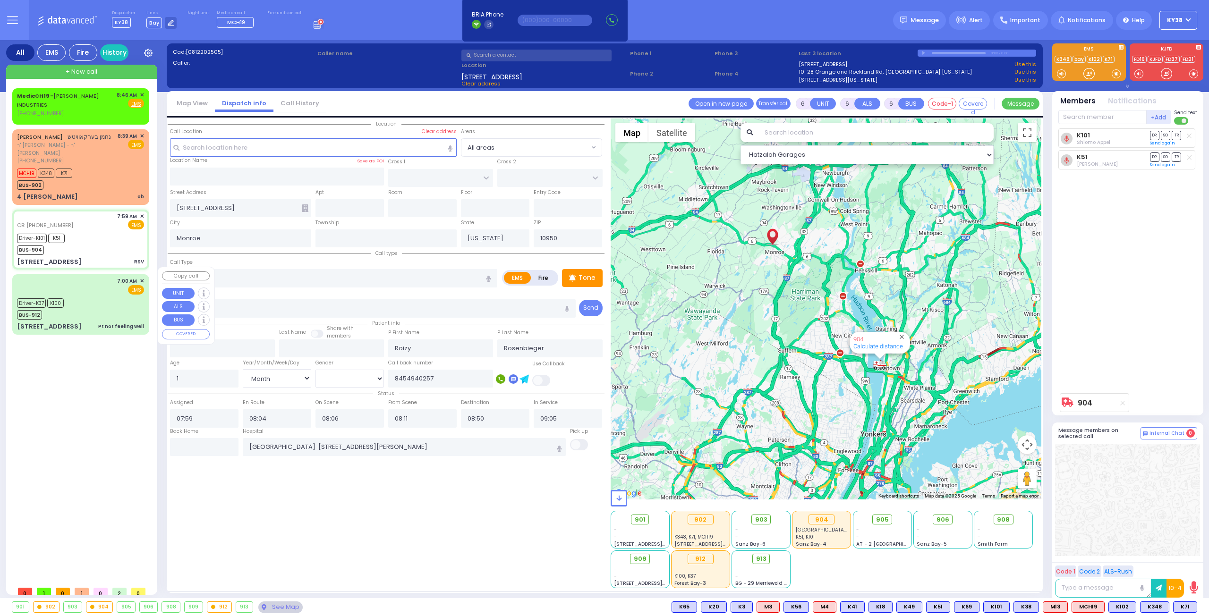
type input "Epstein"
type input "23"
select select "Year"
select select "[DEMOGRAPHIC_DATA]"
type input "07:00"
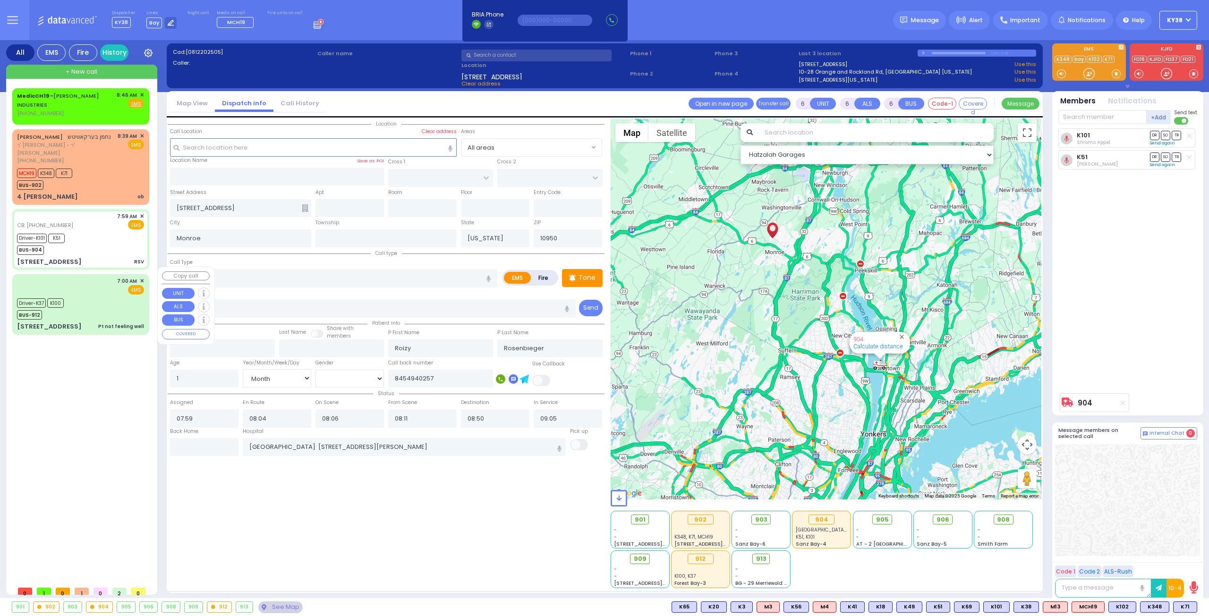
type input "07:01"
type input "07:08"
type input "07:16"
type input "08:00"
type input "08:09"
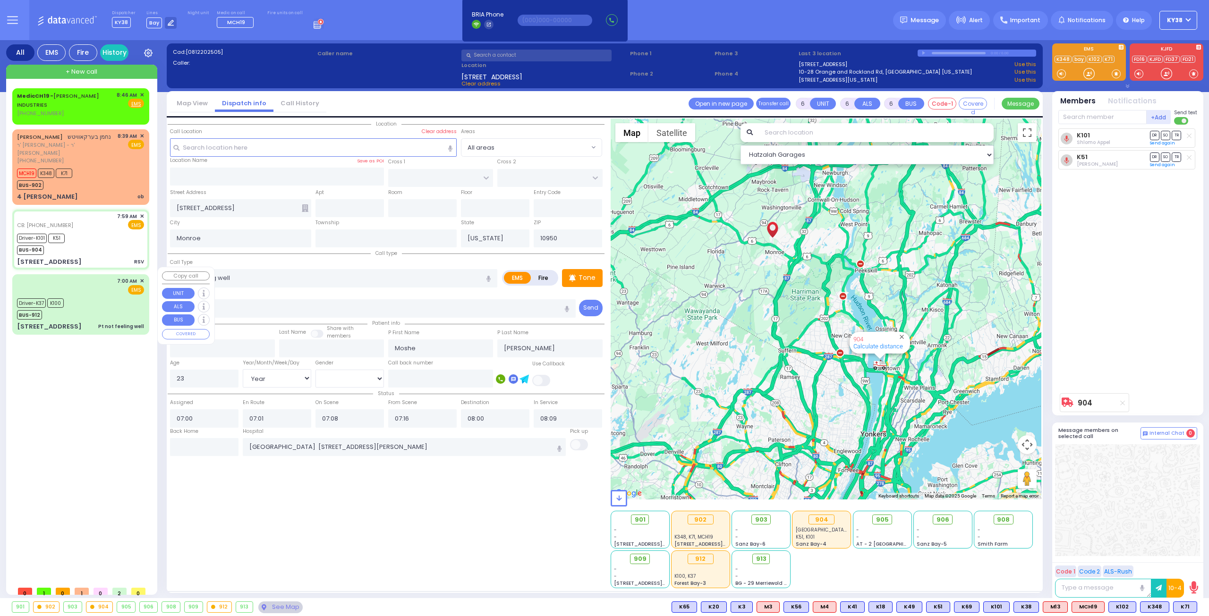
select select "Hatzalah Garages"
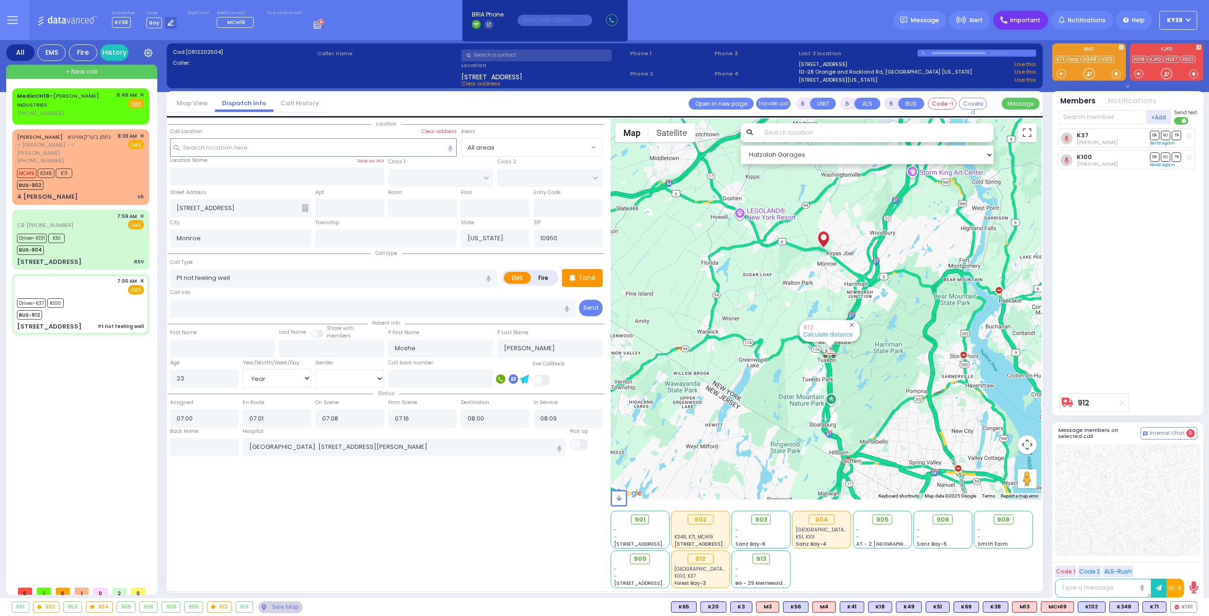
click at [1036, 25] on div "Important" at bounding box center [1020, 20] width 55 height 19
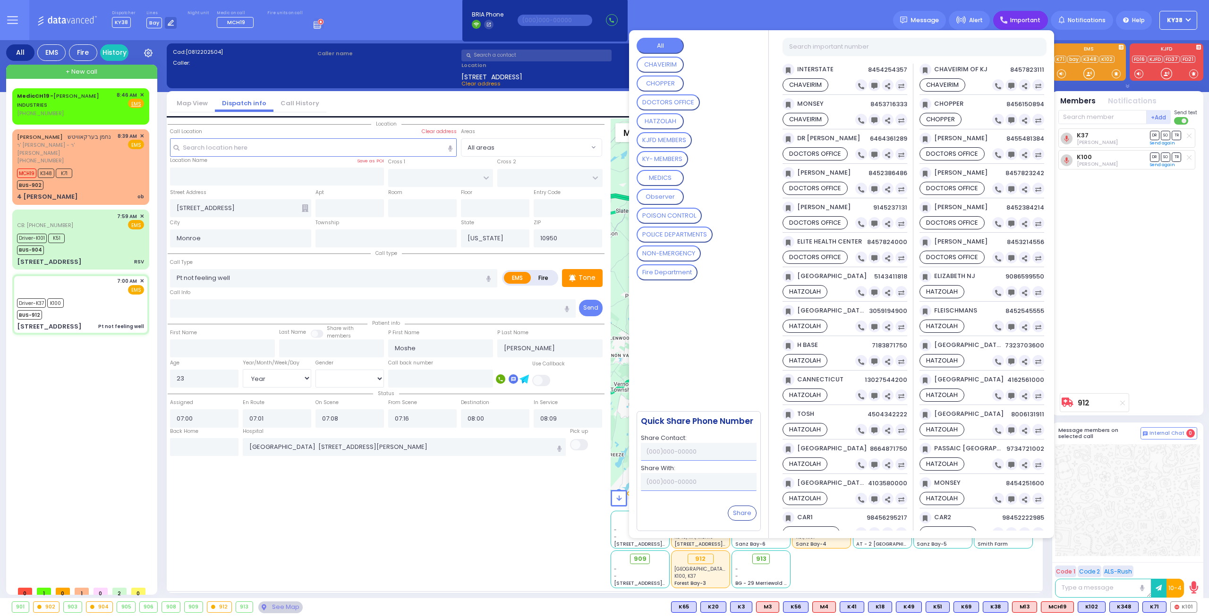
click at [683, 160] on MEMBERS "KY- MEMBERS" at bounding box center [661, 159] width 51 height 16
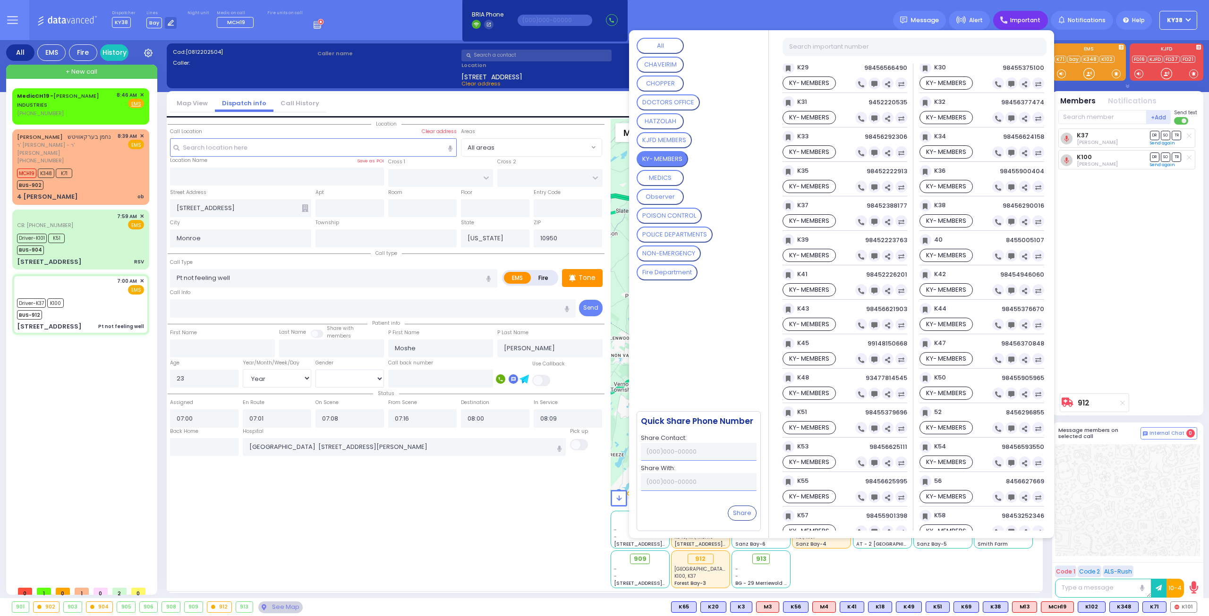
scroll to position [472, 0]
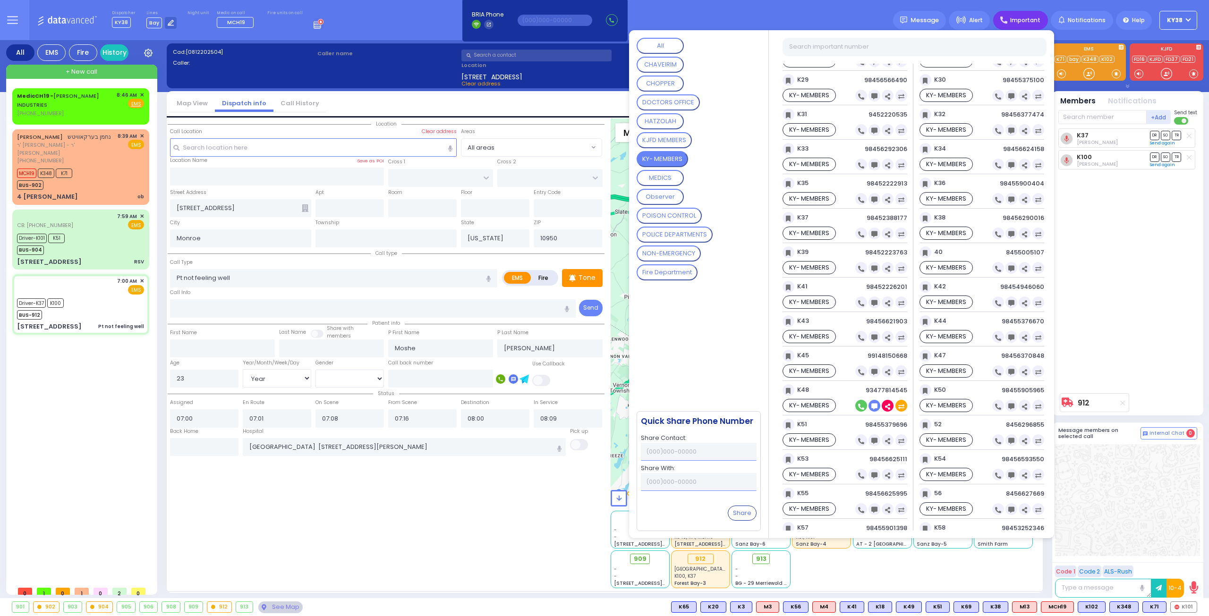
click at [864, 404] on icon at bounding box center [861, 407] width 6 height 6
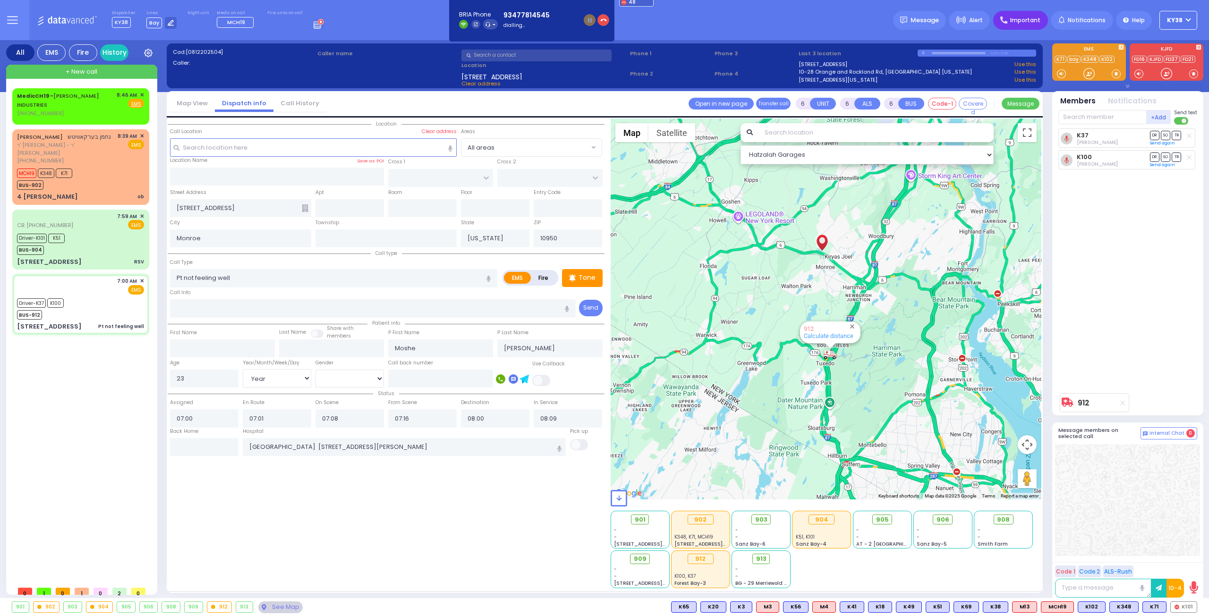
click at [1017, 20] on span "Important" at bounding box center [1025, 20] width 30 height 8
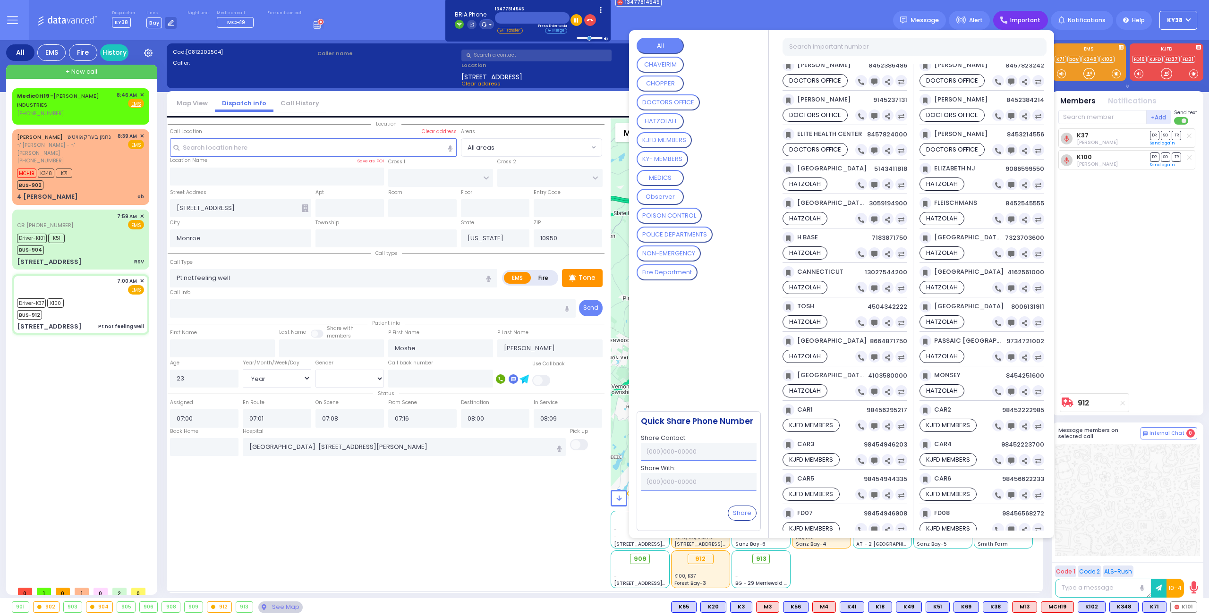
scroll to position [0, 0]
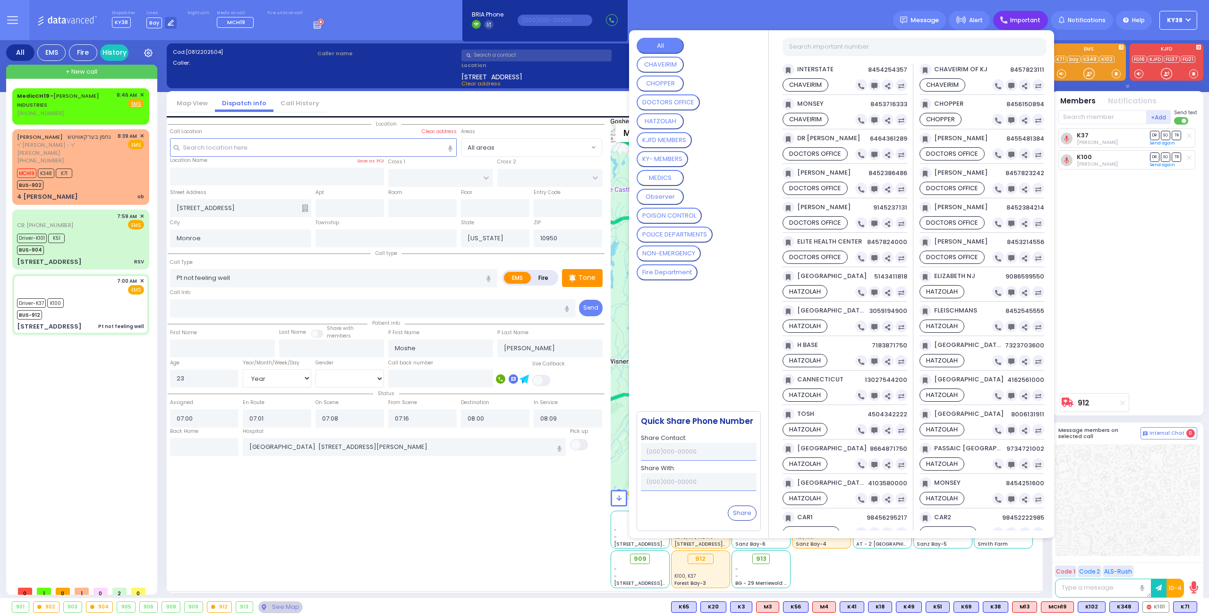
click at [1138, 270] on div "K37 Elya Spitzer DR SO TR" at bounding box center [1128, 258] width 141 height 260
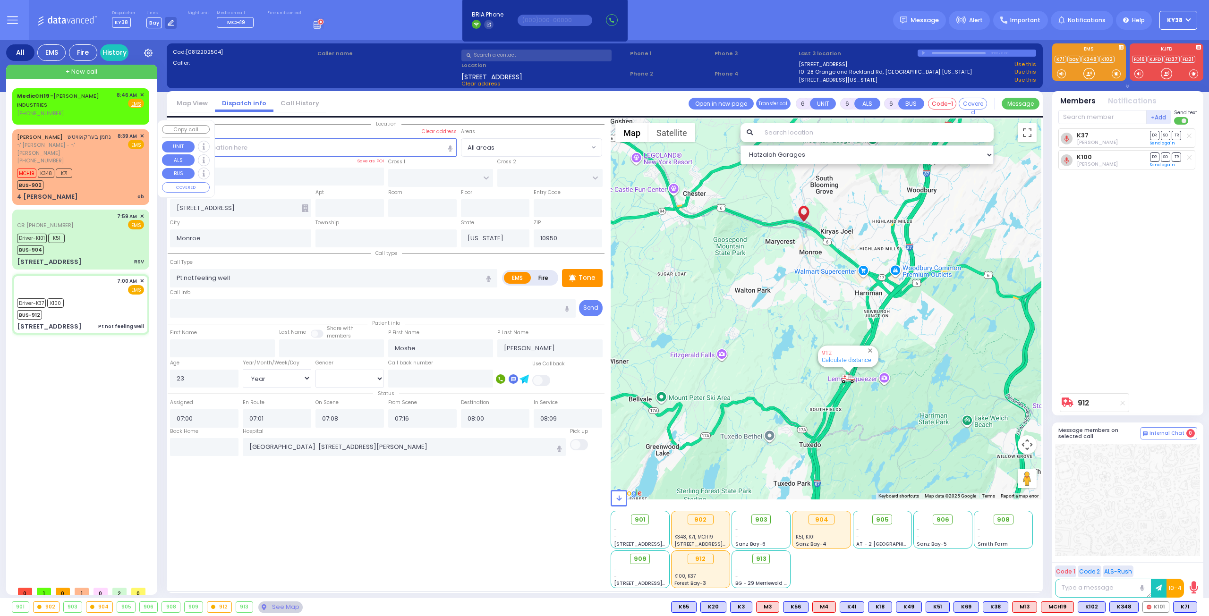
click at [116, 150] on div "NACHMEN BERKOWITZ נחמן בערקאוויטש ר' פנחס לוי - ר' יחזקי' כץ (845) 782-5066 8:3…" at bounding box center [80, 148] width 127 height 33
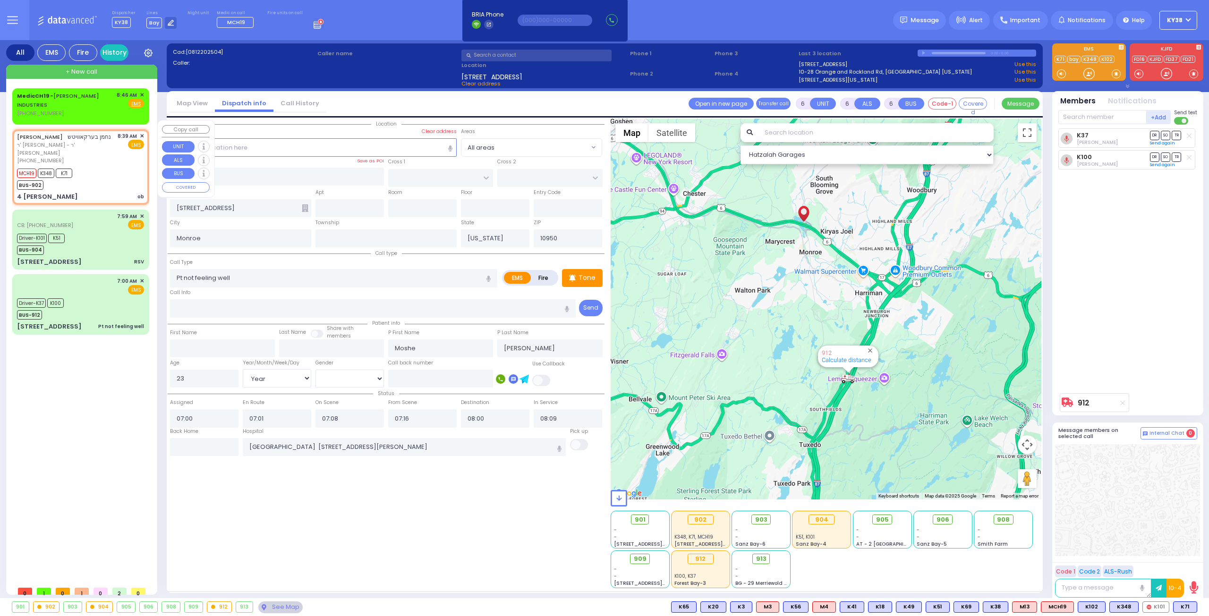
type input "2"
type input "1"
select select
type input "ob"
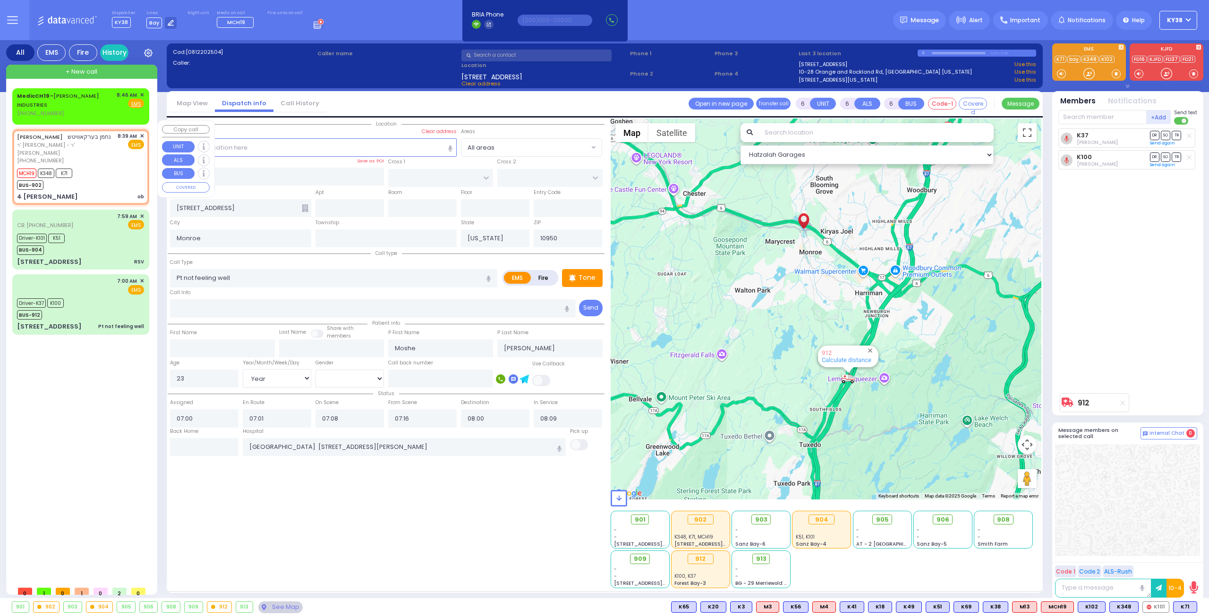
radio input "true"
type input "NACHMEN"
type input "BERKOWITZ"
select select
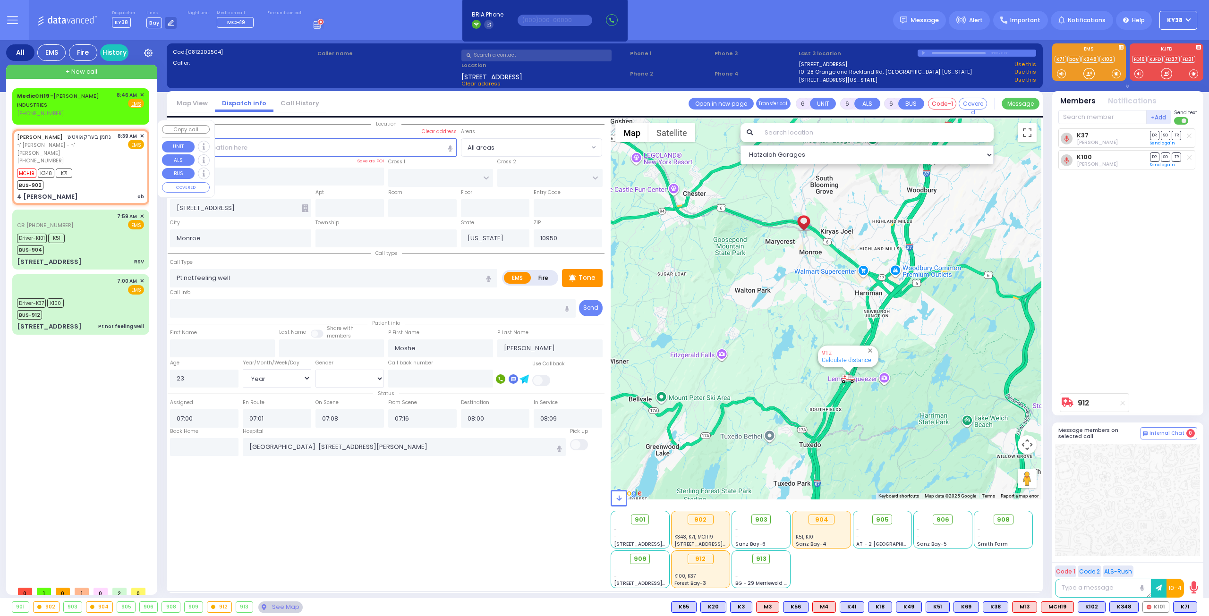
type input "08:39"
type input "08:49"
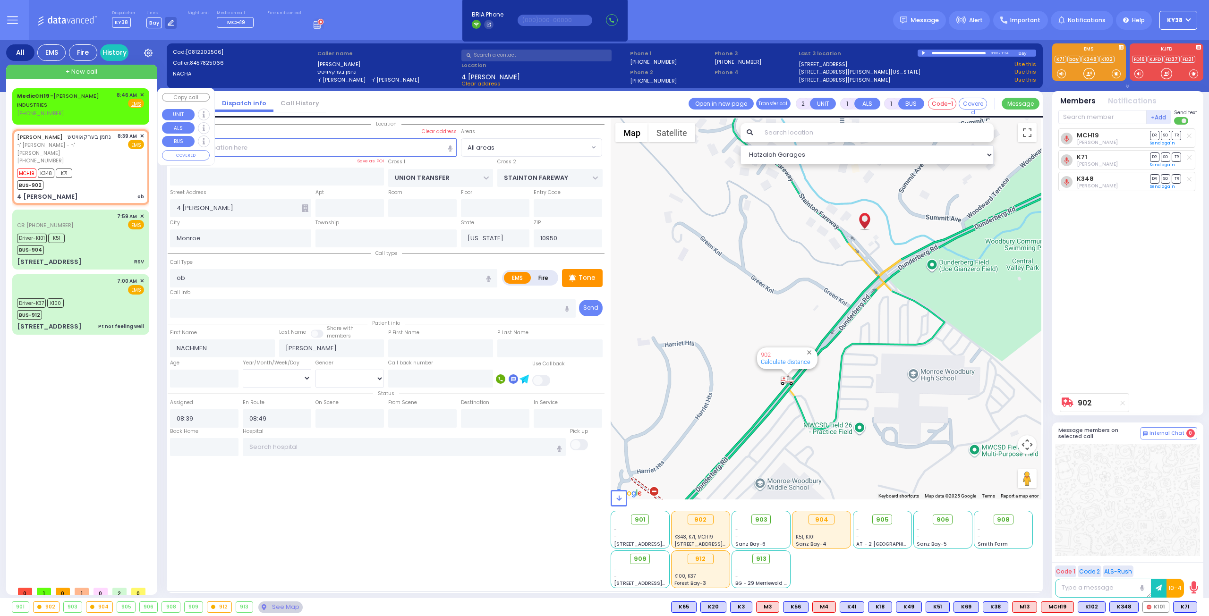
click at [141, 93] on span "✕" at bounding box center [142, 95] width 4 height 8
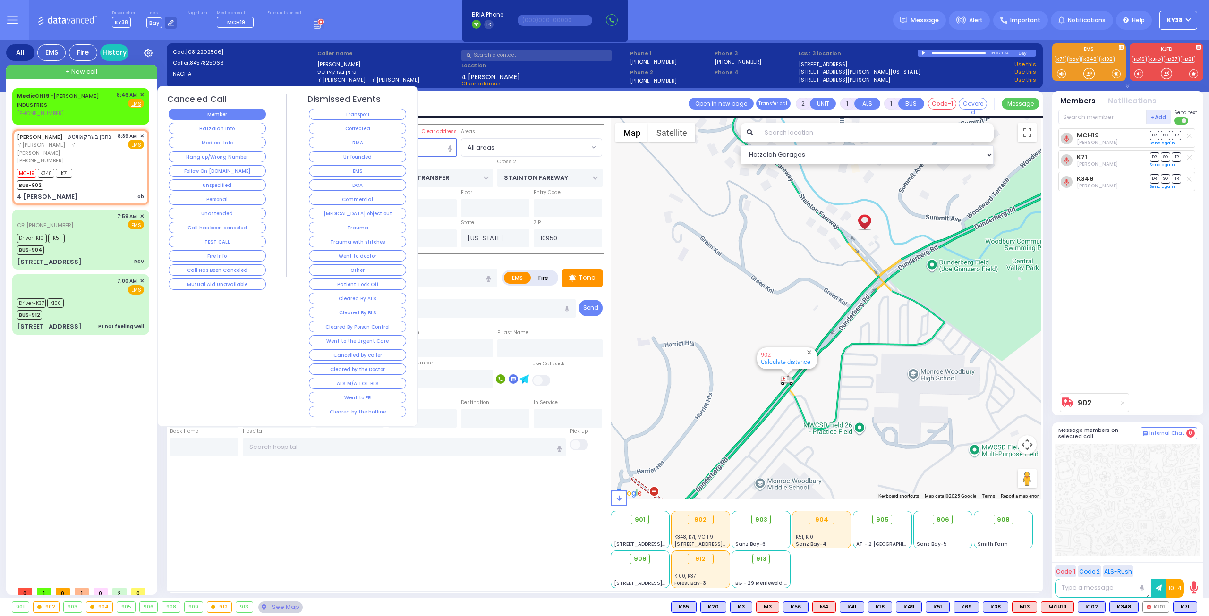
click at [188, 113] on button "Member" at bounding box center [217, 114] width 97 height 11
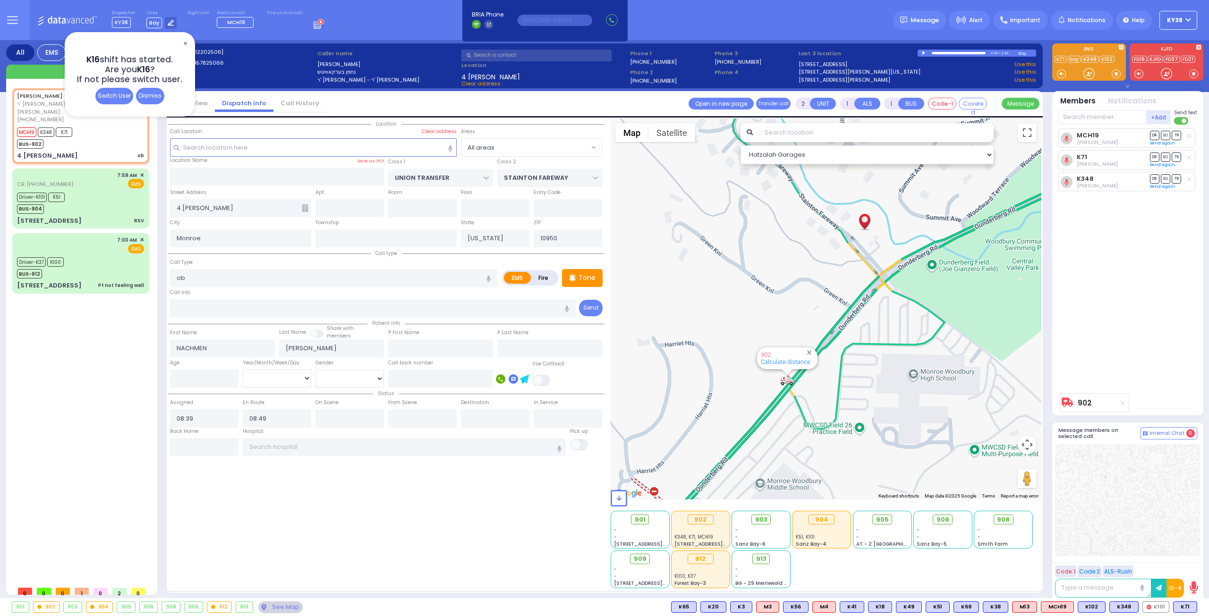
click at [789, 311] on div "902 Calculate distance" at bounding box center [825, 309] width 431 height 381
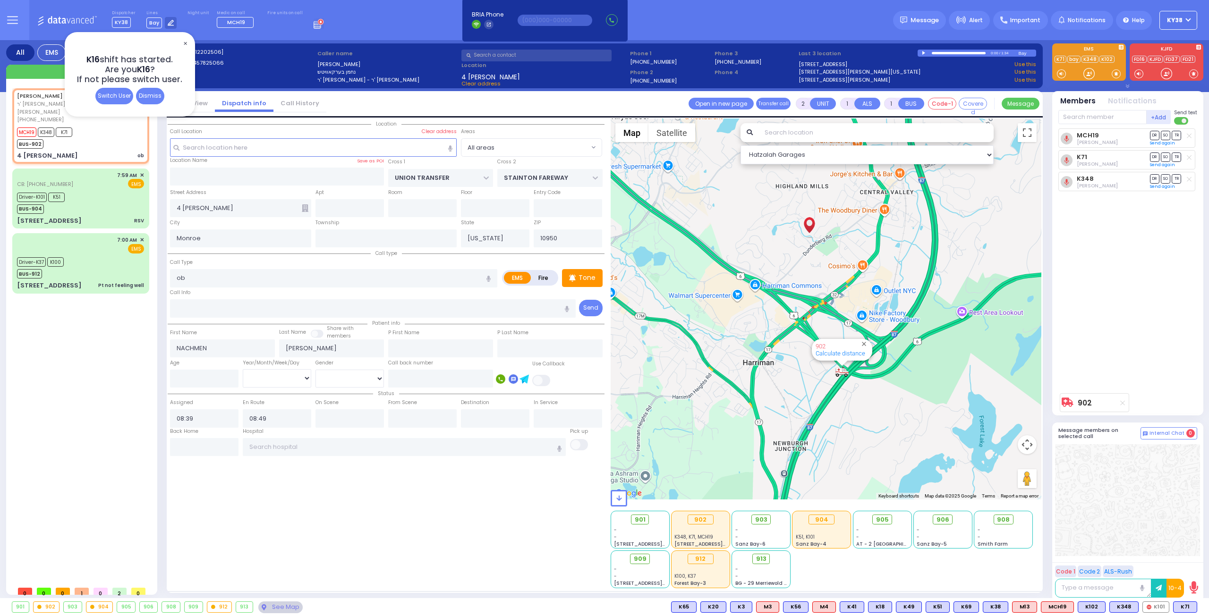
click at [1188, 20] on button "KY38" at bounding box center [1178, 20] width 38 height 19
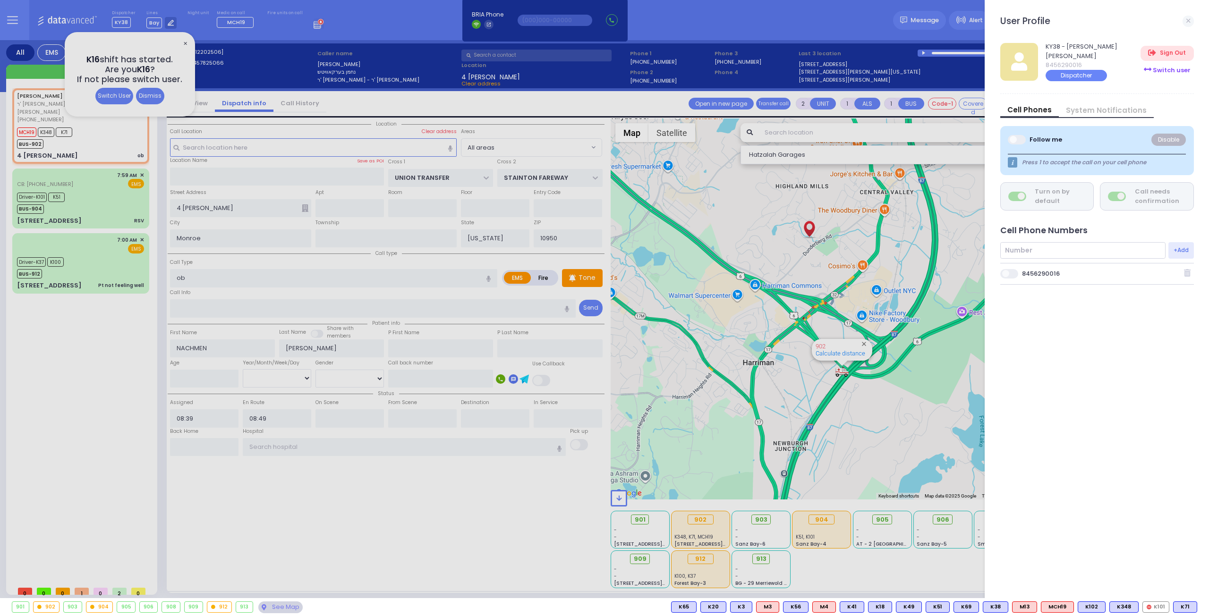
click at [1171, 68] on div "Switch user" at bounding box center [1166, 70] width 53 height 16
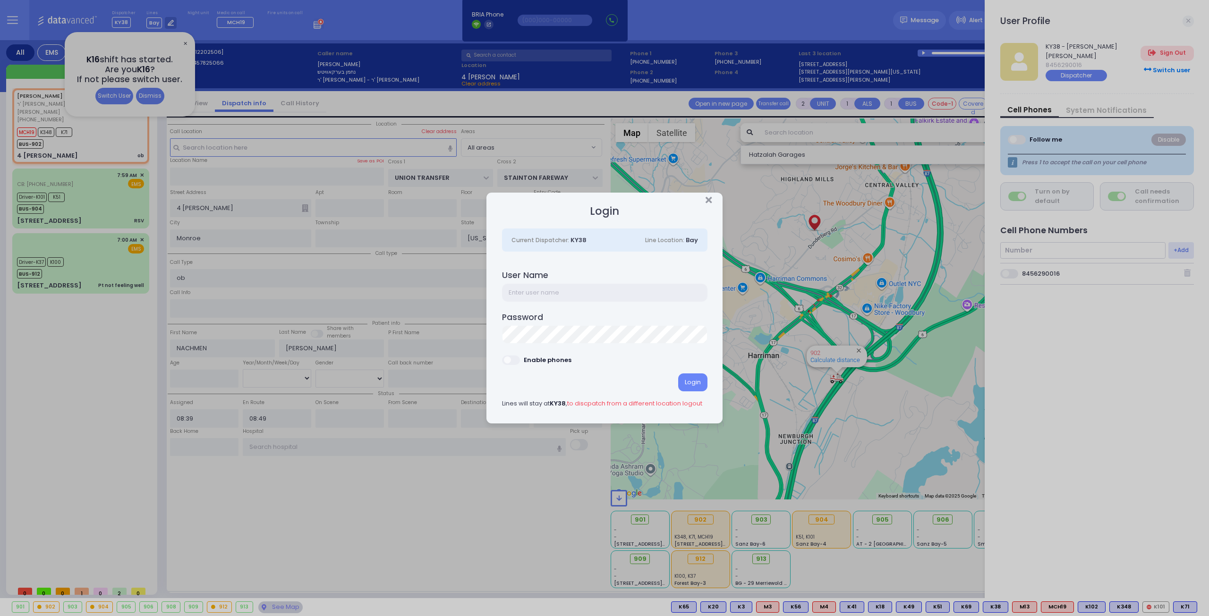
click at [555, 296] on input "text" at bounding box center [604, 293] width 205 height 18
